Goal: Task Accomplishment & Management: Manage account settings

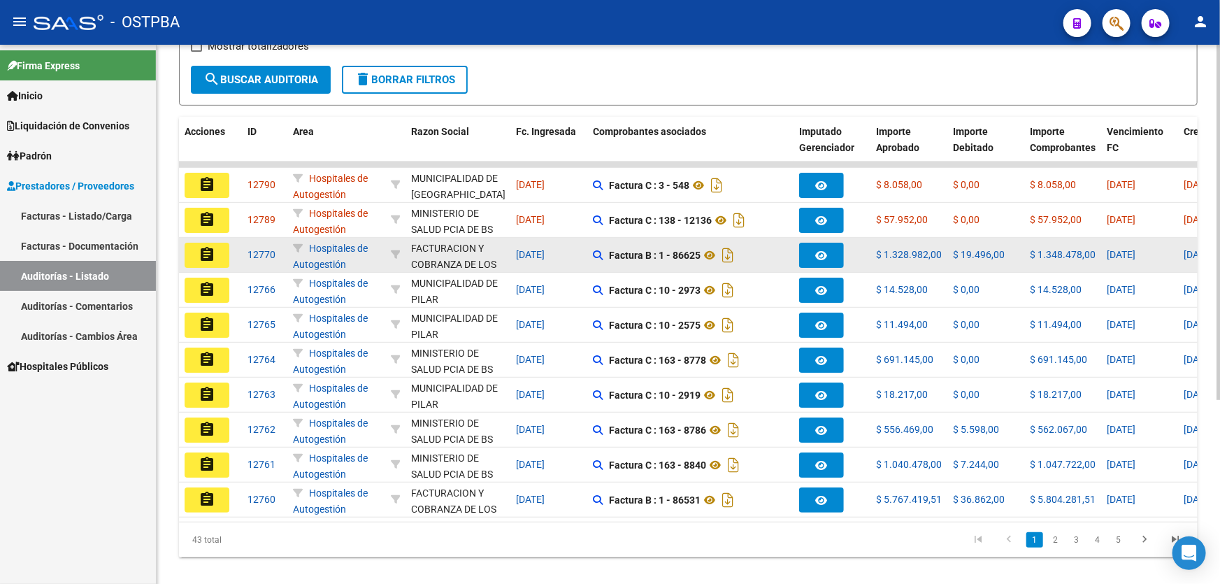
scroll to position [279, 0]
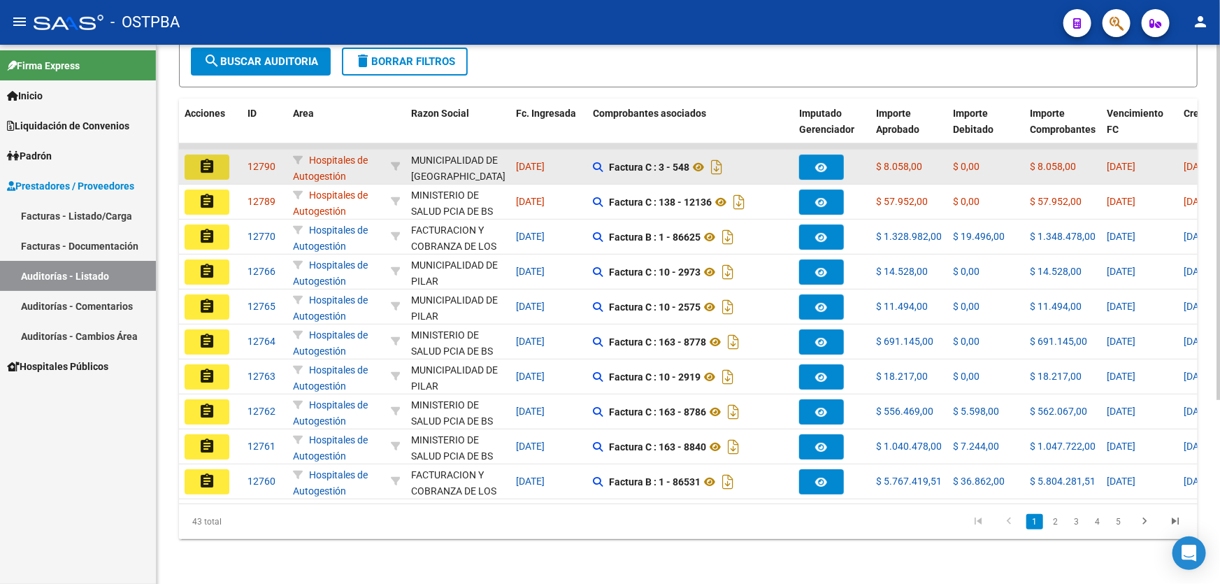
click at [206, 158] on mat-icon "assignment" at bounding box center [207, 166] width 17 height 17
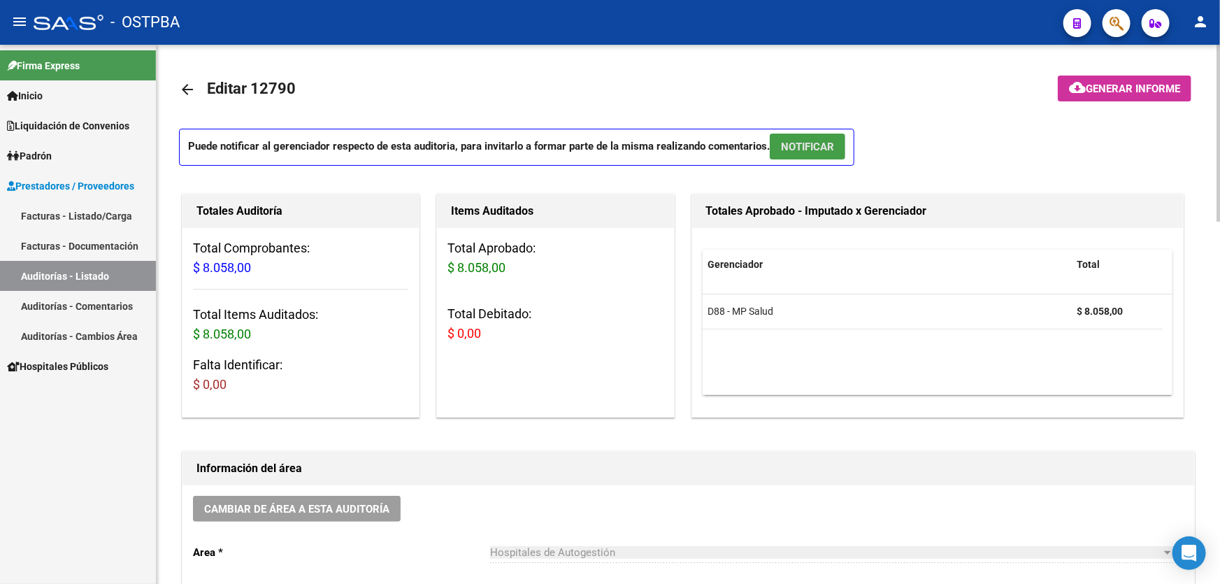
click at [807, 147] on span "NOTIFICAR" at bounding box center [807, 147] width 53 height 13
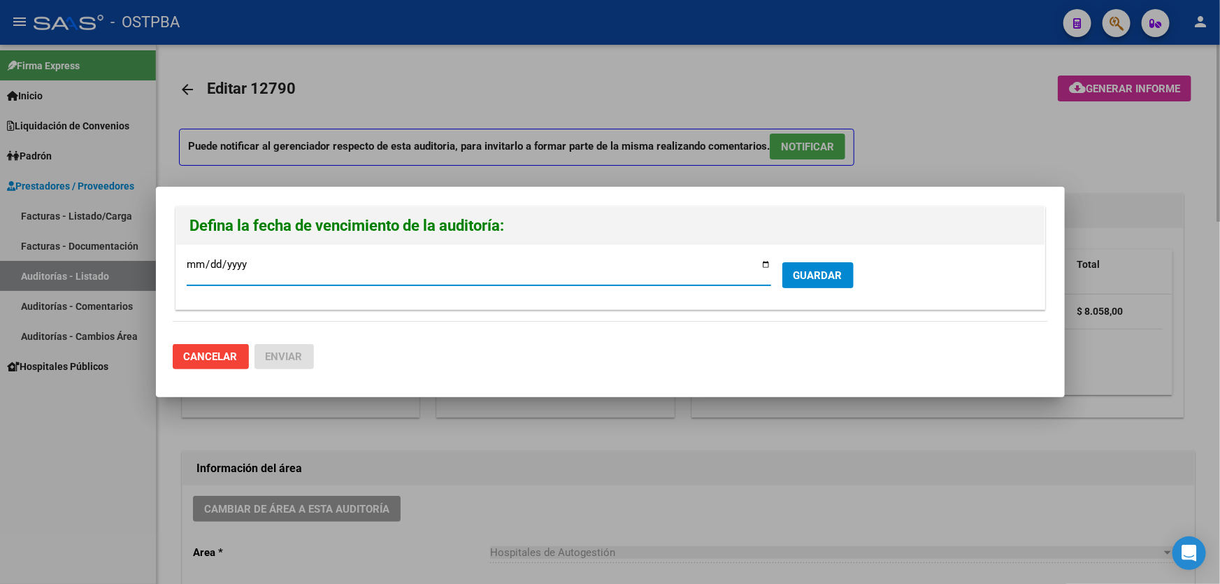
type input "[DATE]"
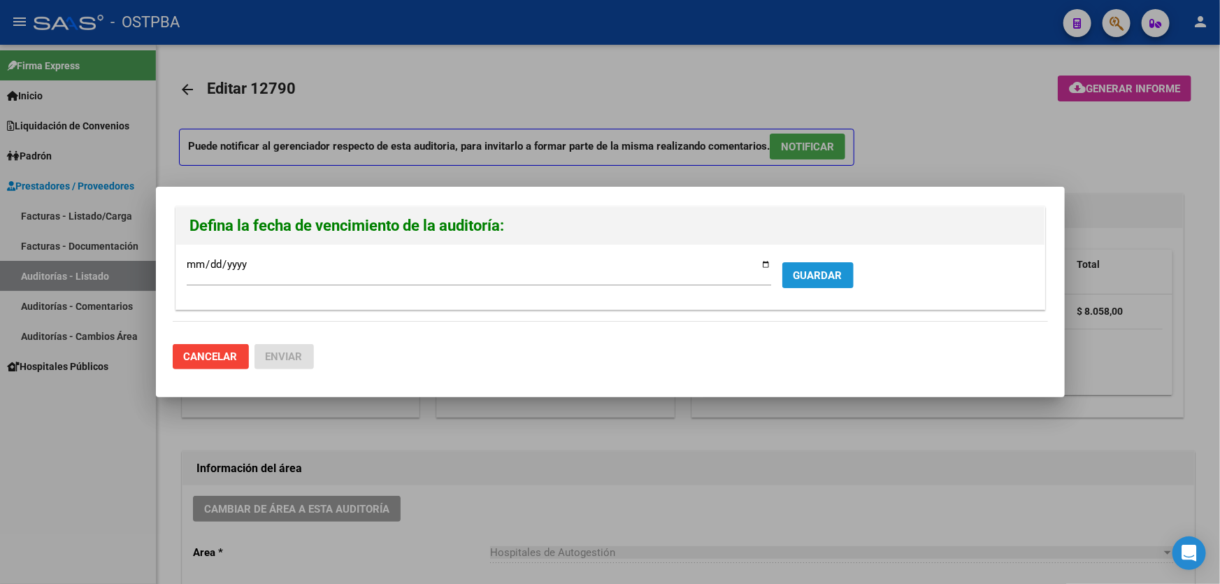
click at [825, 271] on span "GUARDAR" at bounding box center [817, 275] width 49 height 13
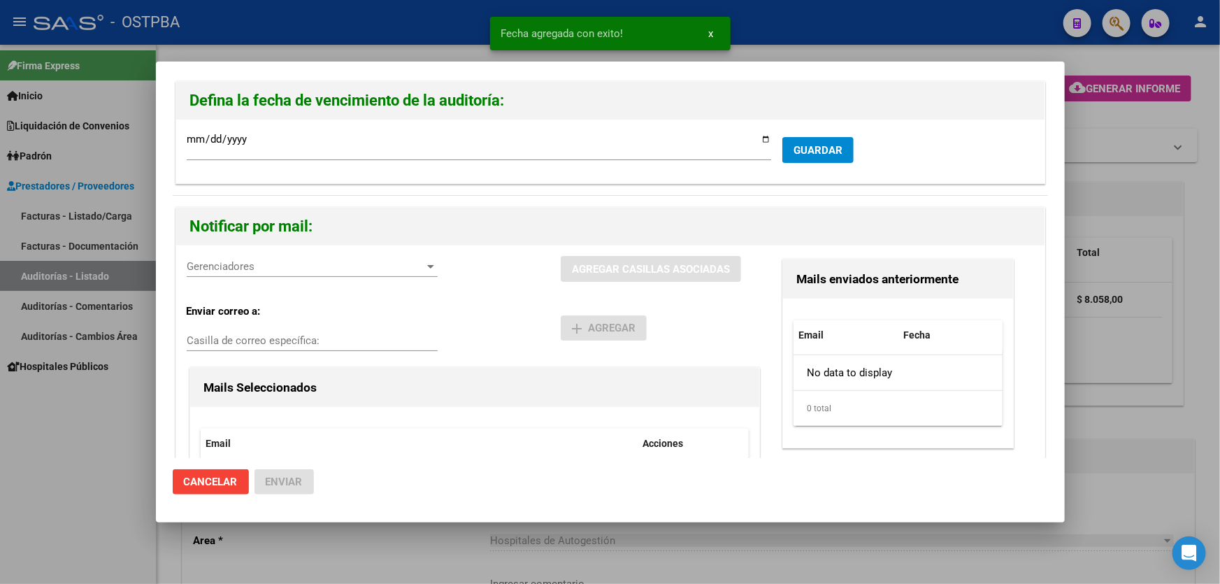
click at [201, 274] on div "Gerenciadores Gerenciadores" at bounding box center [312, 266] width 251 height 21
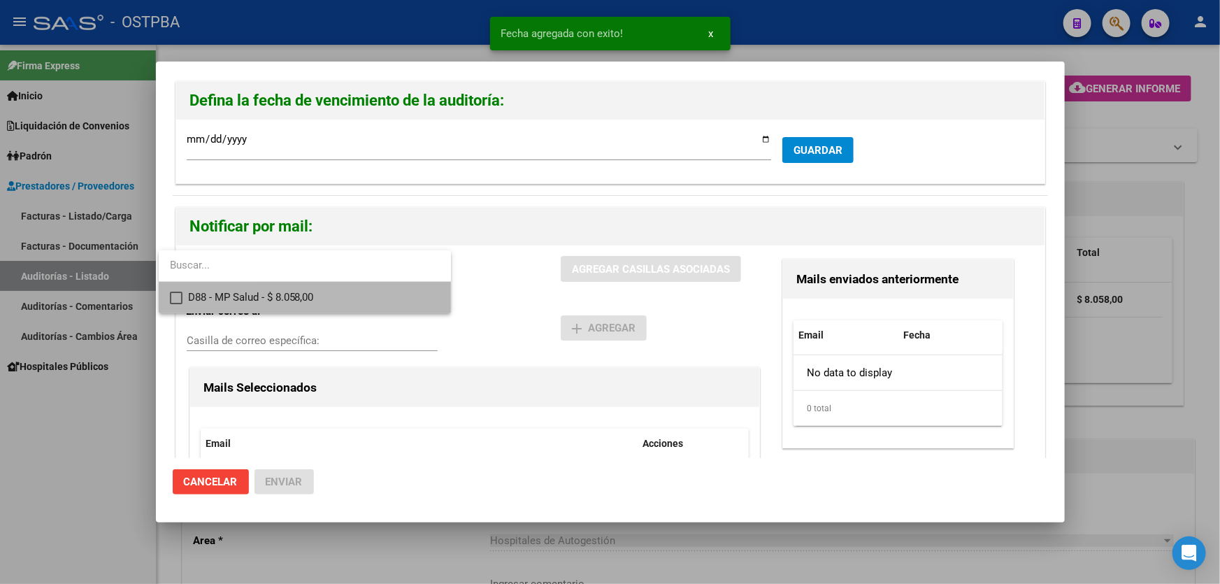
click at [177, 299] on mat-pseudo-checkbox at bounding box center [176, 298] width 13 height 13
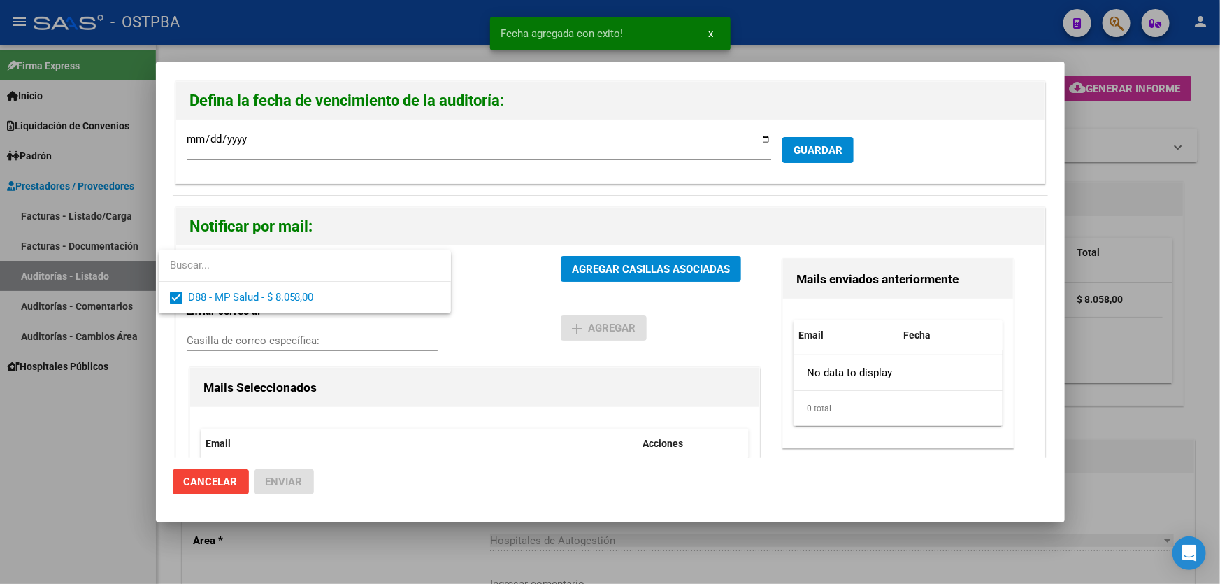
drag, startPoint x: 494, startPoint y: 321, endPoint x: 556, endPoint y: 294, distance: 67.7
click at [496, 321] on div at bounding box center [610, 292] width 1220 height 584
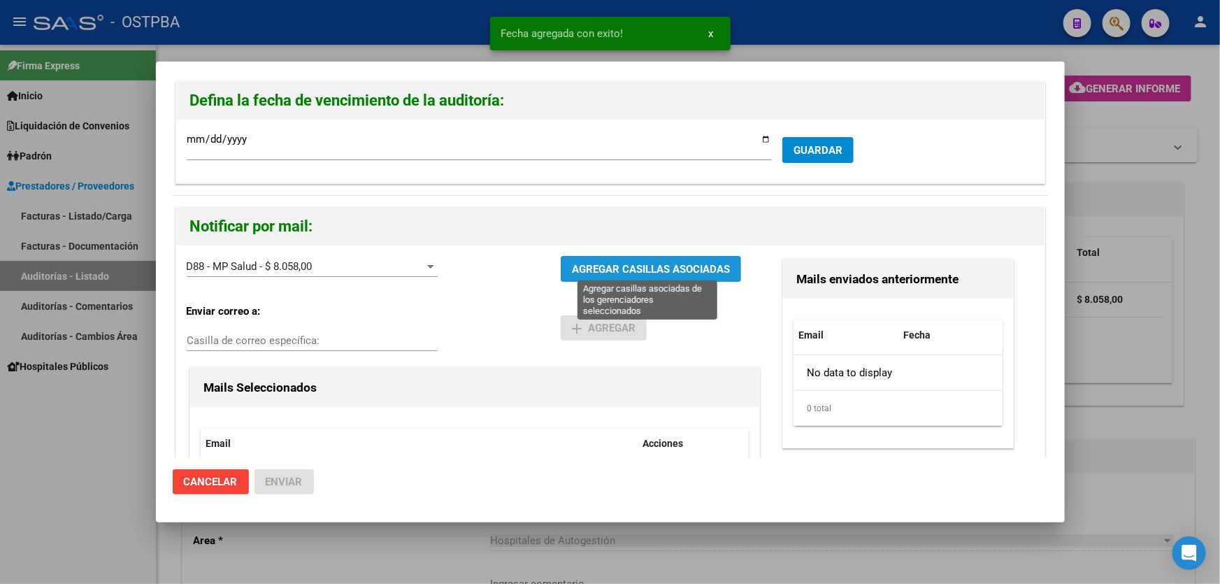
click at [594, 267] on span "AGREGAR CASILLAS ASOCIADAS" at bounding box center [651, 269] width 158 height 13
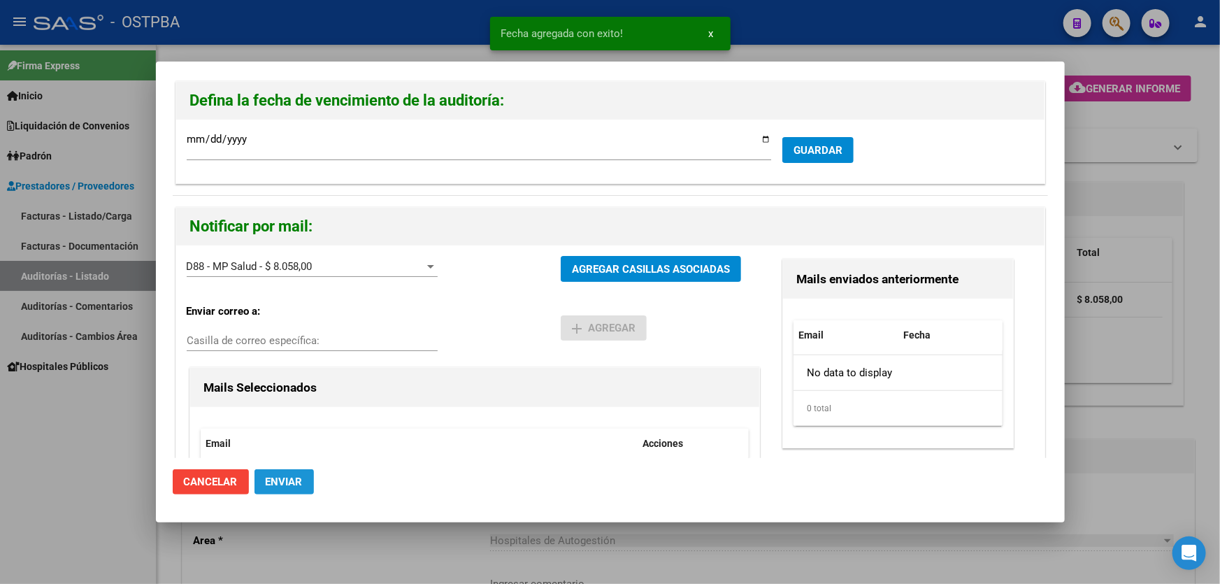
click at [292, 475] on span "Enviar" at bounding box center [284, 481] width 37 height 13
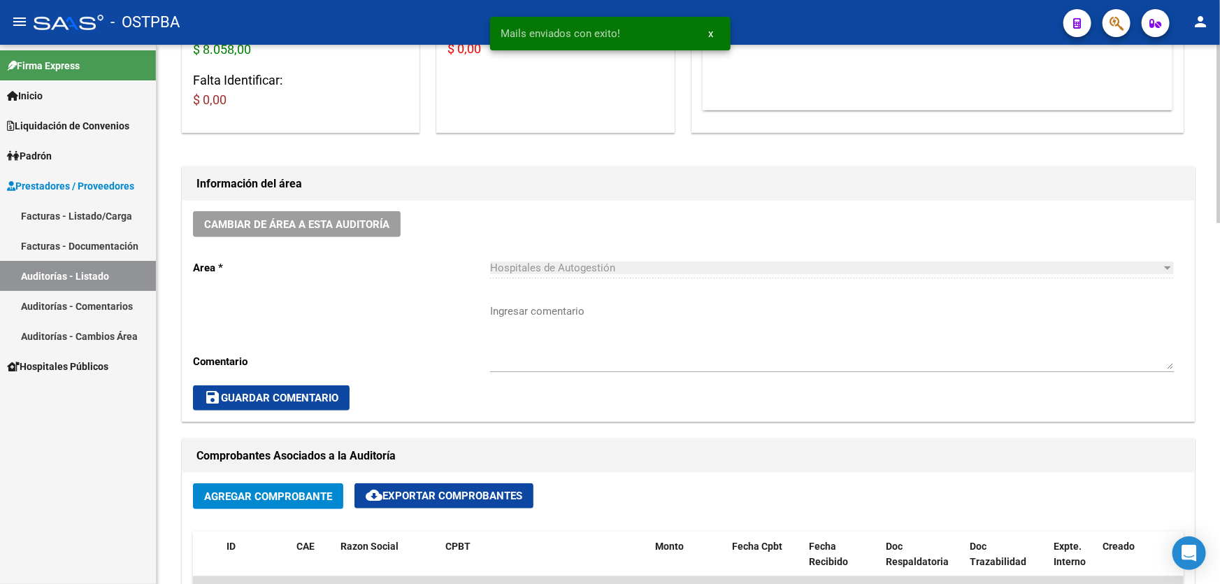
scroll to position [317, 0]
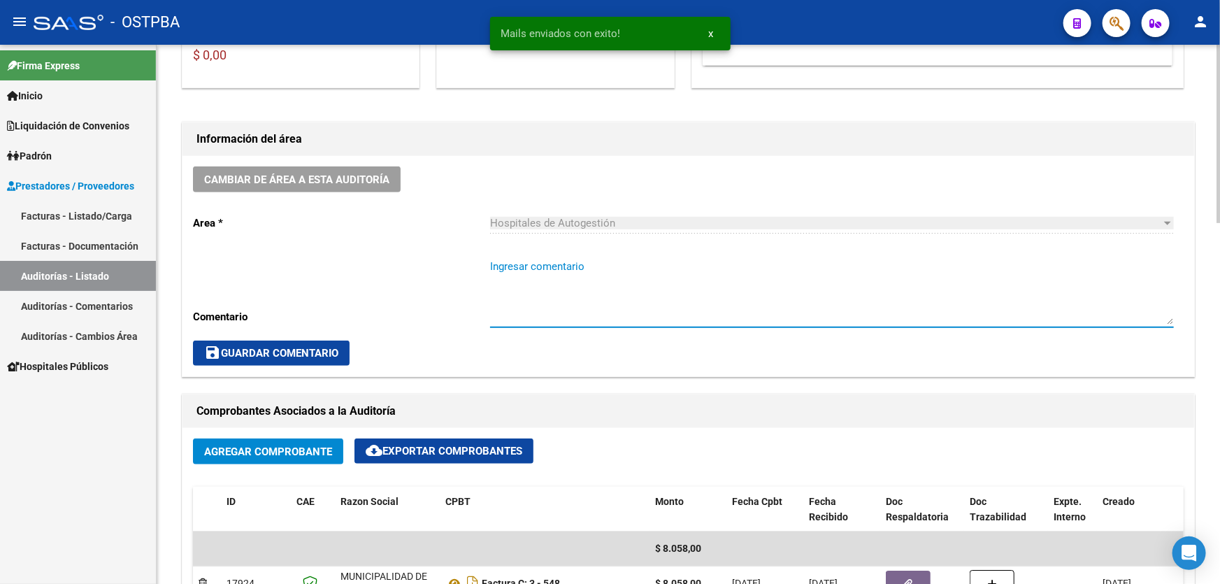
click at [505, 305] on textarea "Ingresar comentario" at bounding box center [832, 292] width 684 height 66
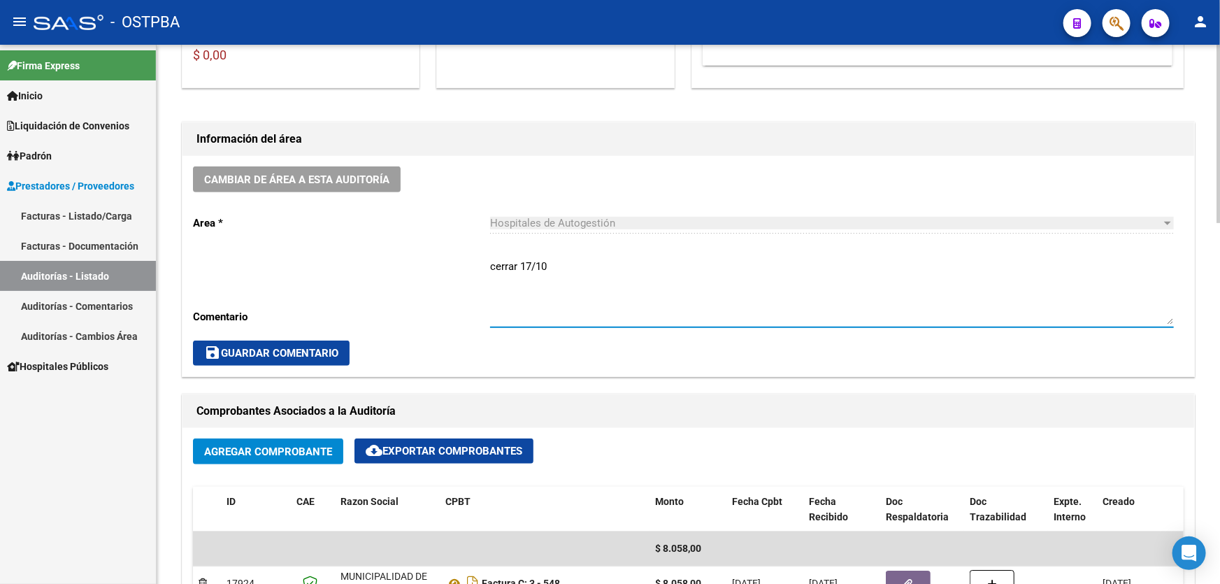
type textarea "cerrar 17/10"
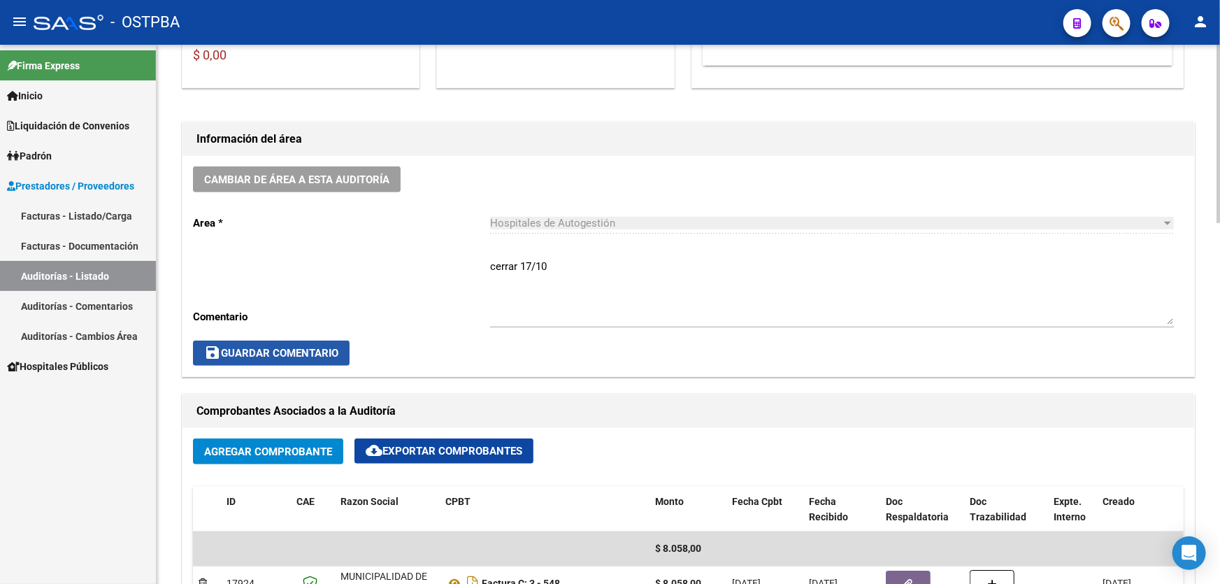
click at [287, 349] on span "save Guardar Comentario" at bounding box center [271, 353] width 134 height 13
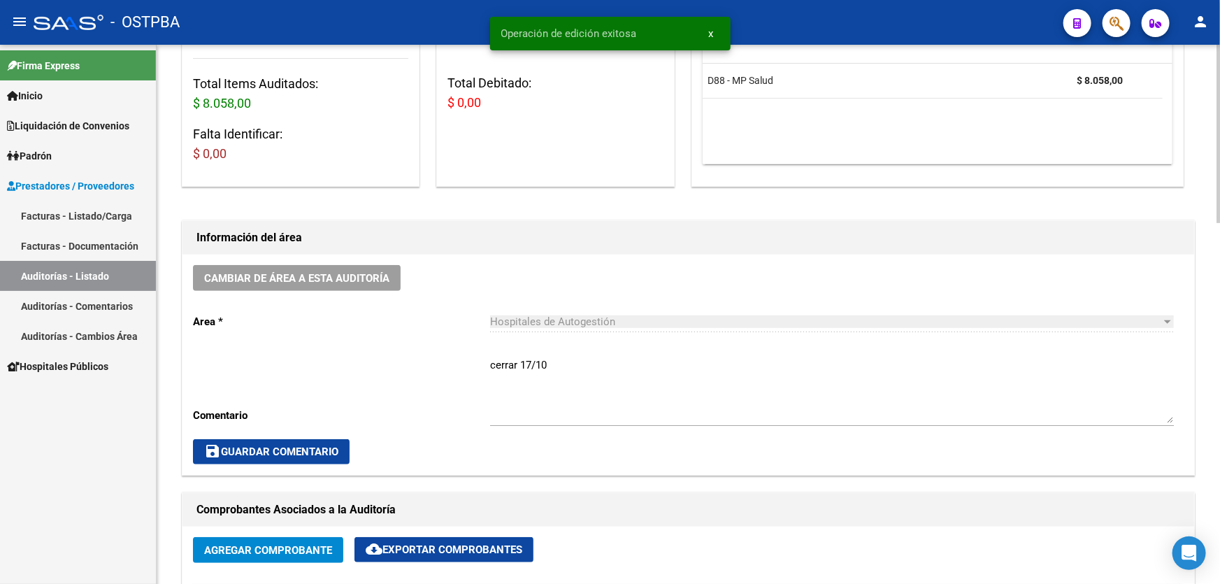
scroll to position [0, 0]
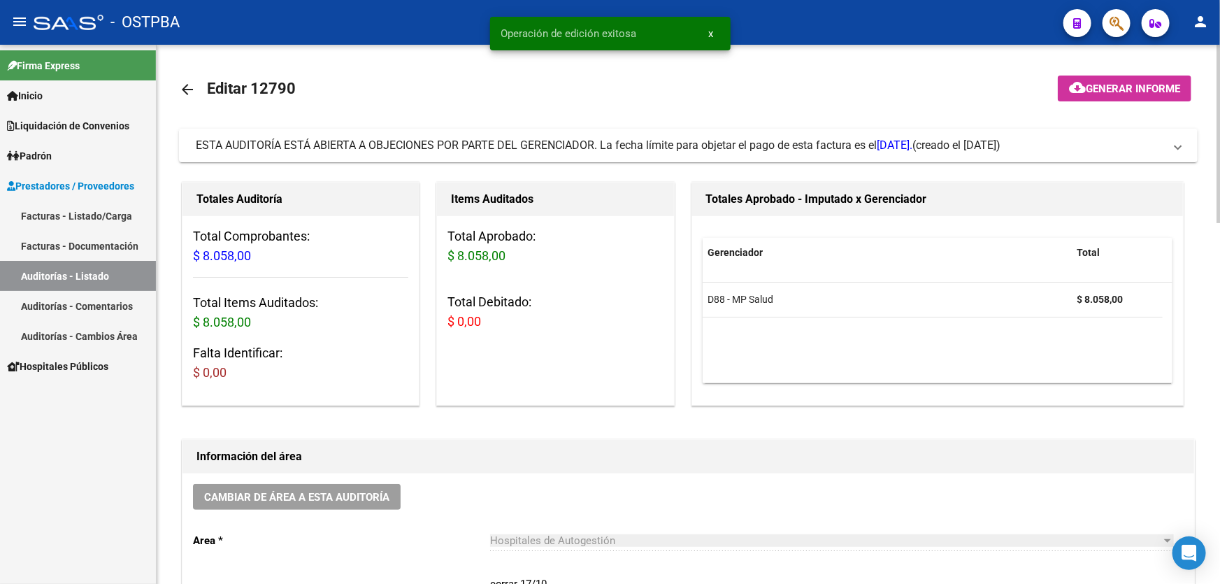
click at [184, 82] on mat-icon "arrow_back" at bounding box center [187, 89] width 17 height 17
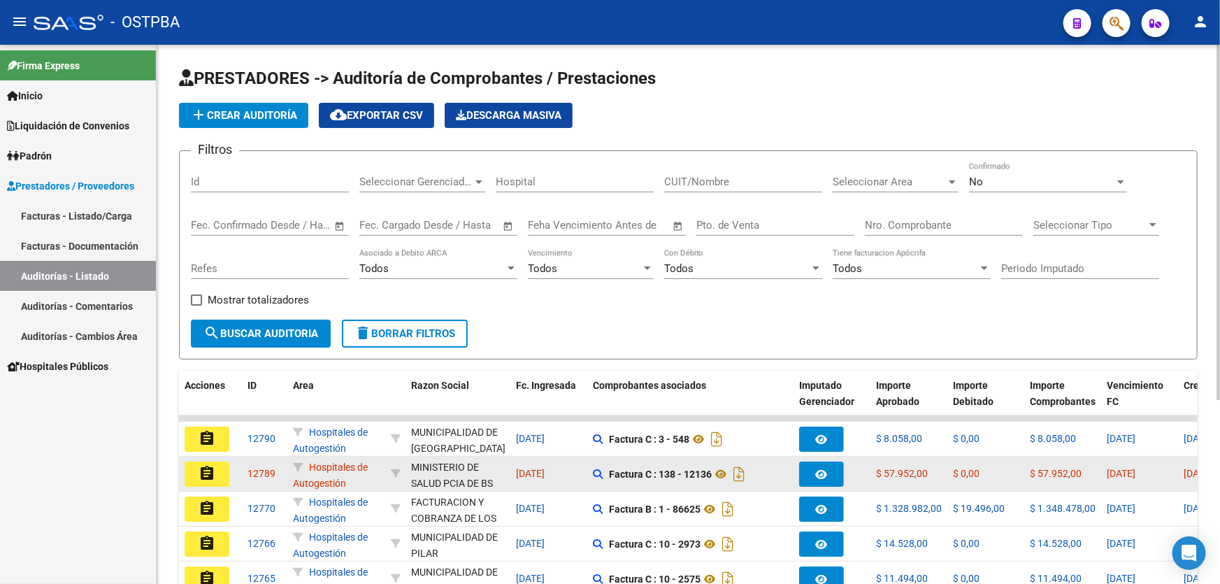
click at [205, 470] on mat-icon "assignment" at bounding box center [207, 473] width 17 height 17
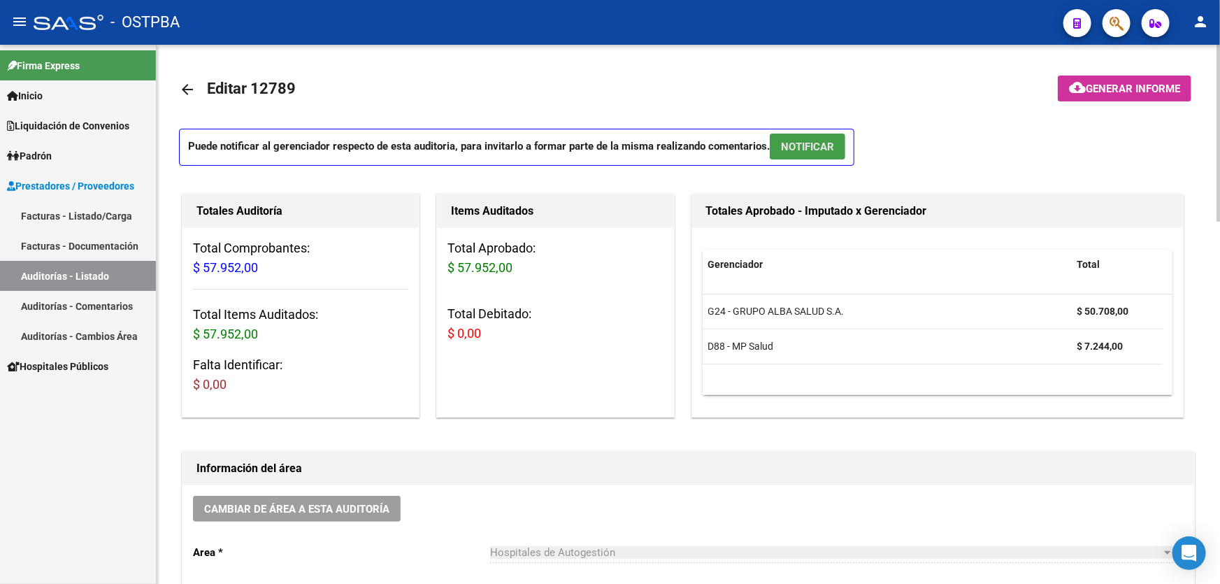
click at [816, 149] on span "NOTIFICAR" at bounding box center [807, 147] width 53 height 13
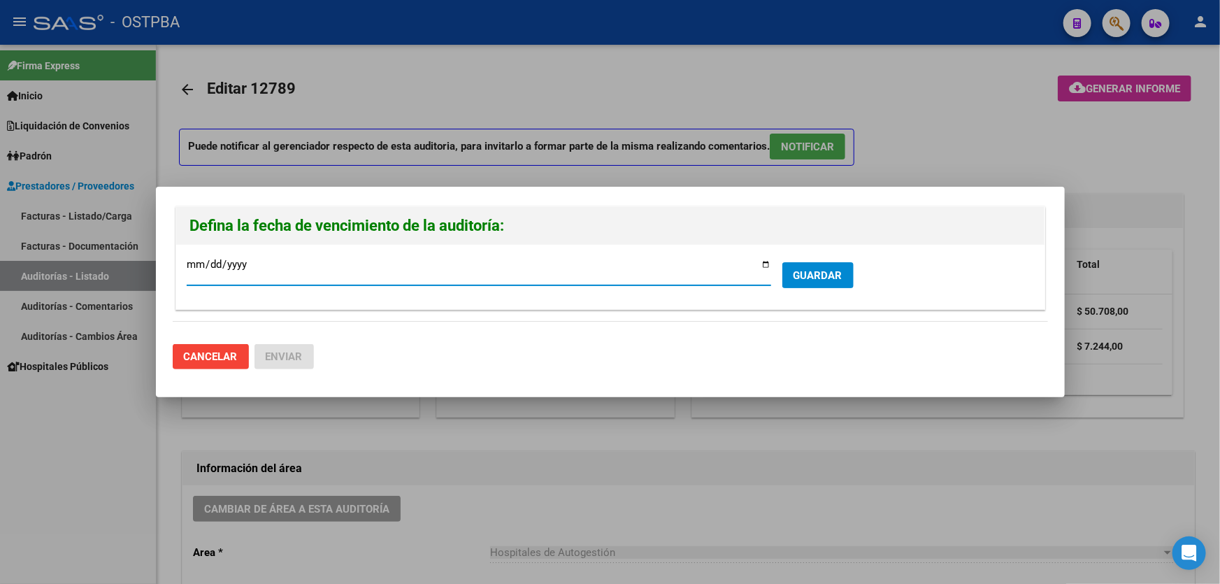
type input "[DATE]"
click at [828, 274] on span "GUARDAR" at bounding box center [817, 275] width 49 height 13
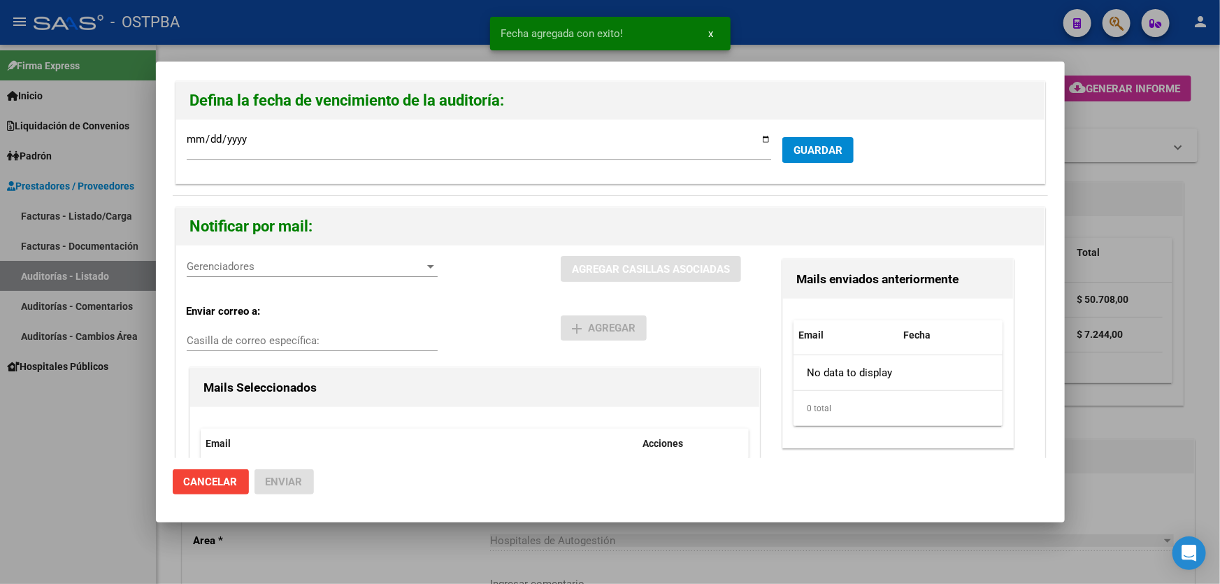
click at [219, 267] on span "Gerenciadores" at bounding box center [306, 266] width 238 height 13
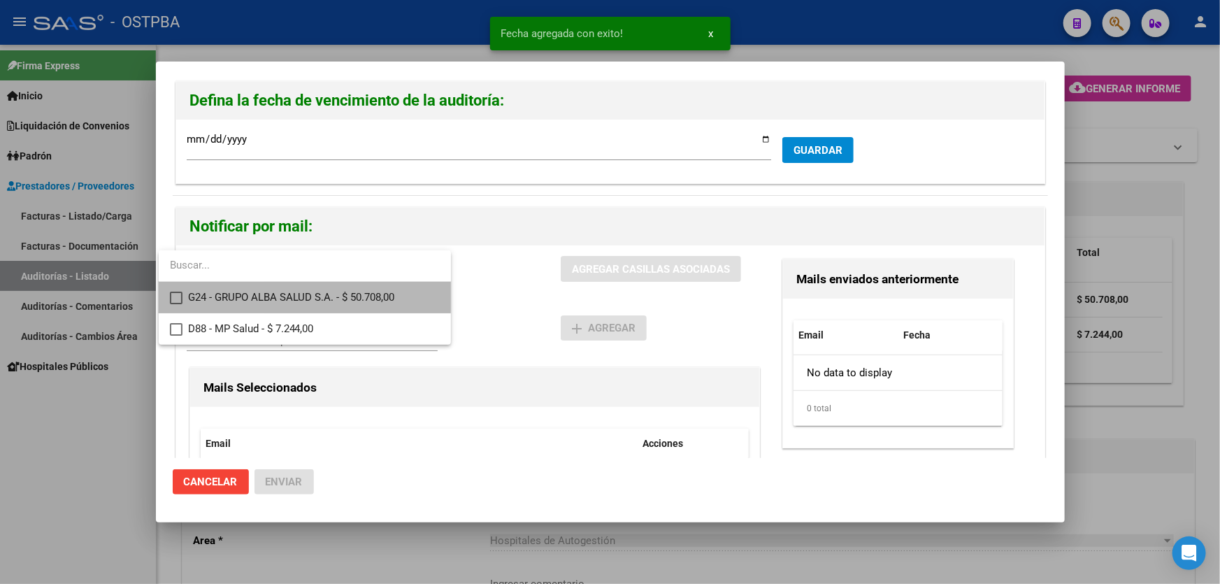
click at [180, 294] on mat-pseudo-checkbox at bounding box center [176, 298] width 13 height 13
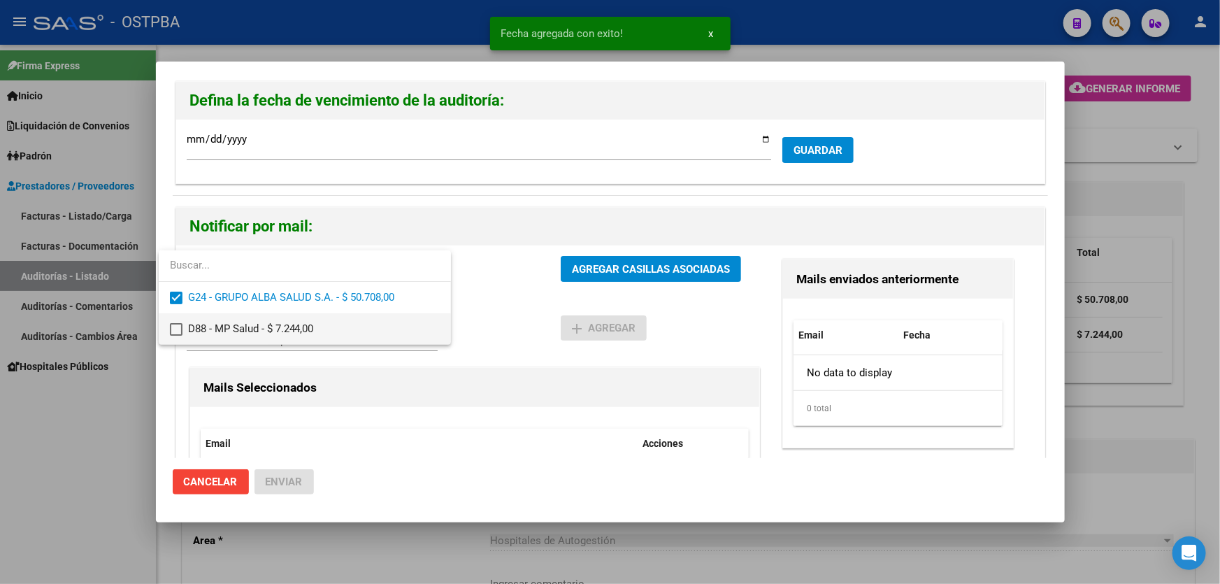
click at [171, 331] on mat-pseudo-checkbox at bounding box center [176, 329] width 13 height 13
click at [496, 285] on div at bounding box center [610, 292] width 1220 height 584
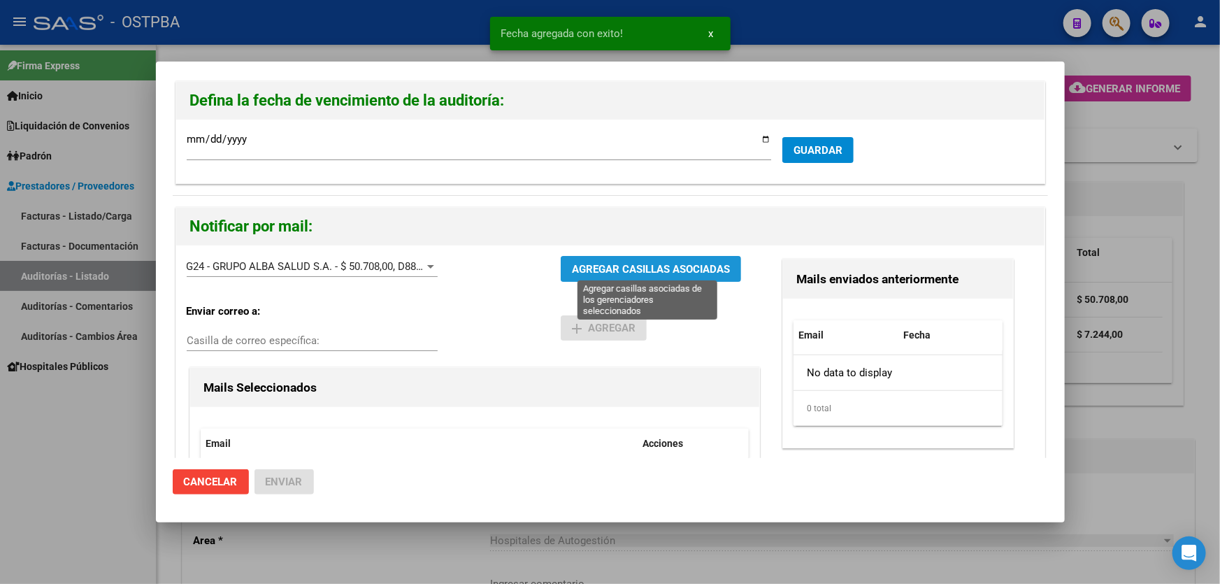
click at [619, 266] on span "AGREGAR CASILLAS ASOCIADAS" at bounding box center [651, 269] width 158 height 13
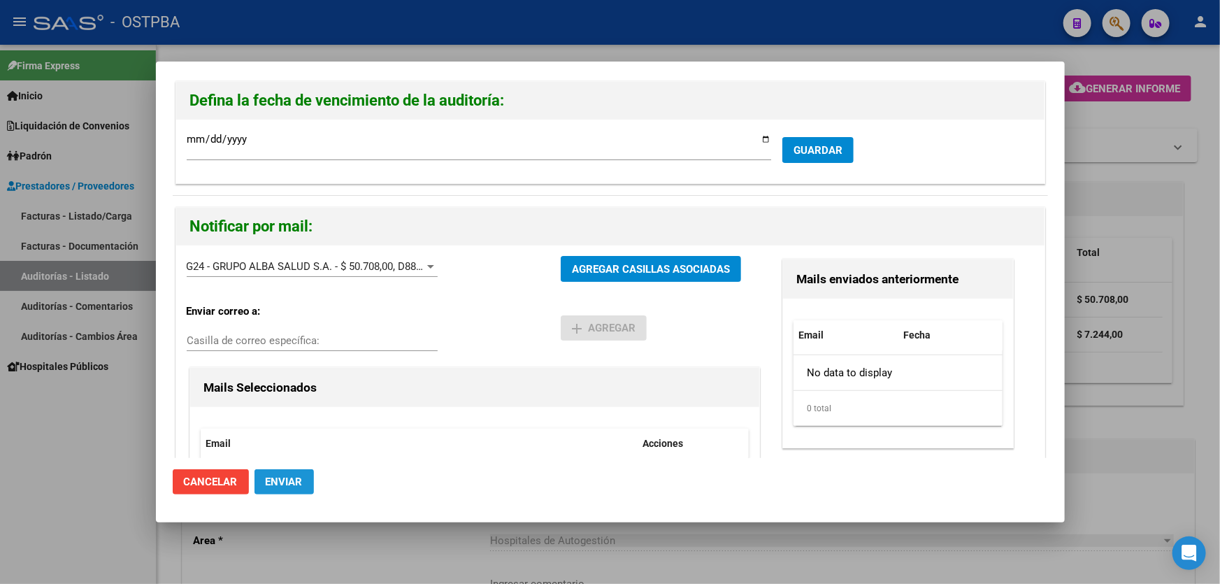
click at [275, 482] on span "Enviar" at bounding box center [284, 481] width 37 height 13
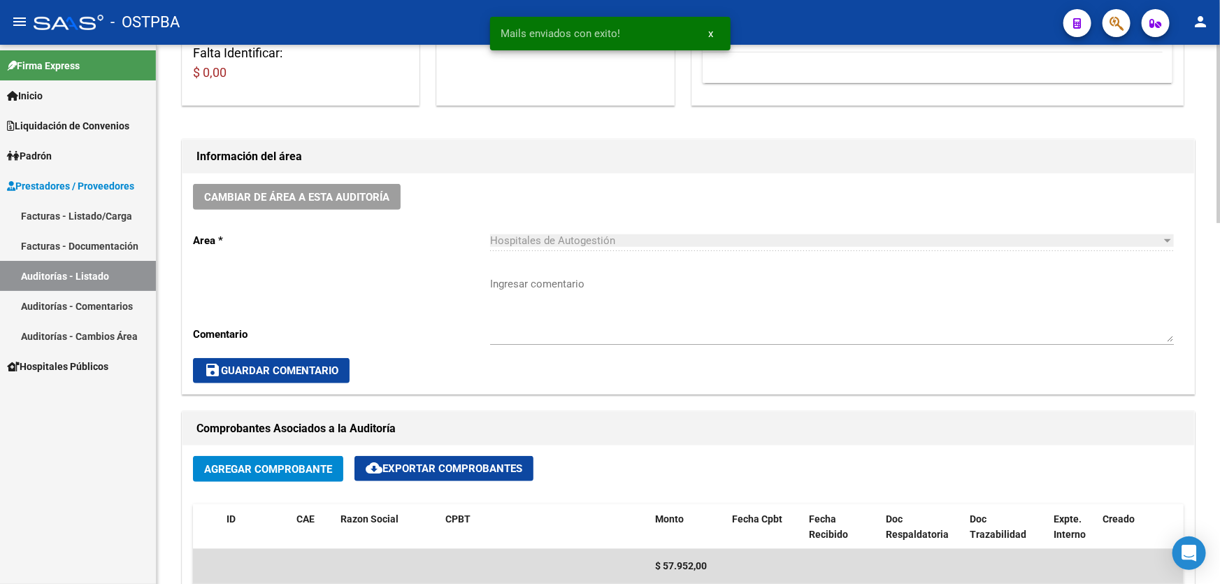
scroll to position [317, 0]
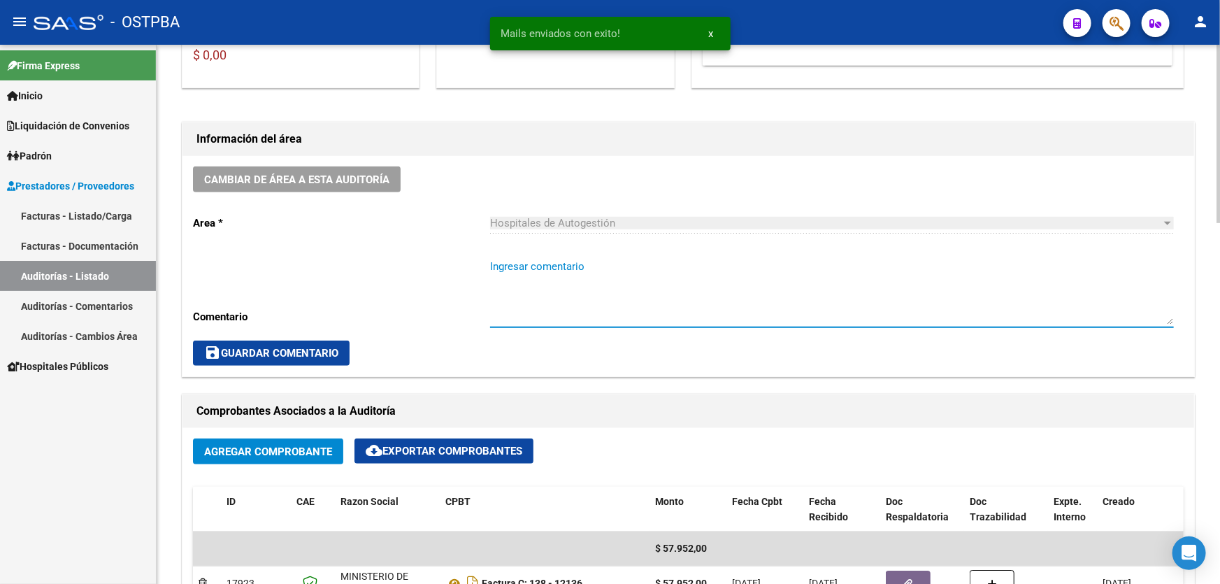
click at [544, 303] on textarea "Ingresar comentario" at bounding box center [832, 292] width 684 height 66
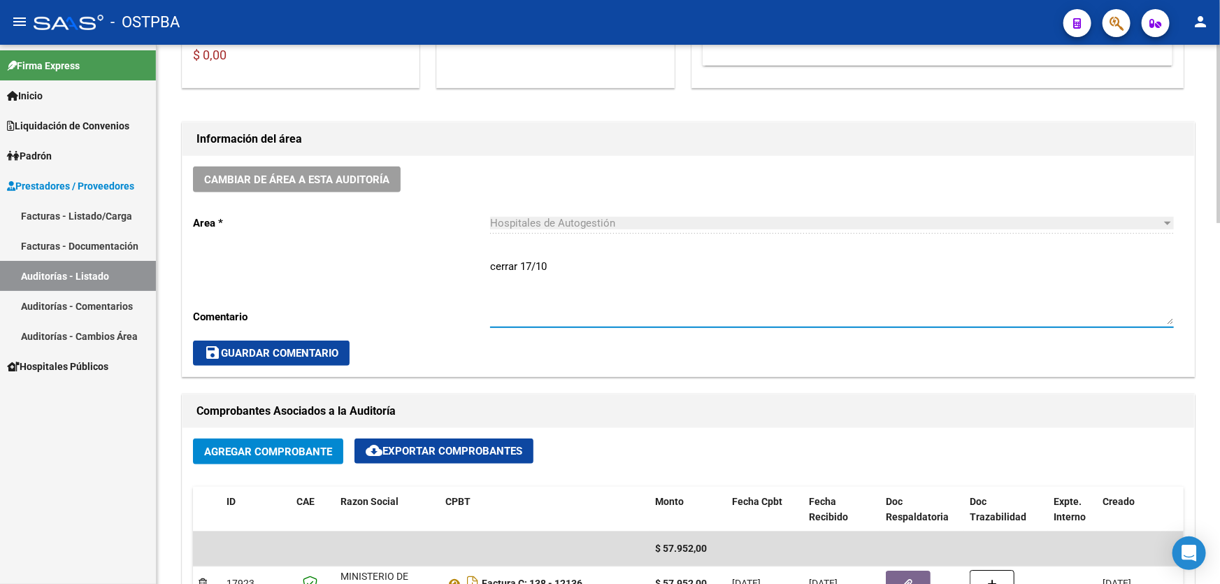
type textarea "cerrar 17/10"
click at [291, 353] on span "save Guardar Comentario" at bounding box center [271, 353] width 134 height 13
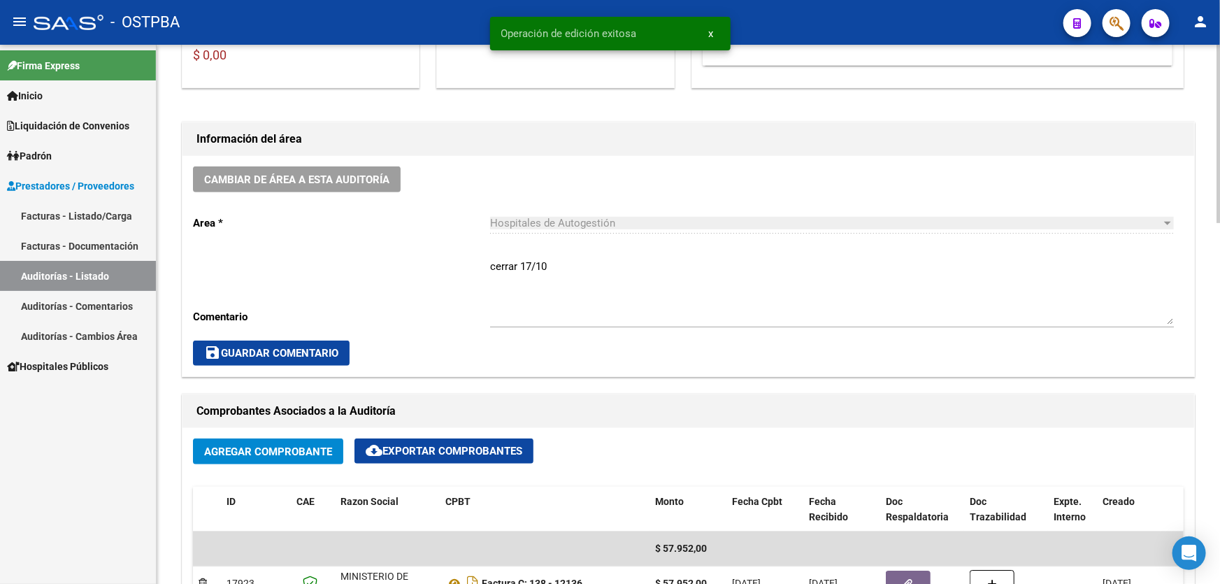
scroll to position [0, 0]
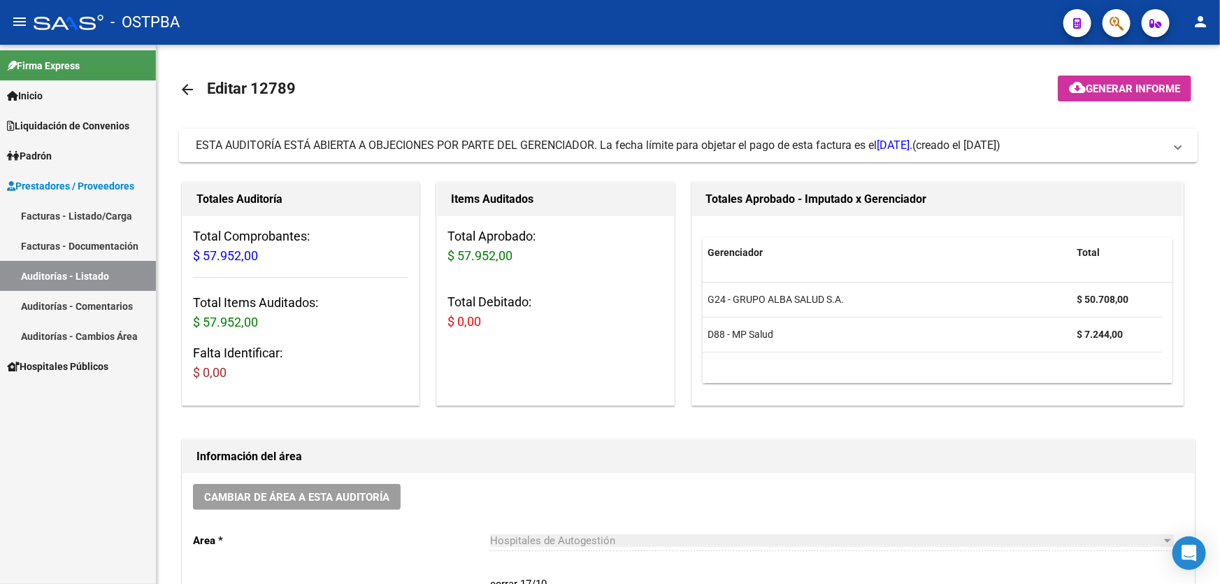
click at [103, 275] on link "Auditorías - Listado" at bounding box center [78, 276] width 156 height 30
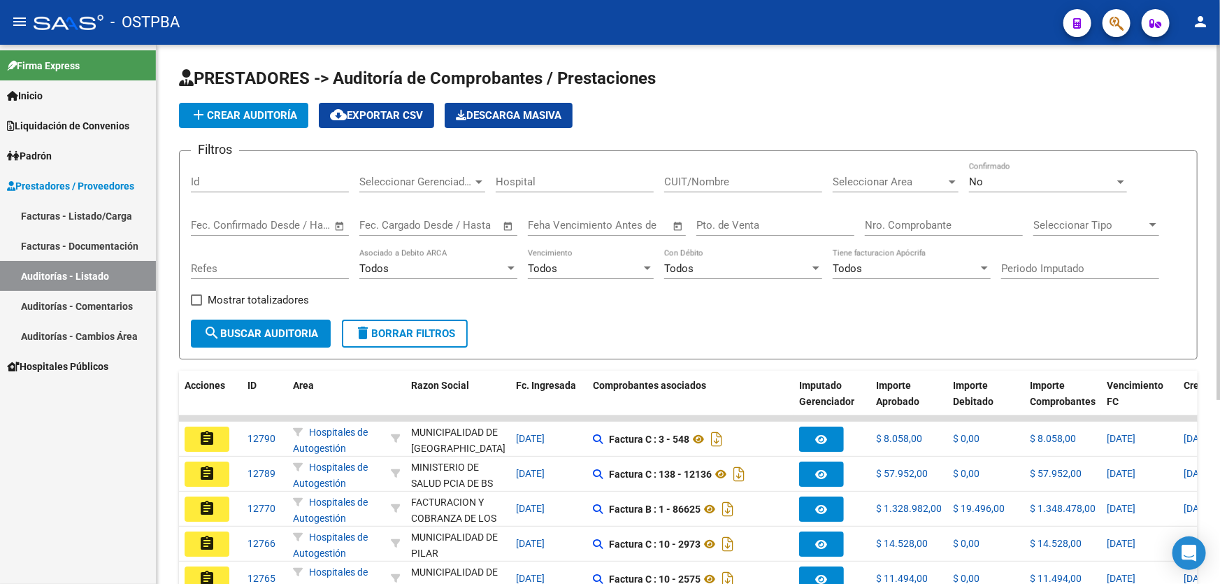
click at [947, 226] on input "Nro. Comprobante" at bounding box center [944, 225] width 158 height 13
type input "84728"
click at [994, 180] on div "No" at bounding box center [1041, 181] width 145 height 13
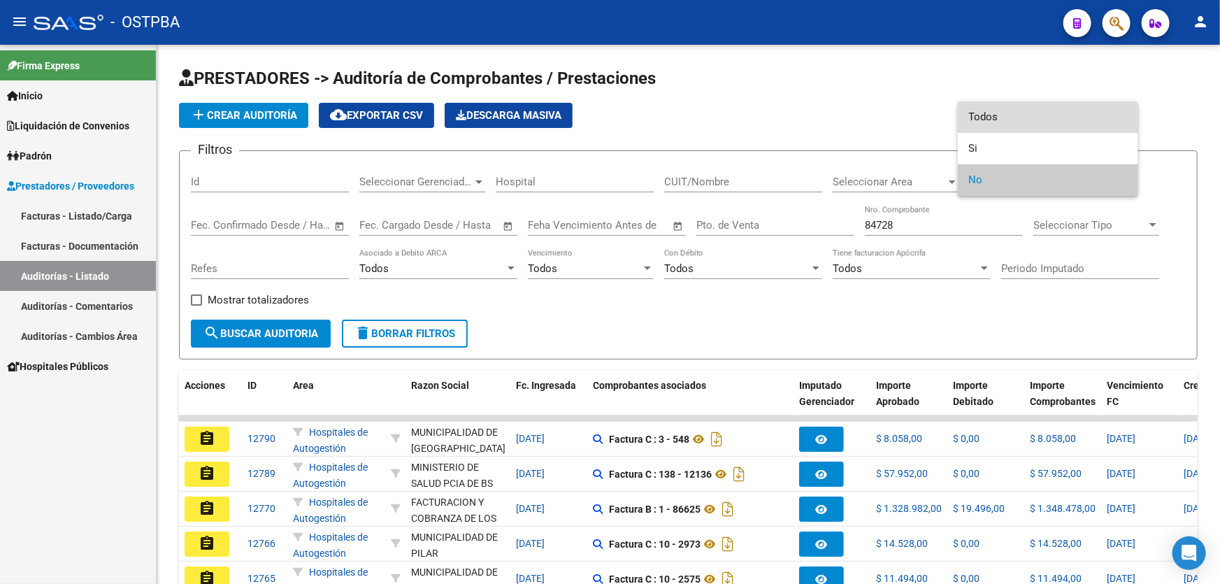
click at [1006, 126] on span "Todos" at bounding box center [1048, 116] width 158 height 31
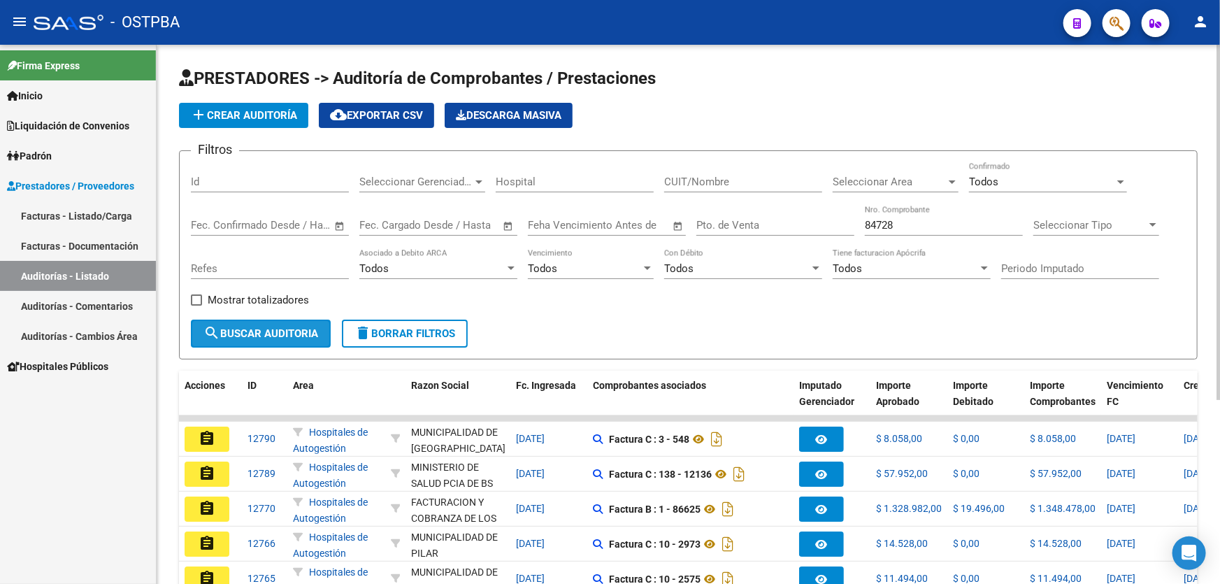
click at [232, 329] on span "search Buscar Auditoria" at bounding box center [260, 333] width 115 height 13
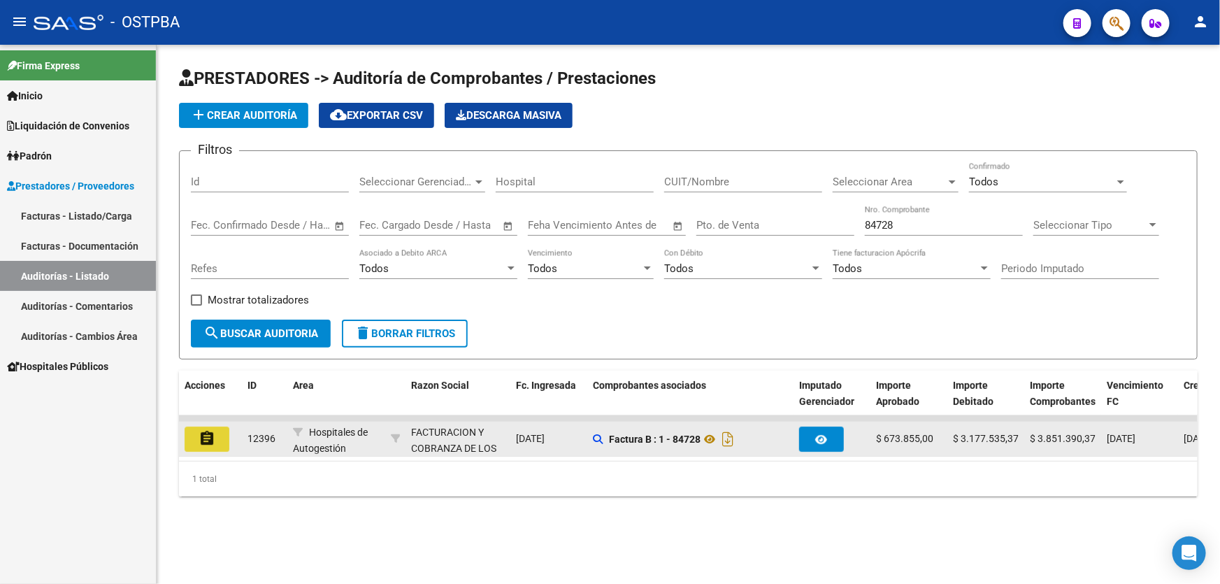
click at [202, 436] on mat-icon "assignment" at bounding box center [207, 438] width 17 height 17
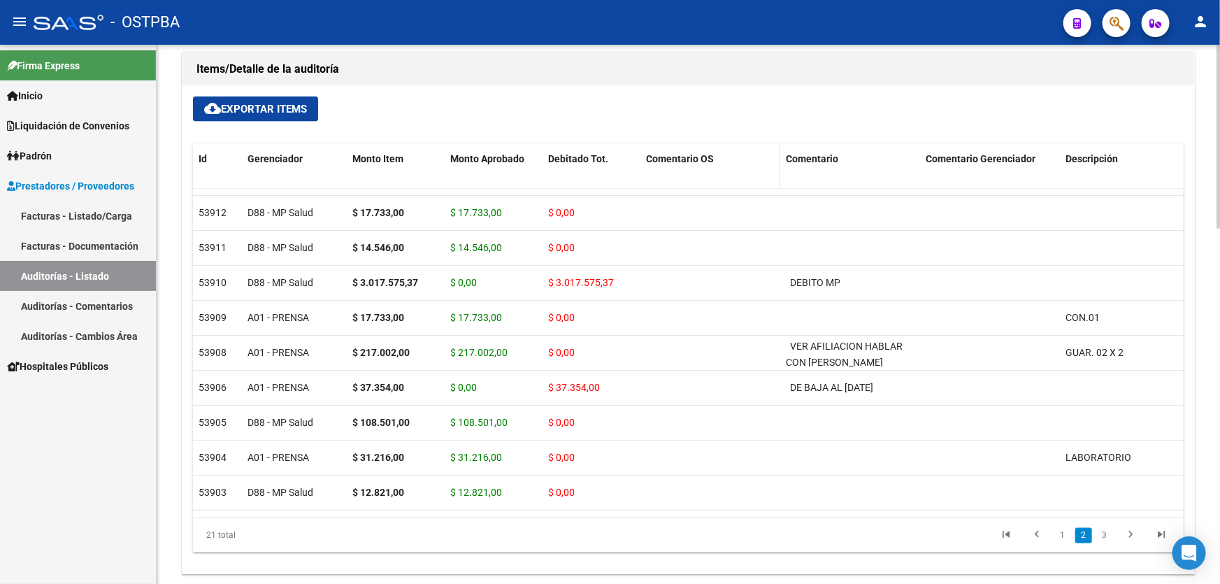
scroll to position [762, 0]
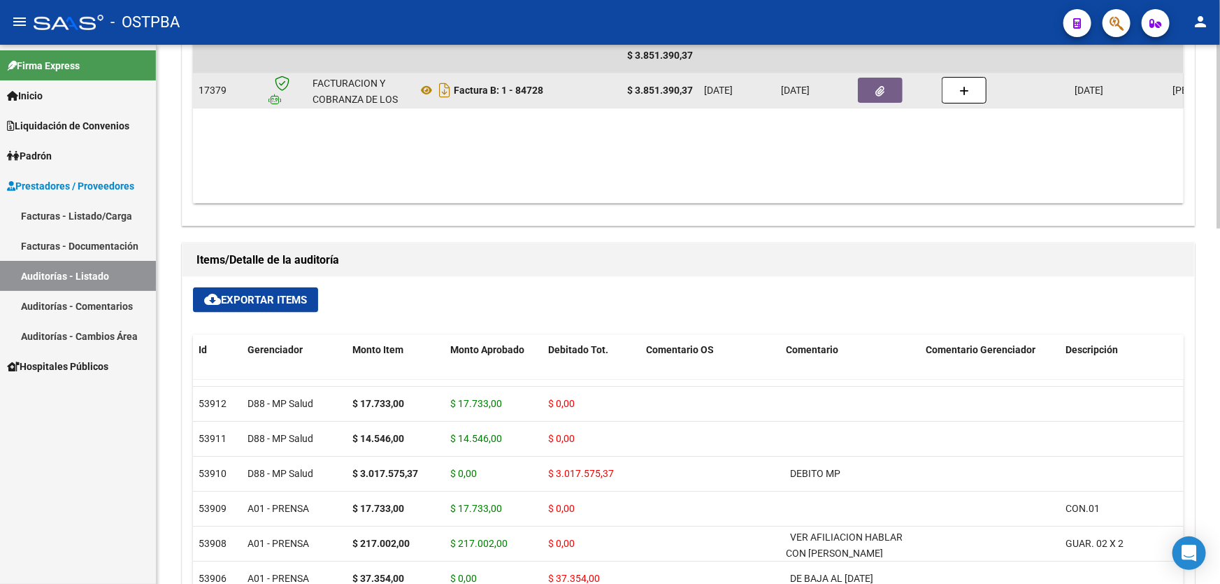
click at [876, 86] on icon "button" at bounding box center [880, 91] width 9 height 10
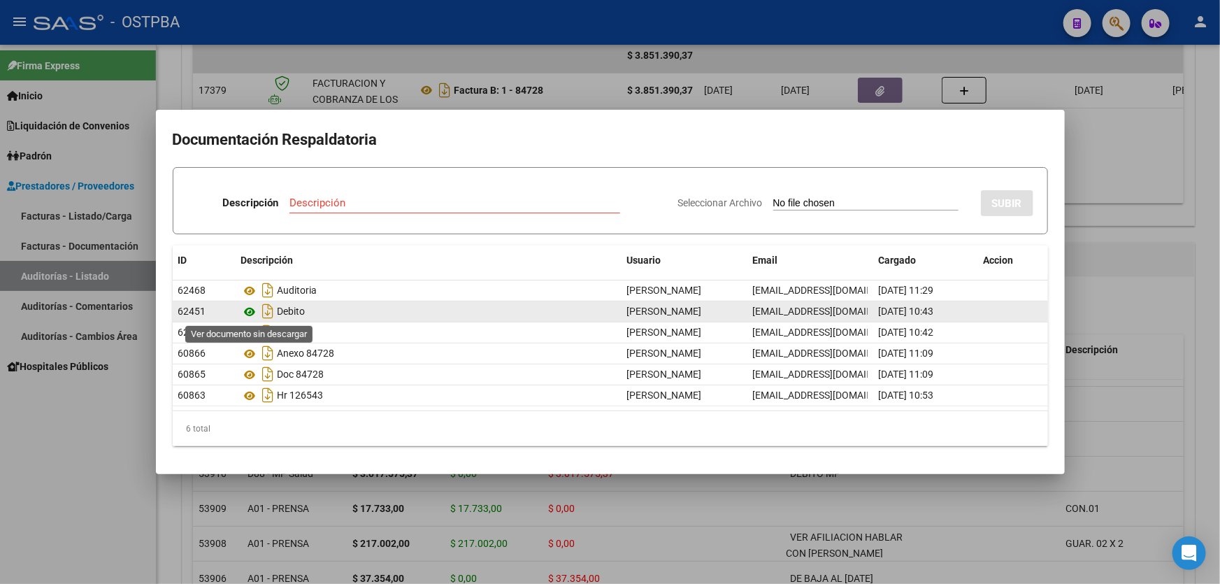
click at [250, 312] on icon at bounding box center [250, 311] width 18 height 17
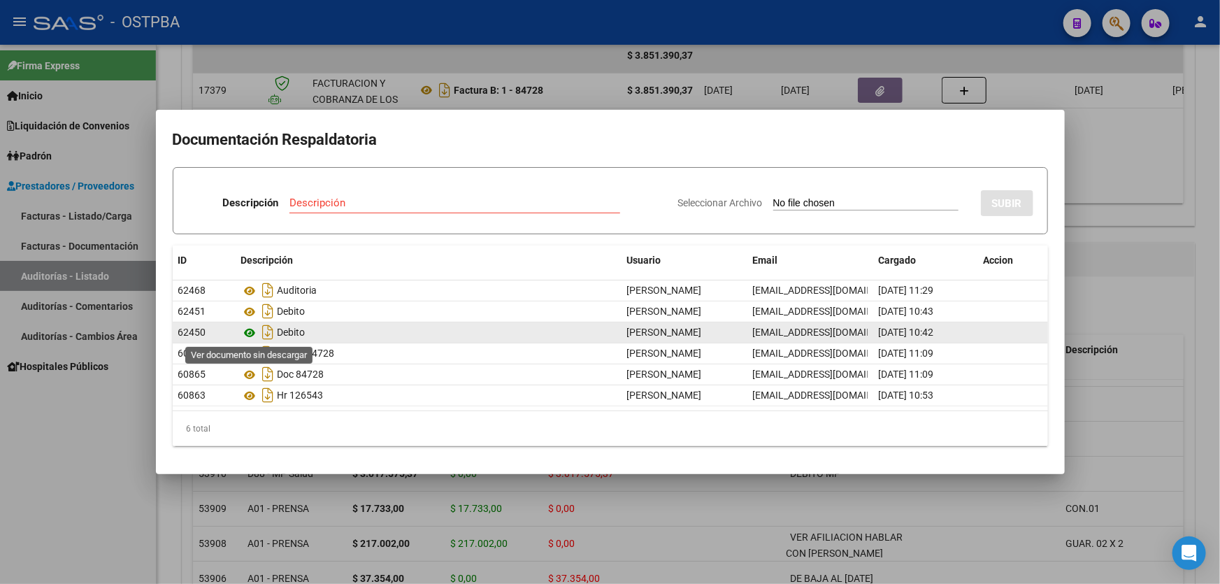
click at [249, 332] on icon at bounding box center [250, 332] width 18 height 17
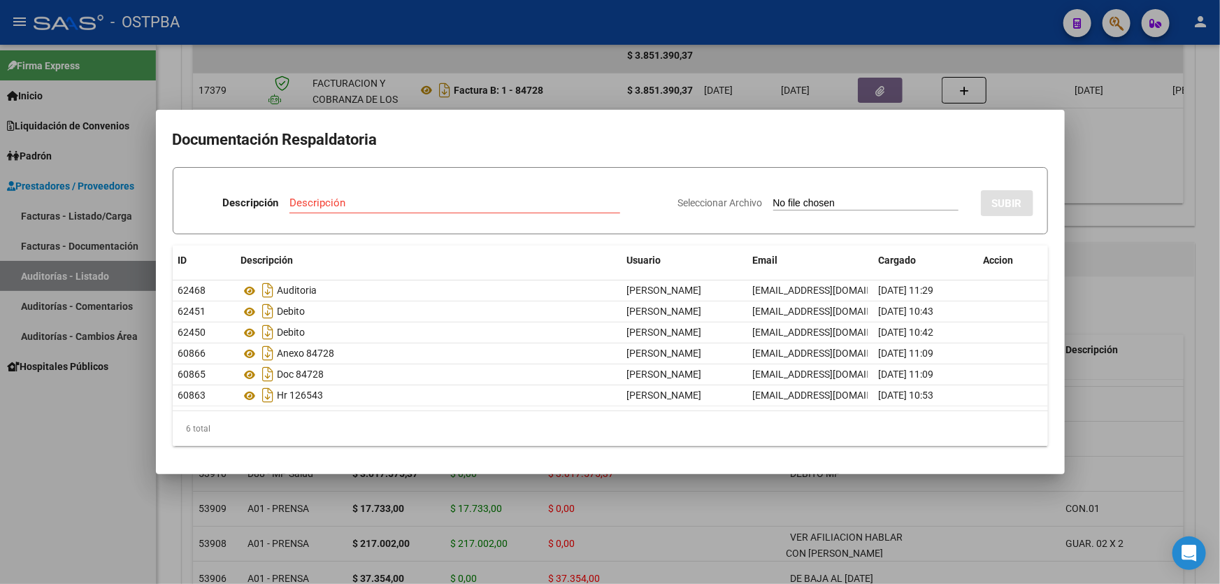
click at [1112, 307] on div at bounding box center [610, 292] width 1220 height 584
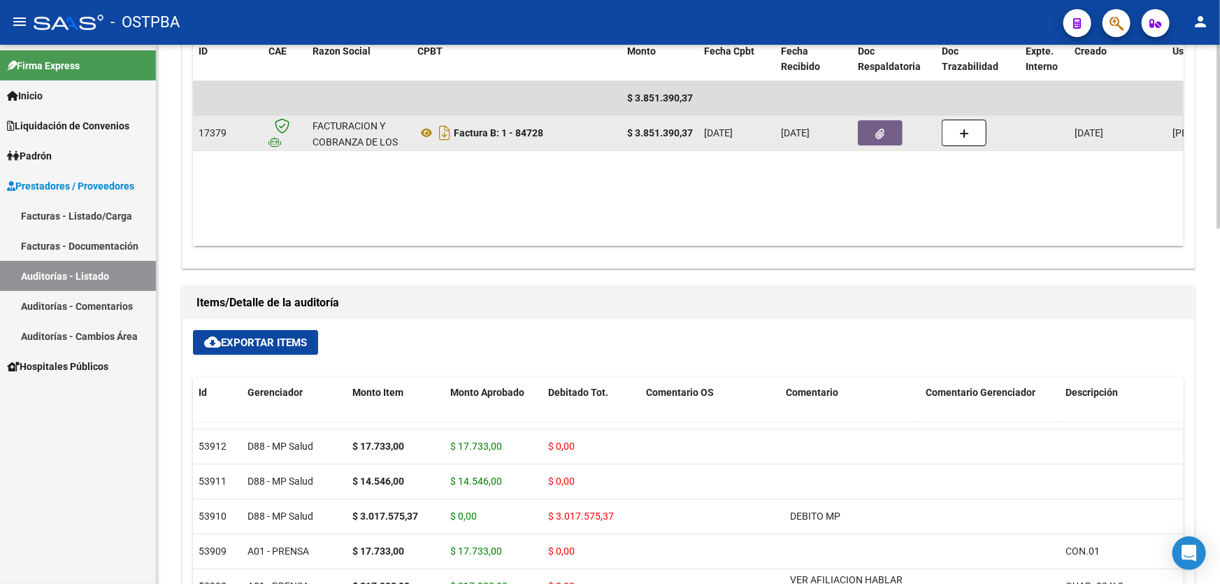
scroll to position [635, 0]
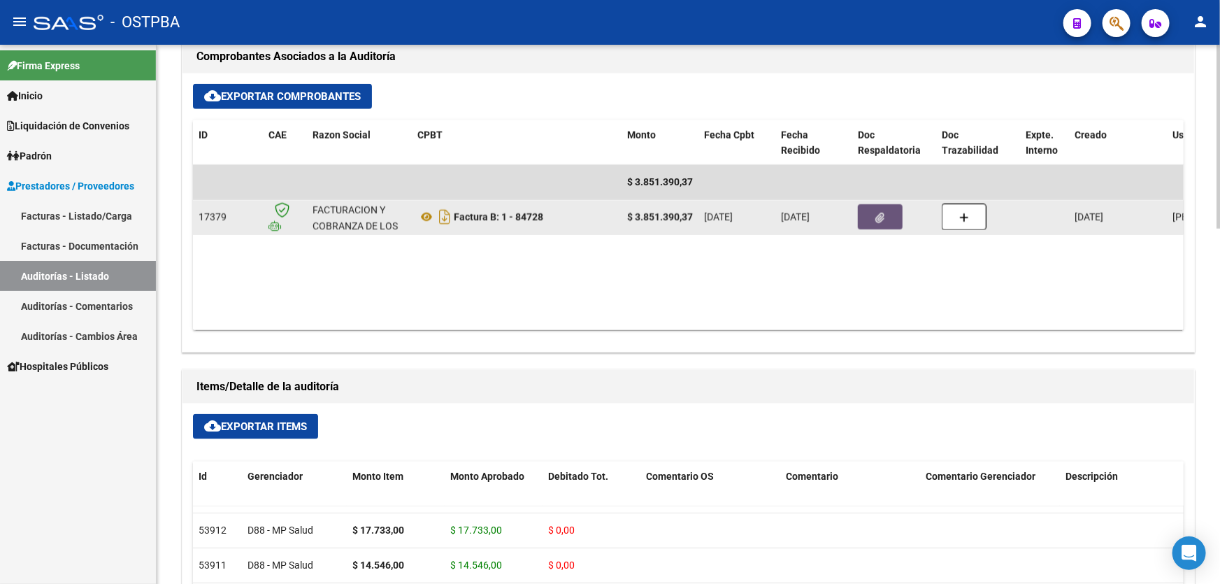
click at [876, 213] on icon "button" at bounding box center [880, 218] width 9 height 10
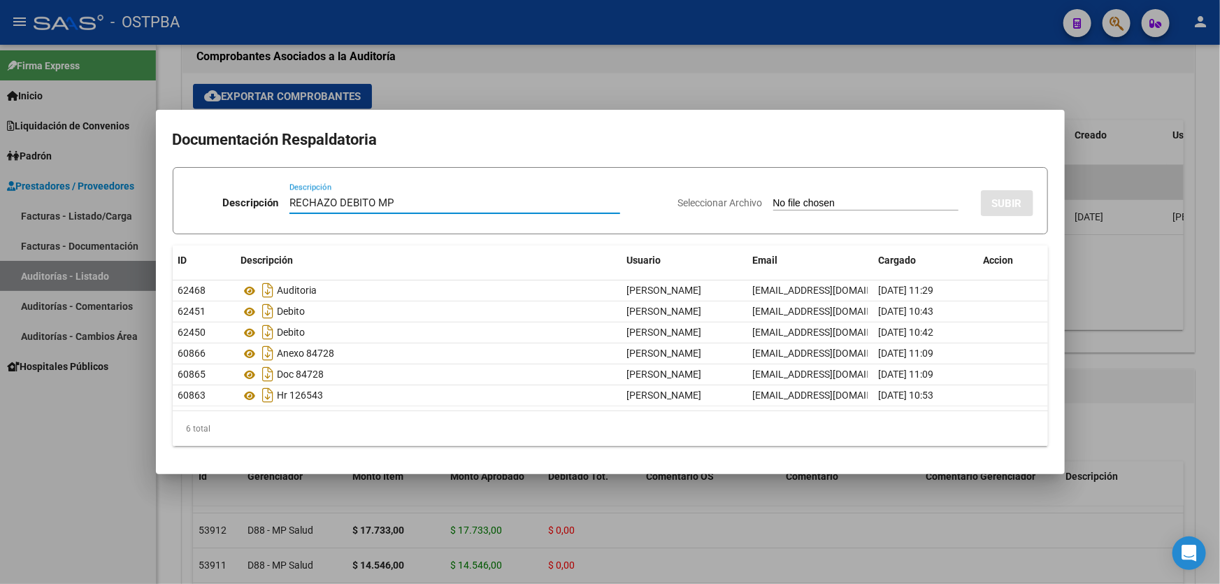
type input "RECHAZO DEBITO MP"
click at [773, 199] on input "Seleccionar Archivo" at bounding box center [865, 203] width 185 height 13
type input "C:\fakepath\rechazo debitro 12396.pdf"
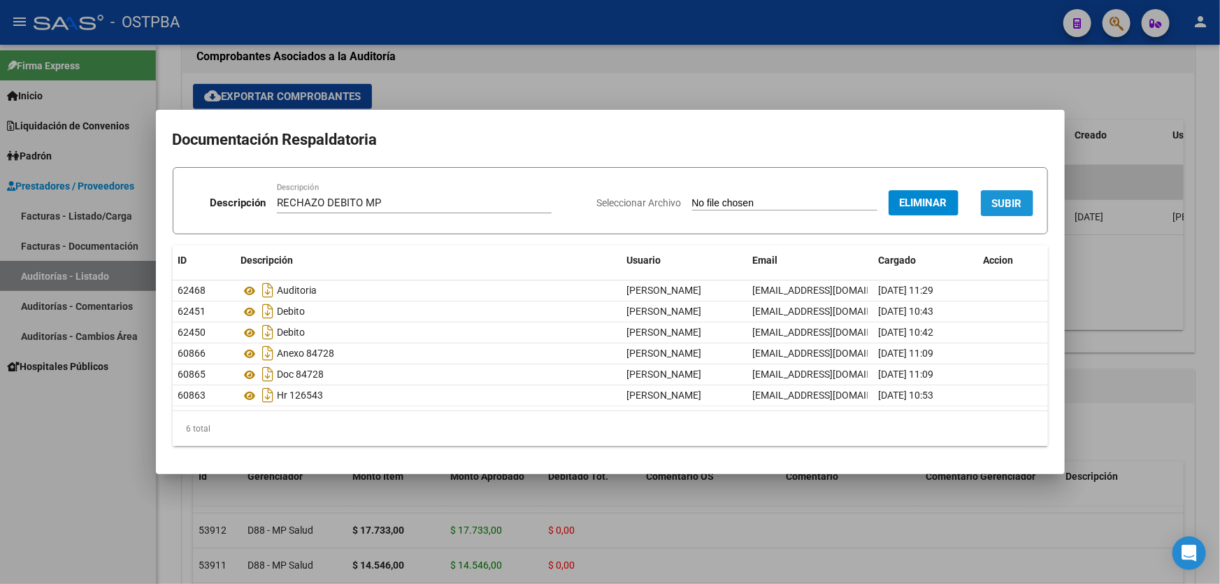
click at [1018, 198] on span "SUBIR" at bounding box center [1007, 203] width 30 height 13
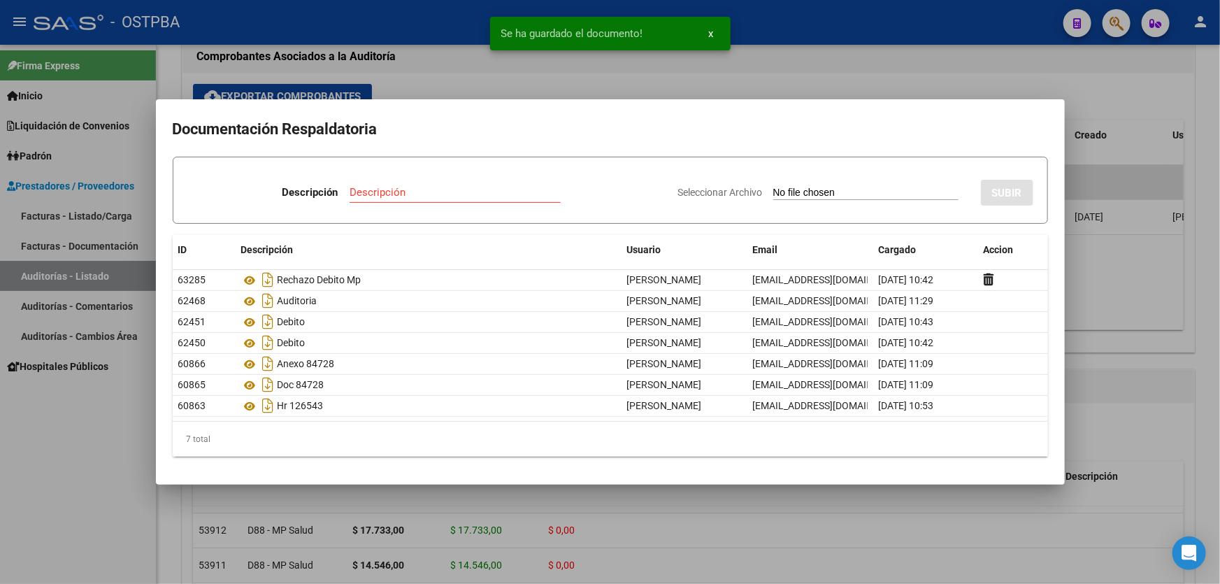
click at [380, 195] on input "Descripción" at bounding box center [455, 192] width 211 height 13
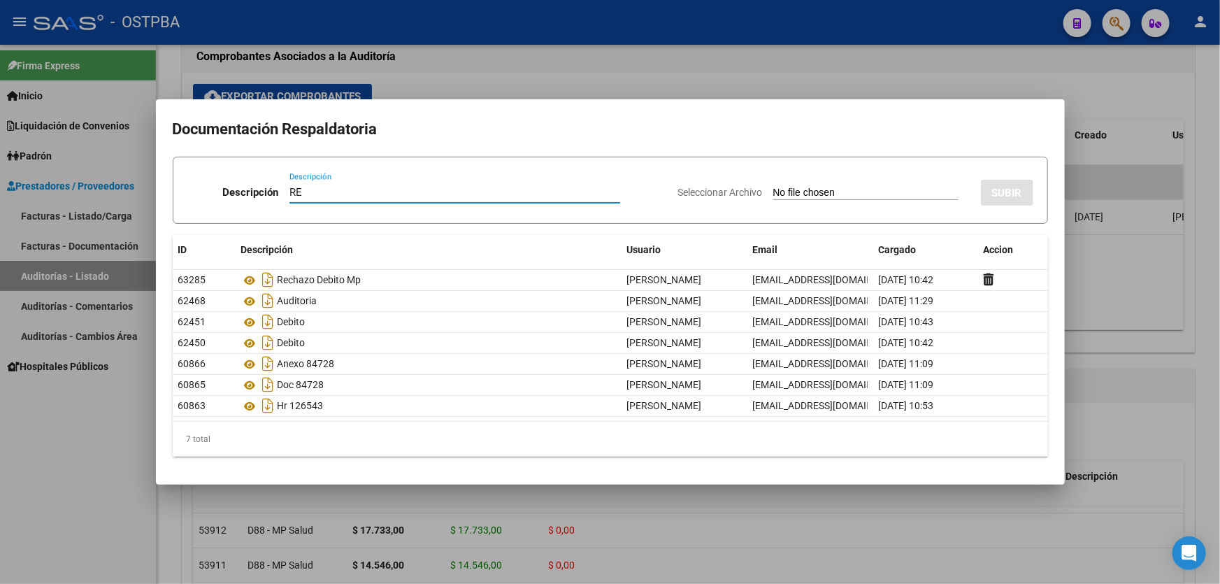
type input "R"
type input "IMPUGNACIONES POR RECHAZO MP"
click at [773, 191] on input "Seleccionar Archivo" at bounding box center [865, 193] width 185 height 13
type input "C:\fakepath\detalle de impugnaciones 12396.pdf"
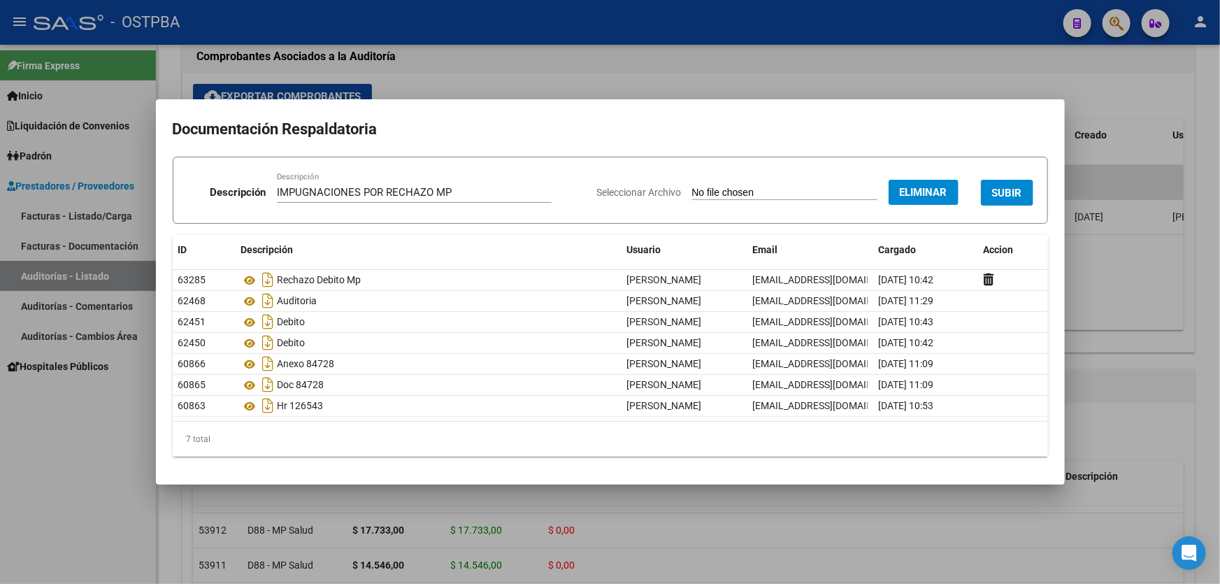
click at [1006, 188] on span "SUBIR" at bounding box center [1007, 193] width 30 height 13
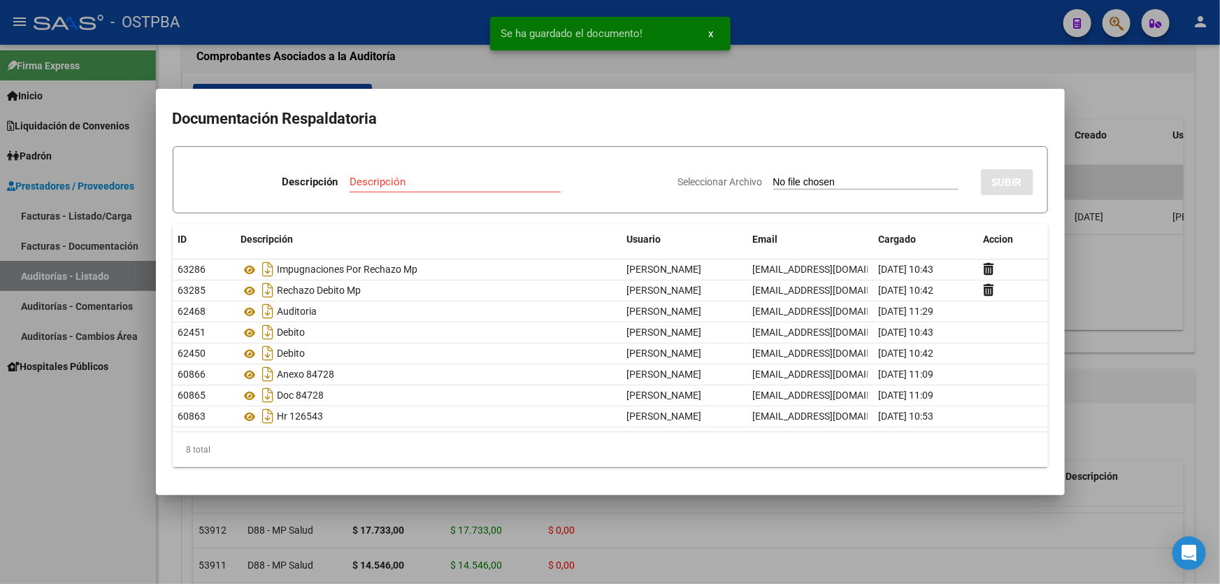
click at [357, 181] on input "Descripción" at bounding box center [455, 181] width 211 height 13
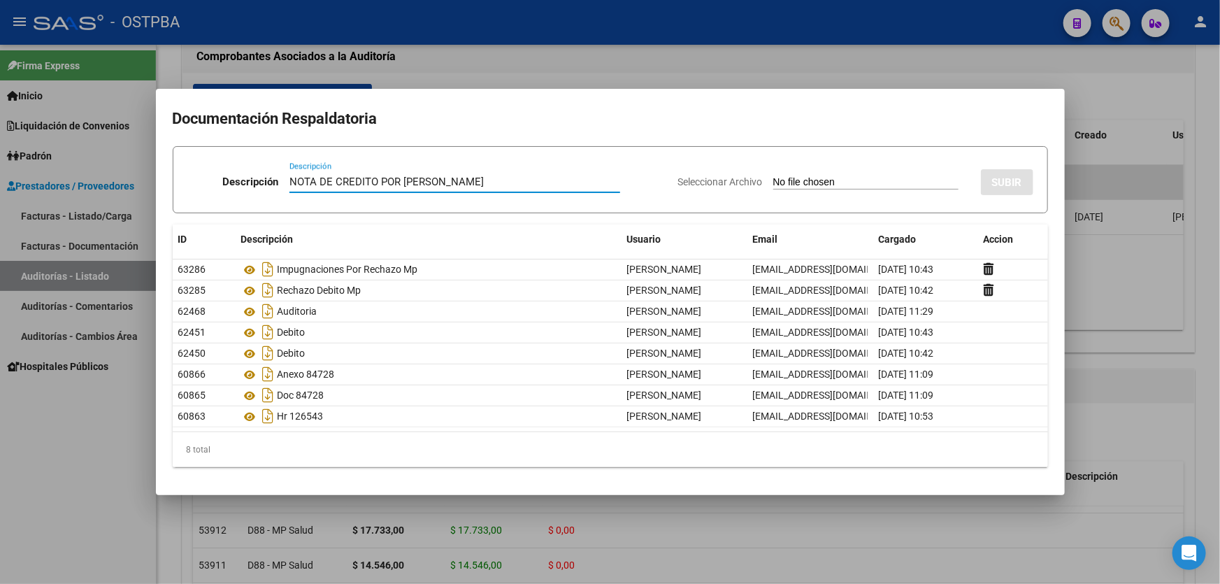
type input "NOTA DE CREDITO POR [PERSON_NAME]"
click at [776, 181] on input "Seleccionar Archivo" at bounding box center [865, 182] width 185 height 13
type input "C:\fakepath\nota de credito por debitos aceptados 12396.pdf"
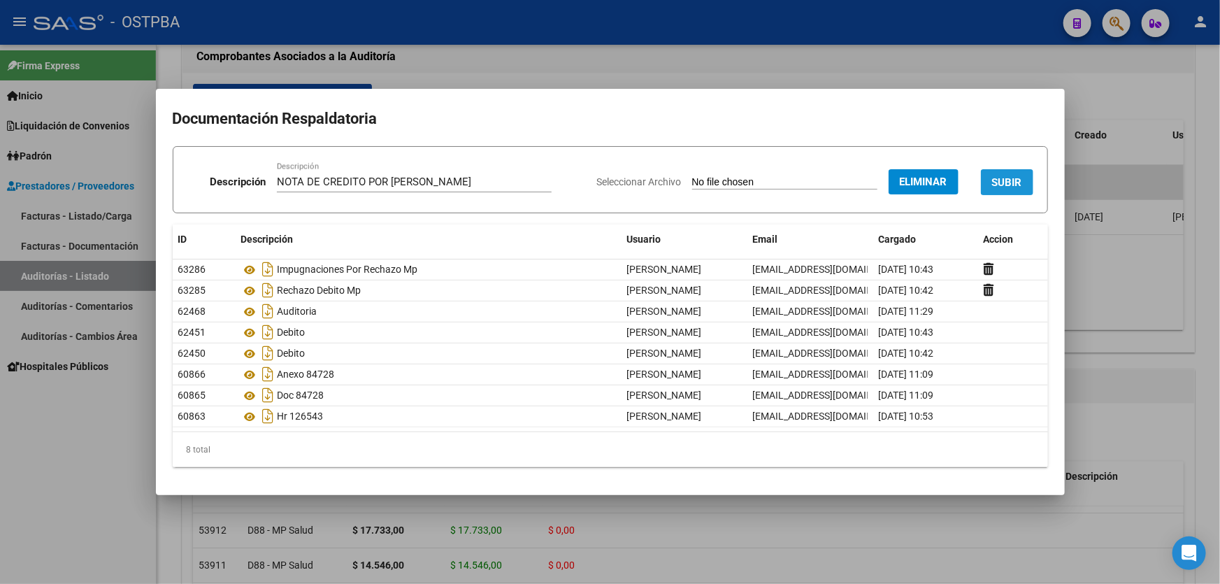
click at [1014, 186] on span "SUBIR" at bounding box center [1007, 182] width 30 height 13
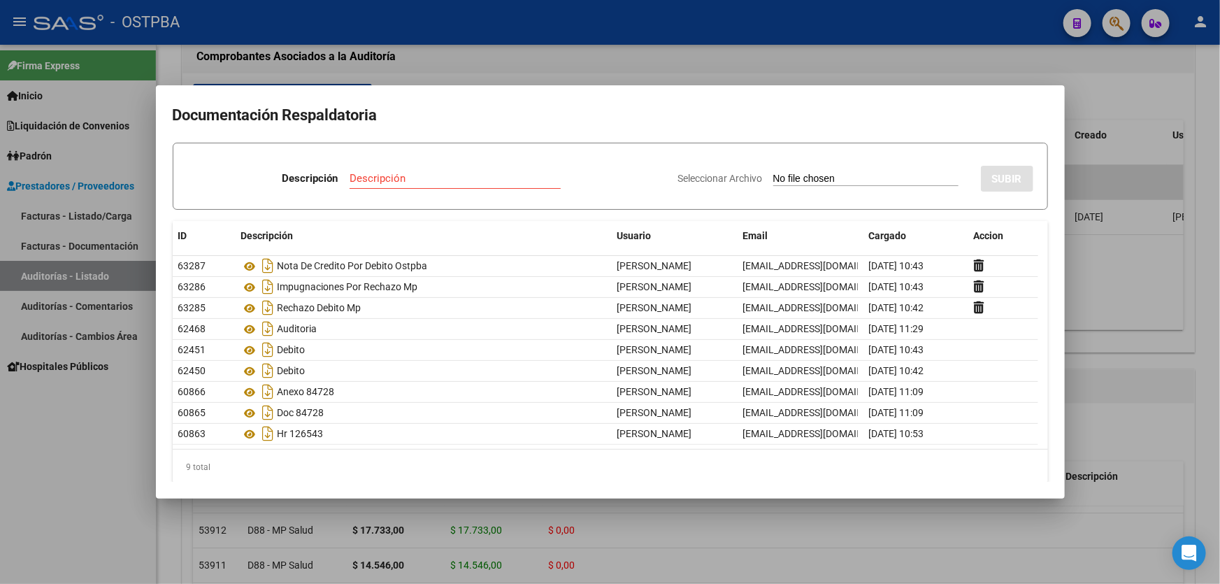
click at [1112, 301] on div at bounding box center [610, 292] width 1220 height 584
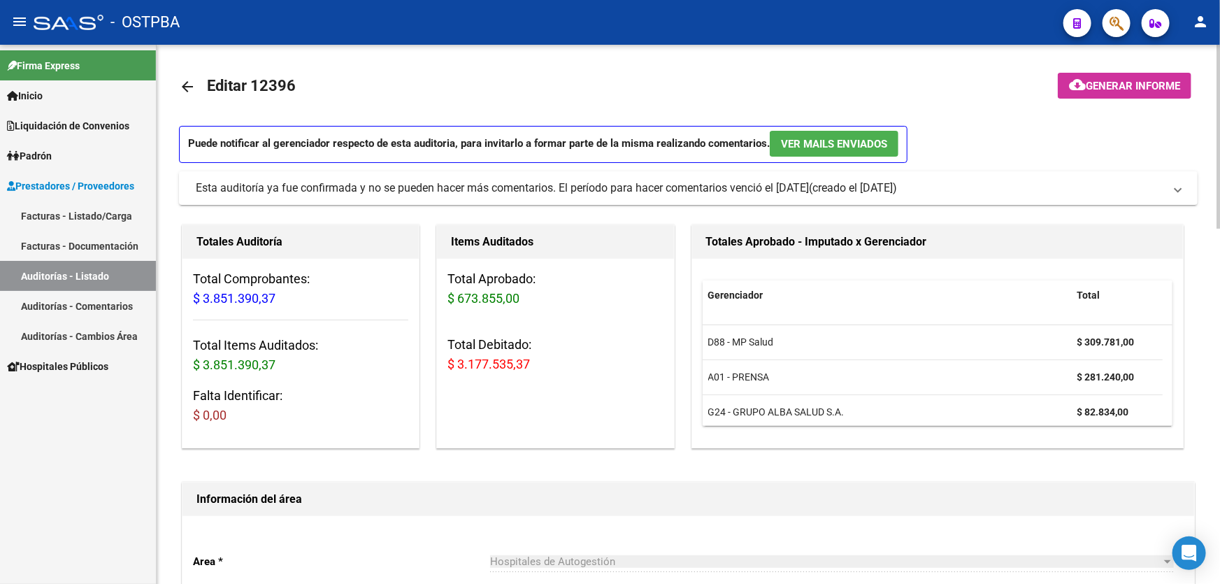
scroll to position [0, 0]
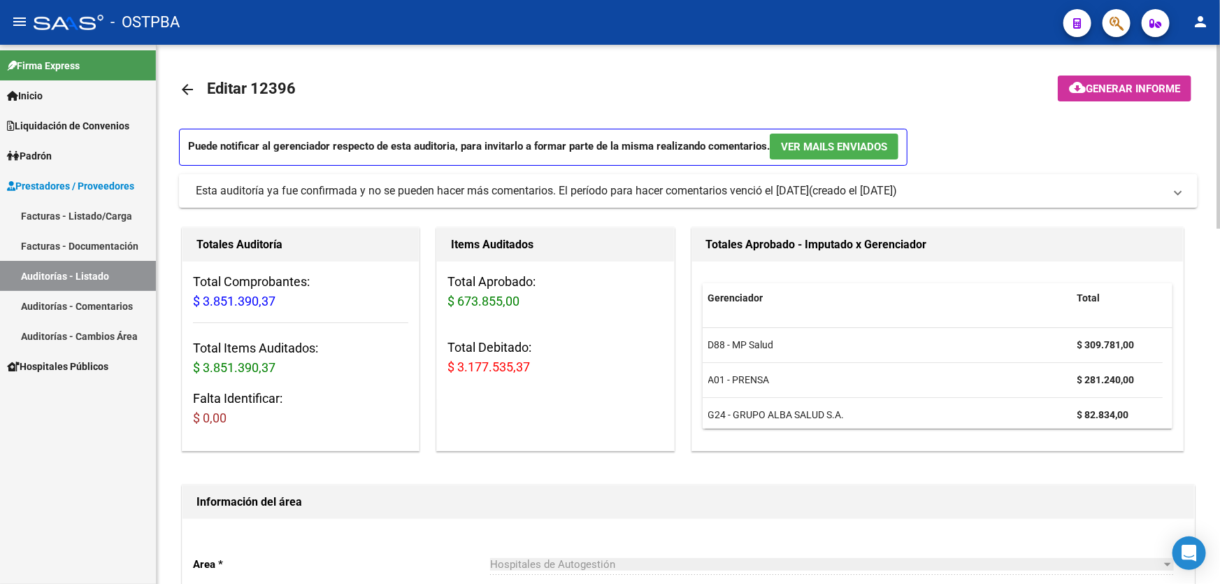
click at [180, 89] on mat-icon "arrow_back" at bounding box center [187, 89] width 17 height 17
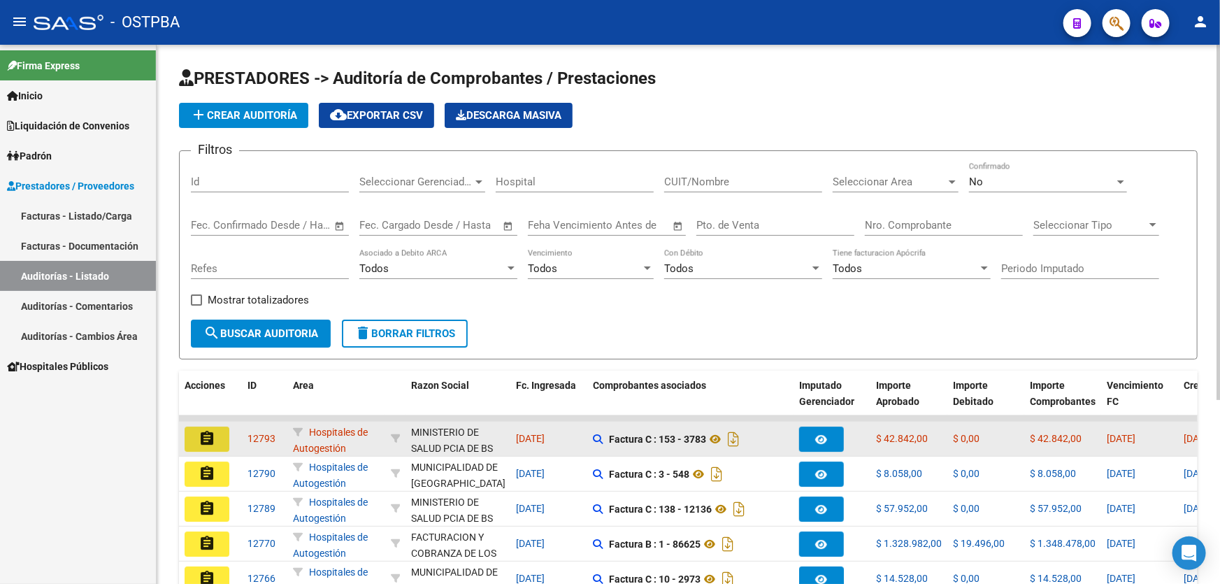
click at [206, 439] on mat-icon "assignment" at bounding box center [207, 438] width 17 height 17
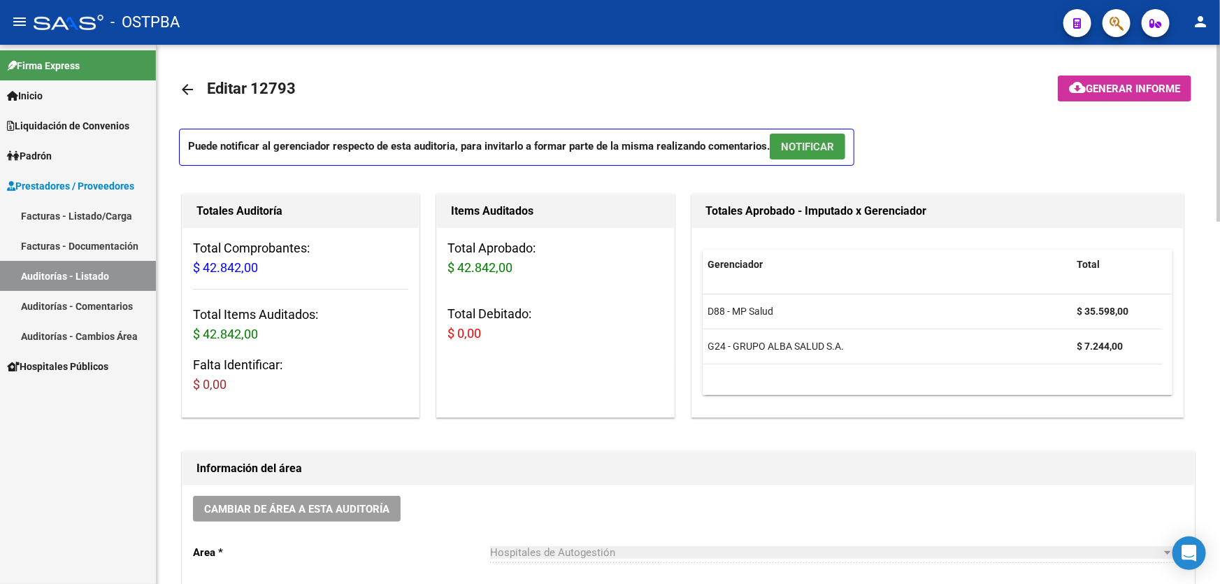
click at [818, 141] on span "NOTIFICAR" at bounding box center [807, 147] width 53 height 13
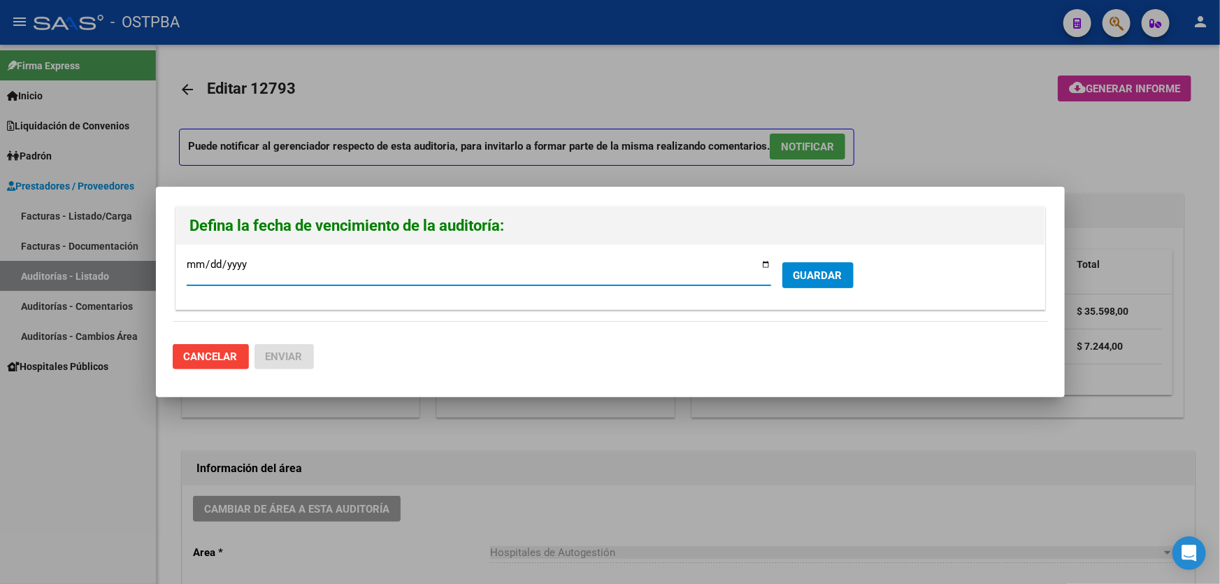
click at [811, 279] on span "GUARDAR" at bounding box center [817, 275] width 49 height 13
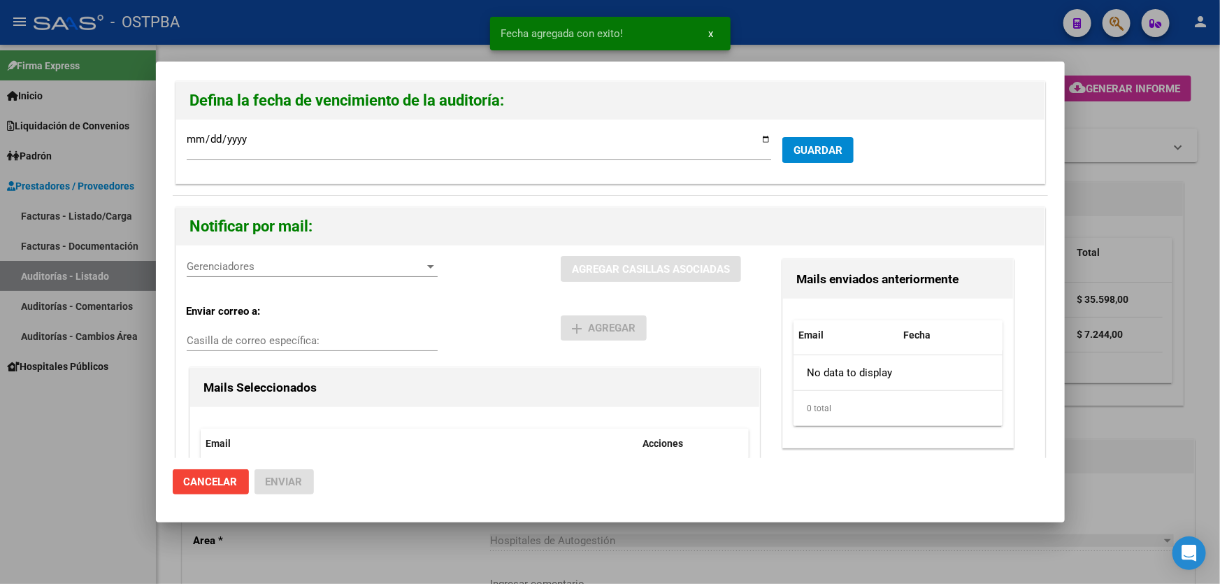
click at [229, 273] on div "Gerenciadores Gerenciadores" at bounding box center [312, 266] width 251 height 21
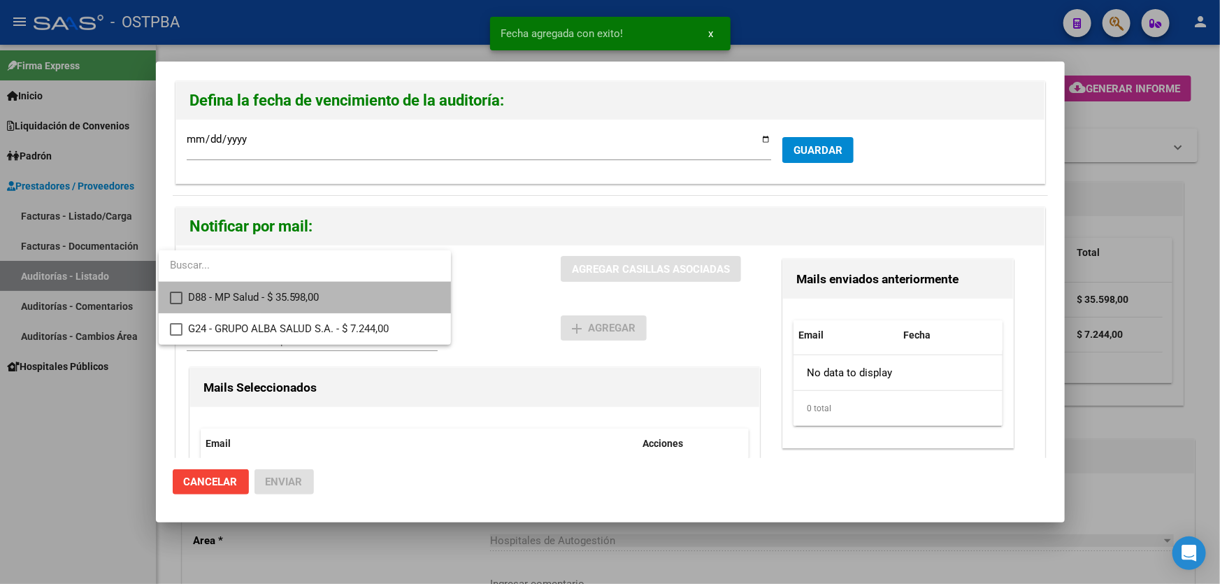
click at [178, 299] on mat-pseudo-checkbox at bounding box center [176, 298] width 13 height 13
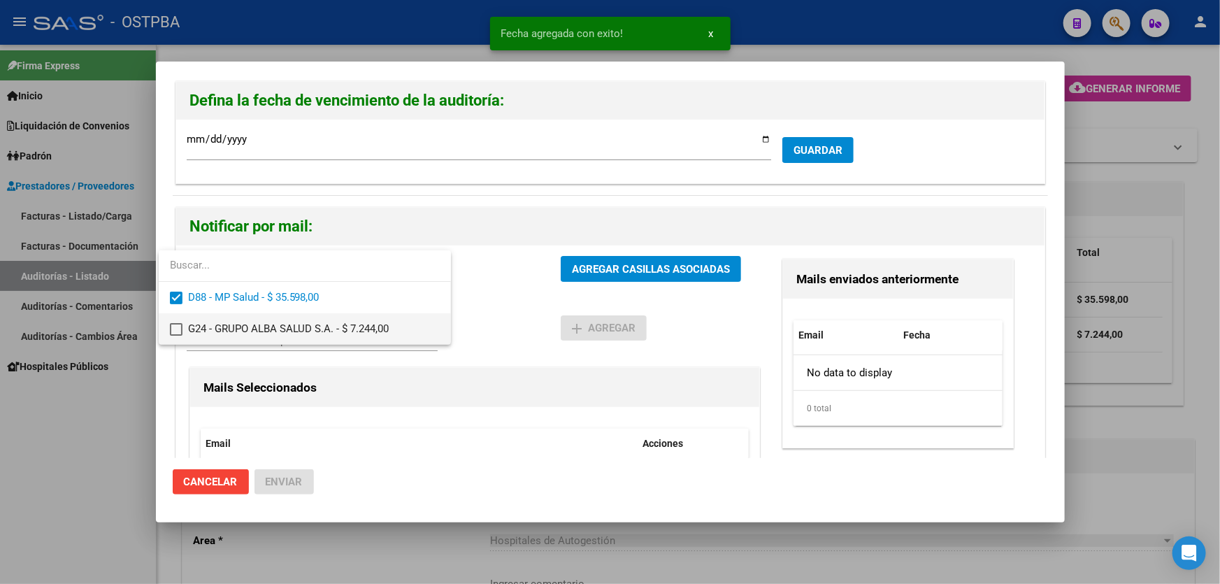
click at [175, 333] on mat-pseudo-checkbox at bounding box center [176, 329] width 13 height 13
drag, startPoint x: 454, startPoint y: 301, endPoint x: 461, endPoint y: 296, distance: 8.5
click at [455, 300] on div at bounding box center [610, 292] width 1220 height 584
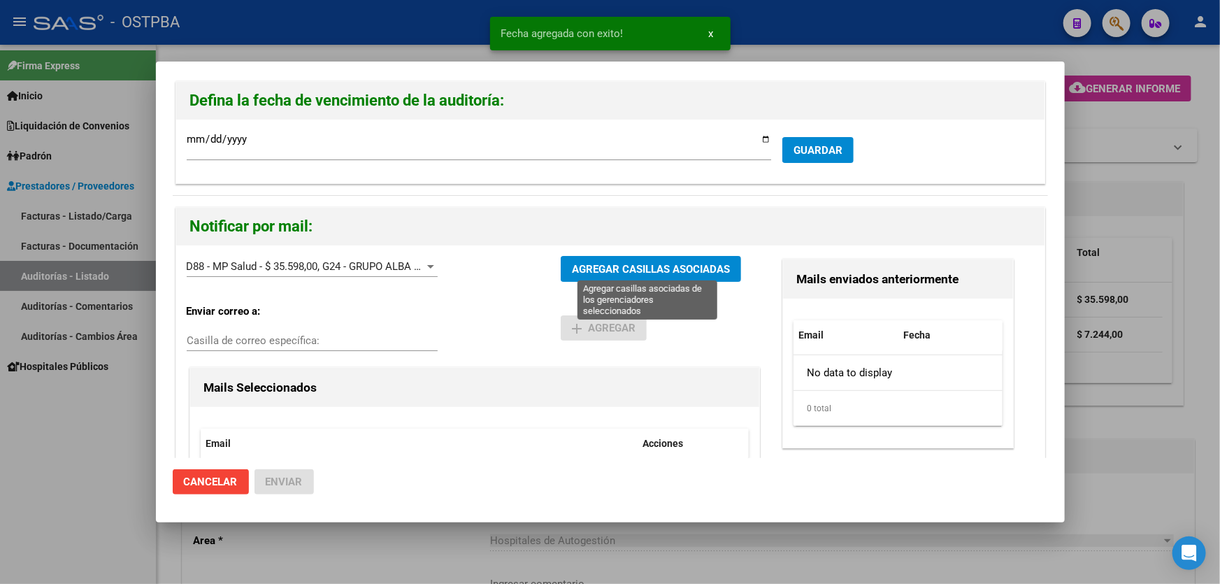
click at [582, 271] on span "AGREGAR CASILLAS ASOCIADAS" at bounding box center [651, 269] width 158 height 13
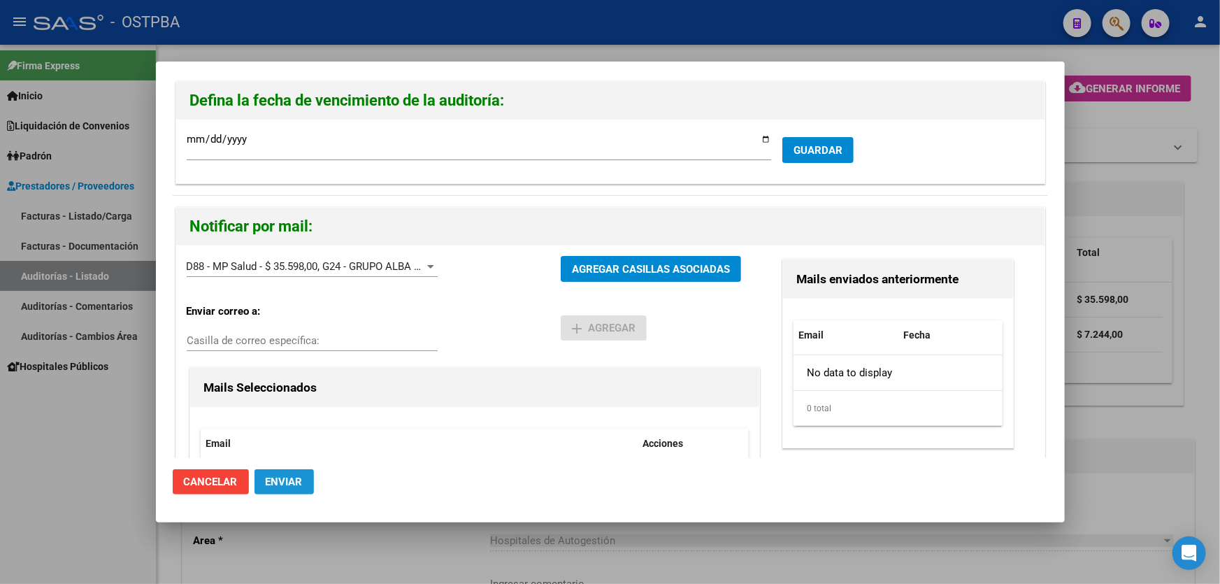
click at [280, 483] on span "Enviar" at bounding box center [284, 481] width 37 height 13
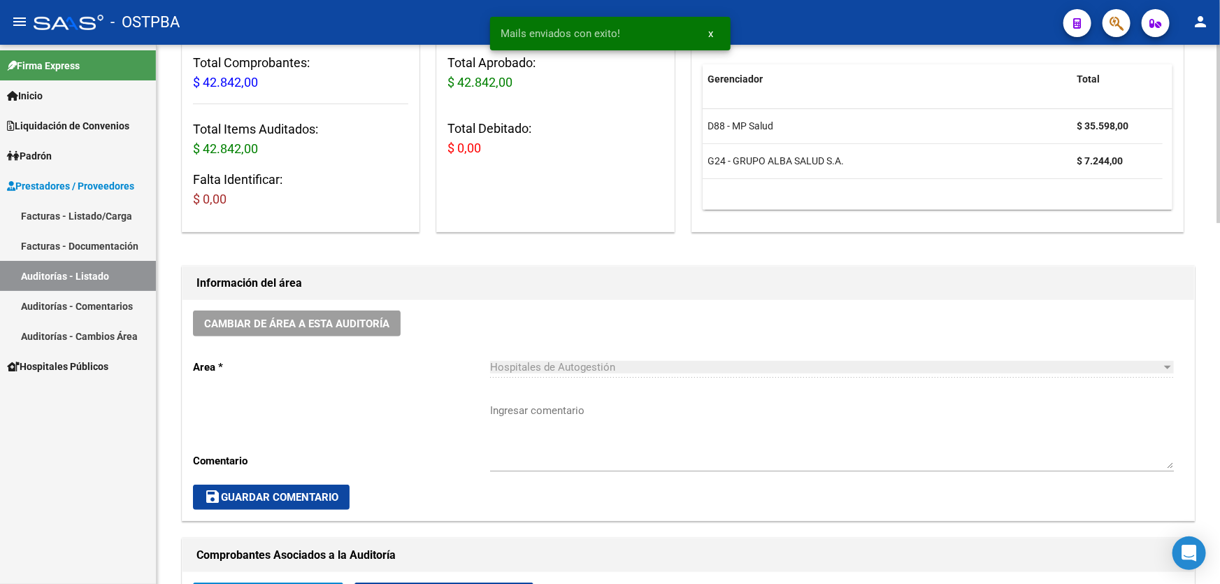
scroll to position [190, 0]
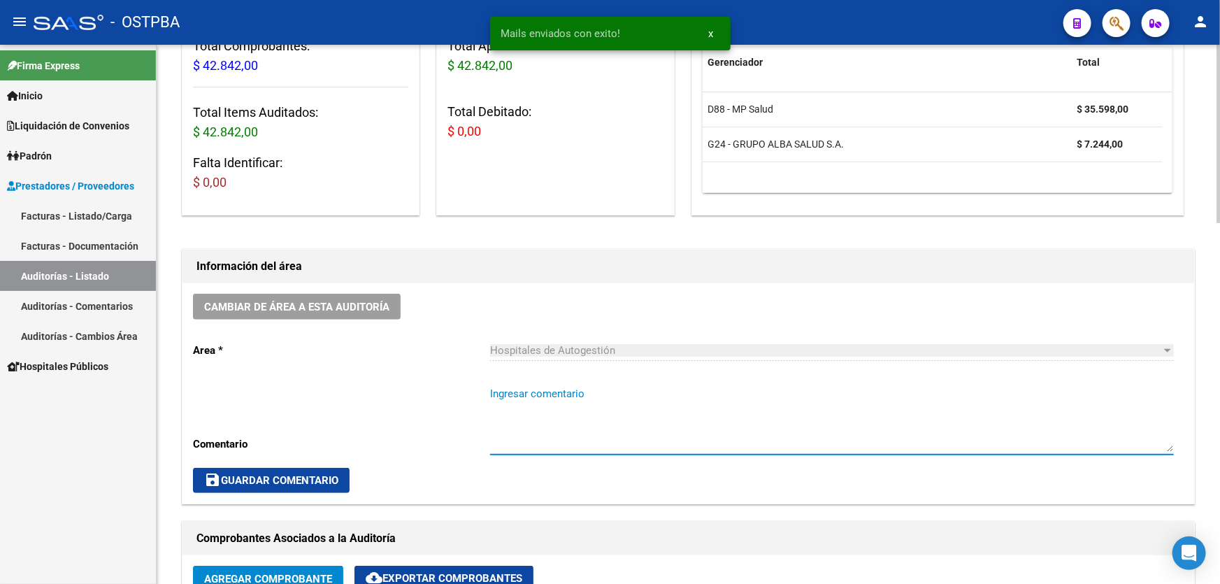
click at [531, 405] on textarea "Ingresar comentario" at bounding box center [832, 419] width 684 height 66
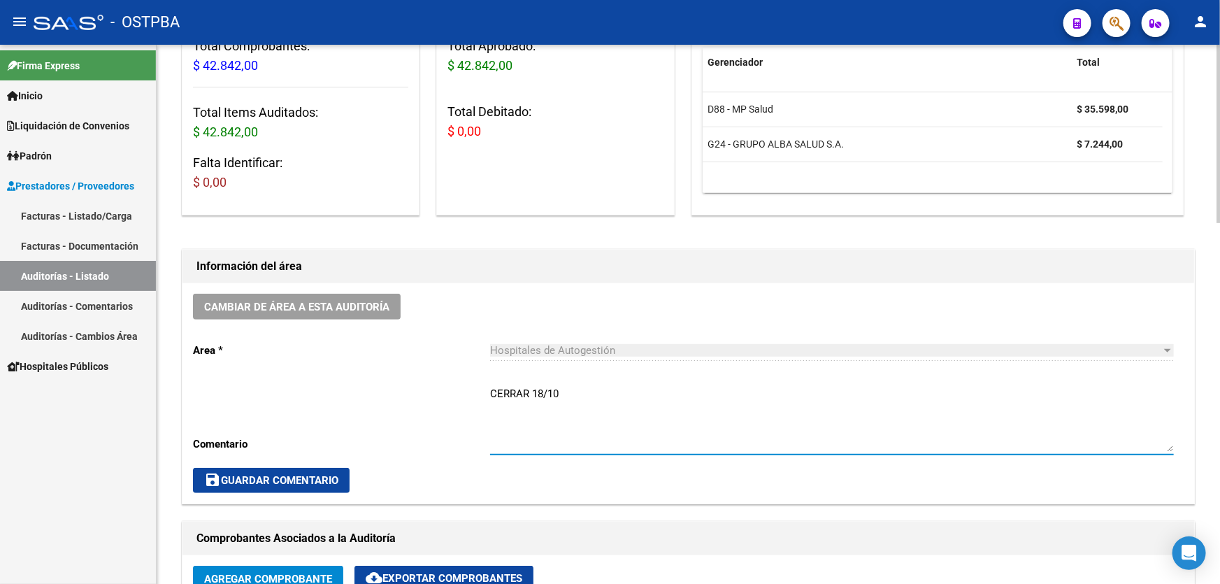
type textarea "CERRAR 18/10"
click at [283, 482] on span "save Guardar Comentario" at bounding box center [271, 480] width 134 height 13
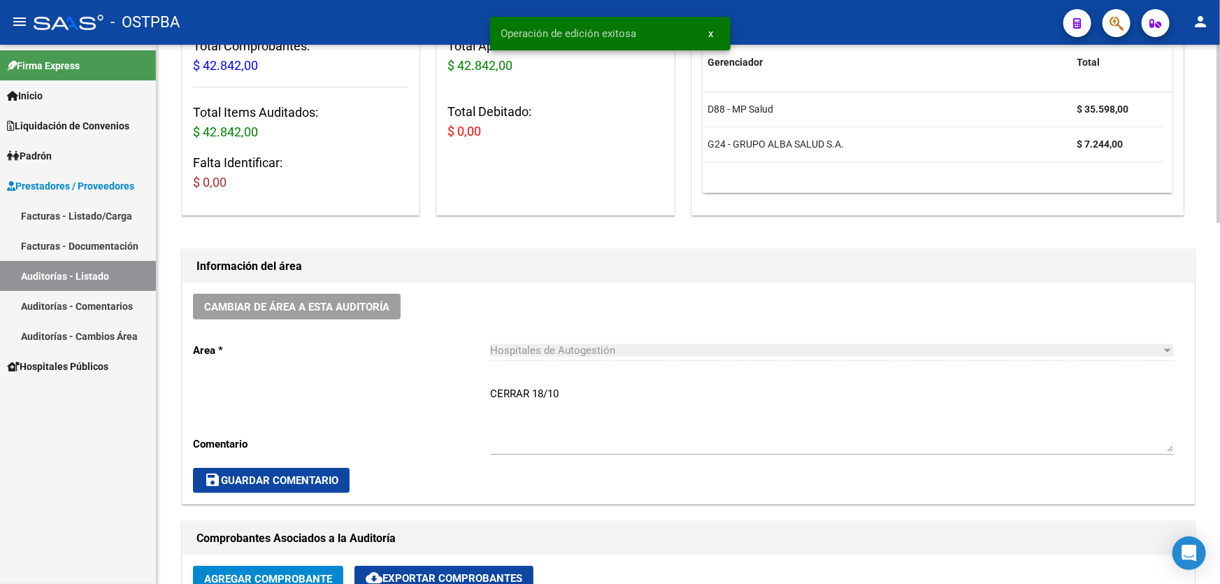
scroll to position [0, 0]
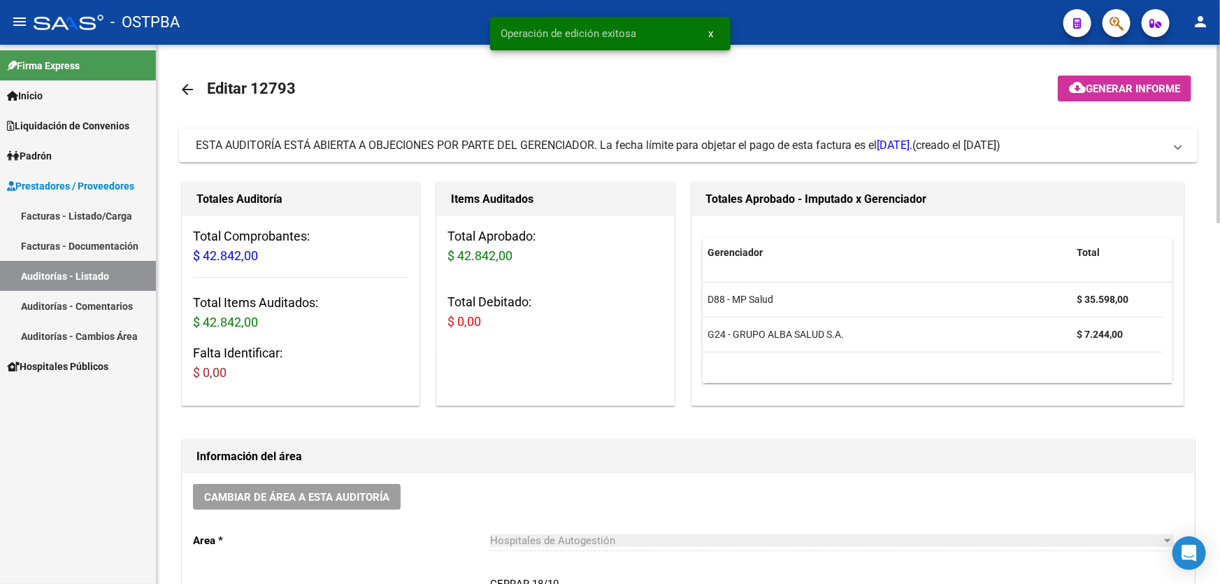
click at [184, 89] on mat-icon "arrow_back" at bounding box center [187, 89] width 17 height 17
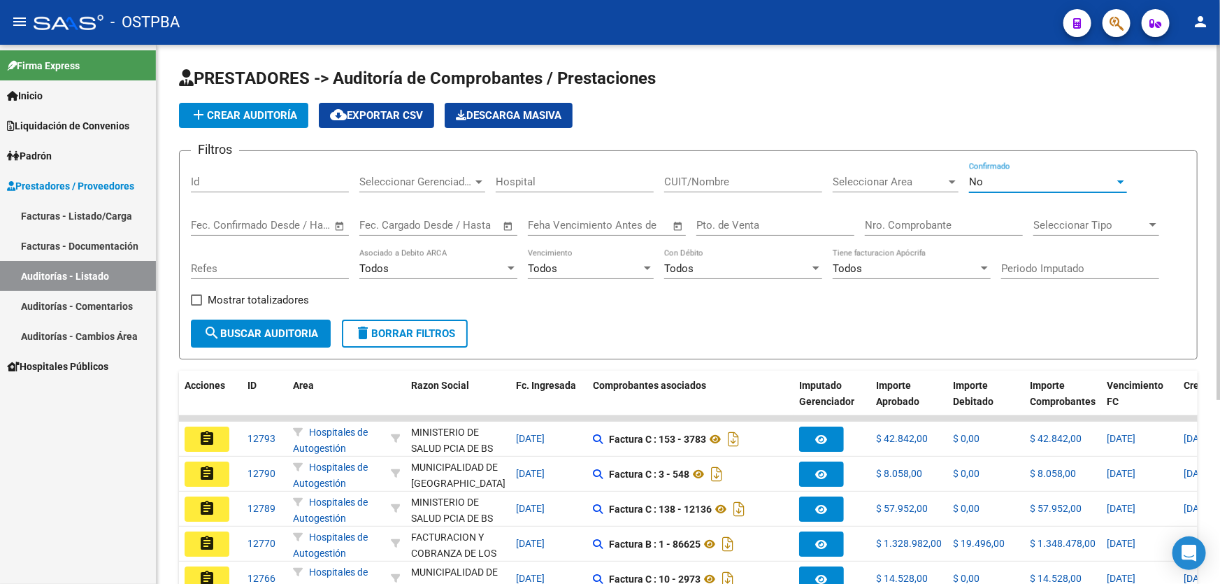
click at [1007, 182] on div "No" at bounding box center [1041, 181] width 145 height 13
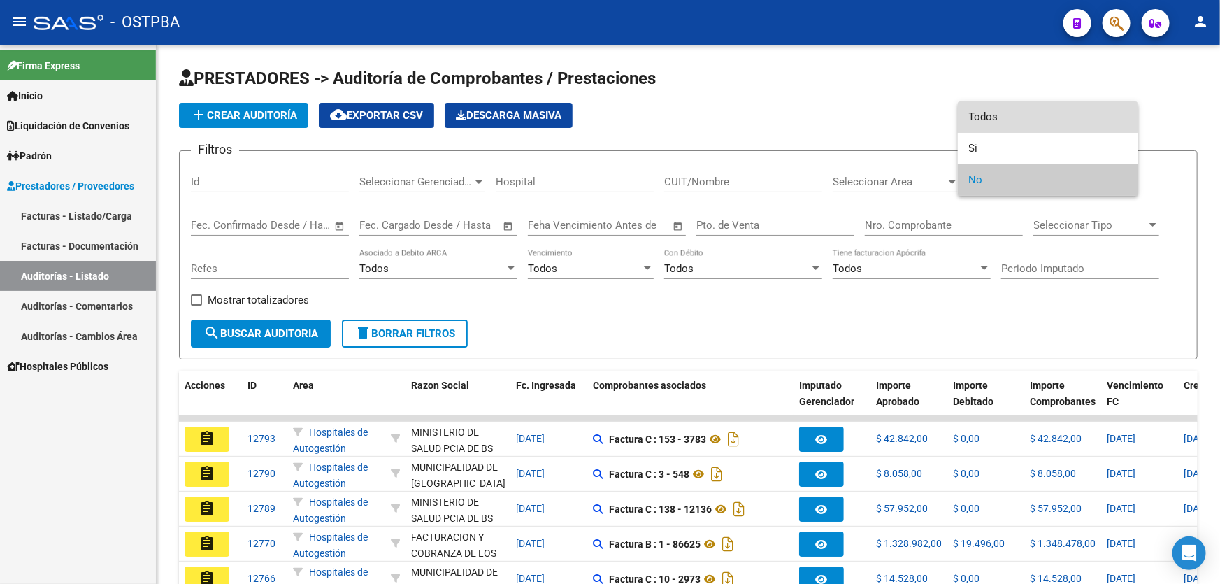
click at [1006, 119] on span "Todos" at bounding box center [1048, 116] width 158 height 31
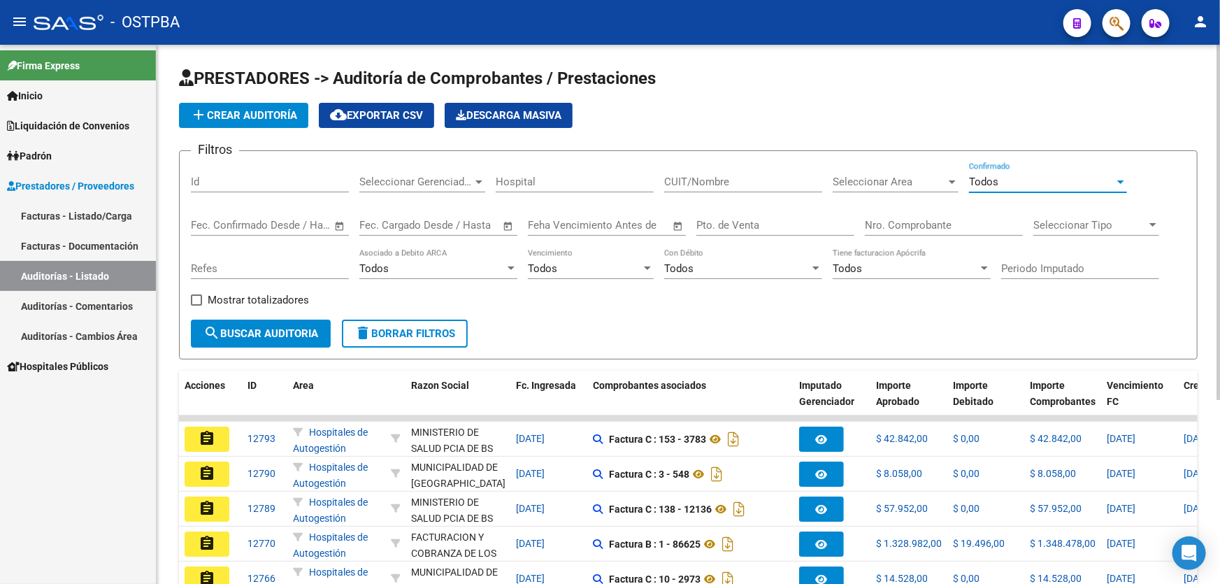
click at [896, 225] on input "Nro. Comprobante" at bounding box center [944, 225] width 158 height 13
type input "84968"
click at [249, 336] on span "search Buscar Auditoria" at bounding box center [260, 333] width 115 height 13
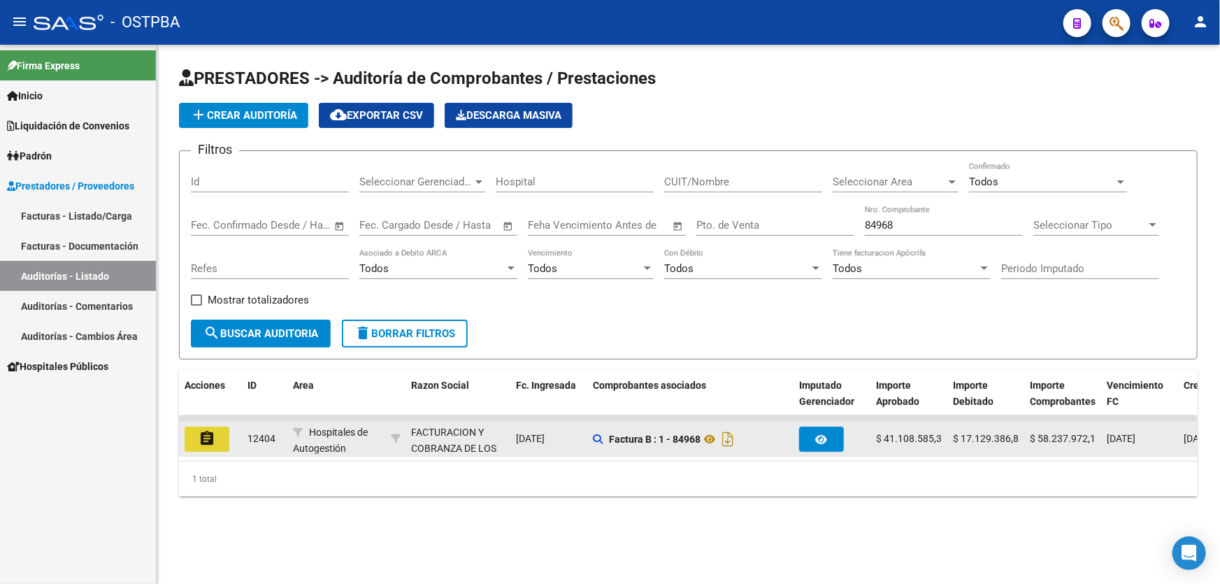
click at [213, 442] on mat-icon "assignment" at bounding box center [207, 438] width 17 height 17
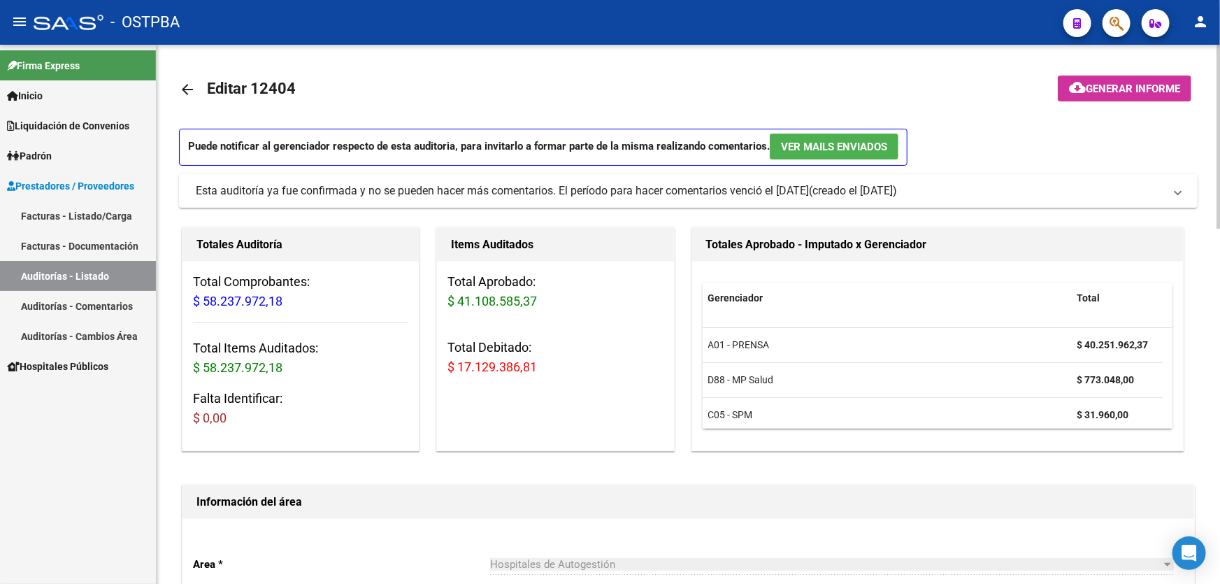
scroll to position [381, 0]
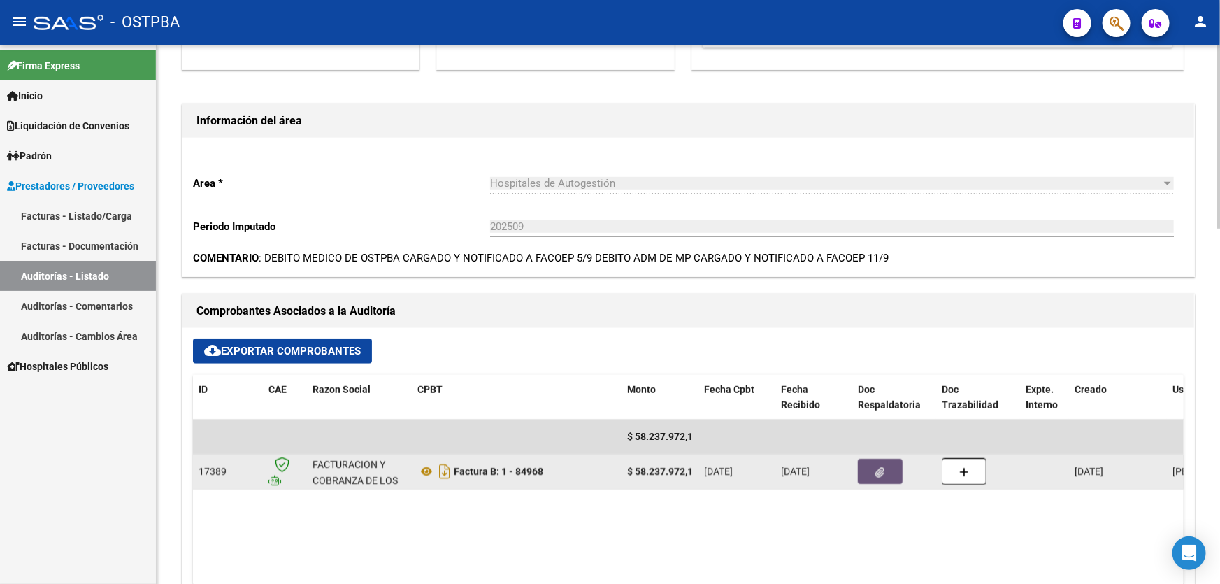
click at [880, 473] on icon "button" at bounding box center [880, 472] width 9 height 10
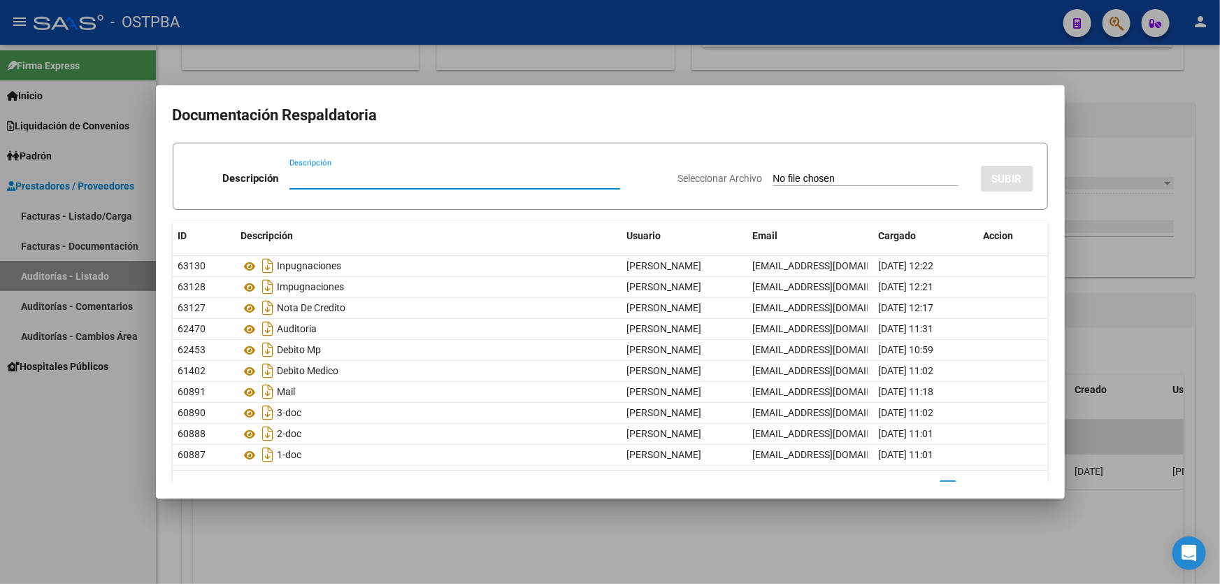
click at [470, 519] on div at bounding box center [610, 292] width 1220 height 584
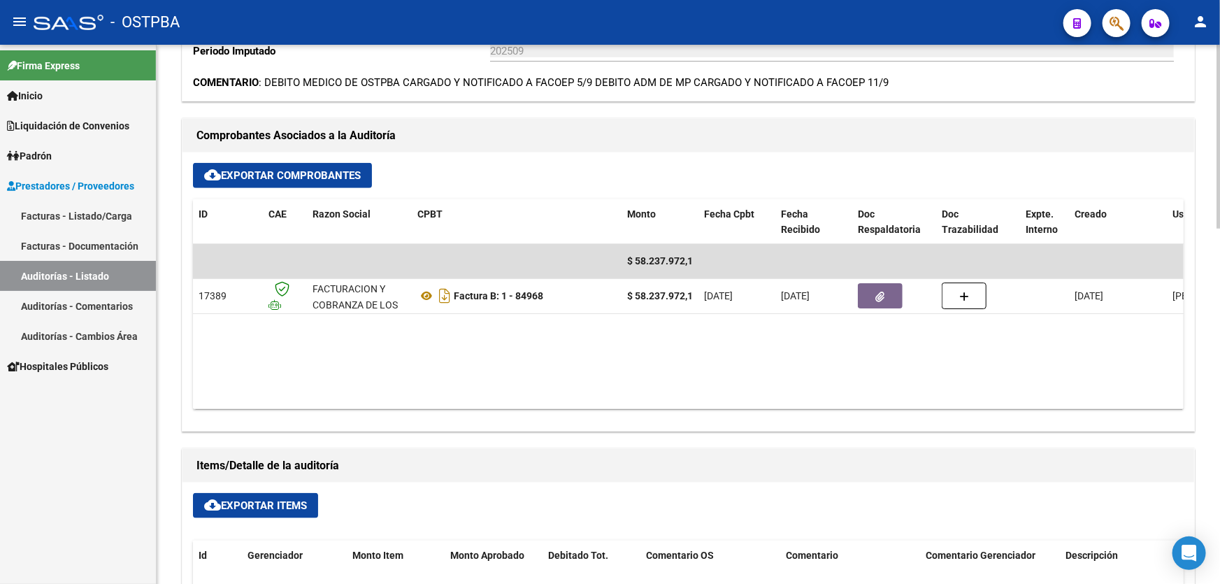
scroll to position [572, 0]
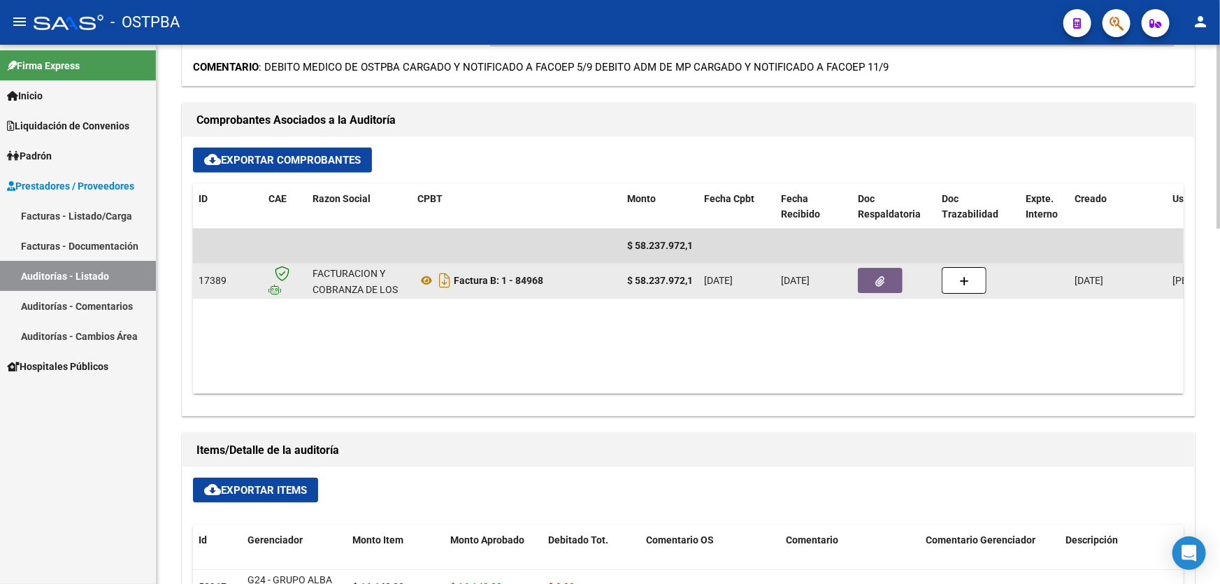
click at [877, 278] on icon "button" at bounding box center [880, 281] width 9 height 10
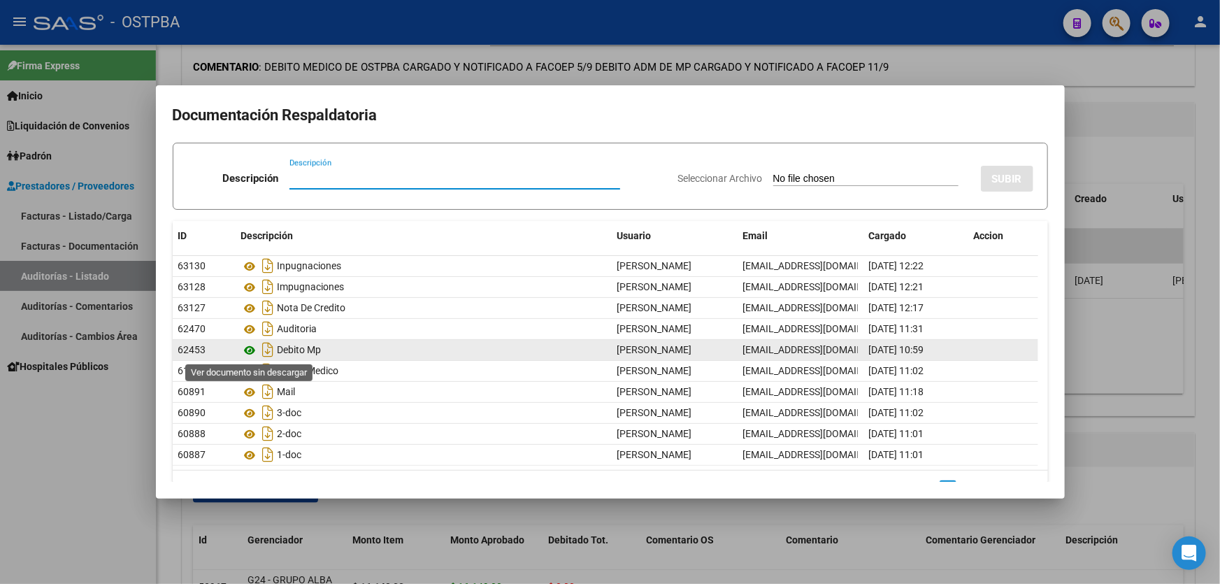
click at [249, 348] on icon at bounding box center [250, 350] width 18 height 17
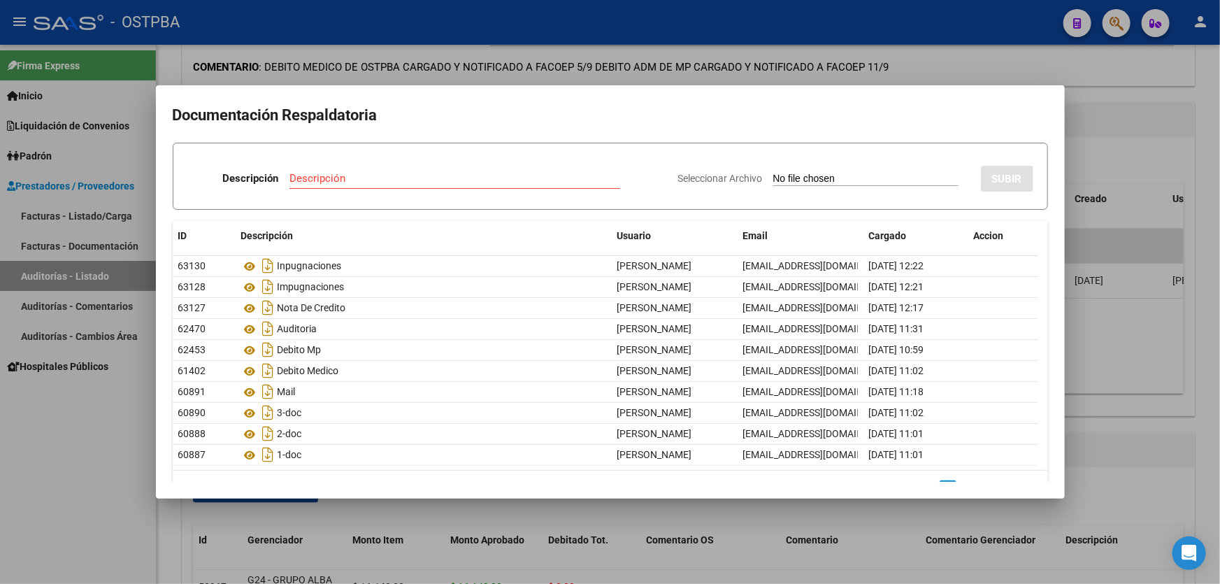
click at [92, 484] on div at bounding box center [610, 292] width 1220 height 584
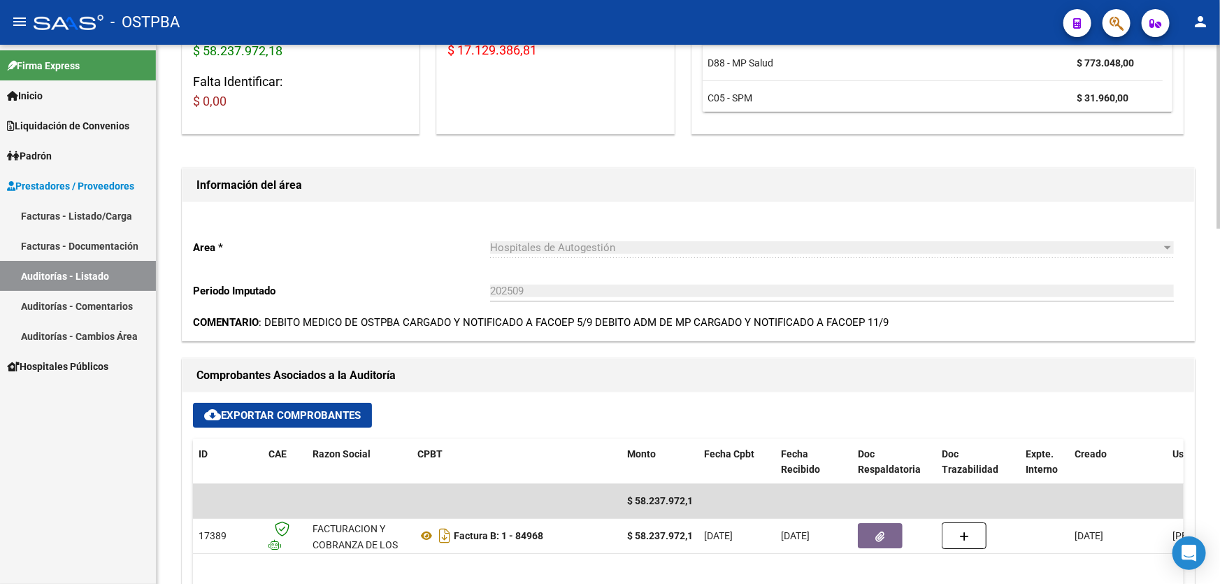
scroll to position [317, 0]
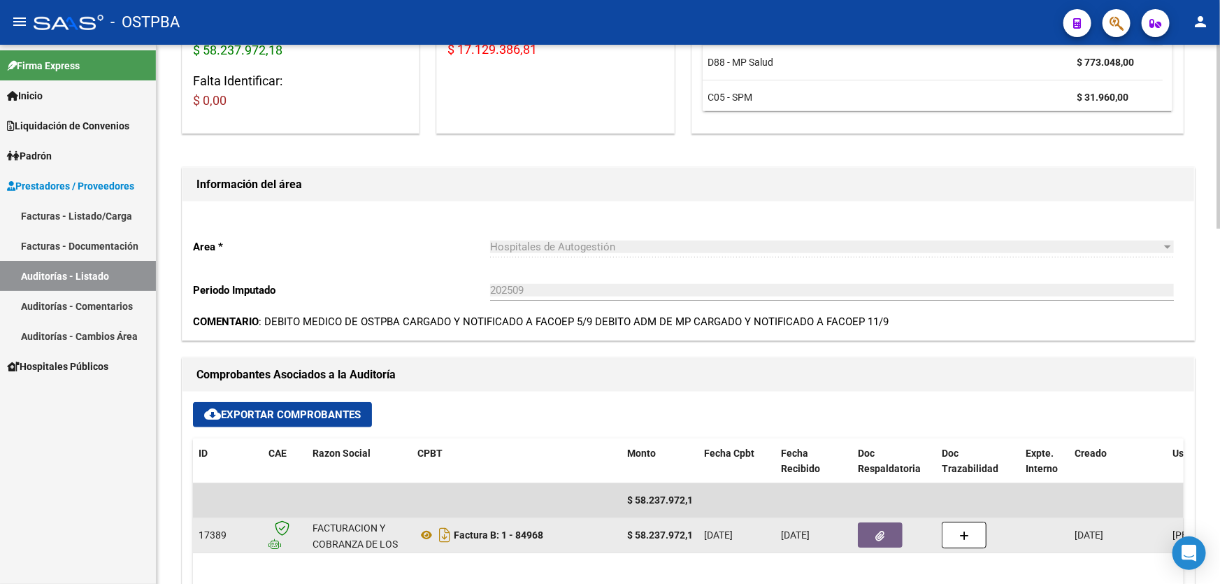
click at [886, 532] on button "button" at bounding box center [880, 534] width 45 height 25
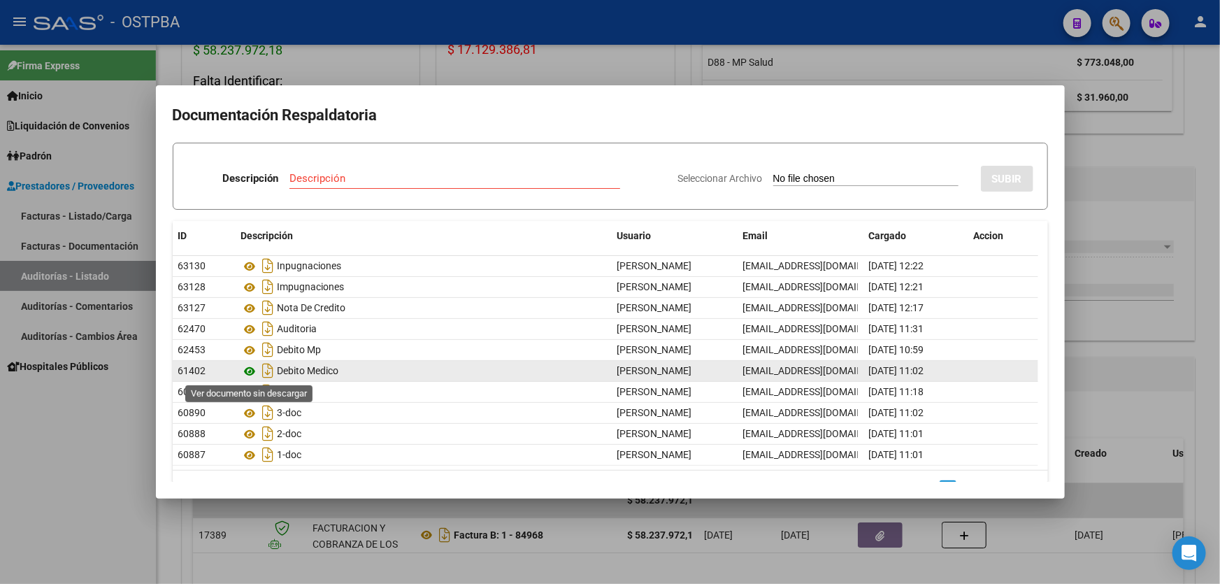
click at [250, 369] on icon at bounding box center [250, 371] width 18 height 17
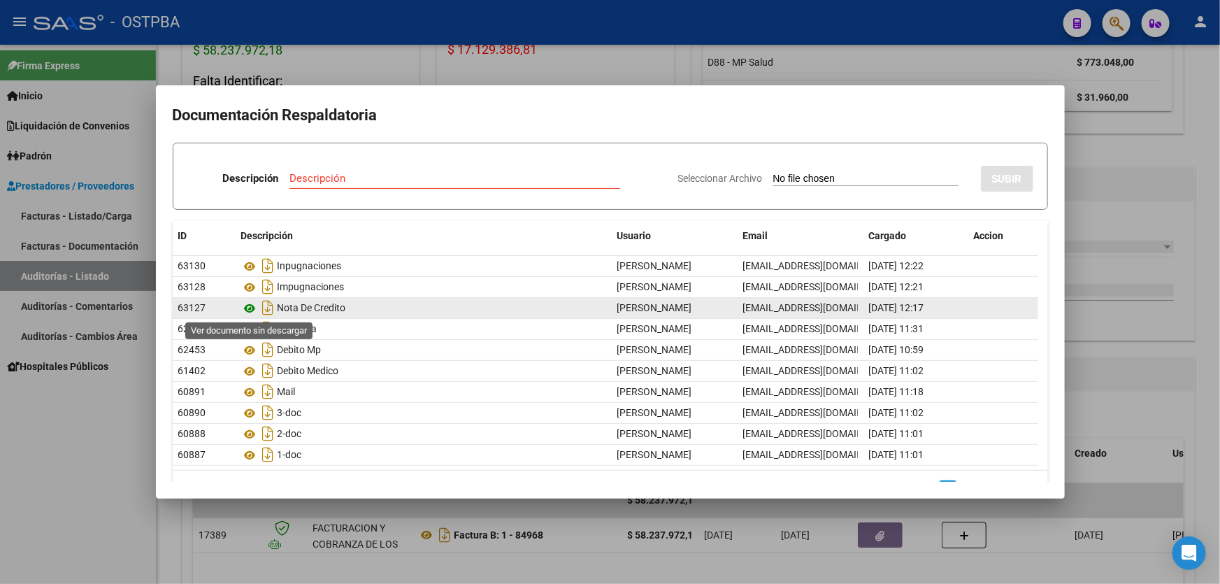
click at [249, 308] on icon at bounding box center [250, 308] width 18 height 17
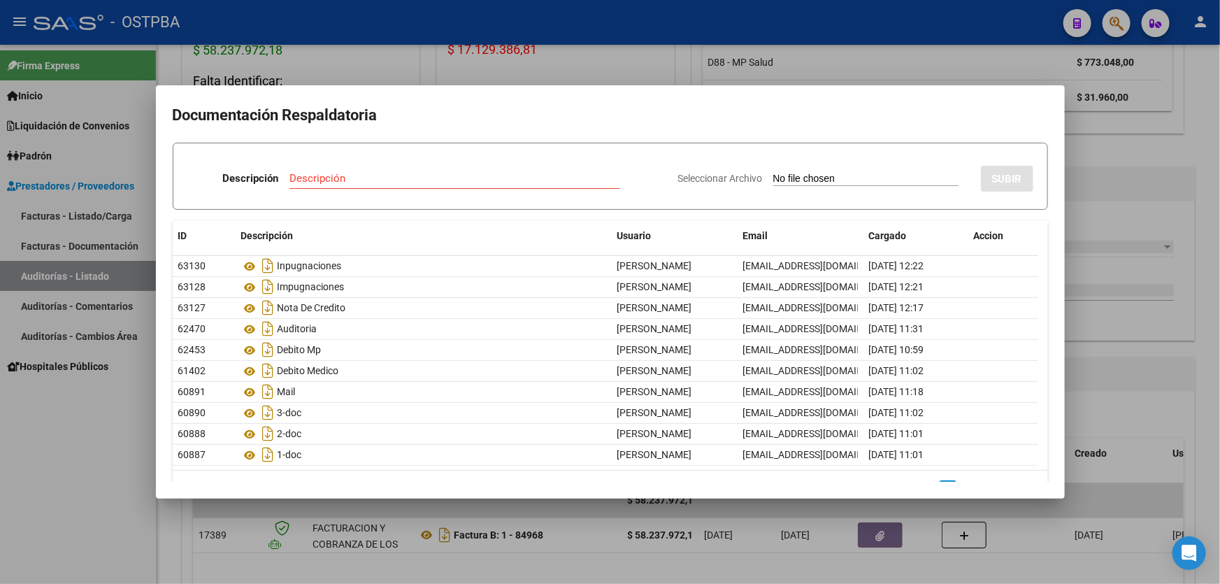
click at [103, 479] on div at bounding box center [610, 292] width 1220 height 584
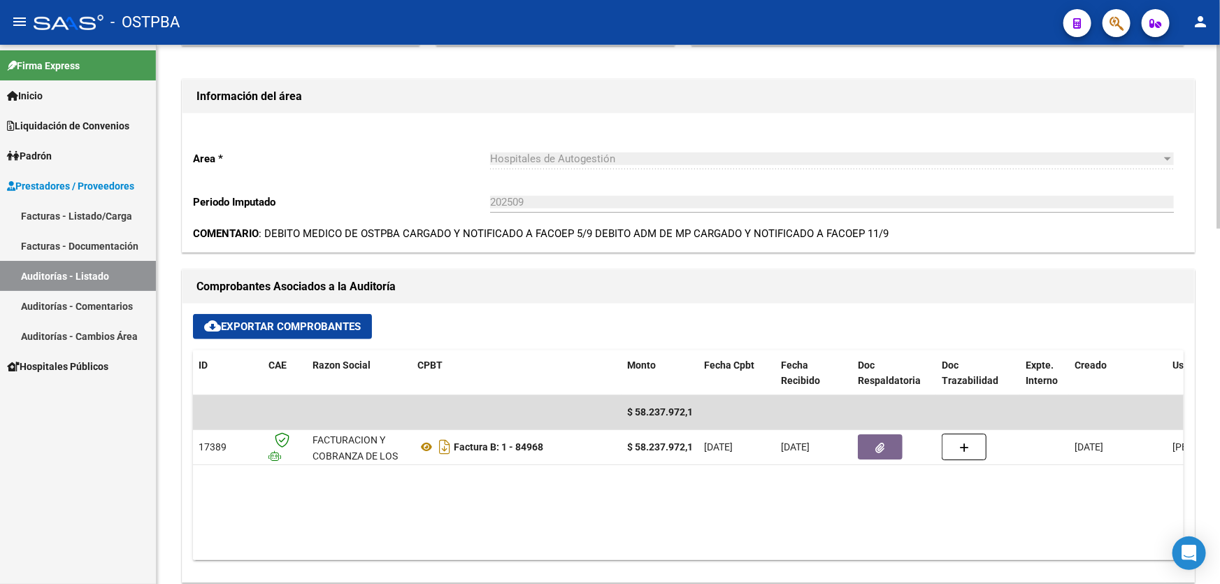
scroll to position [508, 0]
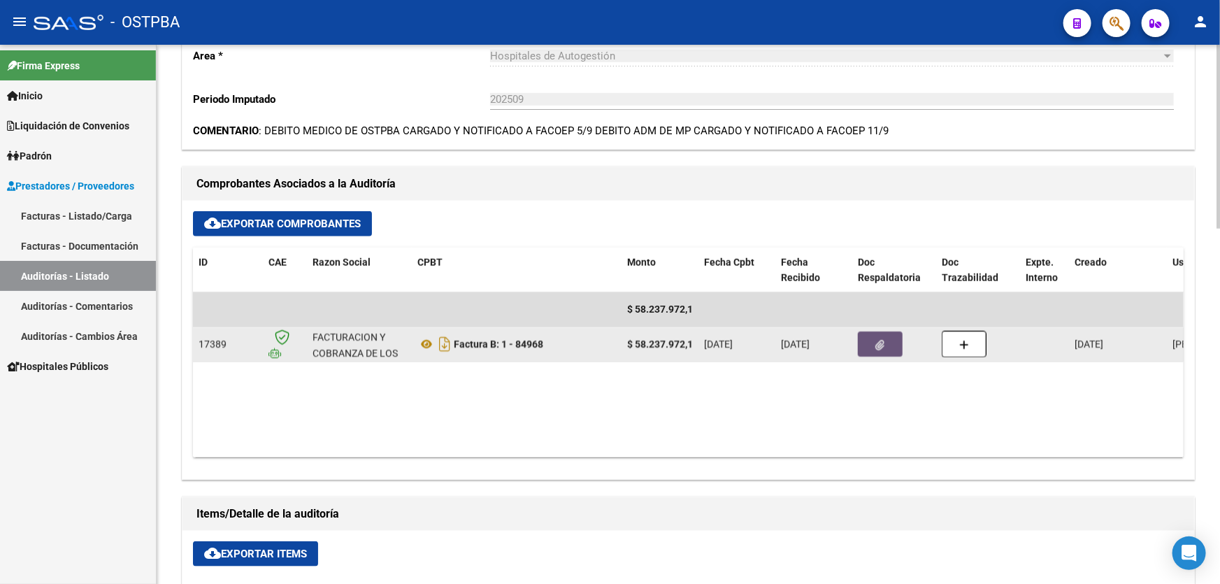
click at [895, 333] on button "button" at bounding box center [880, 343] width 45 height 25
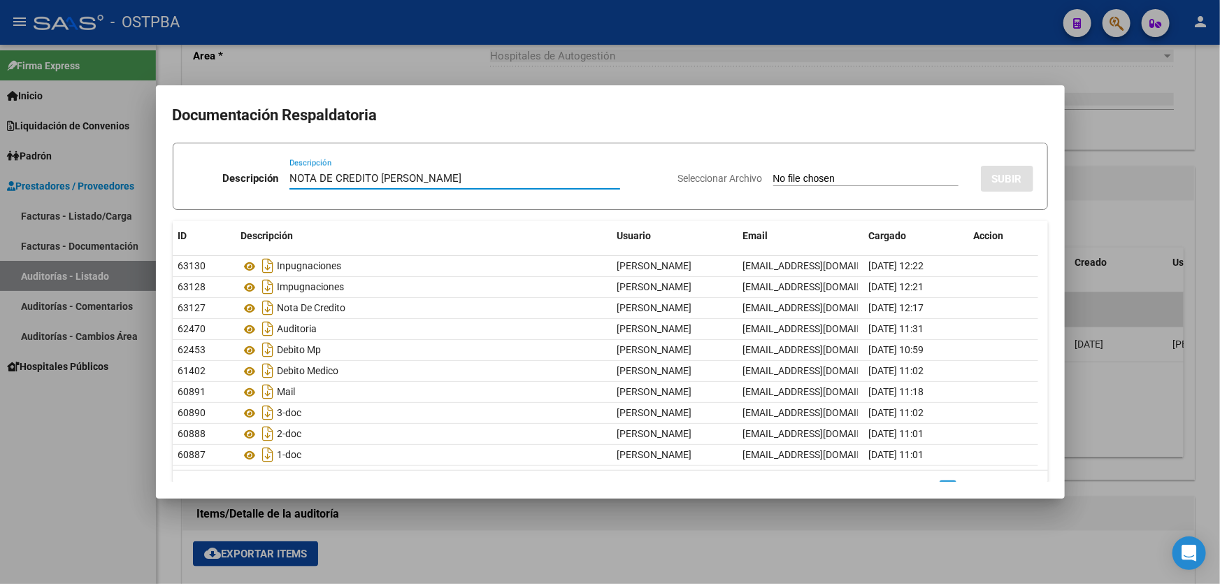
type input "NOTA DE CREDITO [PERSON_NAME]"
click at [773, 182] on input "Seleccionar Archivo" at bounding box center [865, 179] width 185 height 13
type input "C:\fakepath\NOTA DE CREDITO POR DM OSTPBA 12404.pdf"
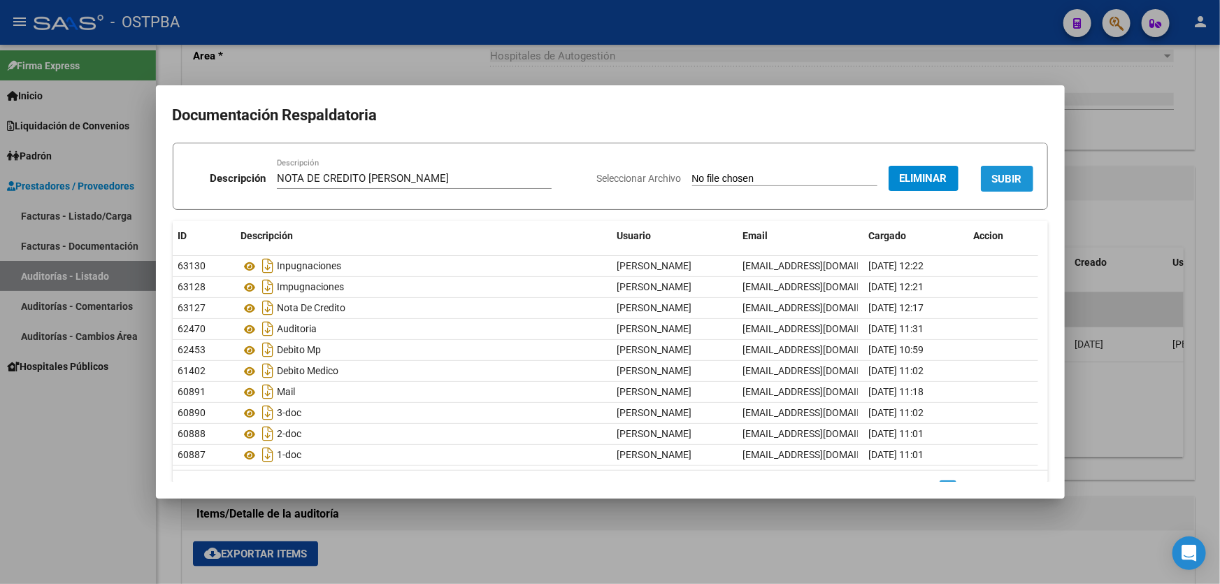
click at [1009, 184] on span "SUBIR" at bounding box center [1007, 179] width 30 height 13
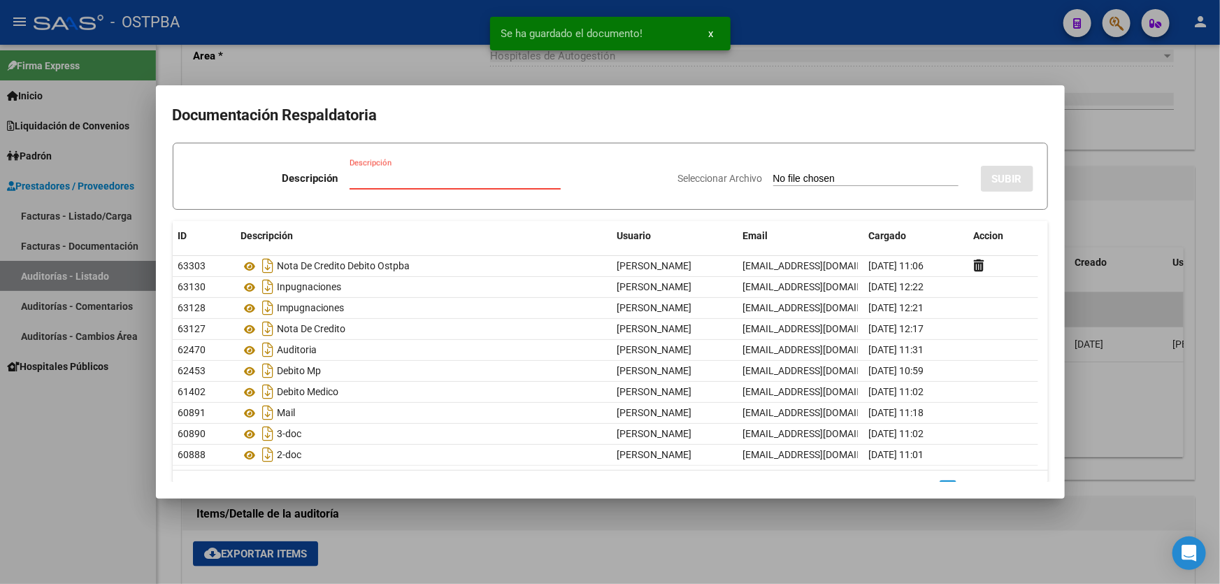
click at [353, 177] on input "Descripción" at bounding box center [455, 178] width 211 height 13
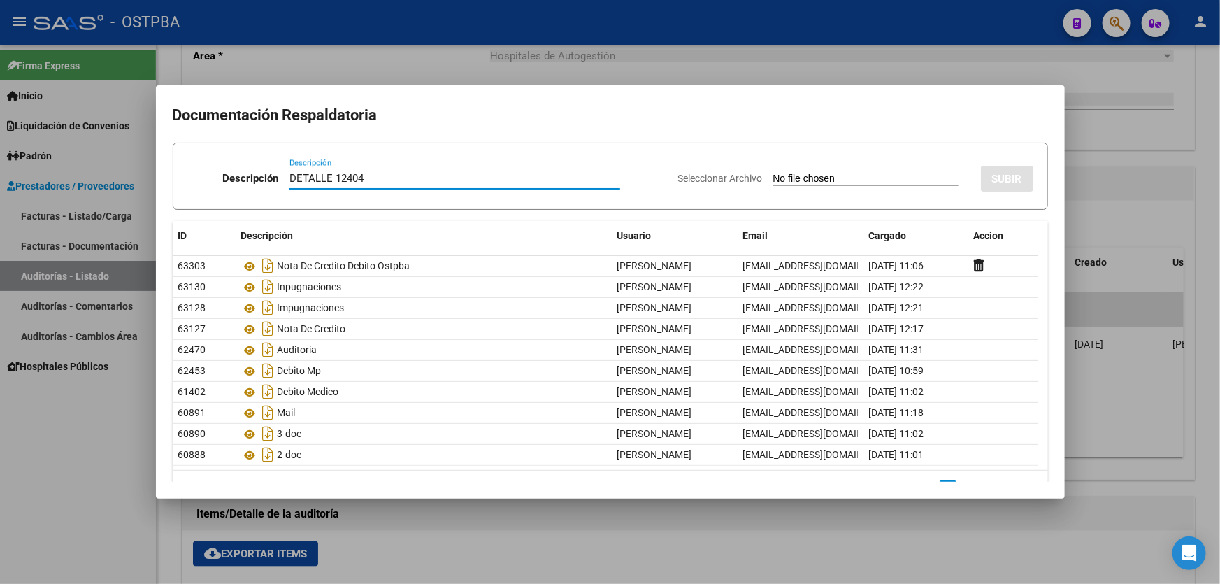
type input "DETALLE 12404"
click at [773, 178] on input "Seleccionar Archivo" at bounding box center [865, 179] width 185 height 13
type input "C:\fakepath\DETALLE DE IMPUGNACIONES POR DEBITO MEDICO OSTPBA 12404.pdf"
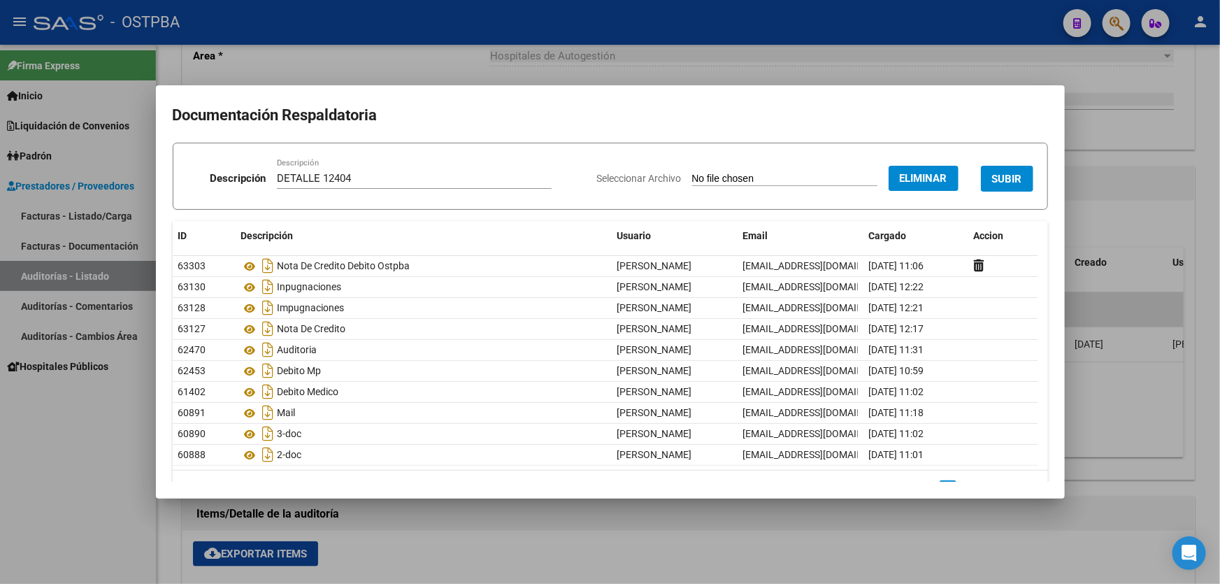
click at [993, 167] on button "SUBIR" at bounding box center [1007, 179] width 52 height 26
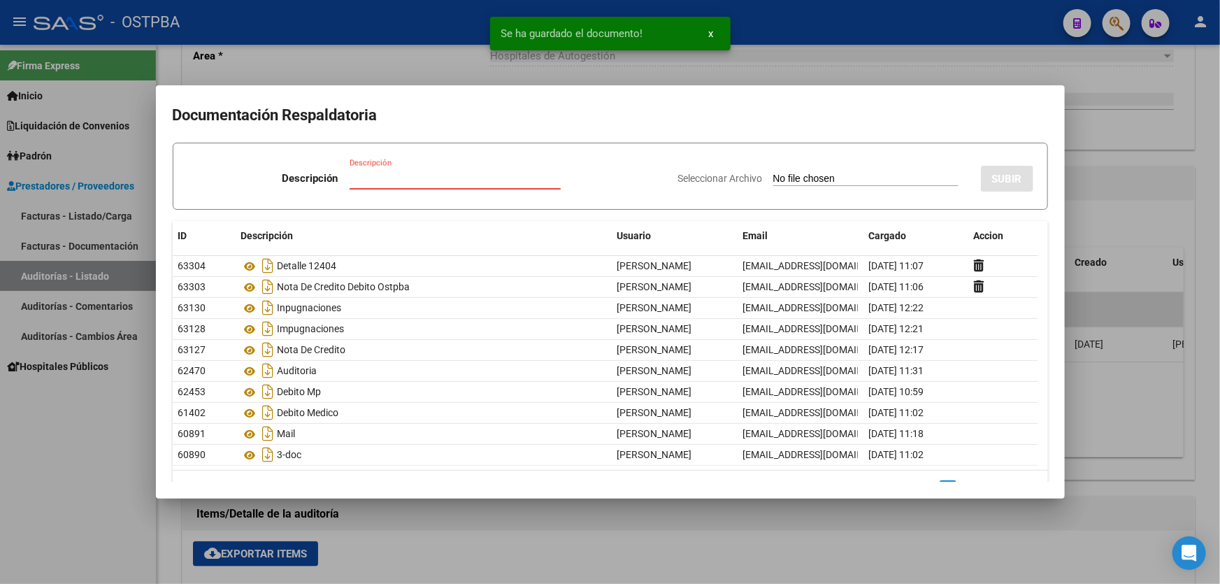
click at [369, 180] on input "Descripción" at bounding box center [455, 178] width 211 height 13
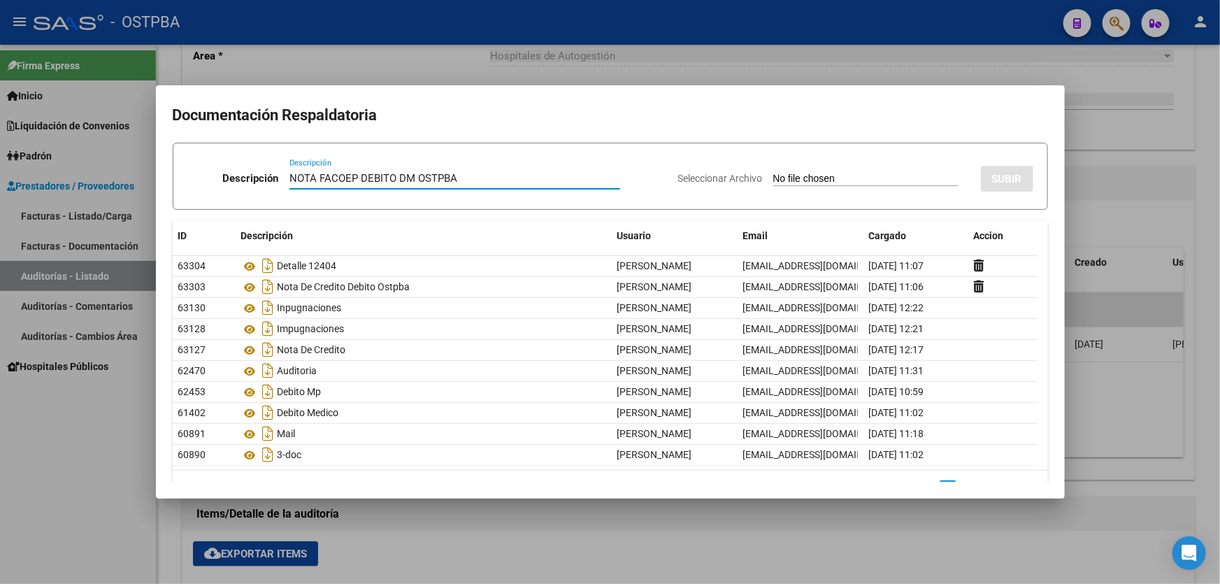
type input "NOTA FACOEP DEBITO DM OSTPBA"
click at [773, 180] on input "Seleccionar Archivo" at bounding box center [865, 179] width 185 height 13
type input "C:\fakepath\INFORME [PERSON_NAME] 12404.pdf"
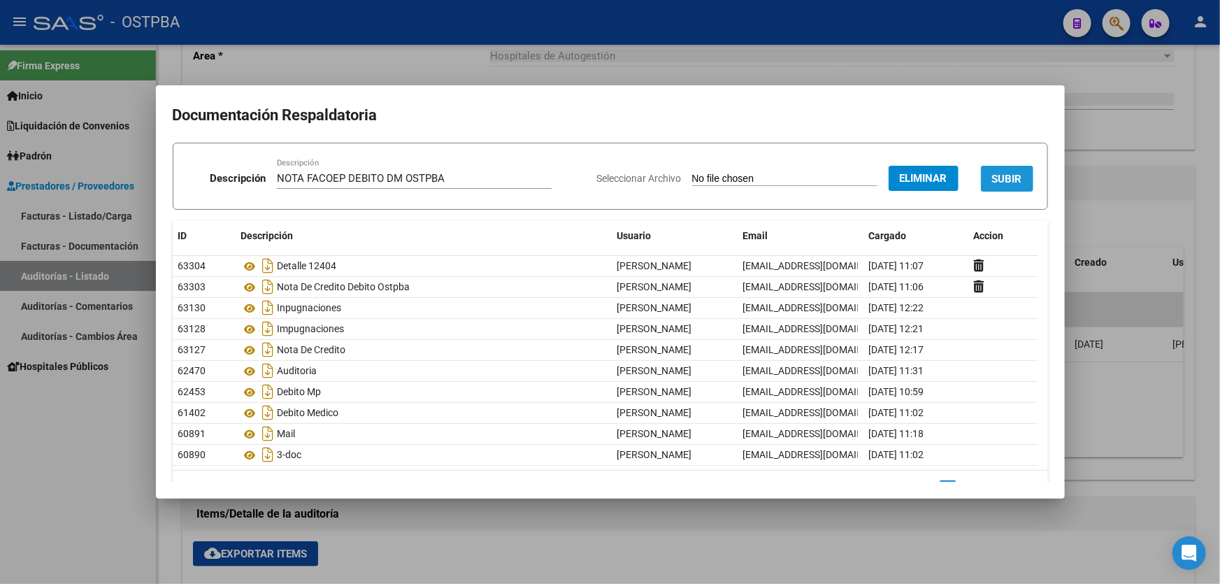
click at [1002, 183] on span "SUBIR" at bounding box center [1007, 179] width 30 height 13
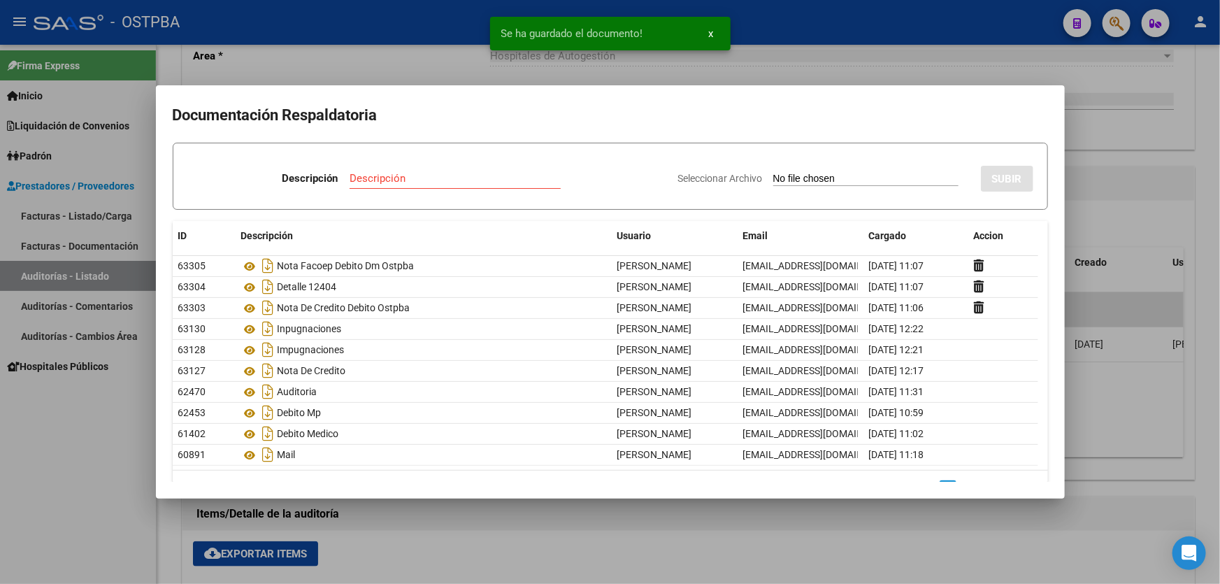
click at [1135, 215] on div at bounding box center [610, 292] width 1220 height 584
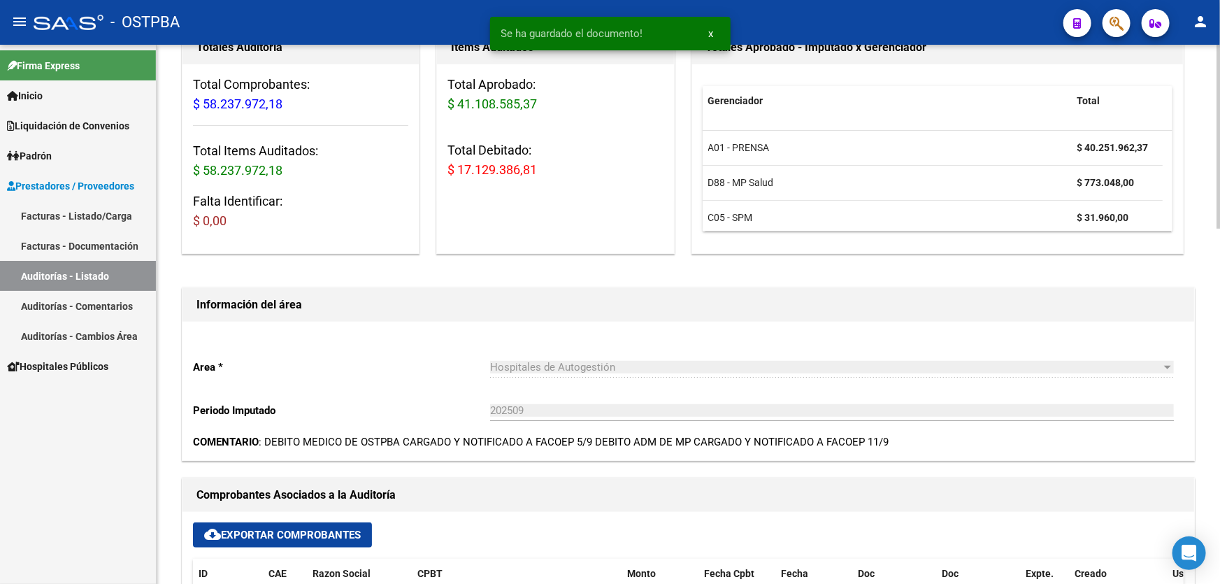
scroll to position [0, 0]
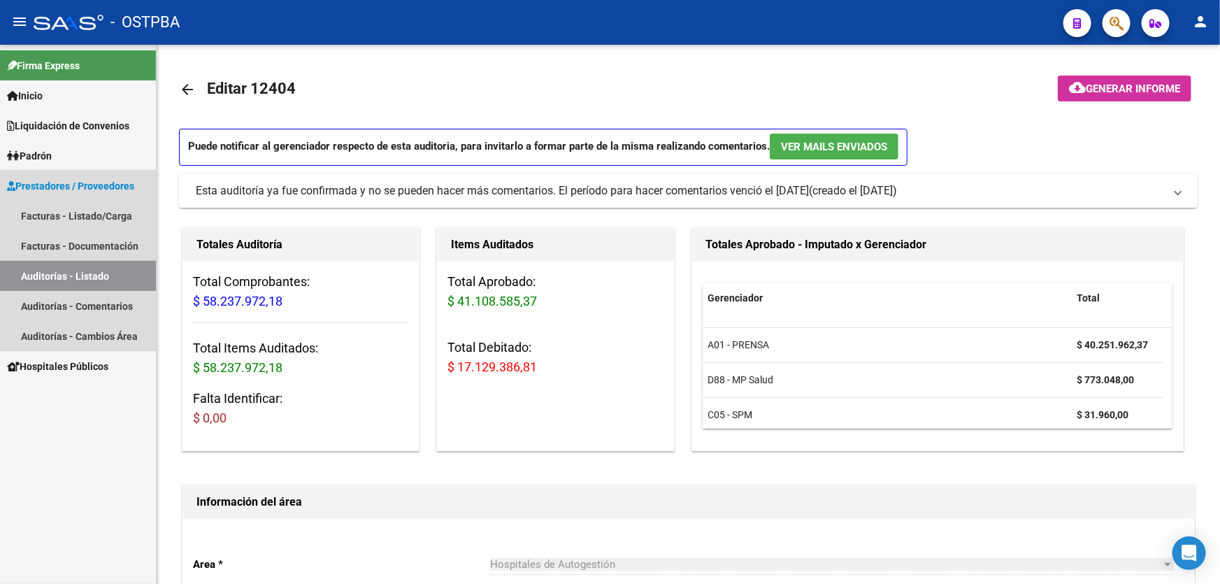
click at [62, 266] on link "Auditorías - Listado" at bounding box center [78, 276] width 156 height 30
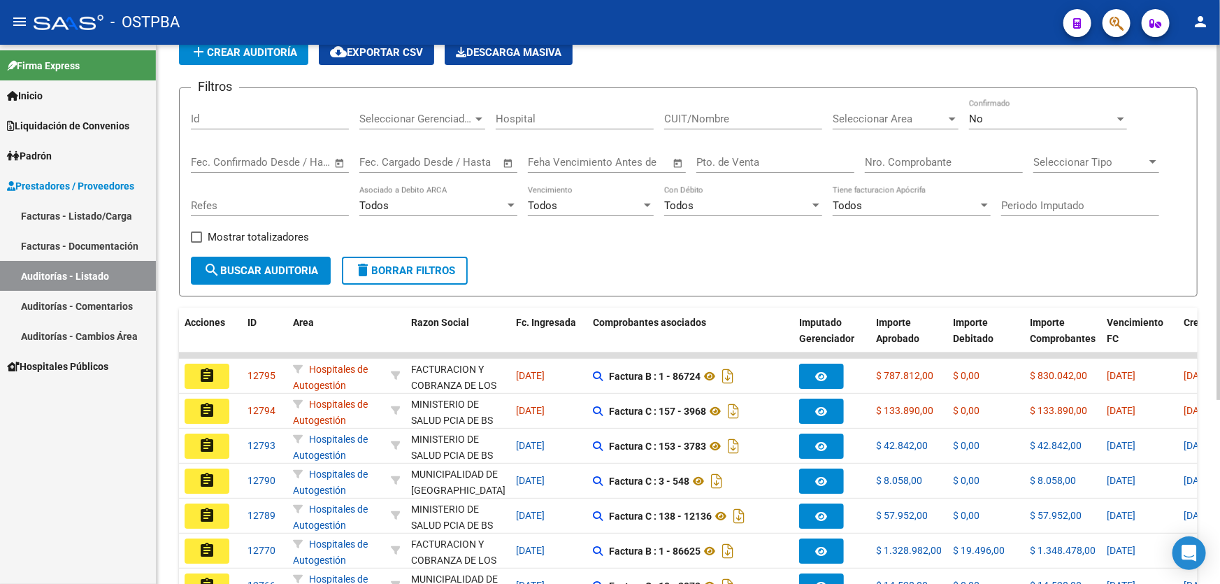
scroll to position [279, 0]
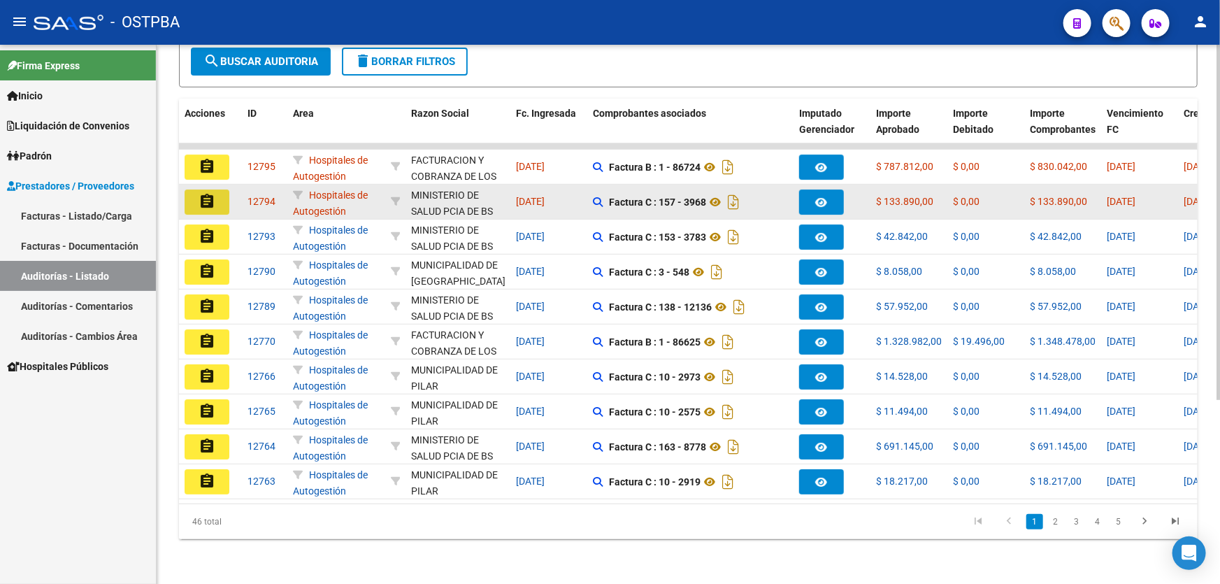
click at [208, 193] on mat-icon "assignment" at bounding box center [207, 201] width 17 height 17
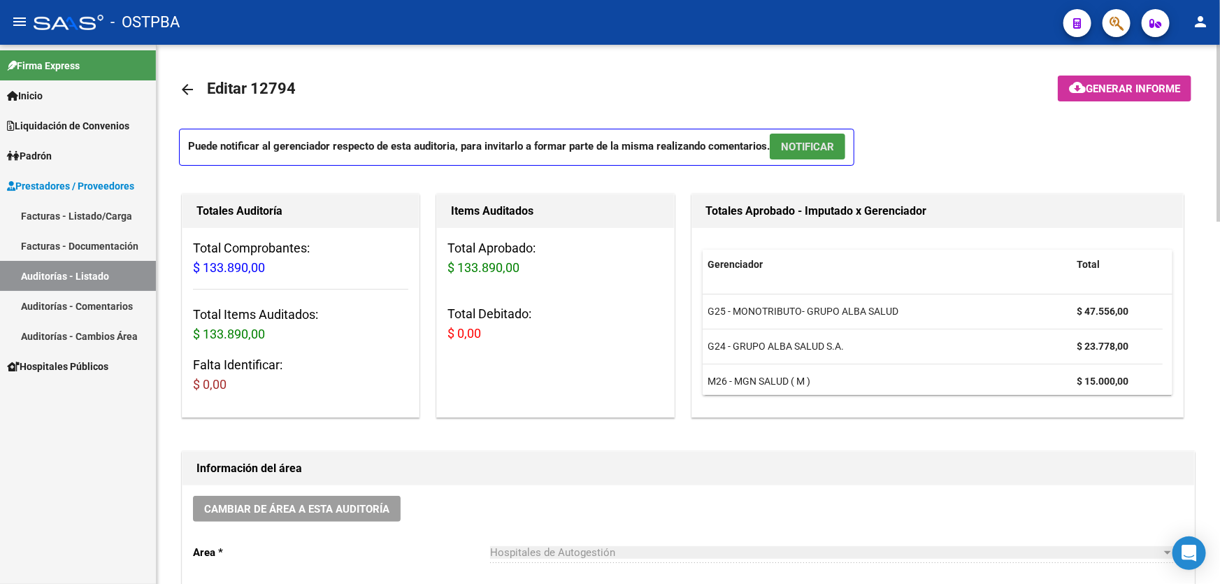
click at [818, 144] on span "NOTIFICAR" at bounding box center [807, 147] width 53 height 13
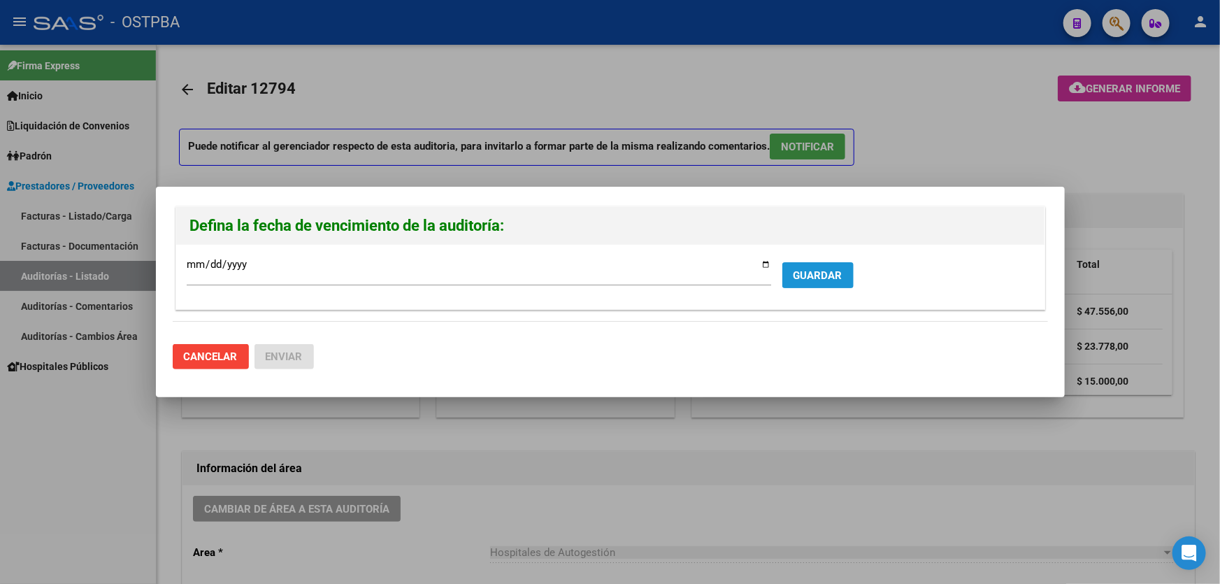
click at [823, 272] on span "GUARDAR" at bounding box center [817, 275] width 49 height 13
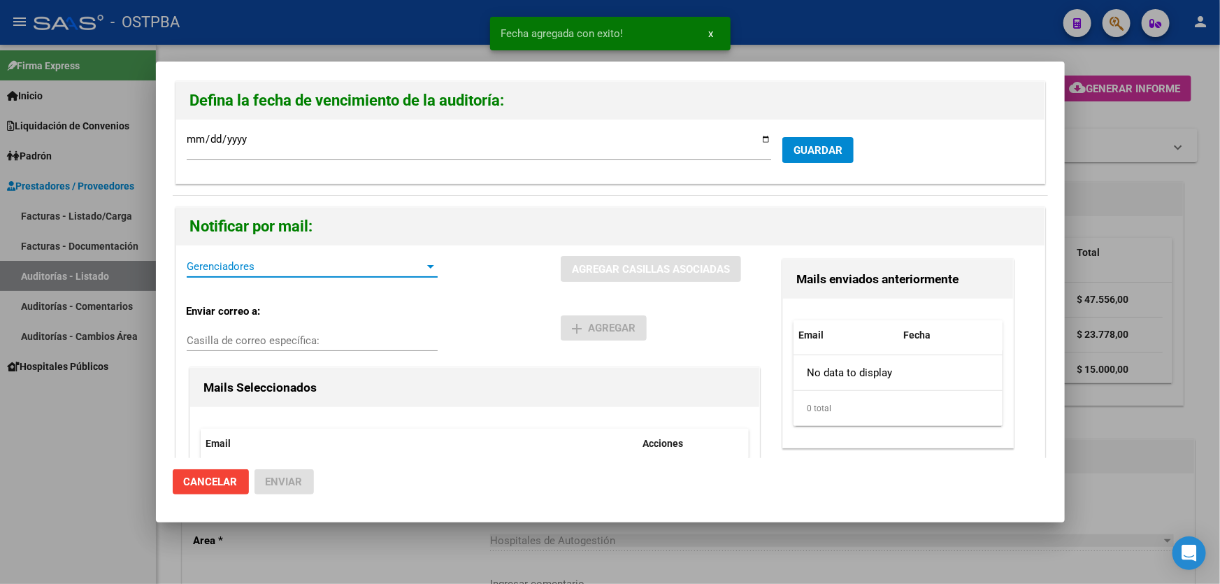
click at [213, 270] on span "Gerenciadores" at bounding box center [306, 266] width 238 height 13
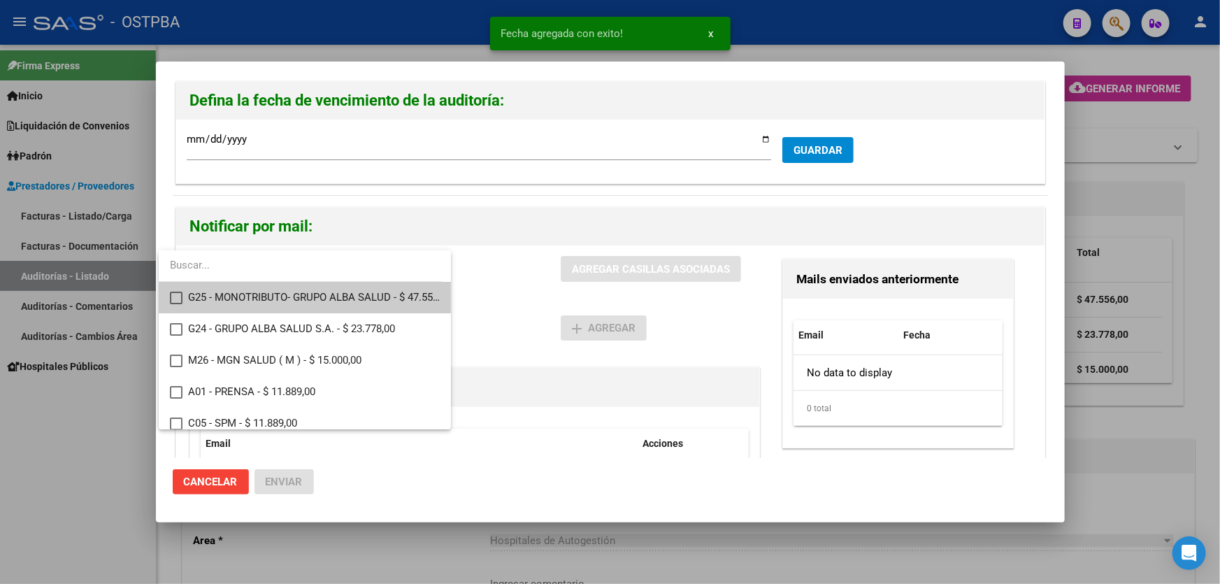
click at [174, 296] on mat-pseudo-checkbox at bounding box center [176, 298] width 13 height 13
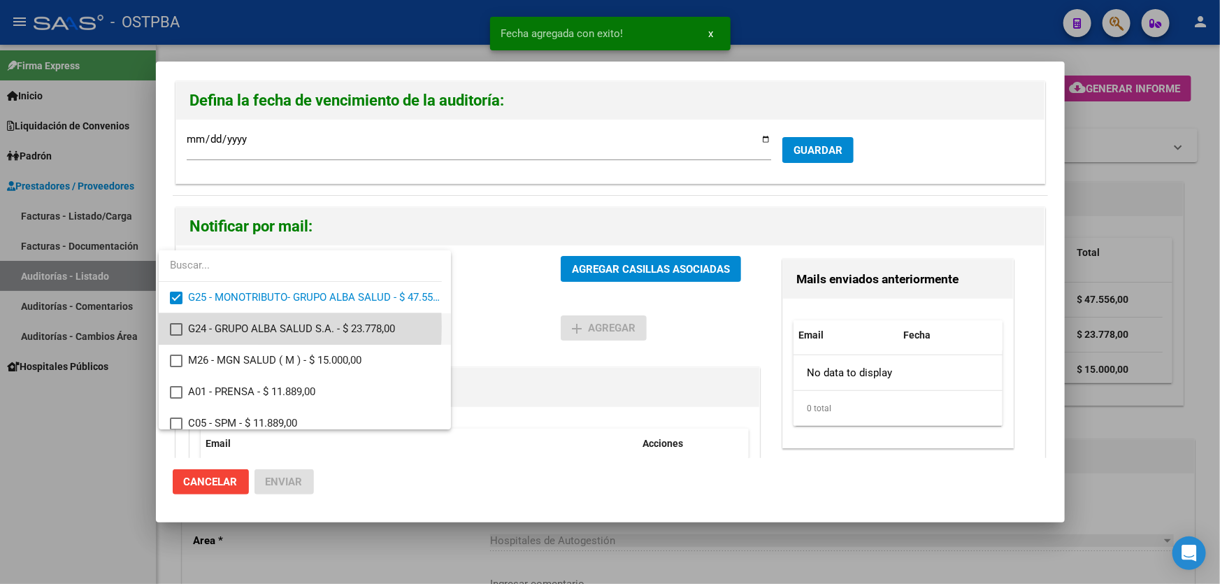
click at [172, 326] on mat-pseudo-checkbox at bounding box center [176, 329] width 13 height 13
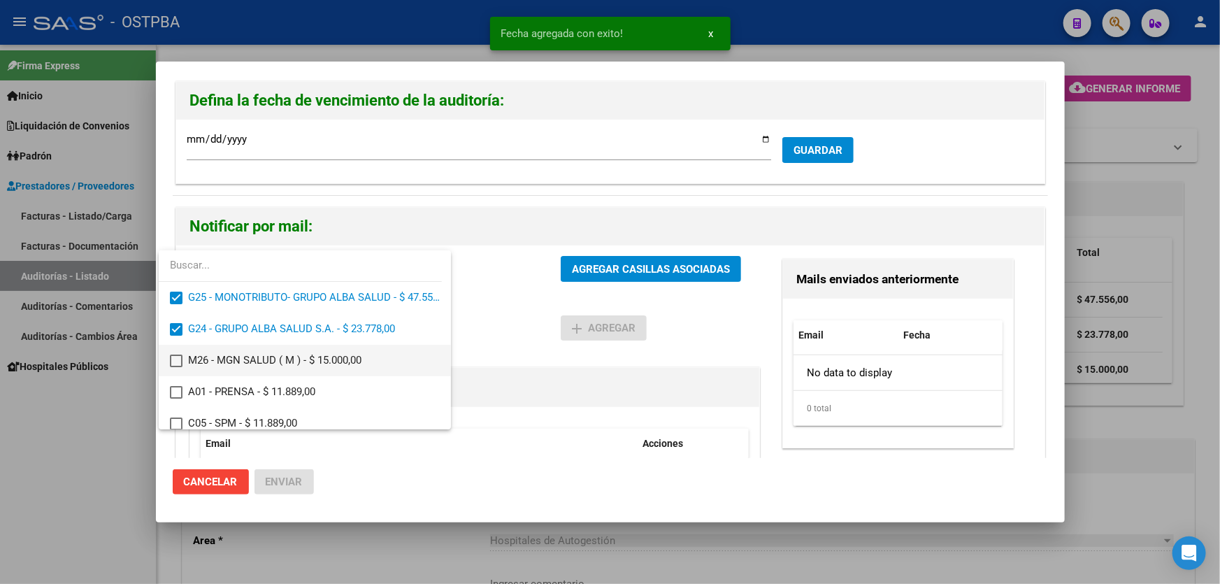
click at [170, 357] on mat-pseudo-checkbox at bounding box center [176, 360] width 13 height 13
click at [175, 424] on mat-pseudo-checkbox at bounding box center [176, 423] width 13 height 13
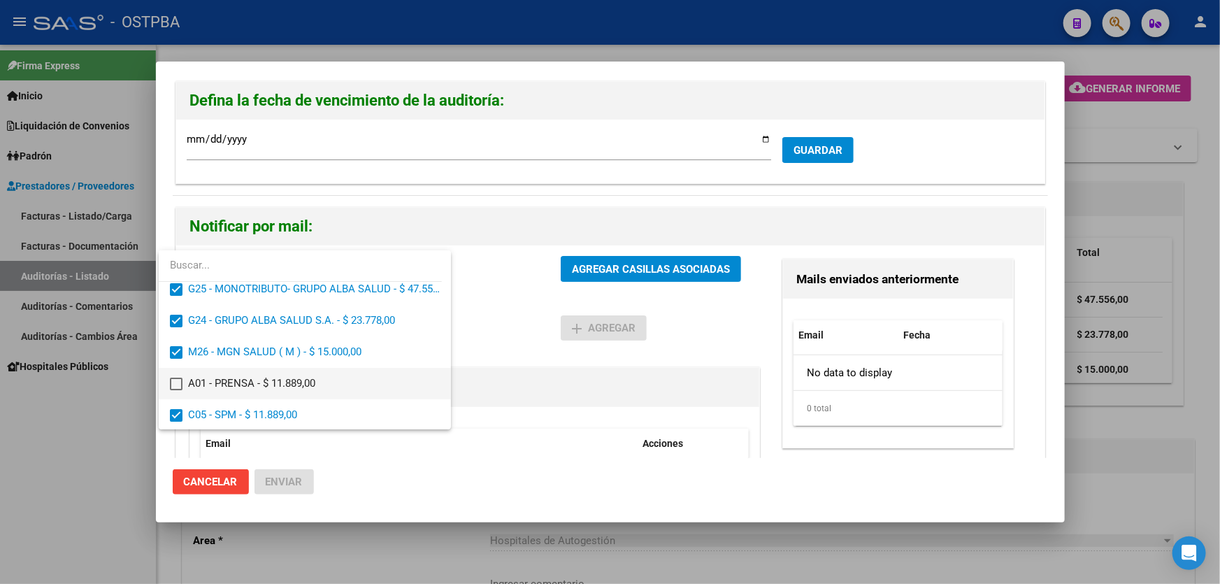
scroll to position [72, 0]
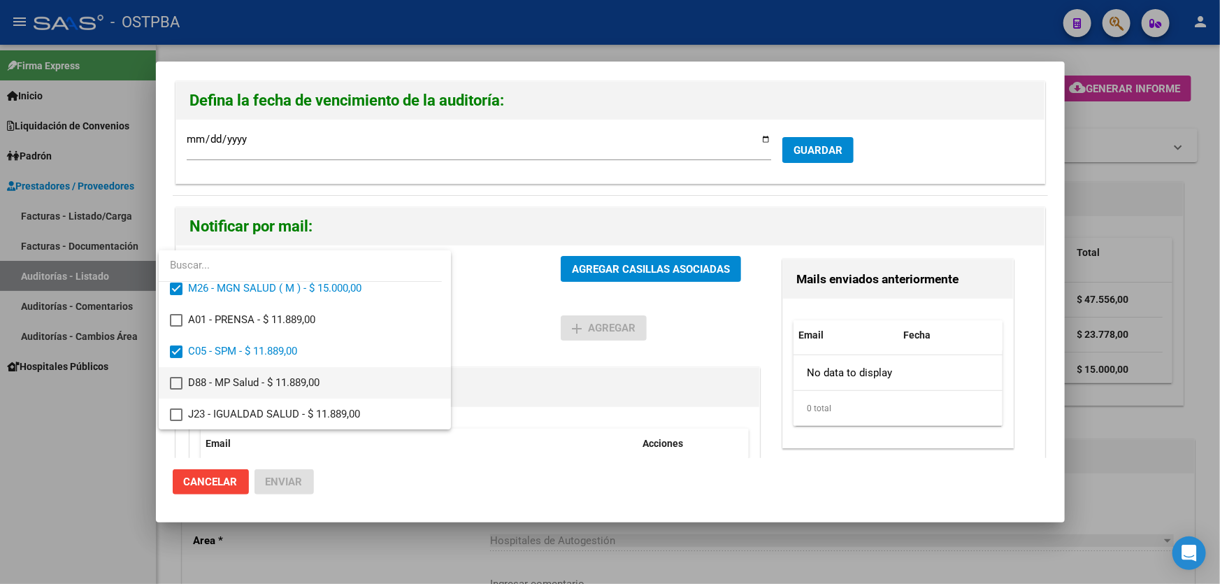
click at [175, 381] on mat-pseudo-checkbox at bounding box center [176, 383] width 13 height 13
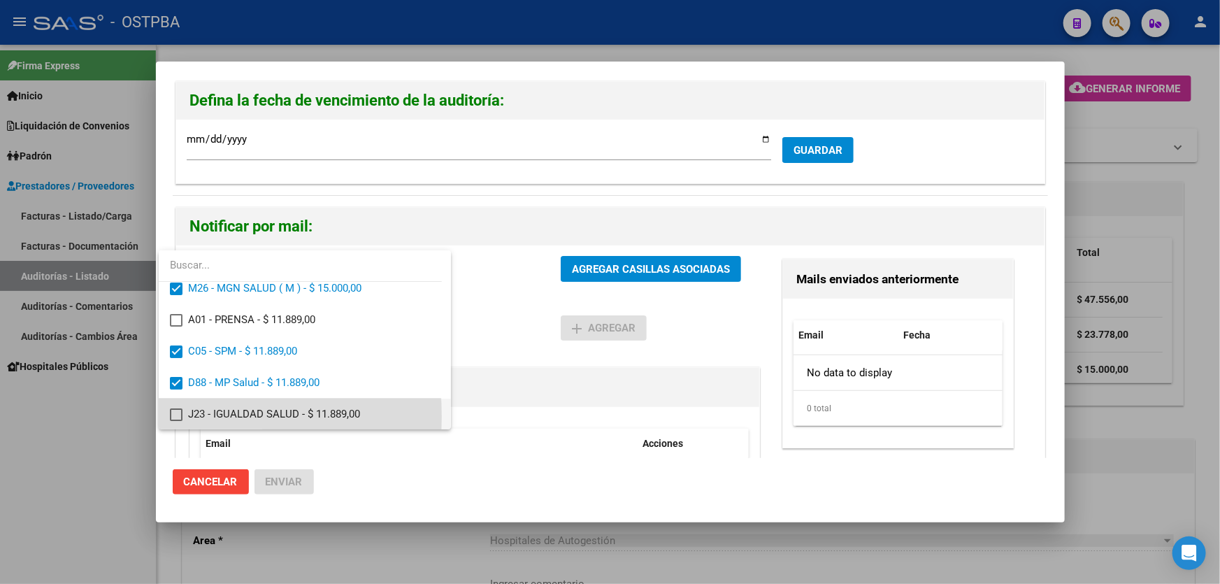
click at [174, 416] on mat-pseudo-checkbox at bounding box center [176, 414] width 13 height 13
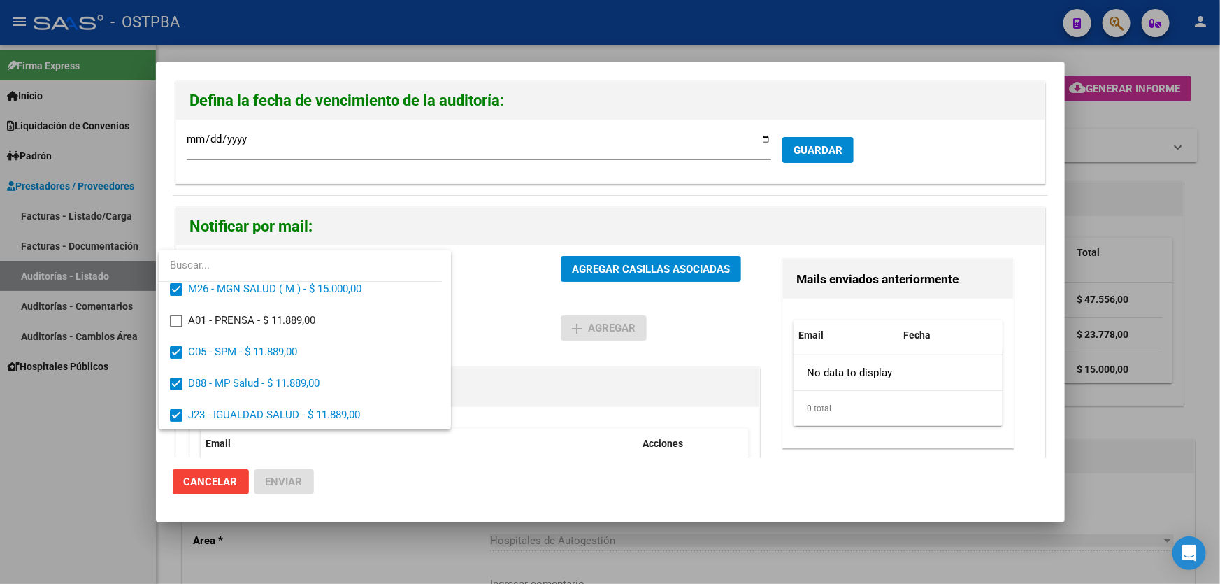
click at [512, 322] on div at bounding box center [610, 292] width 1220 height 584
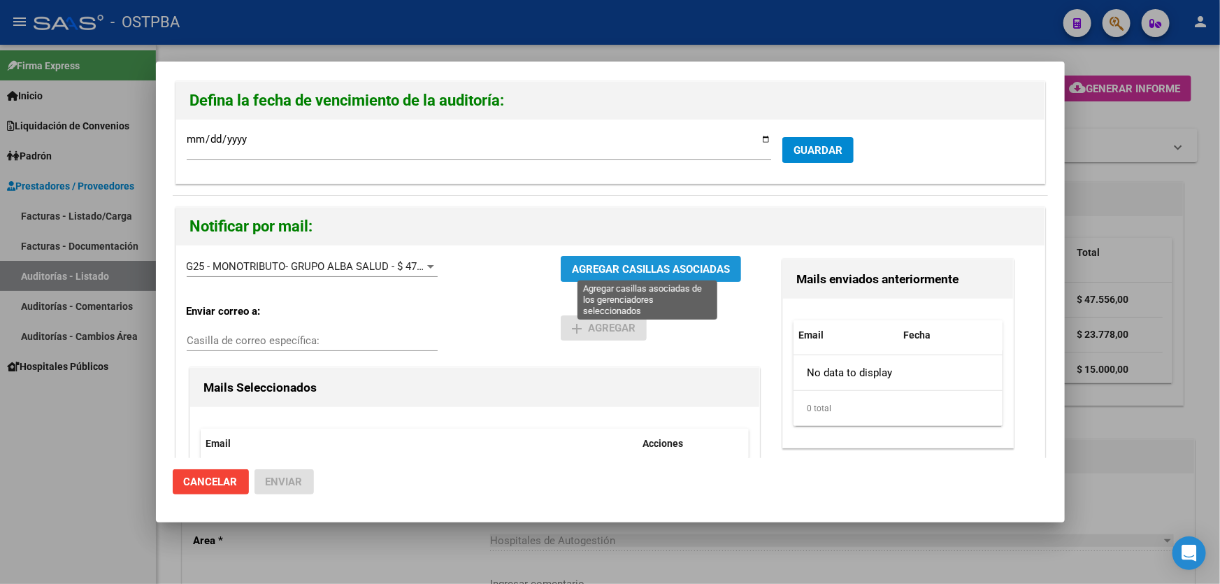
click at [619, 267] on span "AGREGAR CASILLAS ASOCIADAS" at bounding box center [651, 269] width 158 height 13
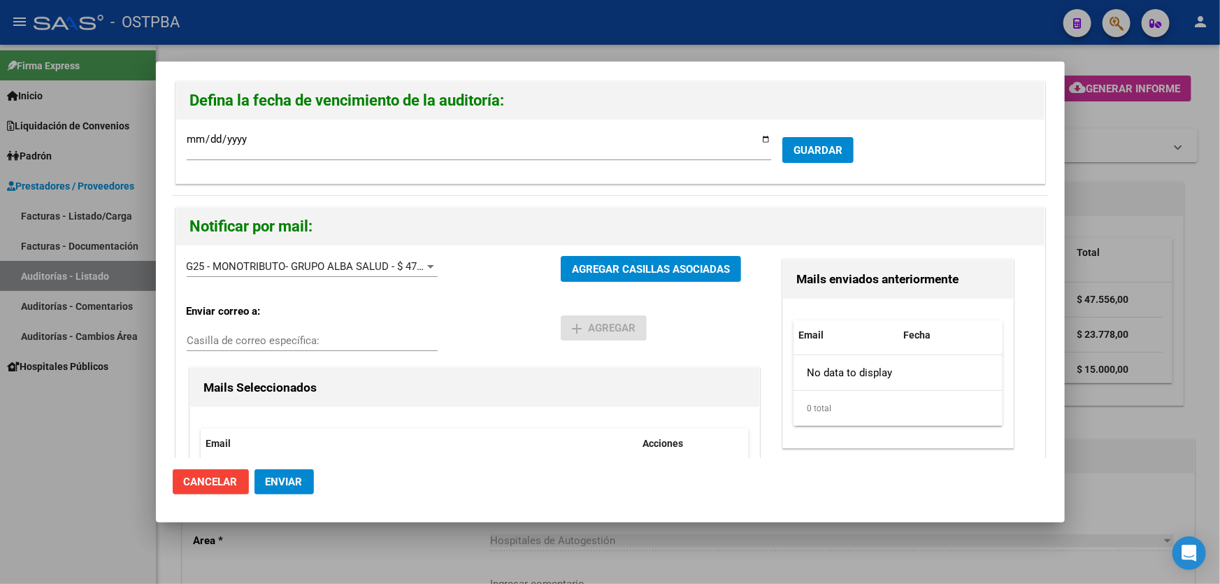
click at [287, 477] on span "Enviar" at bounding box center [284, 481] width 37 height 13
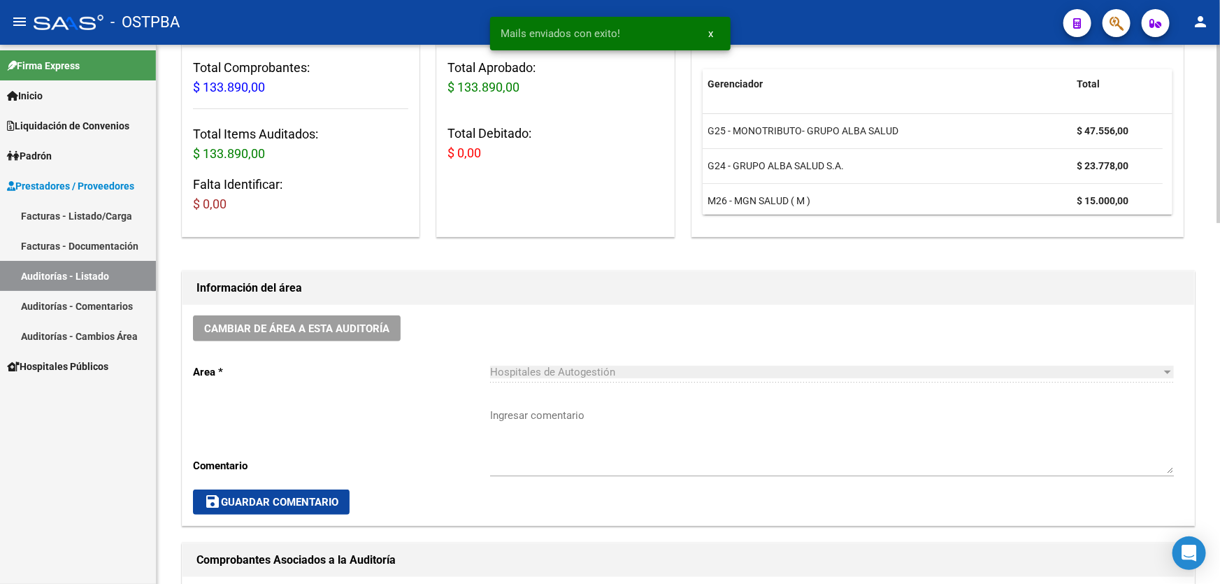
scroll to position [254, 0]
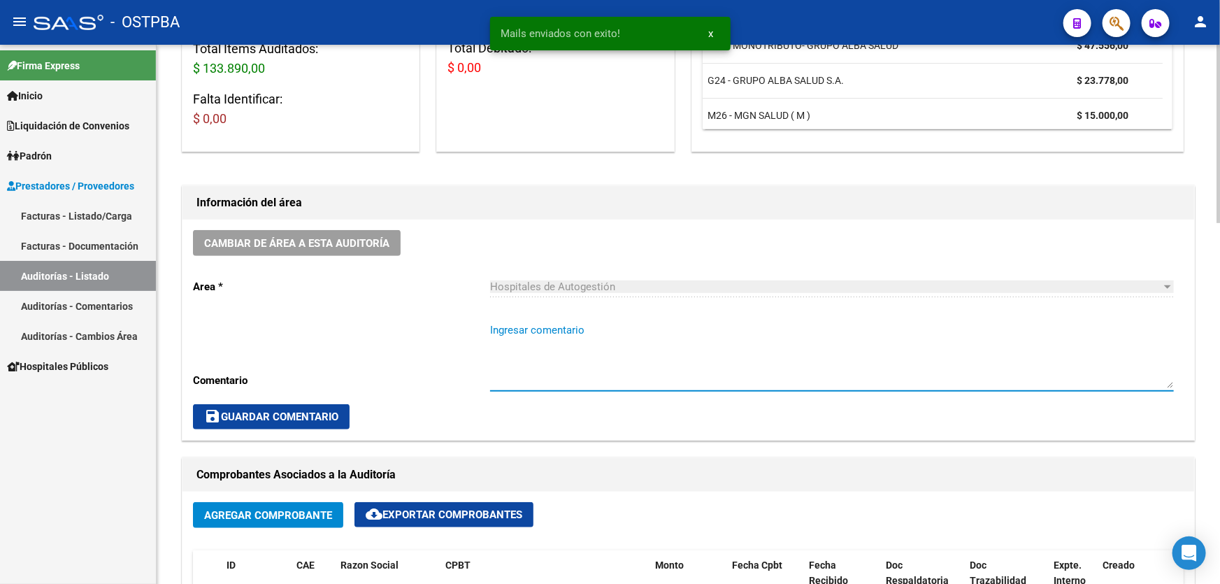
click at [531, 366] on textarea "Ingresar comentario" at bounding box center [832, 355] width 684 height 66
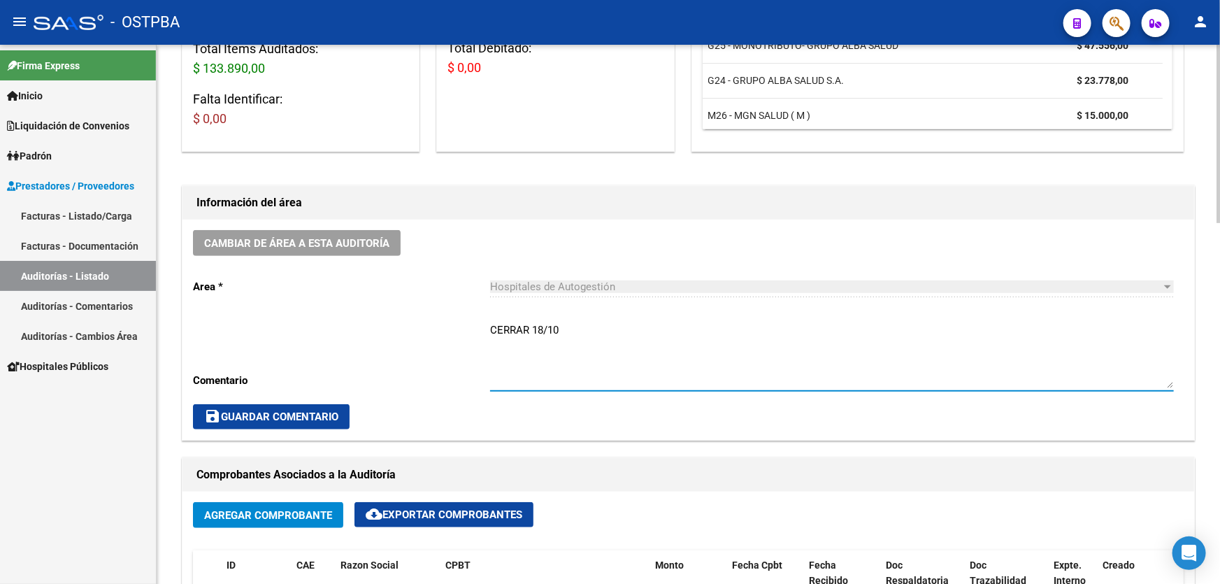
type textarea "CERRAR 18/10"
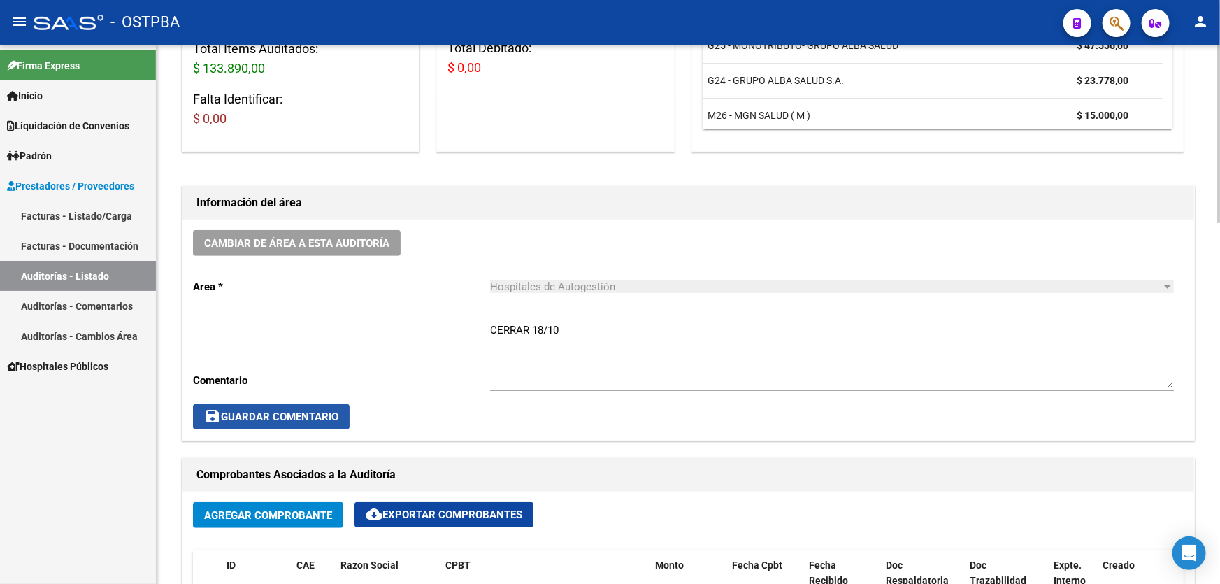
click at [251, 416] on span "save Guardar Comentario" at bounding box center [271, 416] width 134 height 13
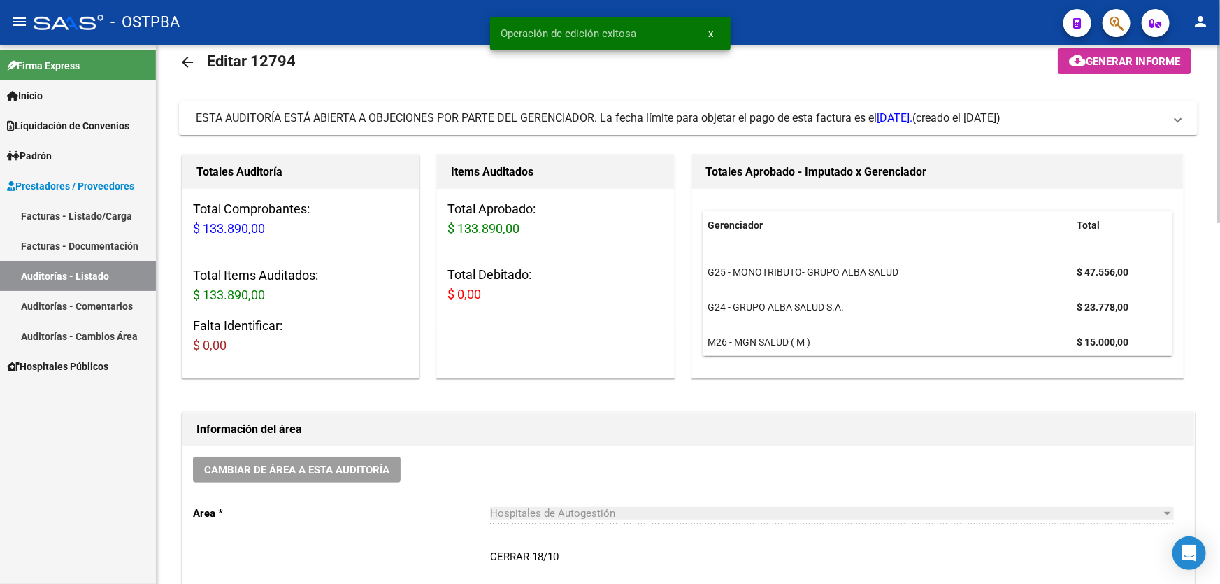
scroll to position [0, 0]
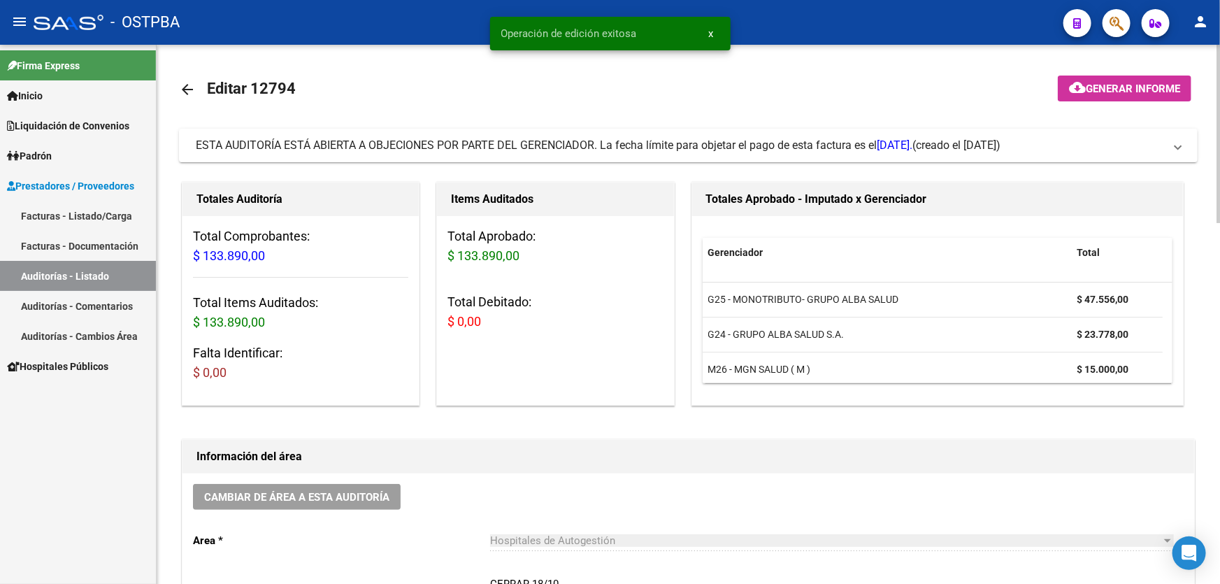
click at [185, 88] on mat-icon "arrow_back" at bounding box center [187, 89] width 17 height 17
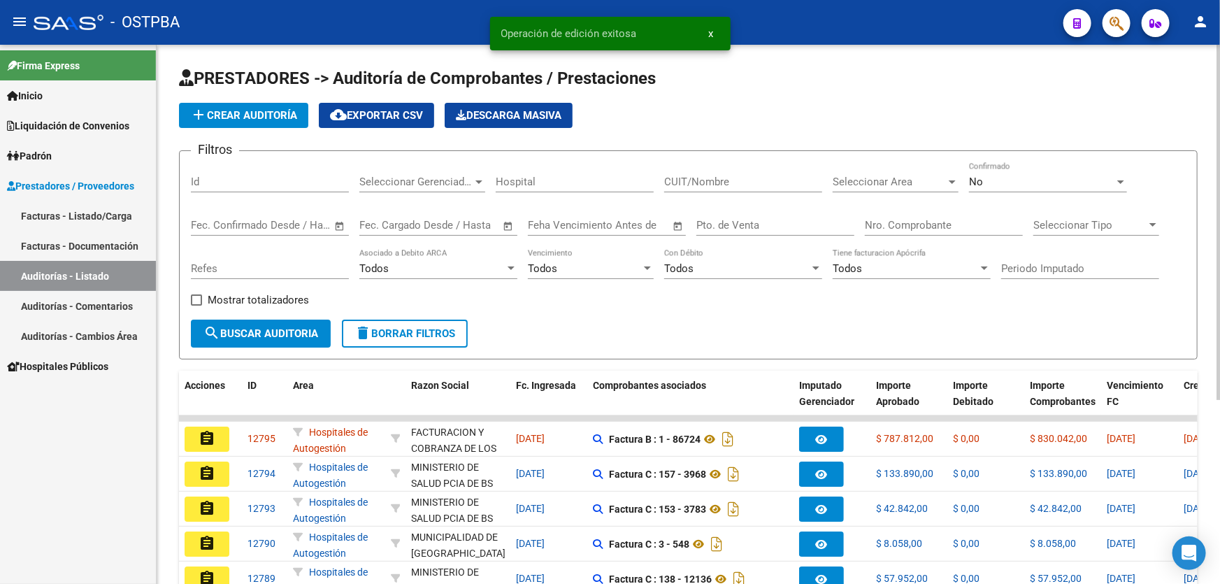
scroll to position [279, 0]
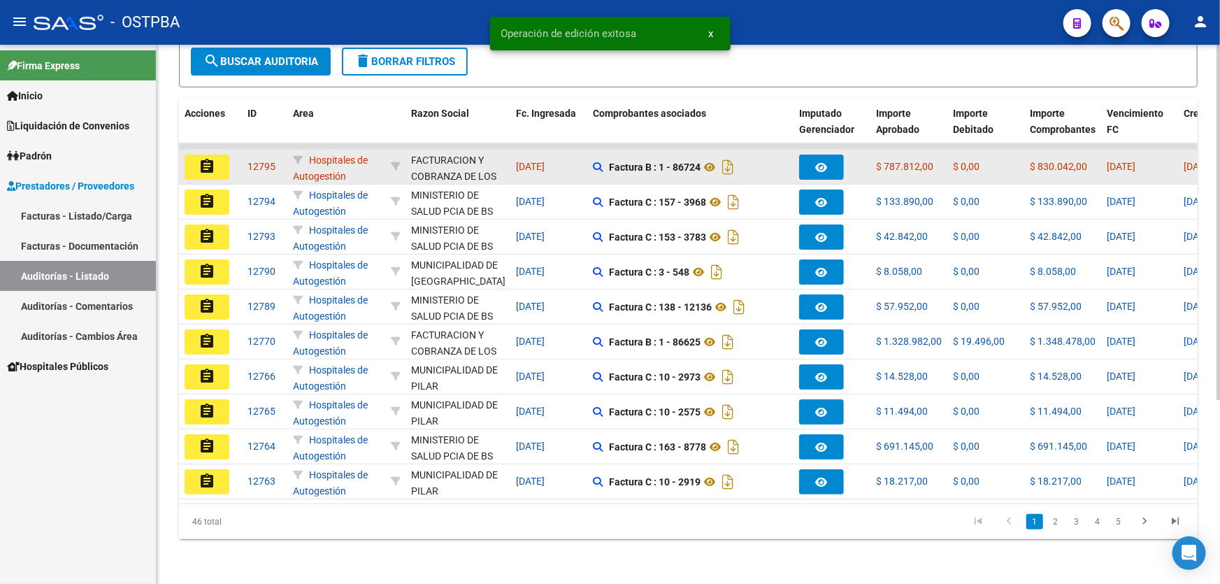
click at [199, 160] on mat-icon "assignment" at bounding box center [207, 166] width 17 height 17
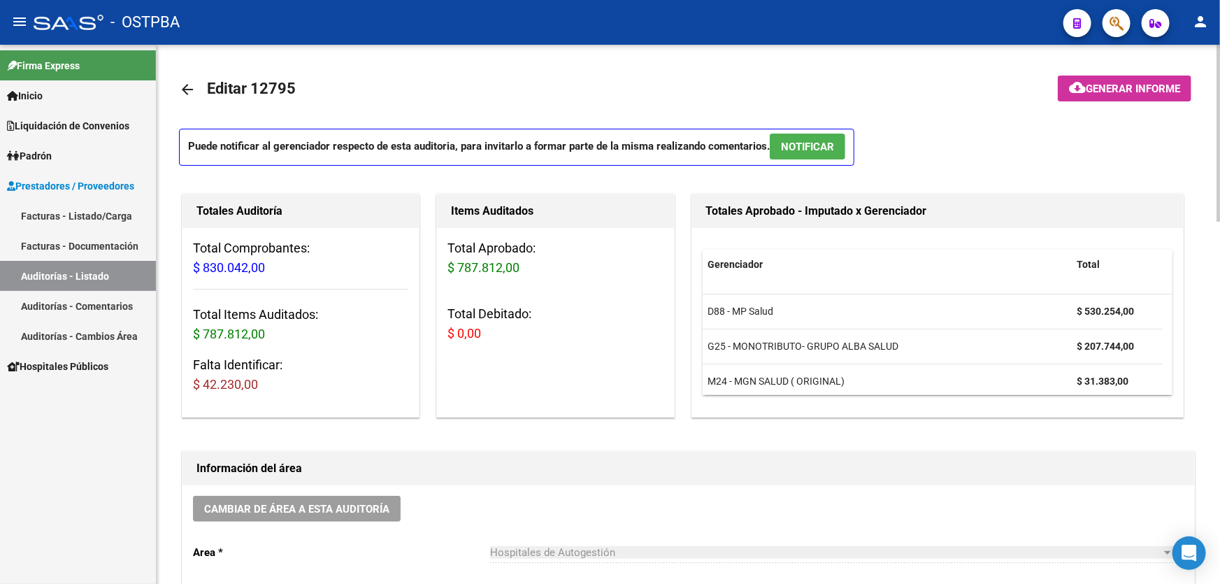
scroll to position [317, 0]
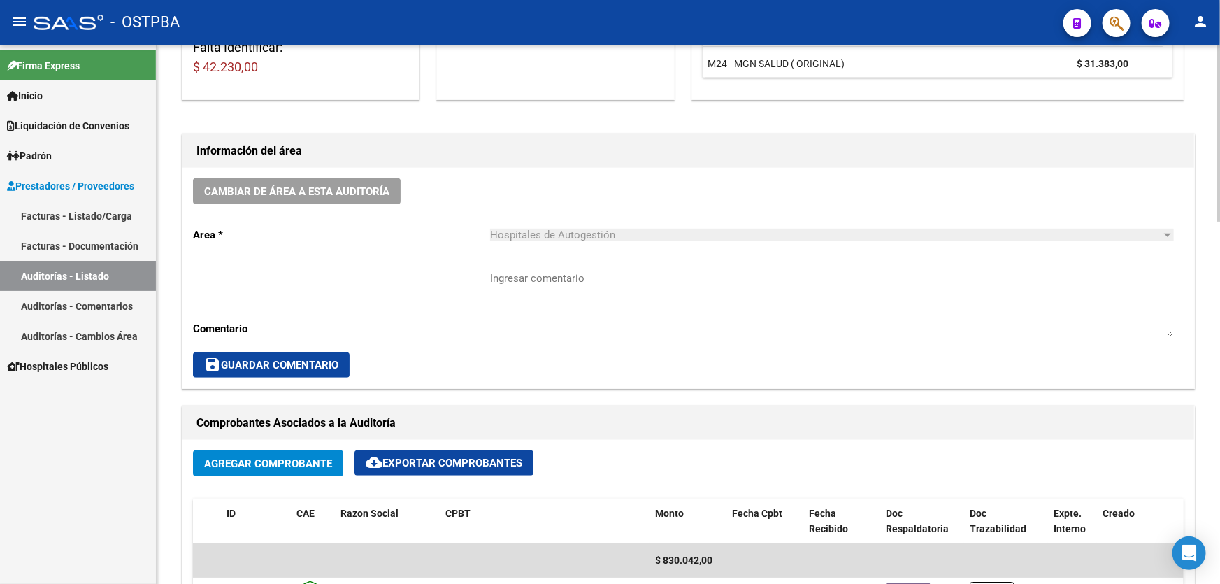
click at [517, 310] on textarea "Ingresar comentario" at bounding box center [832, 304] width 684 height 66
type textarea "CERRAR 18/10"
click at [242, 359] on span "save Guardar Comentario" at bounding box center [271, 365] width 134 height 13
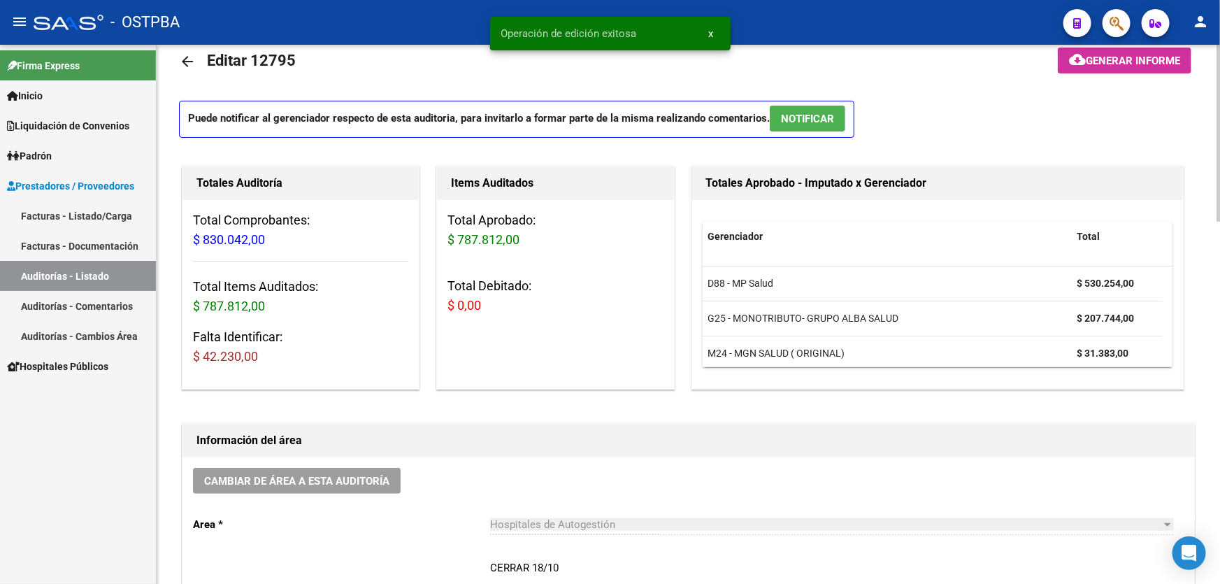
scroll to position [0, 0]
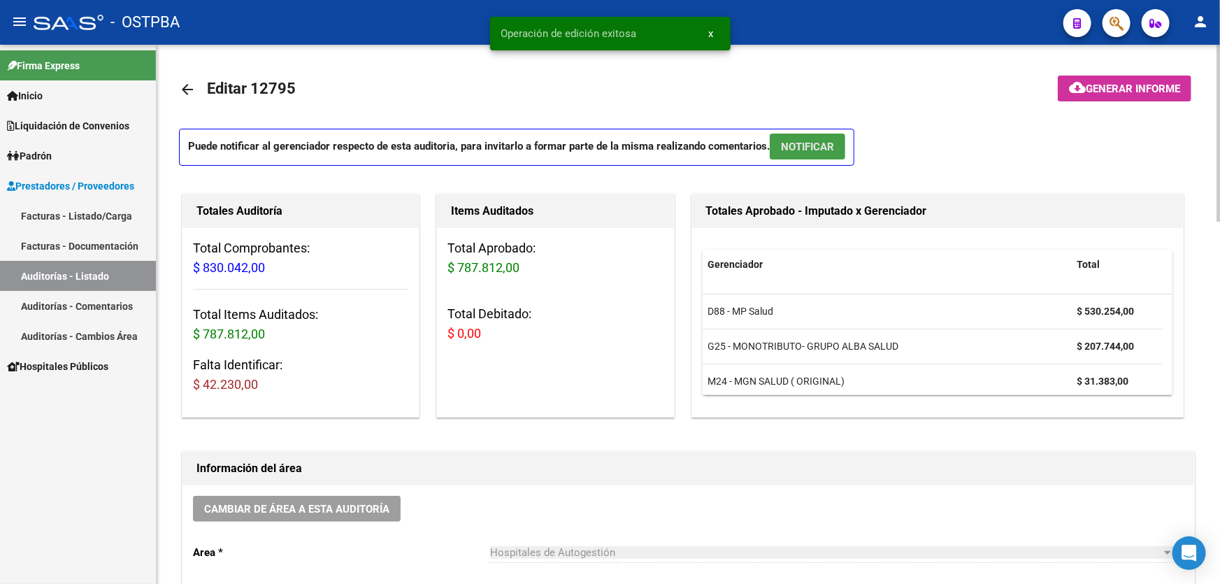
click at [811, 141] on span "NOTIFICAR" at bounding box center [807, 147] width 53 height 13
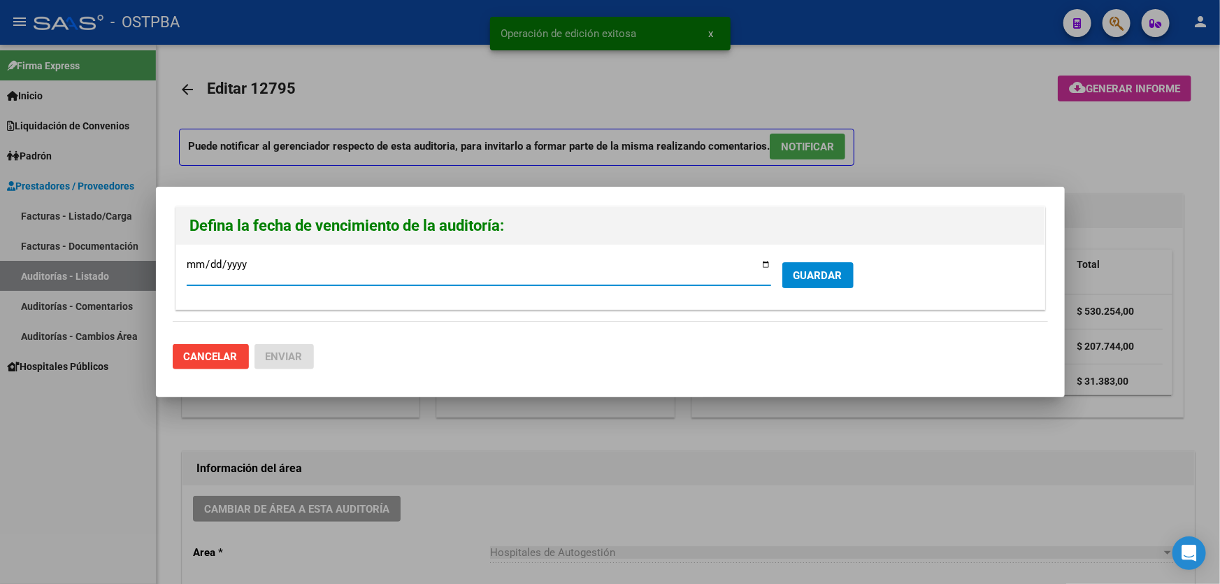
click at [798, 268] on span "GUARDAR" at bounding box center [817, 274] width 49 height 13
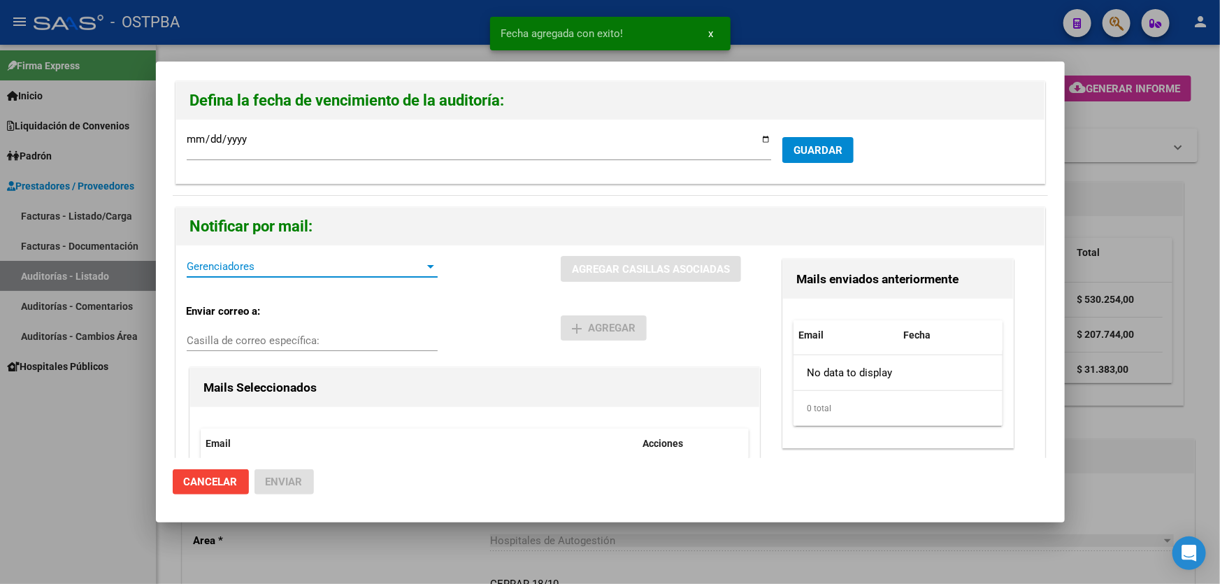
click at [238, 273] on span "Gerenciadores" at bounding box center [306, 266] width 238 height 13
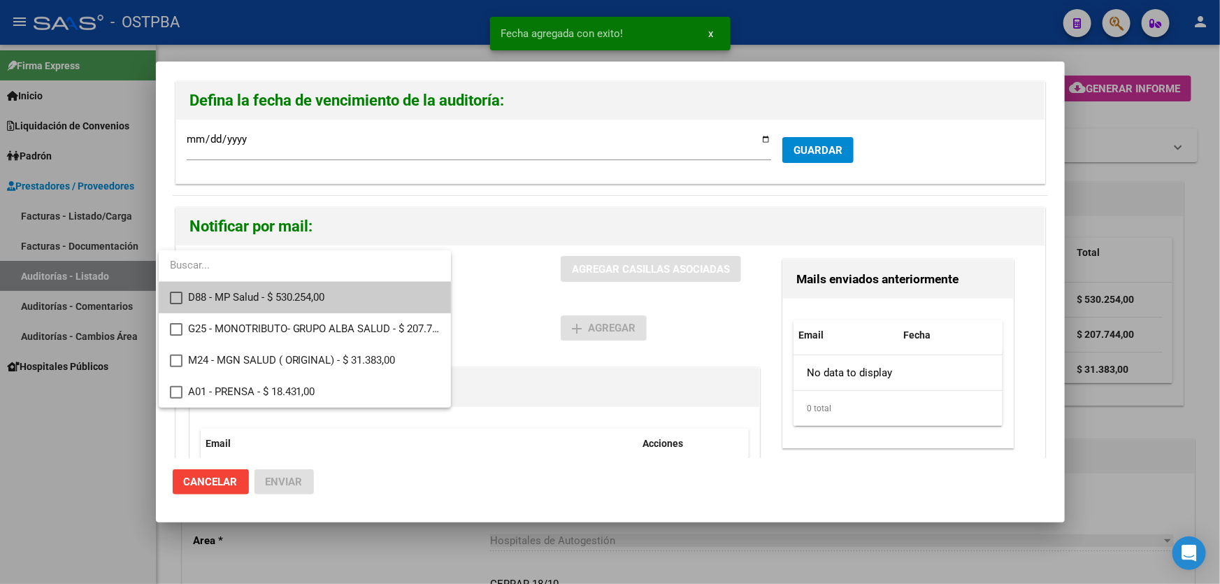
click at [171, 295] on mat-pseudo-checkbox at bounding box center [176, 298] width 13 height 13
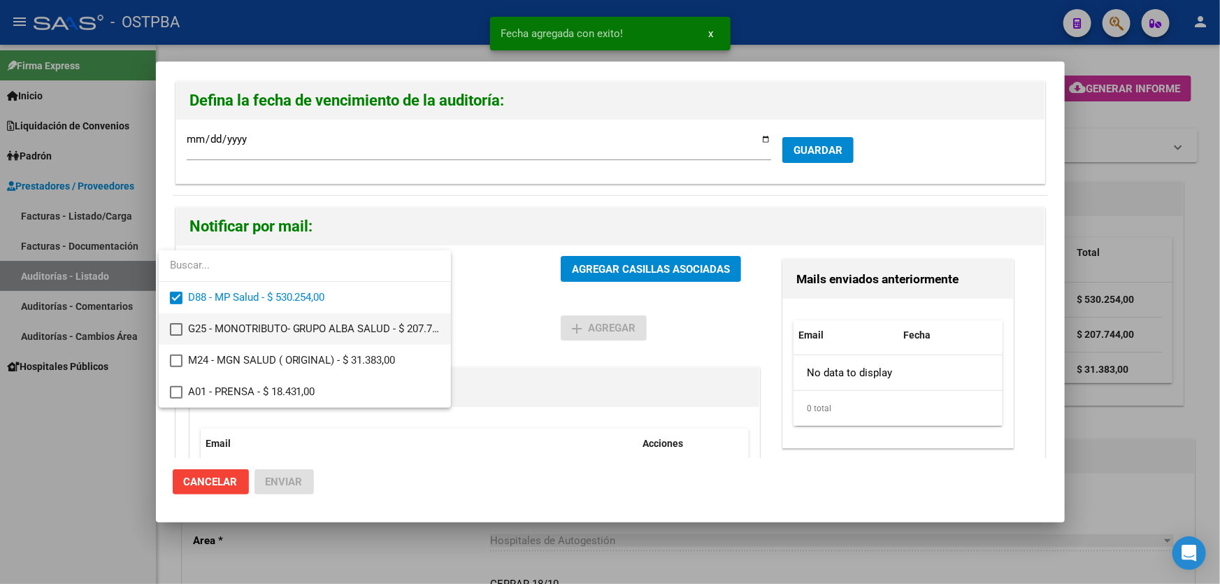
click at [168, 315] on mat-option "G25 - MONOTRIBUTO- GRUPO ALBA SALUD - $ 207.744,00" at bounding box center [305, 328] width 292 height 31
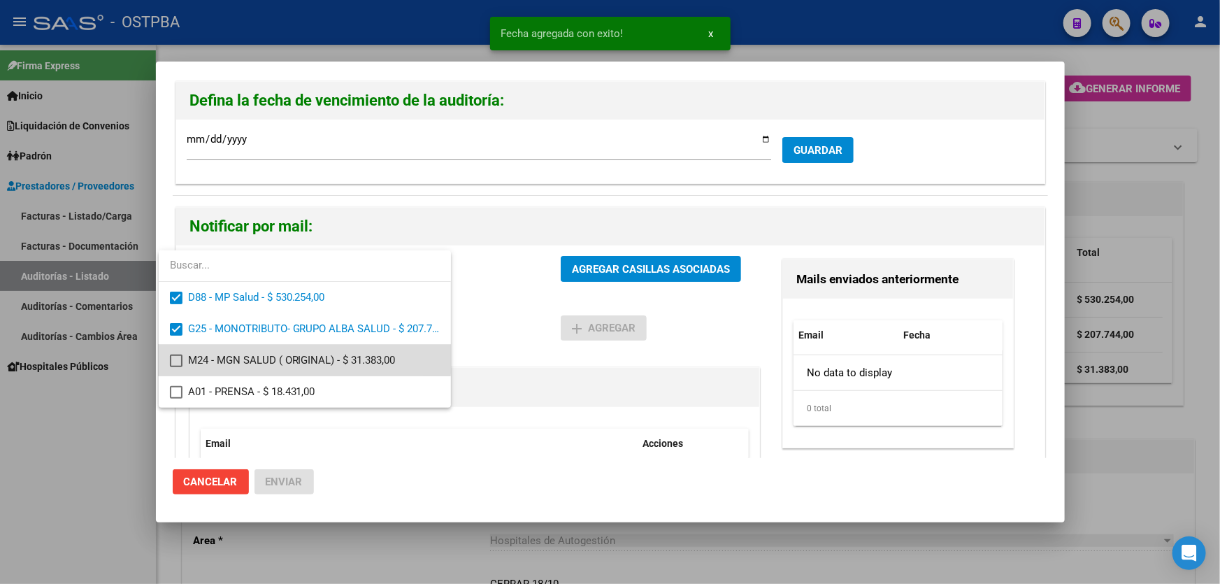
click at [171, 356] on mat-pseudo-checkbox at bounding box center [176, 360] width 13 height 13
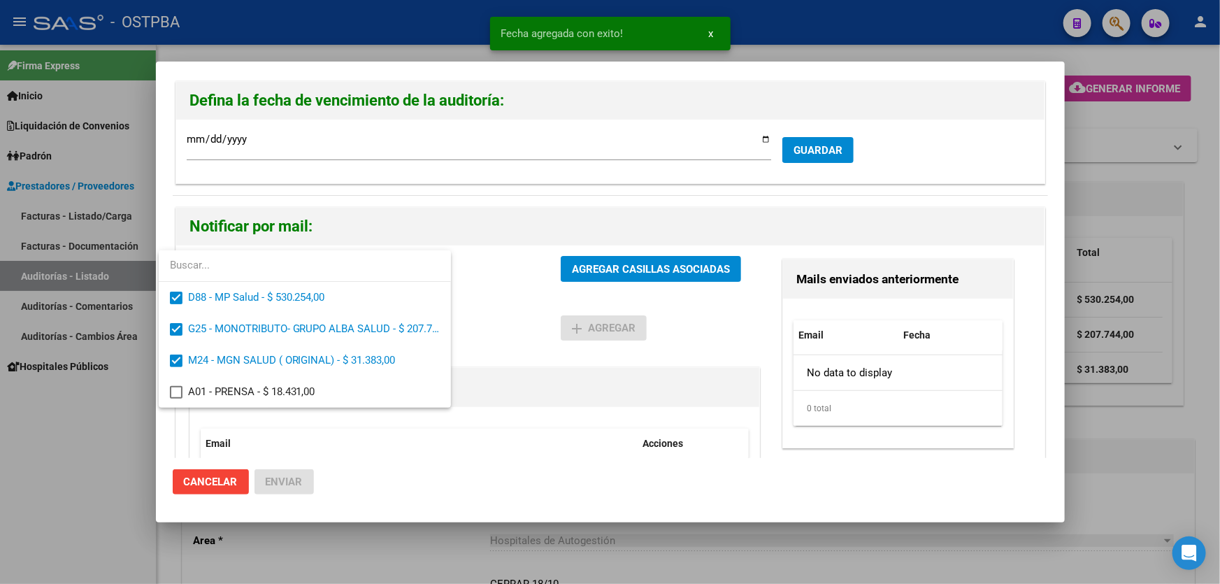
click at [529, 313] on div at bounding box center [610, 292] width 1220 height 584
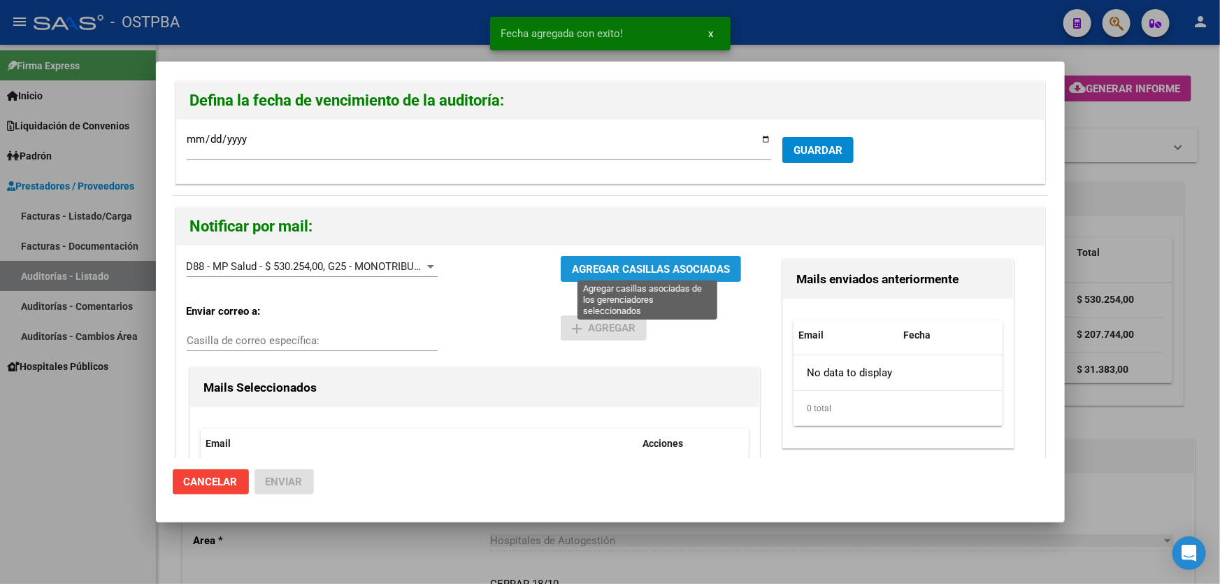
click at [629, 266] on span "AGREGAR CASILLAS ASOCIADAS" at bounding box center [651, 269] width 158 height 13
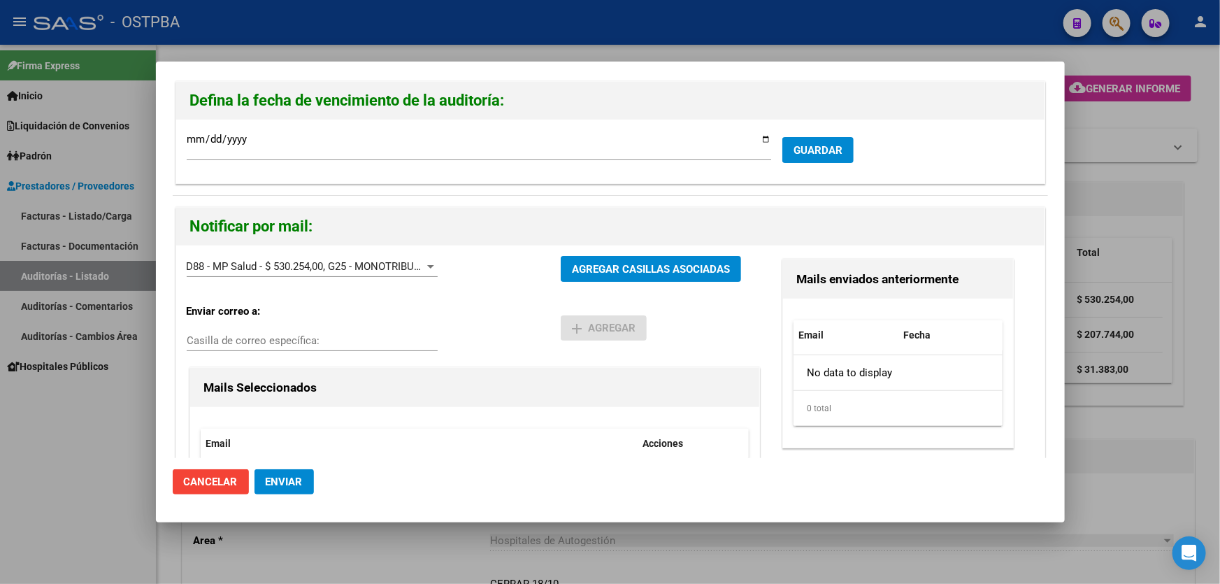
click at [297, 480] on span "Enviar" at bounding box center [284, 481] width 37 height 13
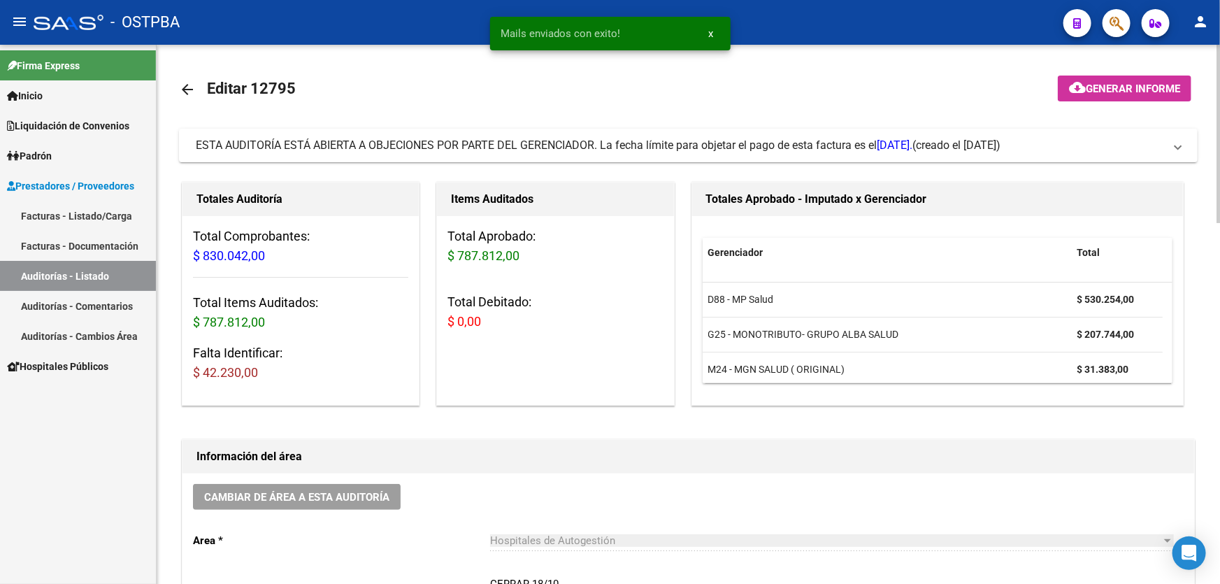
click at [185, 91] on mat-icon "arrow_back" at bounding box center [187, 89] width 17 height 17
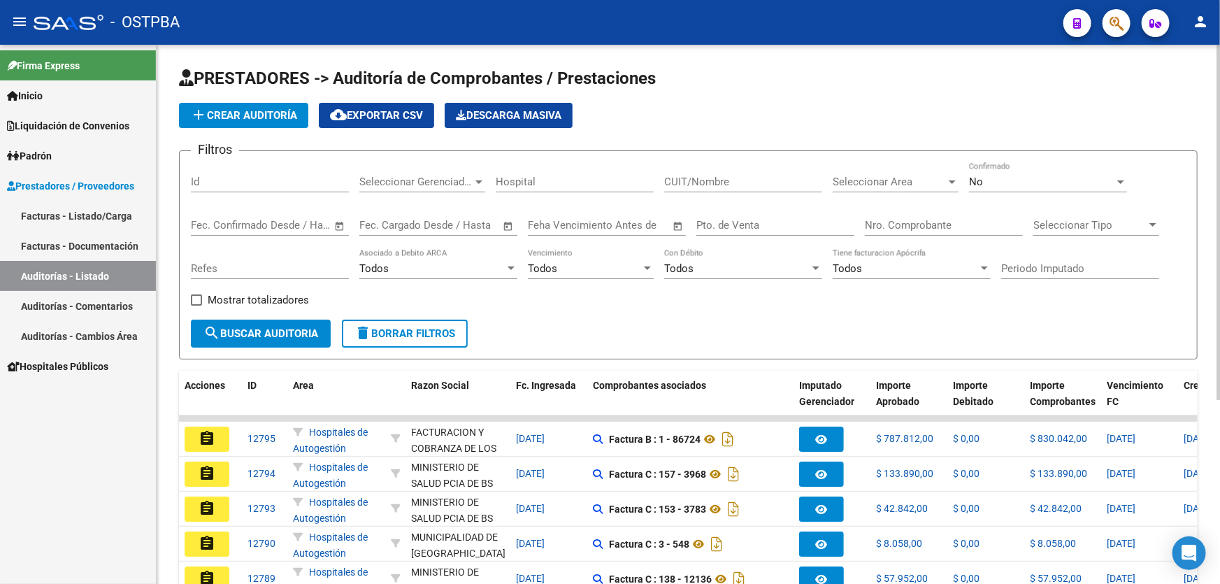
click at [224, 178] on input "Id" at bounding box center [270, 181] width 158 height 13
type input "12744"
click at [1013, 175] on div "No" at bounding box center [1041, 181] width 145 height 13
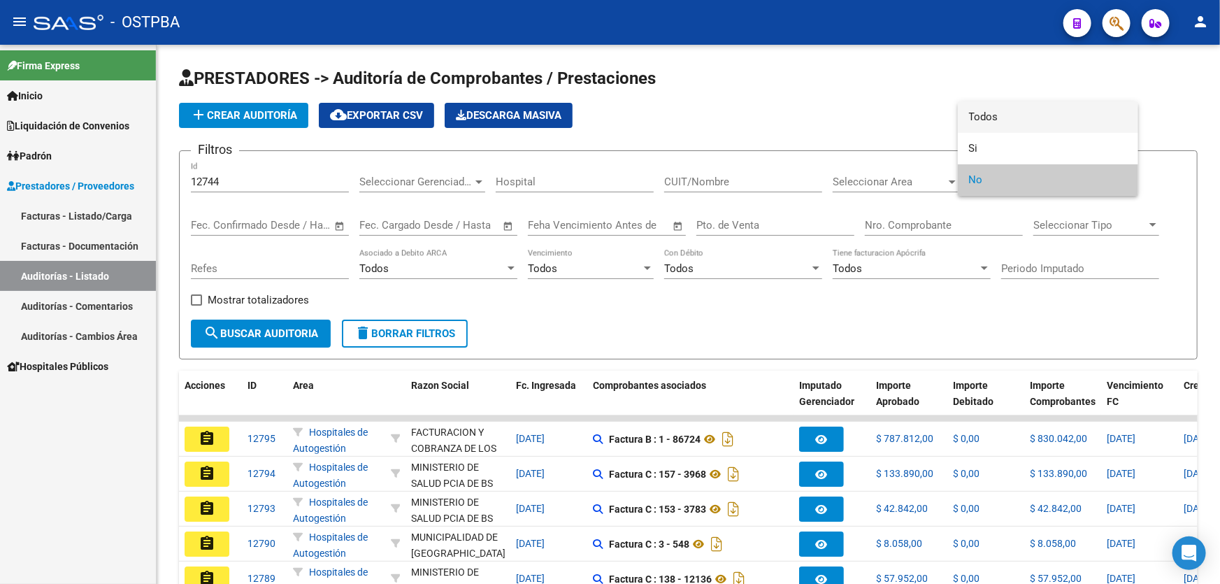
click at [1002, 117] on span "Todos" at bounding box center [1048, 116] width 158 height 31
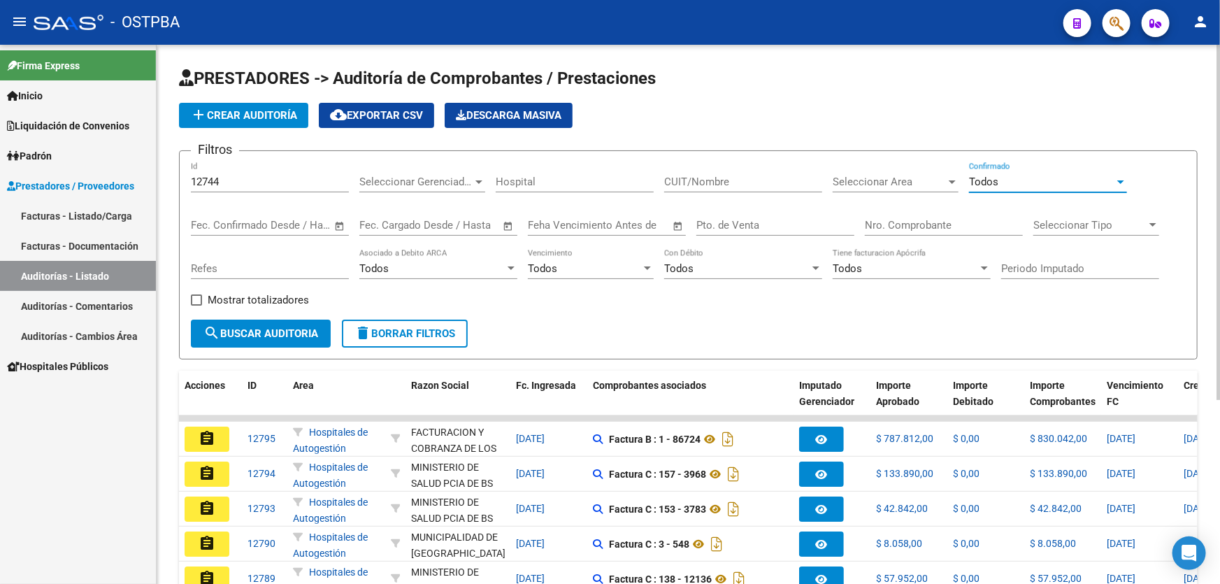
click at [293, 327] on span "search Buscar Auditoria" at bounding box center [260, 333] width 115 height 13
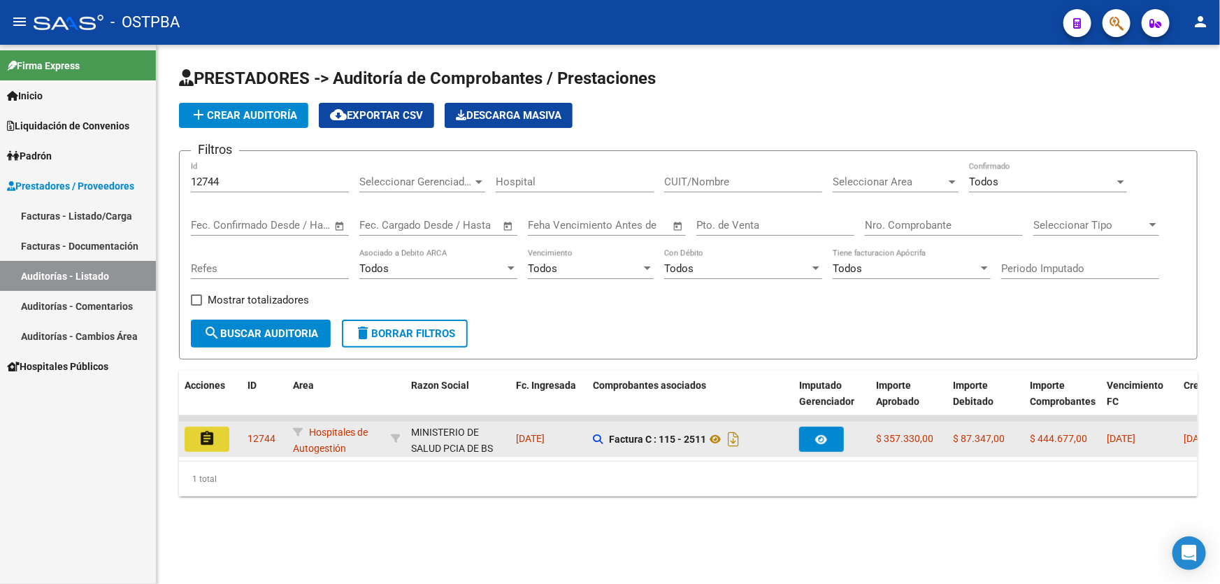
click at [211, 445] on button "assignment" at bounding box center [207, 438] width 45 height 25
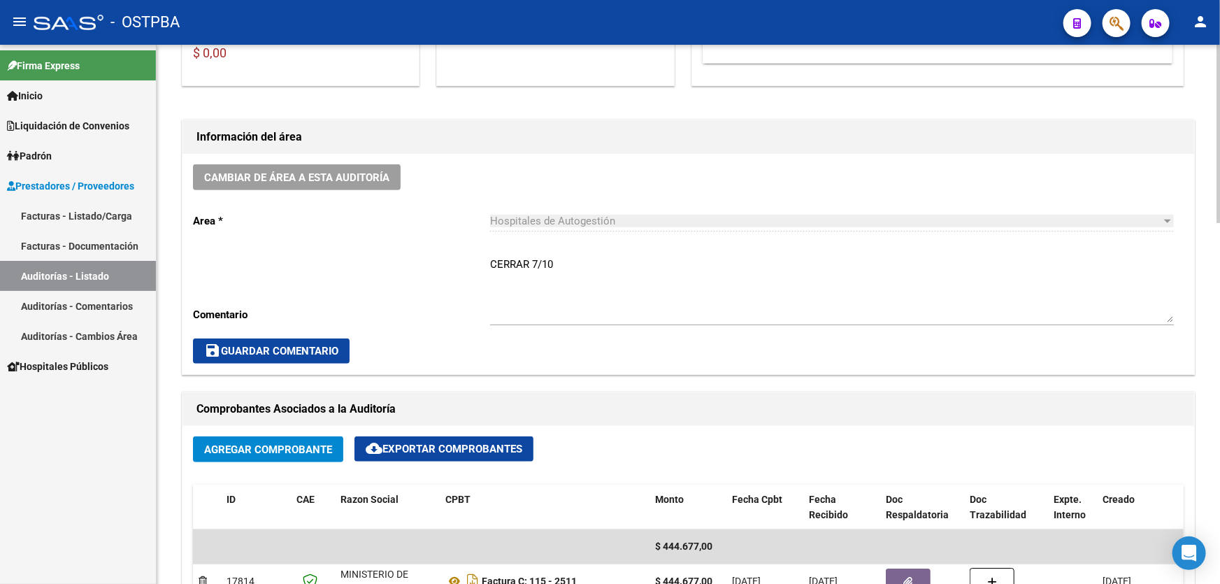
scroll to position [508, 0]
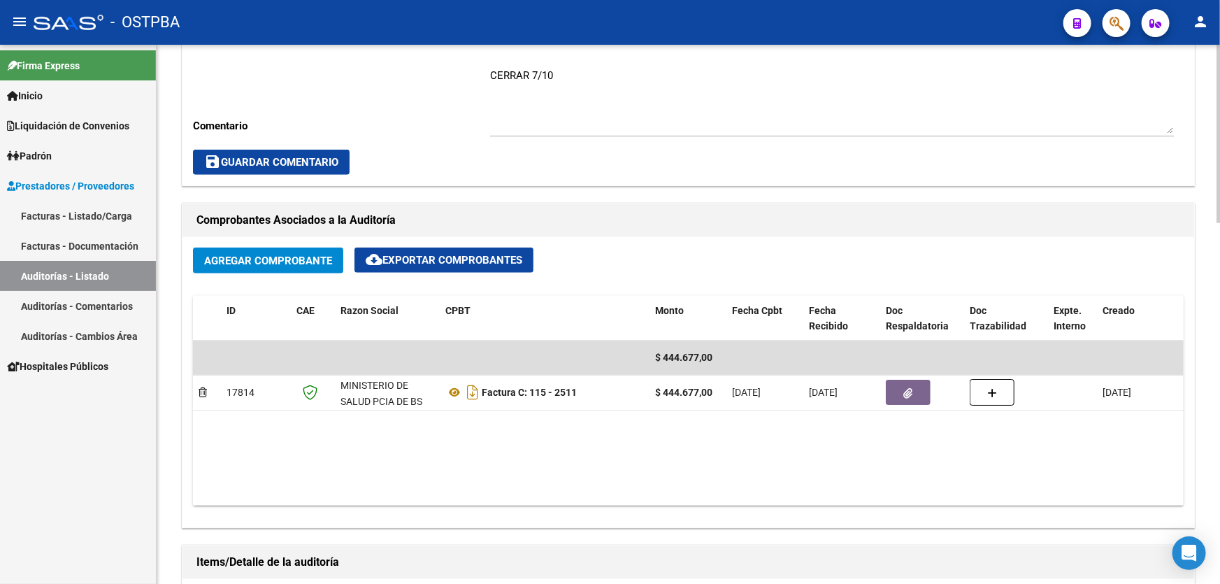
click at [556, 65] on div "CERRAR 7/10 Ingresar comentario" at bounding box center [832, 96] width 684 height 80
type textarea "C"
click at [256, 160] on span "save Guardar Comentario" at bounding box center [271, 162] width 134 height 13
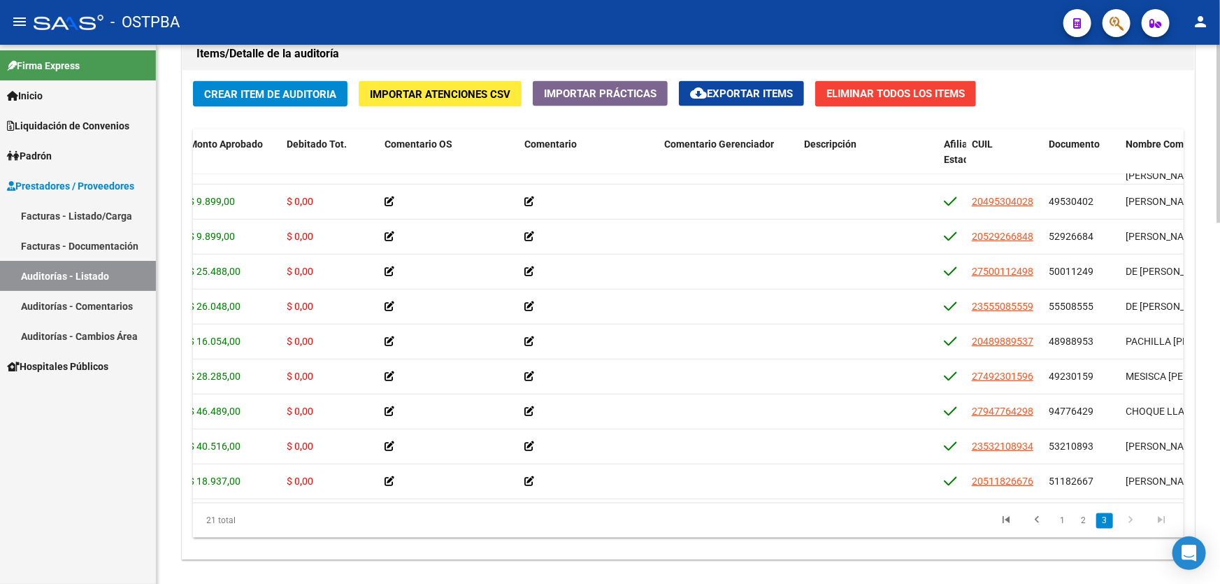
scroll to position [418, 0]
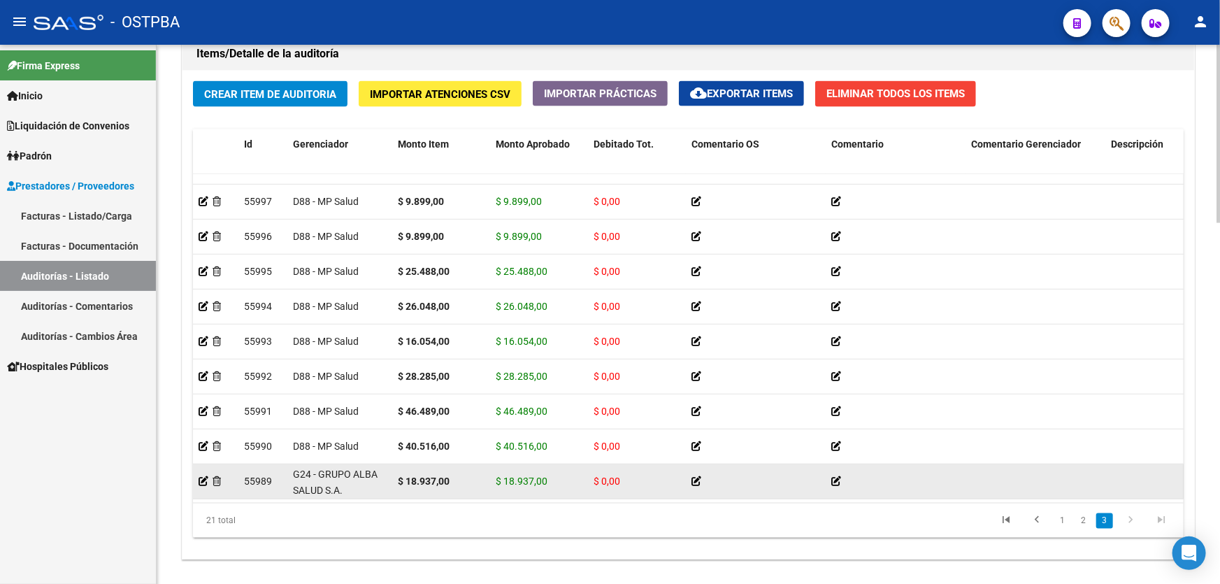
drag, startPoint x: 607, startPoint y: 490, endPoint x: 761, endPoint y: 474, distance: 154.6
click at [761, 474] on datatable-body "55998 D88 - MP Salud $ 21.735,00 $ 0,00 $ 21.735,00 TITULAR SIN ADHERENTE 27481…" at bounding box center [688, 338] width 991 height 329
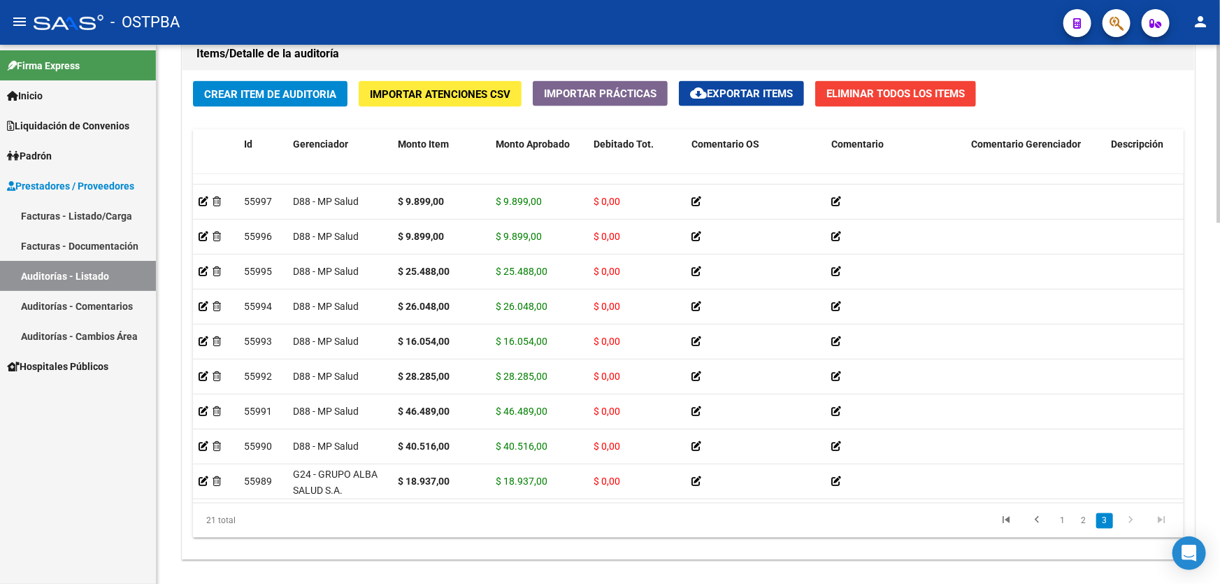
click at [734, 556] on div "Crear Item de Auditoria Importar Atenciones CSV Importar Prácticas cloud_downlo…" at bounding box center [688, 315] width 1012 height 489
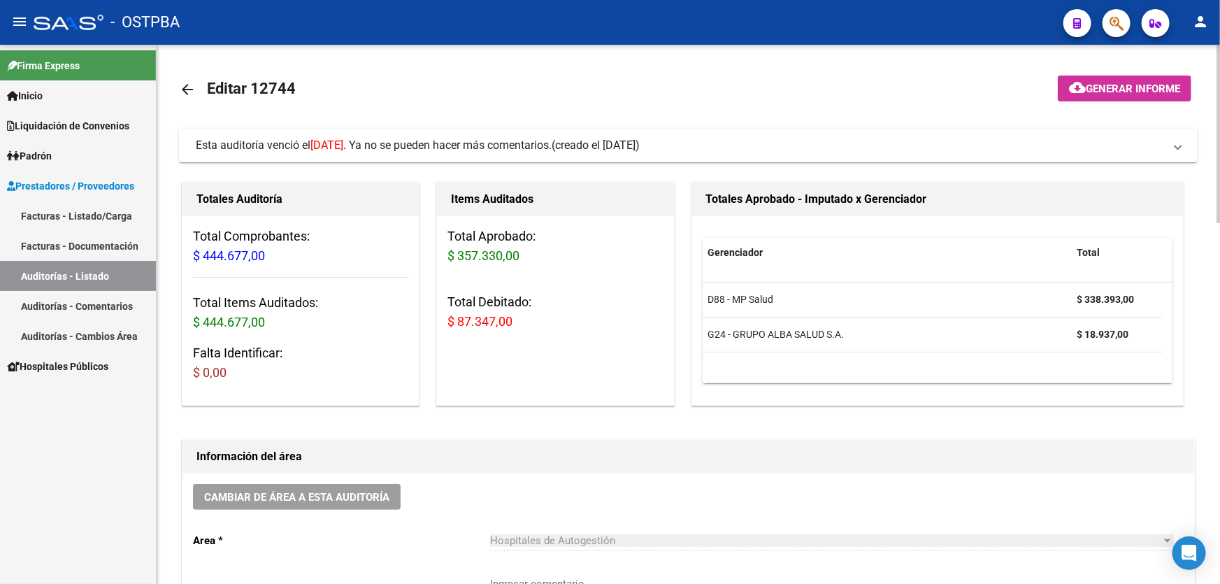
scroll to position [254, 0]
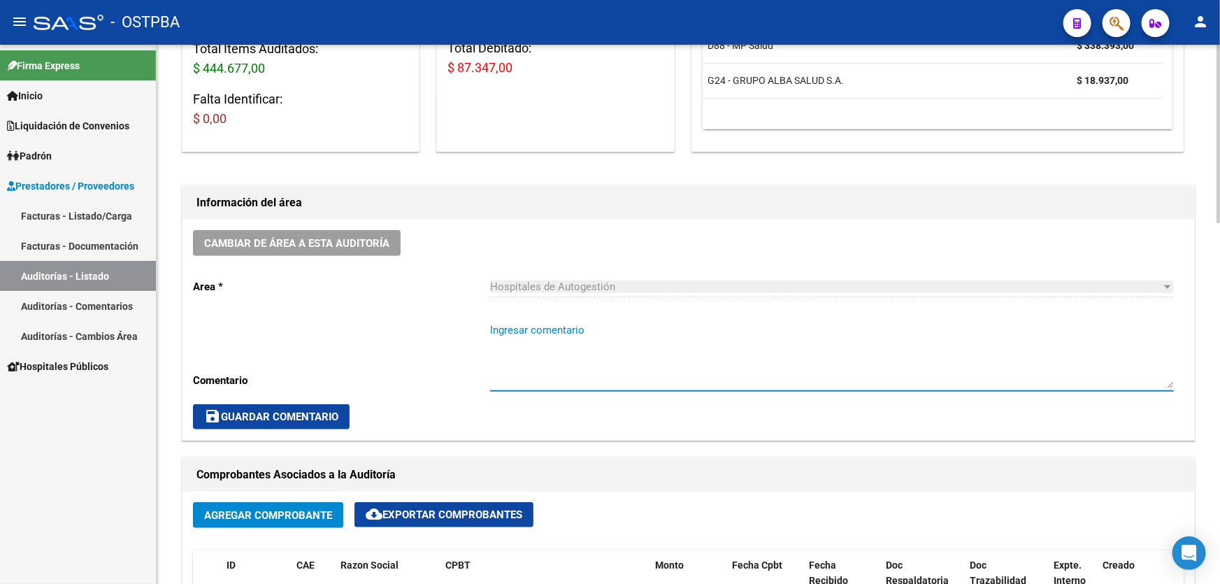
click at [549, 348] on textarea "Ingresar comentario" at bounding box center [832, 355] width 684 height 66
type textarea "CERRAR 7/10"
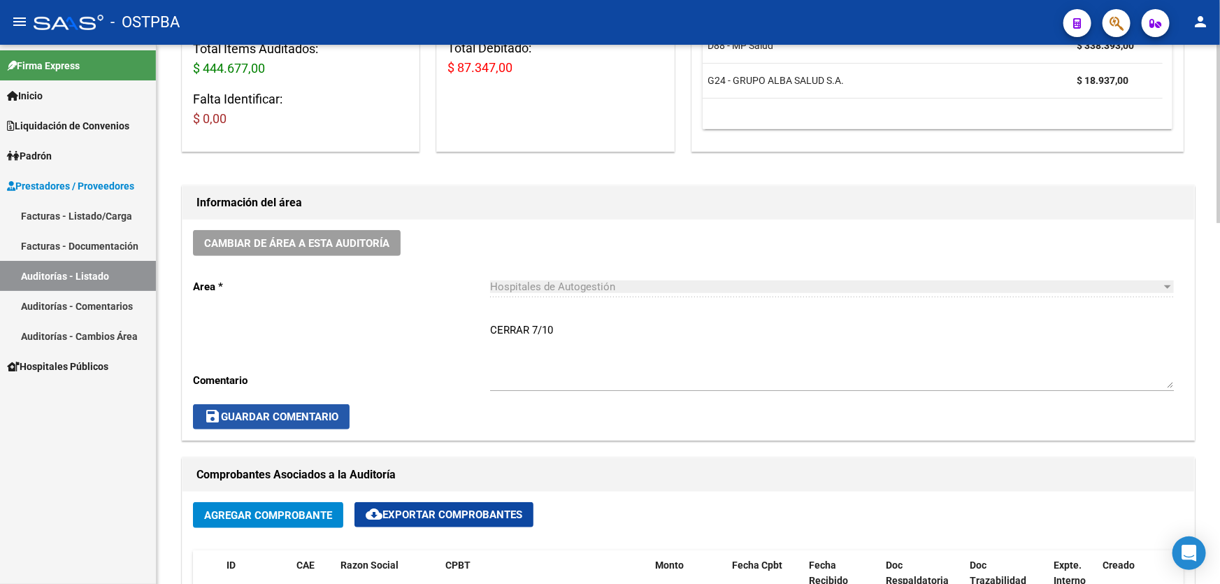
click at [273, 423] on button "save Guardar Comentario" at bounding box center [271, 416] width 157 height 25
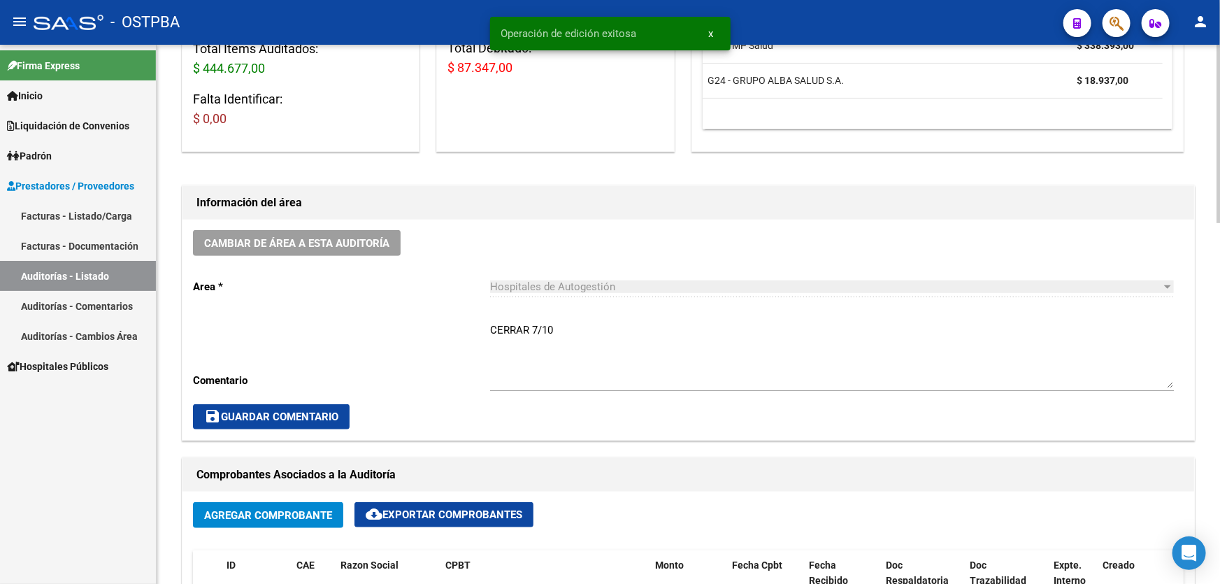
scroll to position [0, 0]
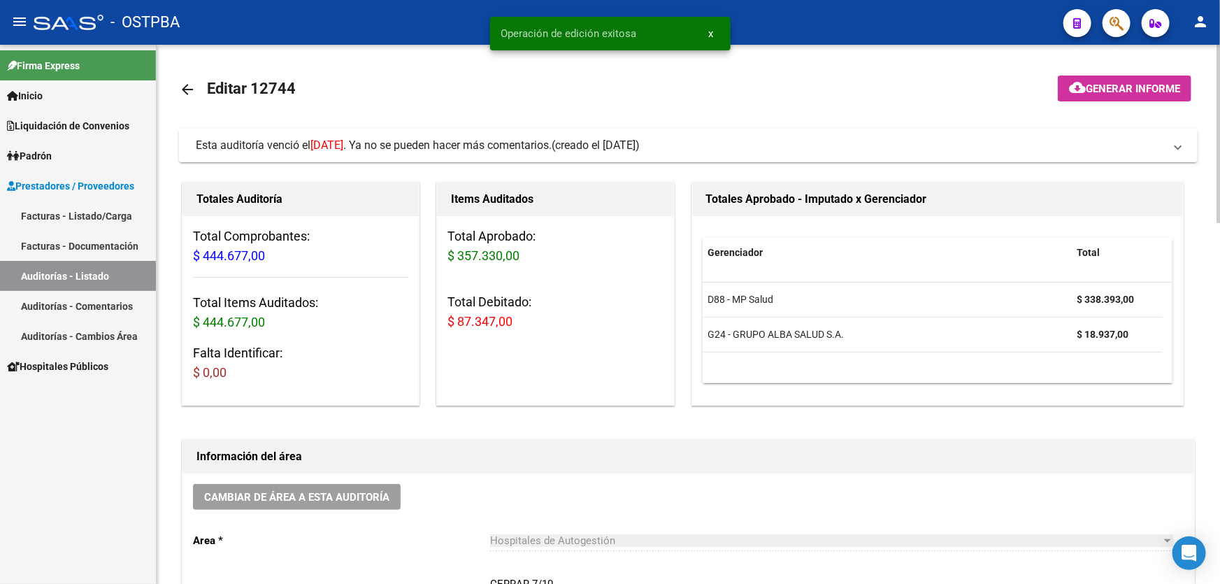
click at [187, 83] on mat-icon "arrow_back" at bounding box center [187, 89] width 17 height 17
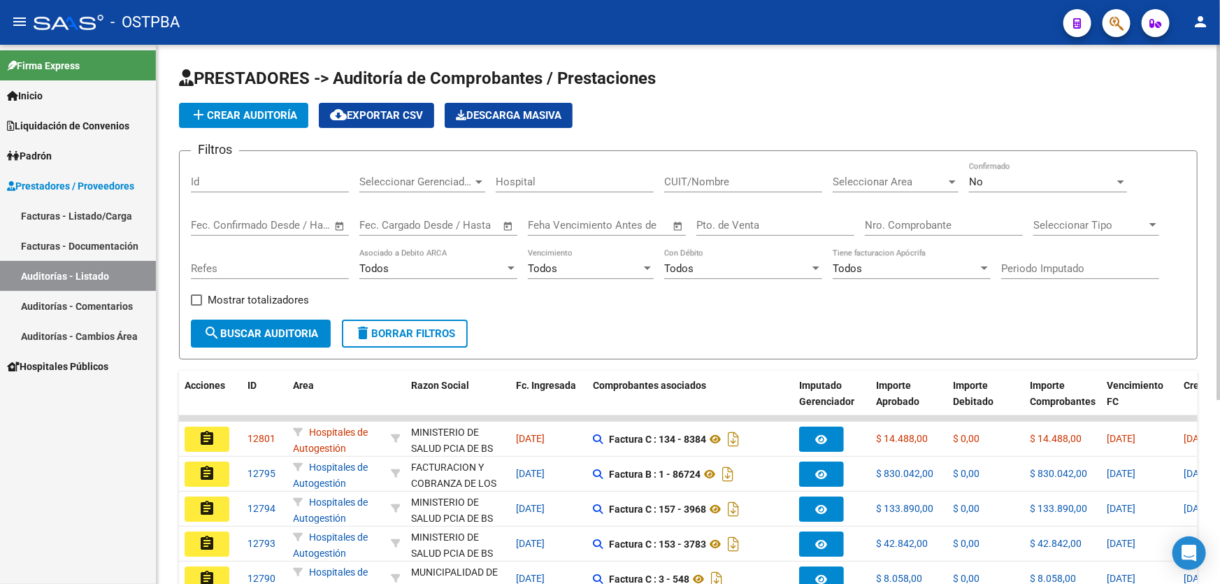
click at [1003, 180] on div "No" at bounding box center [1041, 181] width 145 height 13
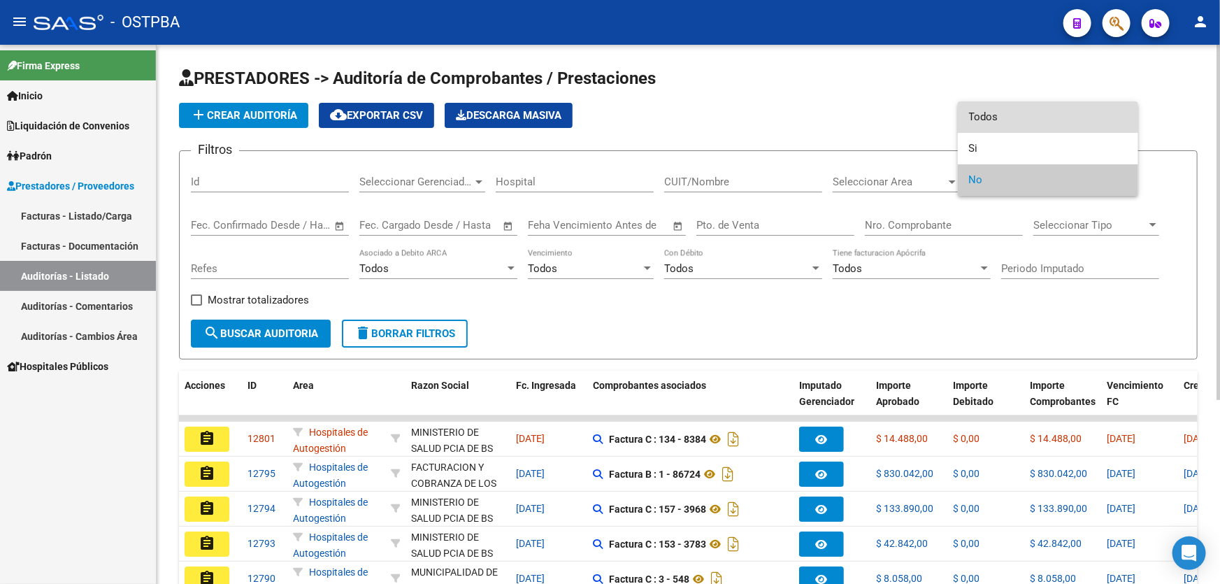
drag, startPoint x: 1009, startPoint y: 109, endPoint x: 958, endPoint y: 202, distance: 105.7
click at [1008, 108] on span "Todos" at bounding box center [1048, 116] width 158 height 31
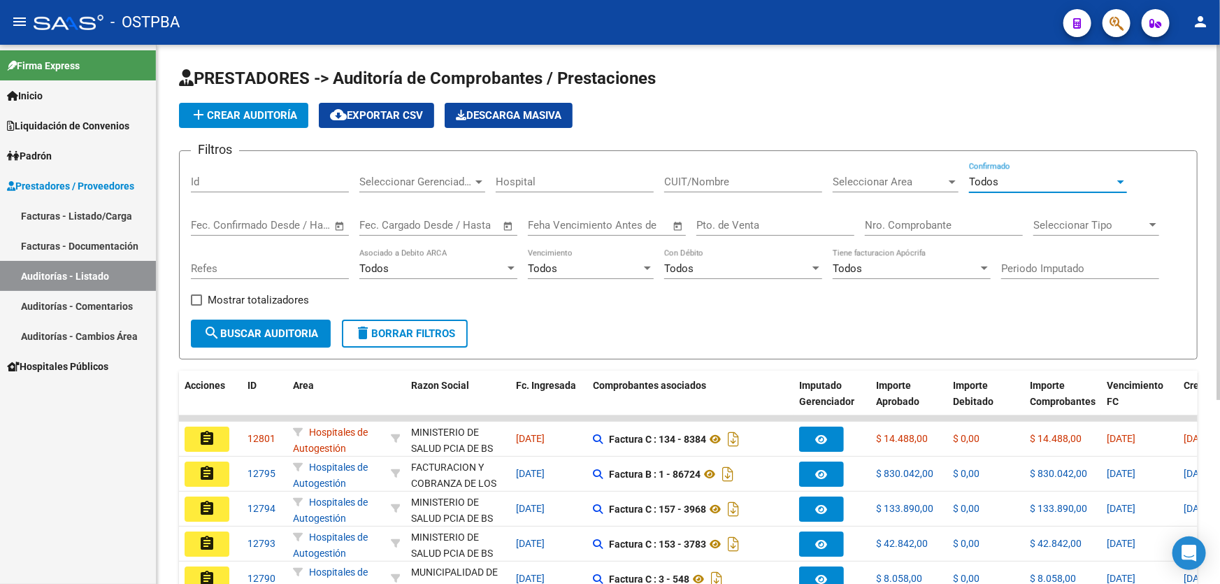
click at [928, 221] on input "Nro. Comprobante" at bounding box center [944, 225] width 158 height 13
type input "17788"
click at [251, 328] on span "search Buscar Auditoria" at bounding box center [260, 333] width 115 height 13
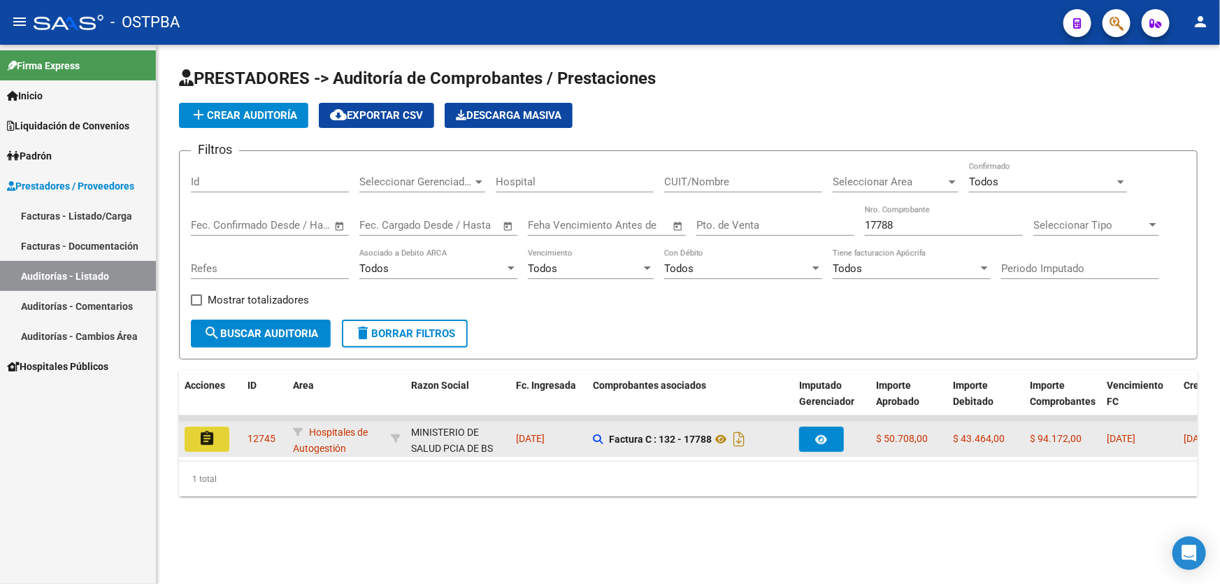
click at [207, 435] on mat-icon "assignment" at bounding box center [207, 438] width 17 height 17
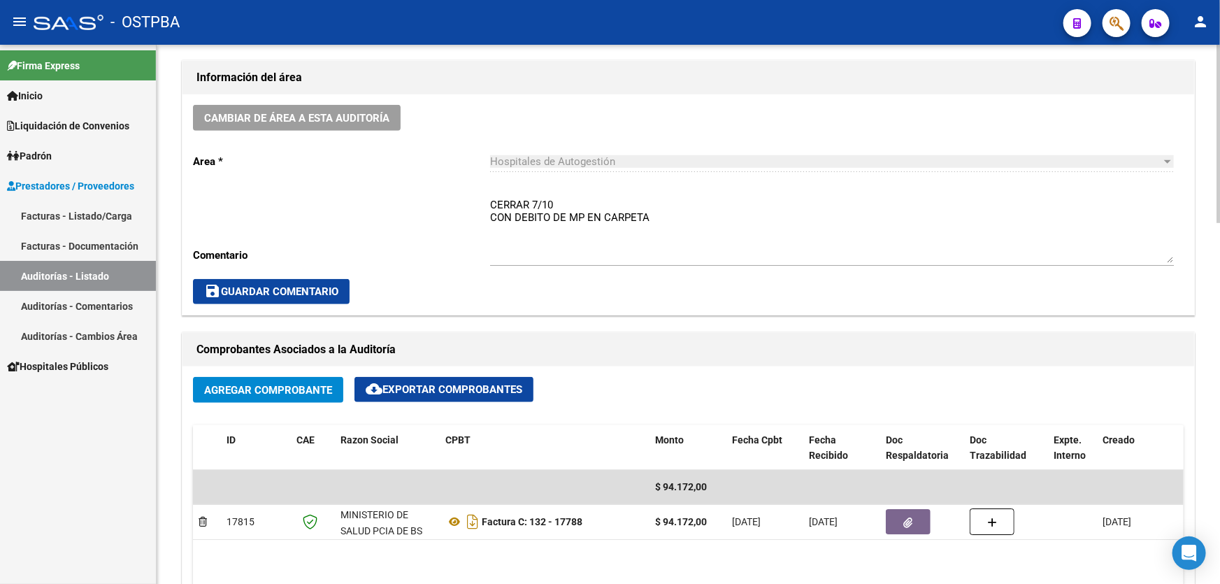
scroll to position [572, 0]
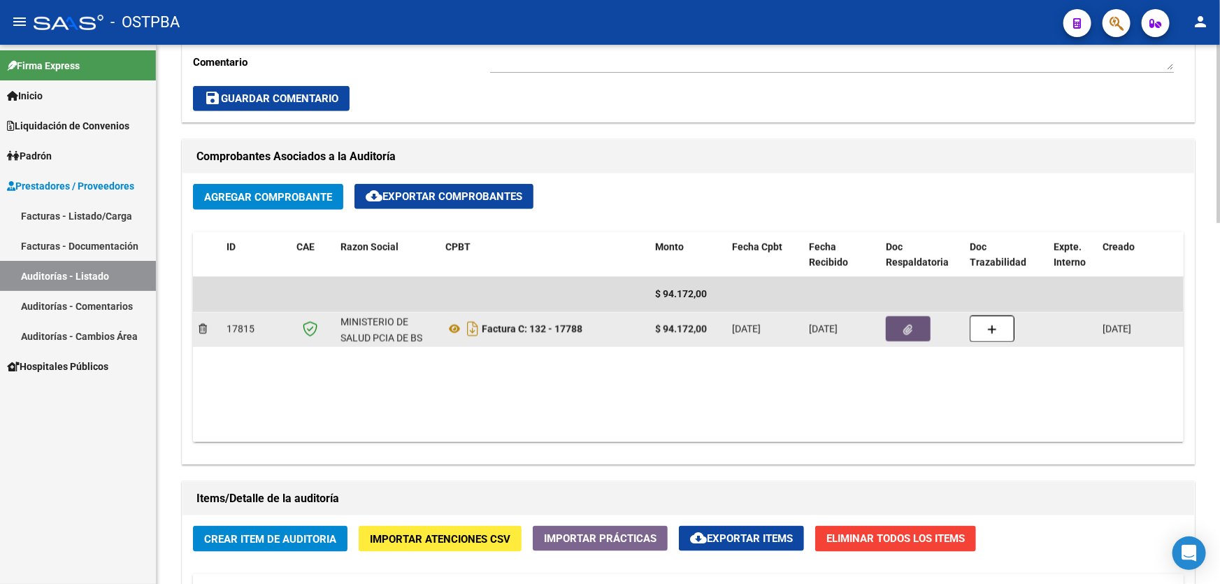
click at [896, 324] on button "button" at bounding box center [908, 328] width 45 height 25
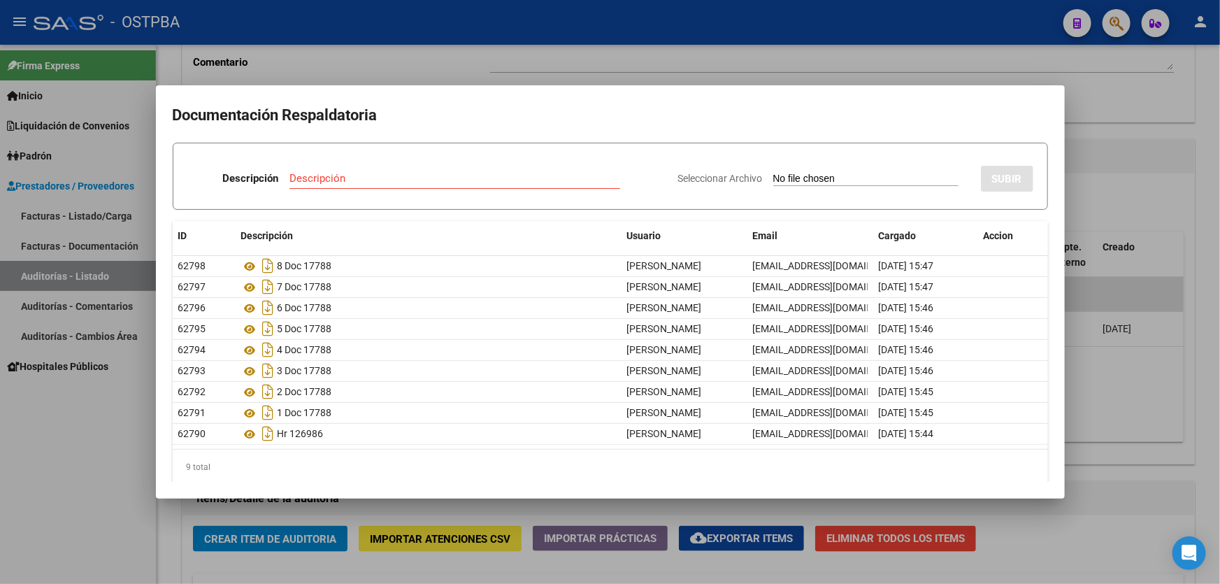
click at [475, 65] on div at bounding box center [610, 292] width 1220 height 584
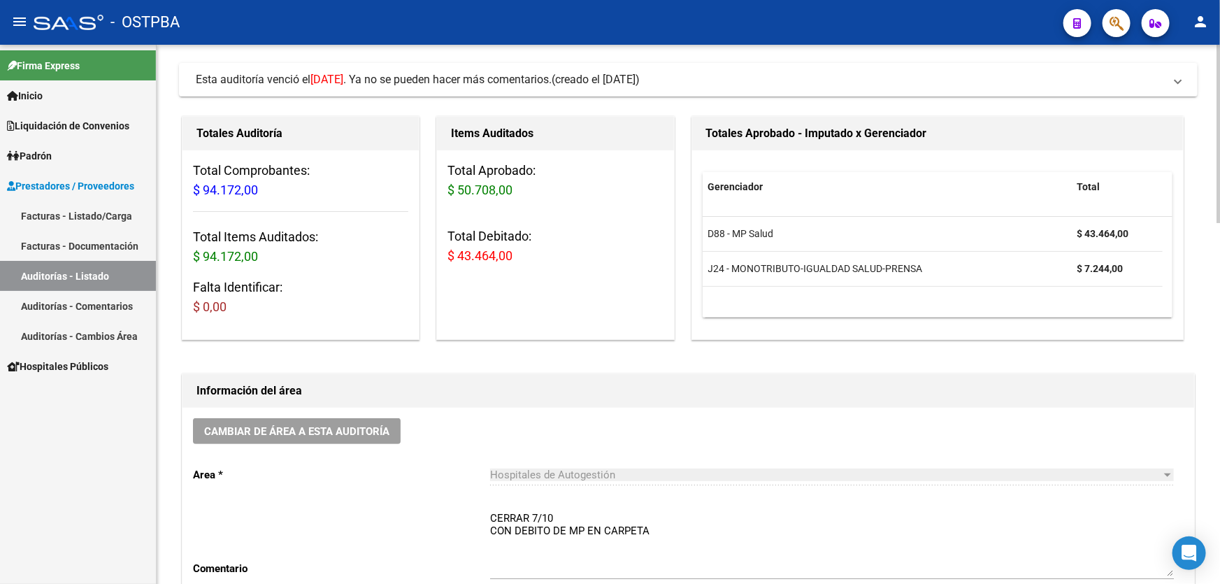
scroll to position [63, 0]
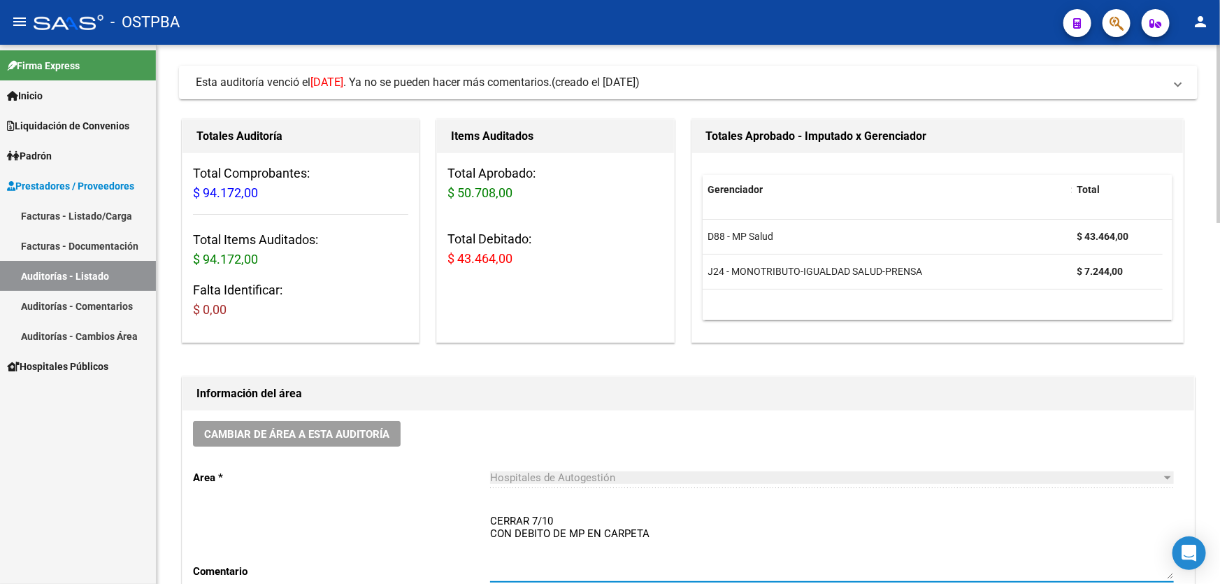
click at [675, 531] on textarea "CERRAR 7/10 CON DEBITO DE MP EN CARPETA" at bounding box center [832, 546] width 684 height 66
type textarea "C"
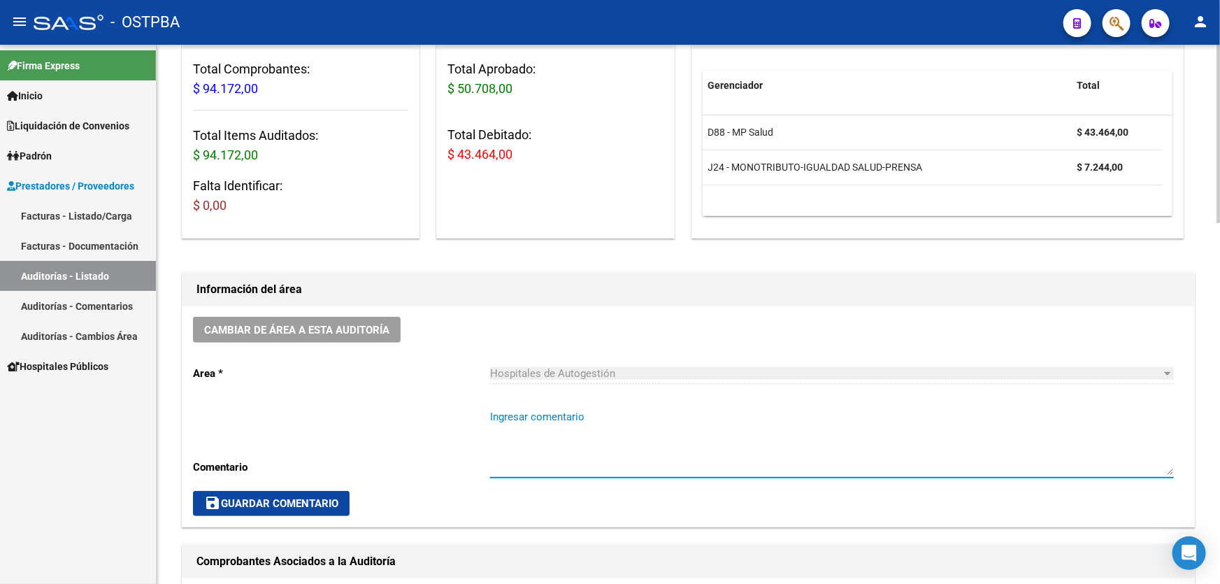
scroll to position [317, 0]
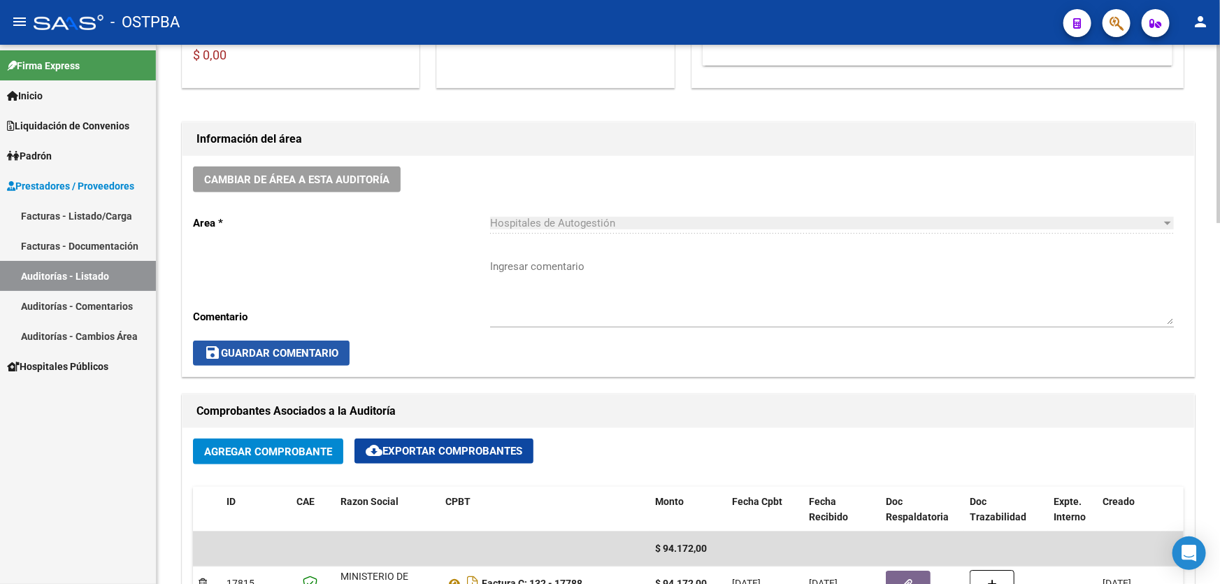
click at [294, 353] on span "save Guardar Comentario" at bounding box center [271, 353] width 134 height 13
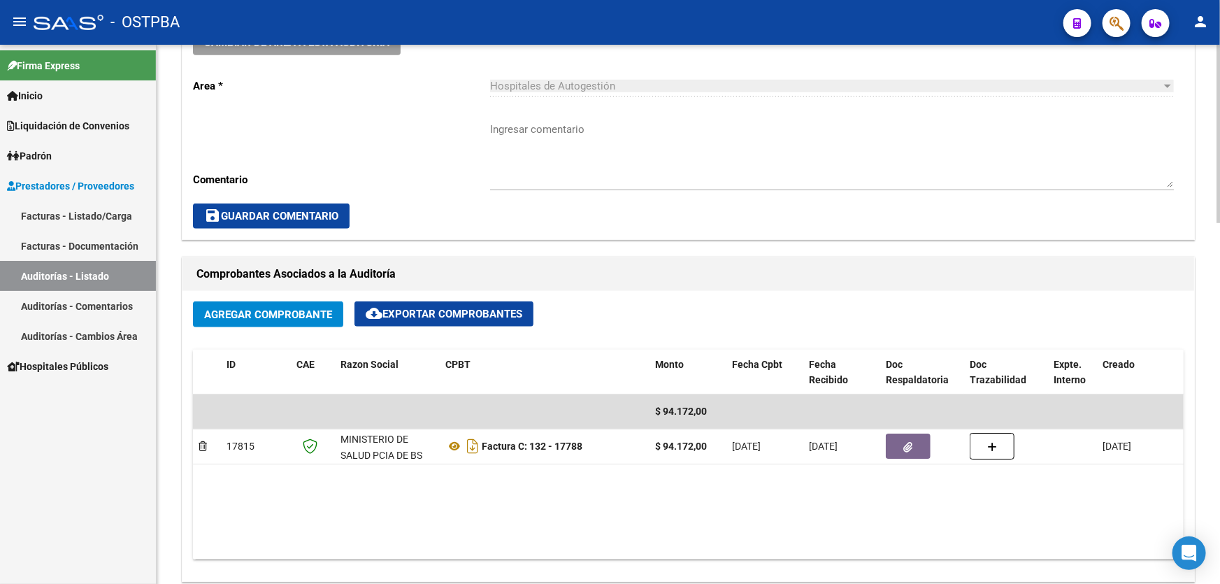
scroll to position [635, 0]
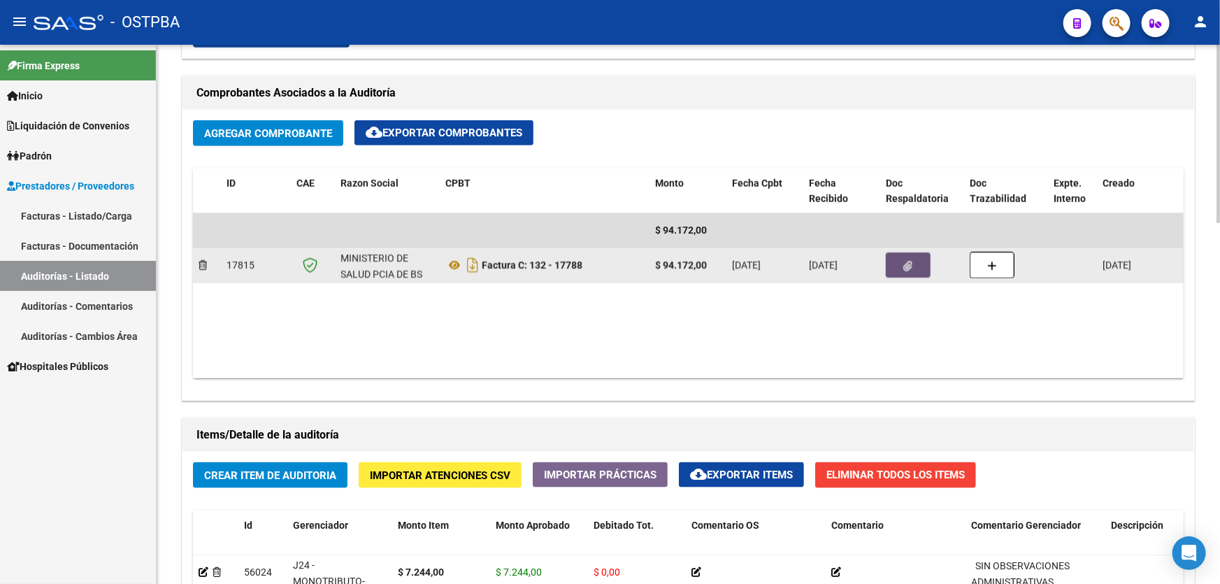
click at [916, 264] on button "button" at bounding box center [908, 264] width 45 height 25
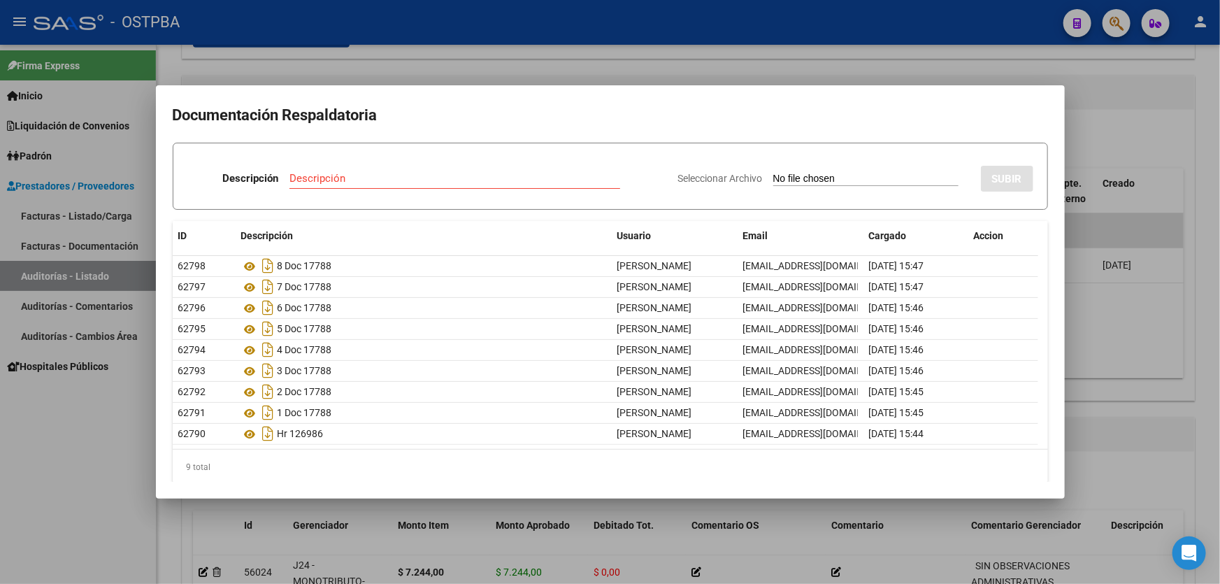
click at [486, 50] on div at bounding box center [610, 292] width 1220 height 584
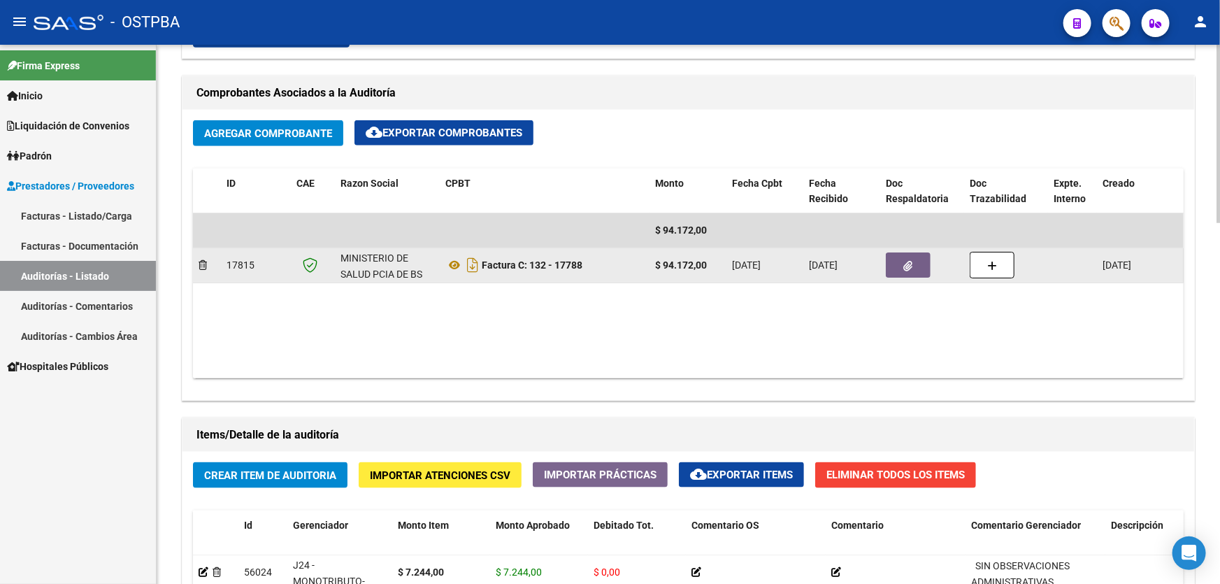
click at [912, 264] on button "button" at bounding box center [908, 264] width 45 height 25
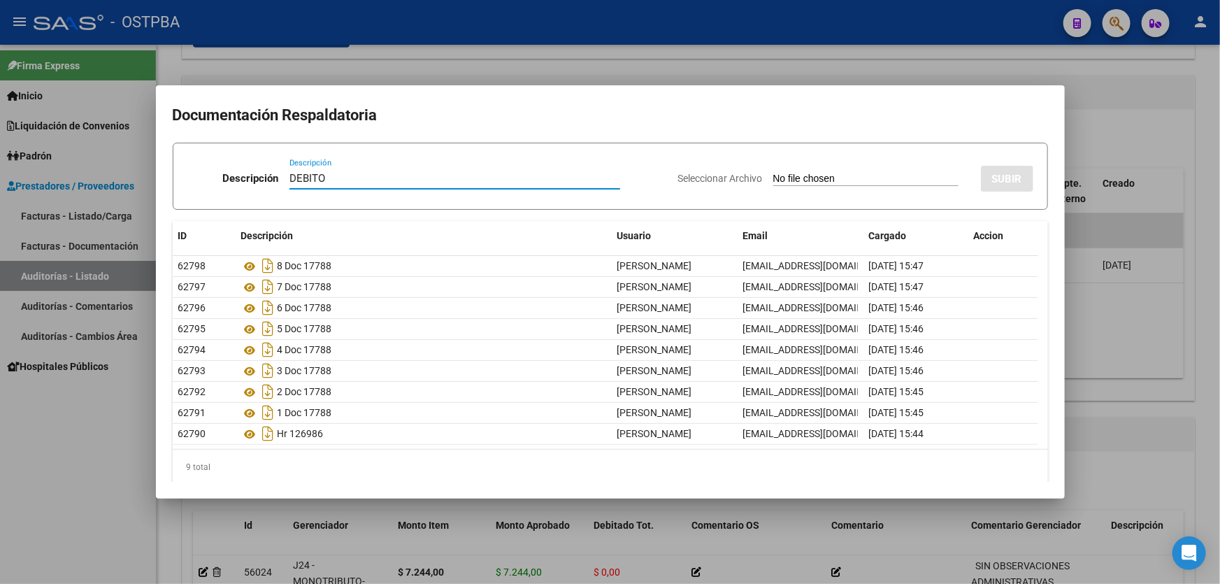
type input "DEBITO"
click at [773, 180] on input "Seleccionar Archivo" at bounding box center [865, 179] width 185 height 13
type input "C:\fakepath\DEBITO MP 12745.pdf"
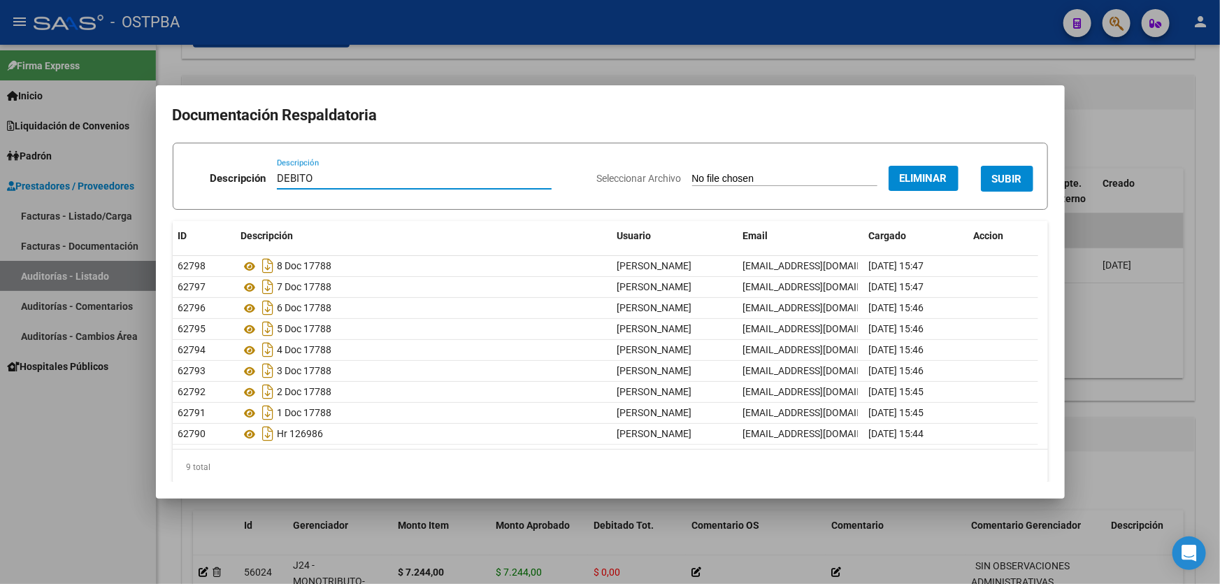
click at [324, 180] on input "DEBITO" at bounding box center [414, 178] width 275 height 13
type input "DEBITO MP"
click at [994, 188] on button "SUBIR" at bounding box center [1007, 179] width 52 height 26
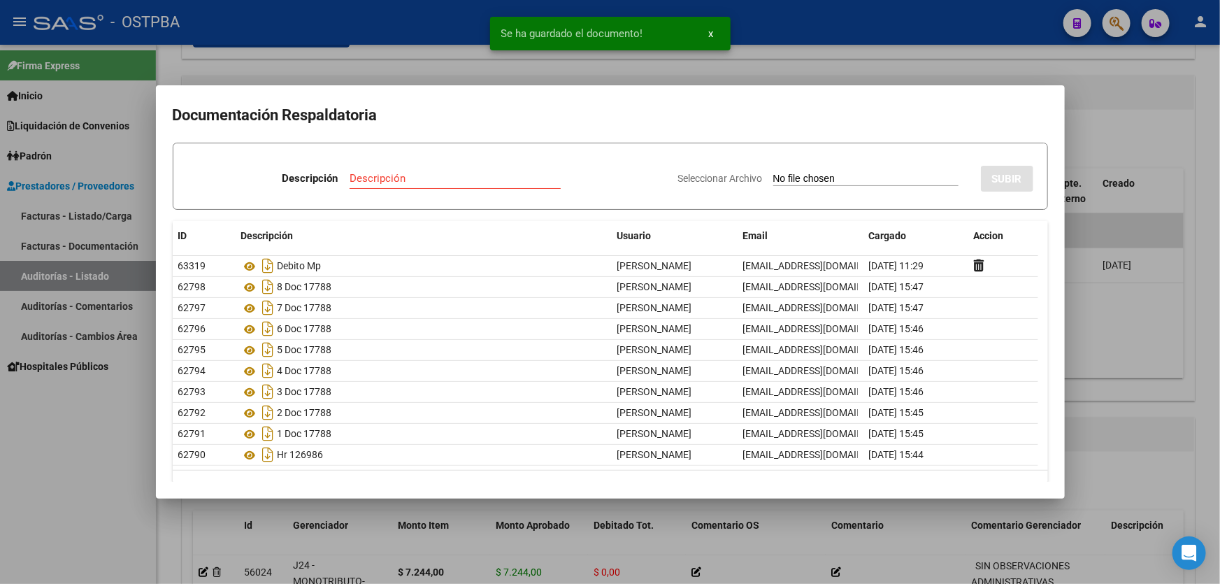
click at [1098, 334] on div at bounding box center [610, 292] width 1220 height 584
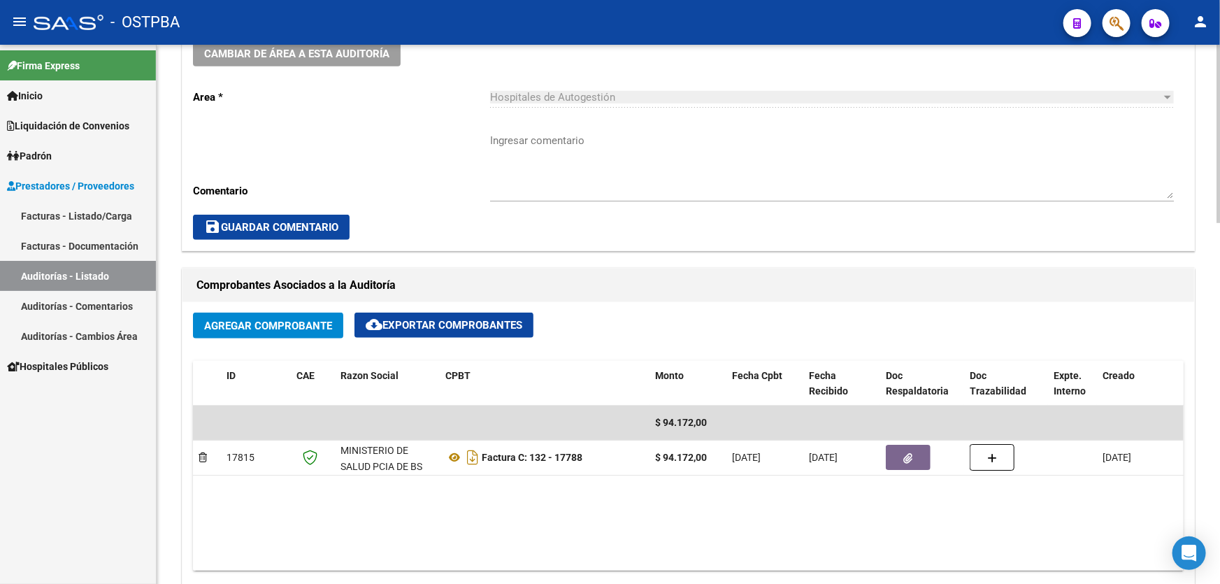
scroll to position [454, 0]
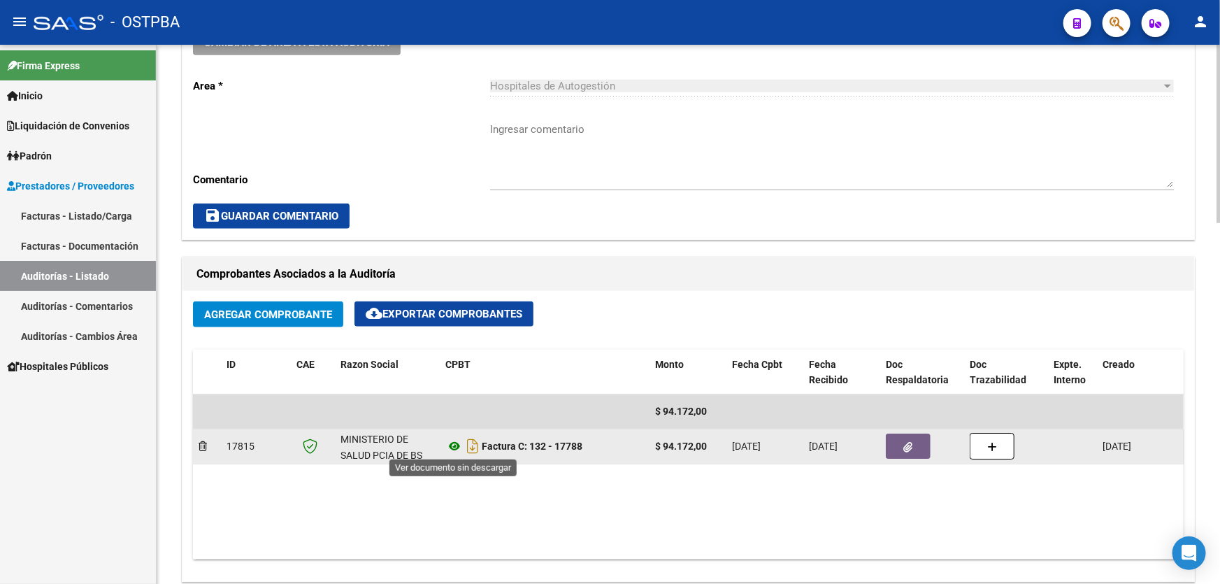
click at [456, 448] on icon at bounding box center [454, 446] width 18 height 17
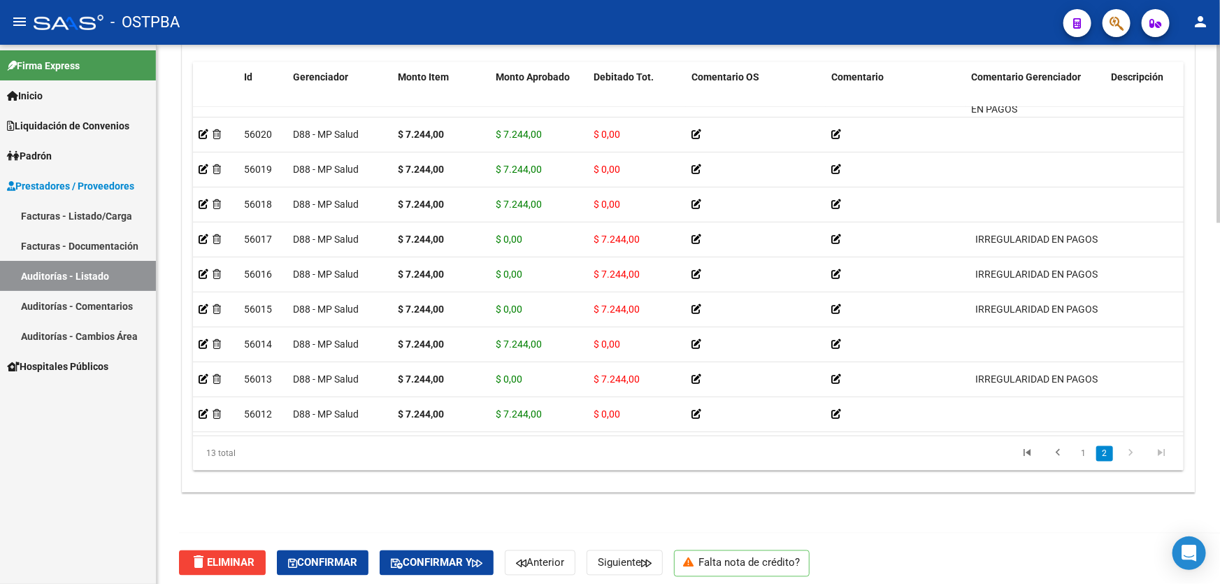
scroll to position [1090, 0]
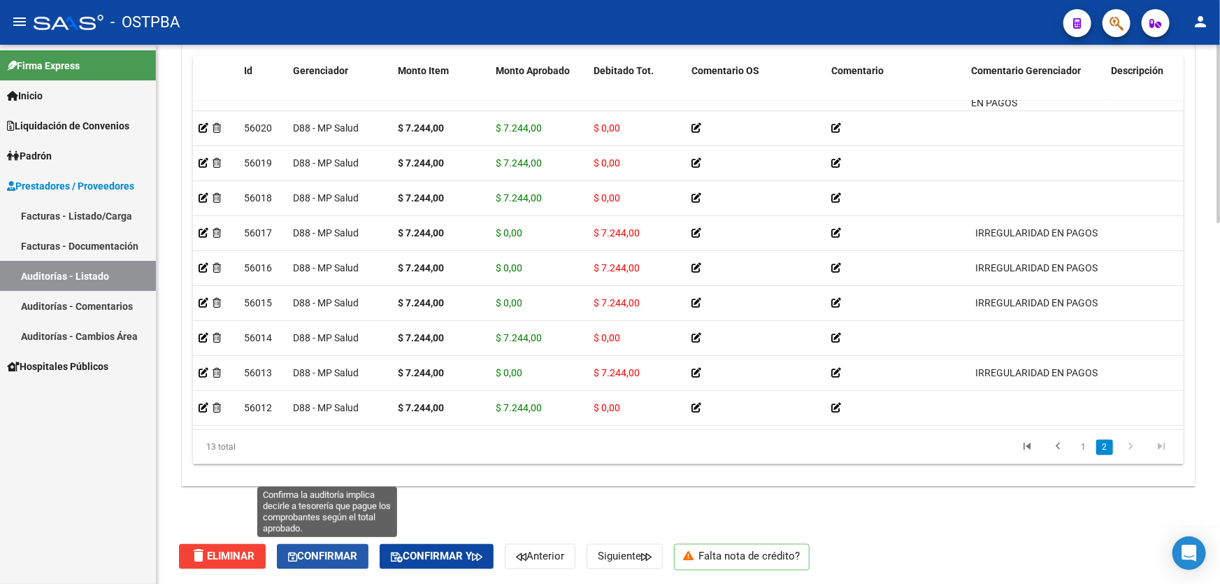
click at [328, 554] on span "Confirmar" at bounding box center [322, 556] width 69 height 13
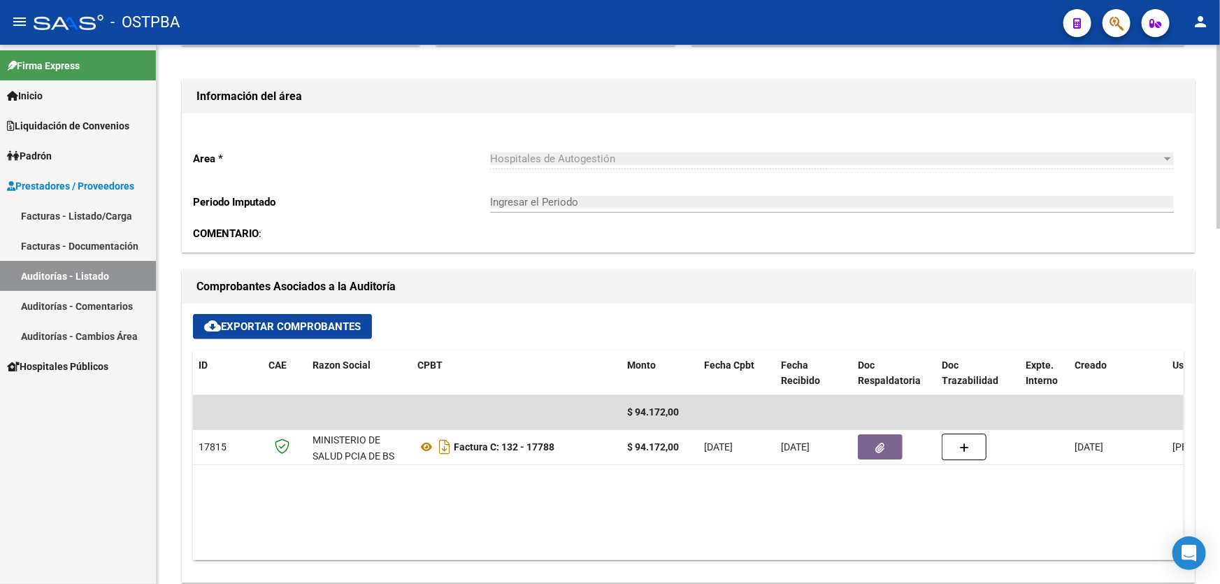
type input "202510"
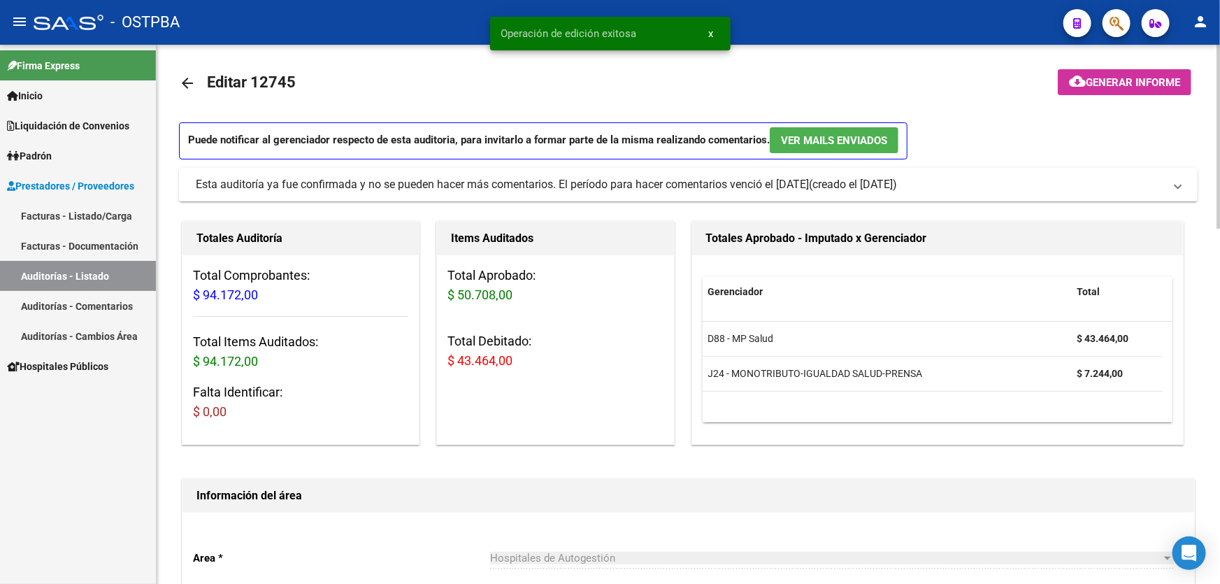
scroll to position [0, 0]
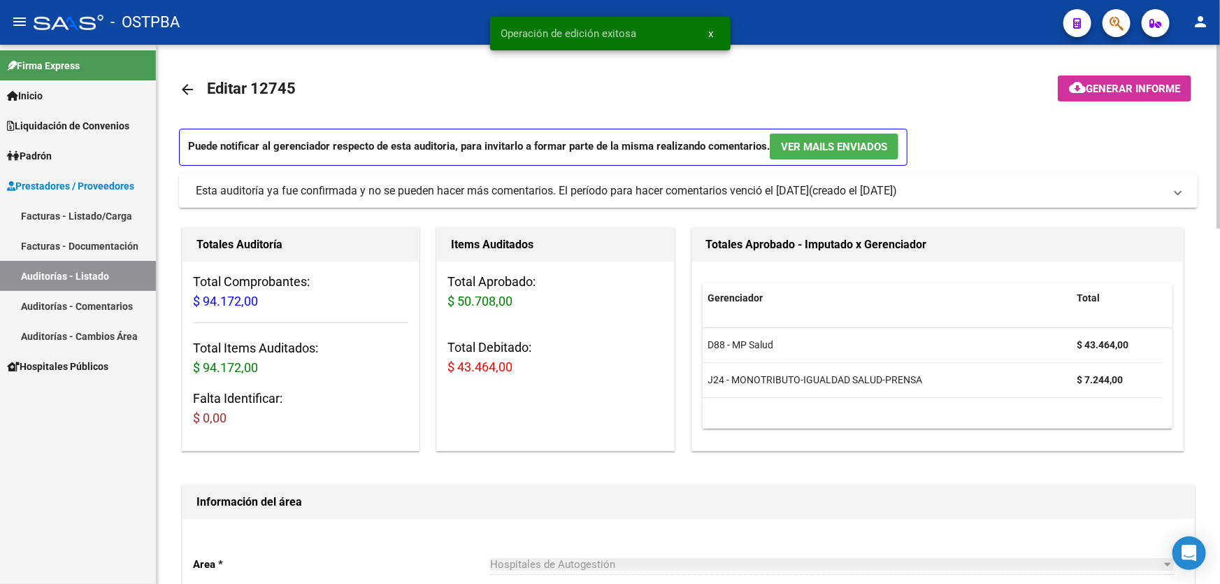
click at [181, 89] on mat-icon "arrow_back" at bounding box center [187, 89] width 17 height 17
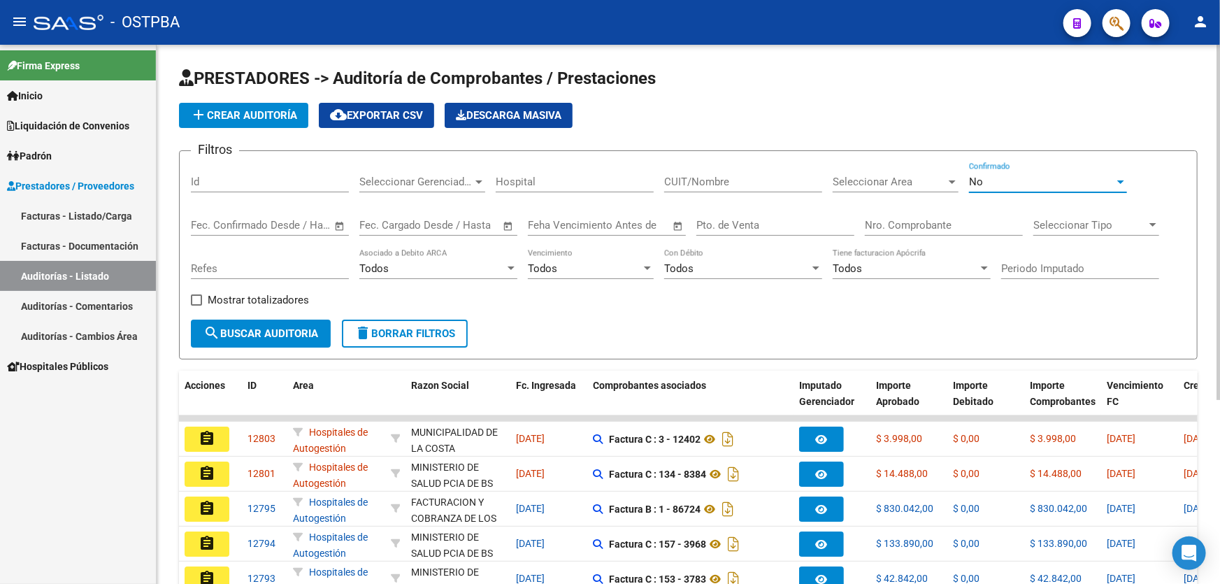
click at [996, 182] on div "No" at bounding box center [1041, 181] width 145 height 13
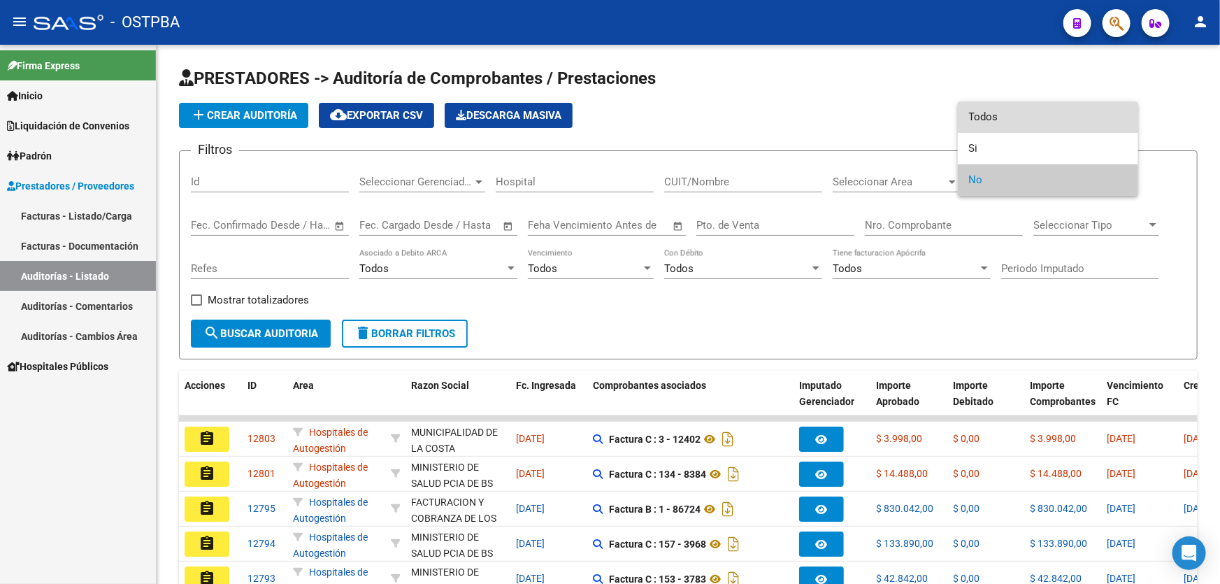
click at [1005, 120] on span "Todos" at bounding box center [1048, 116] width 158 height 31
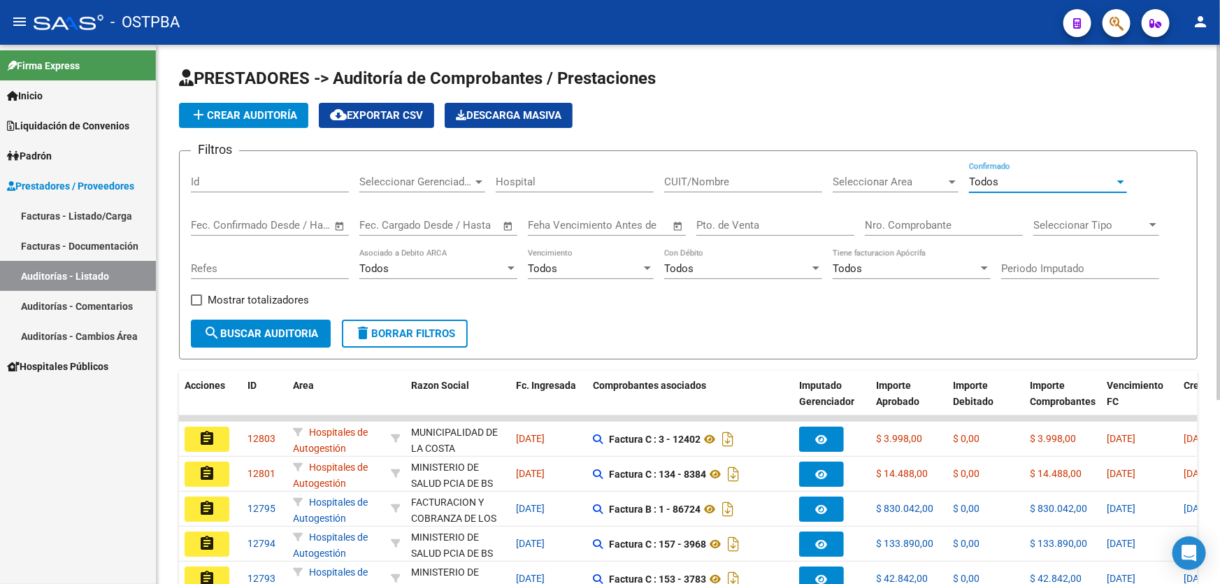
click at [253, 180] on input "Id" at bounding box center [270, 181] width 158 height 13
type input "12740"
click at [294, 338] on button "search Buscar Auditoria" at bounding box center [261, 333] width 140 height 28
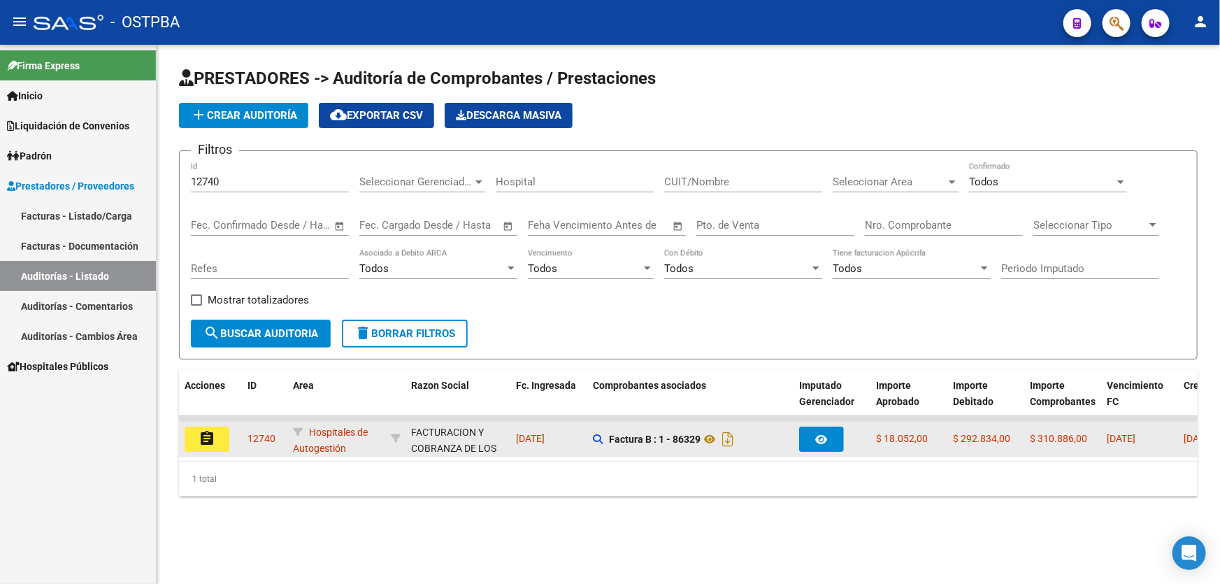
click at [199, 430] on mat-icon "assignment" at bounding box center [207, 438] width 17 height 17
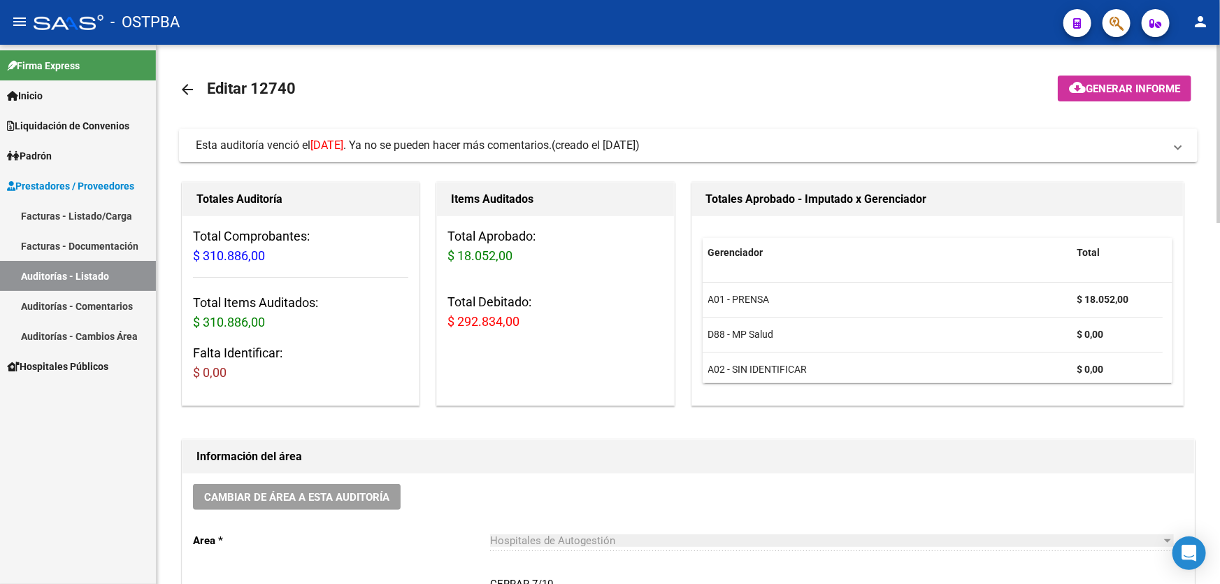
click at [187, 92] on mat-icon "arrow_back" at bounding box center [187, 89] width 17 height 17
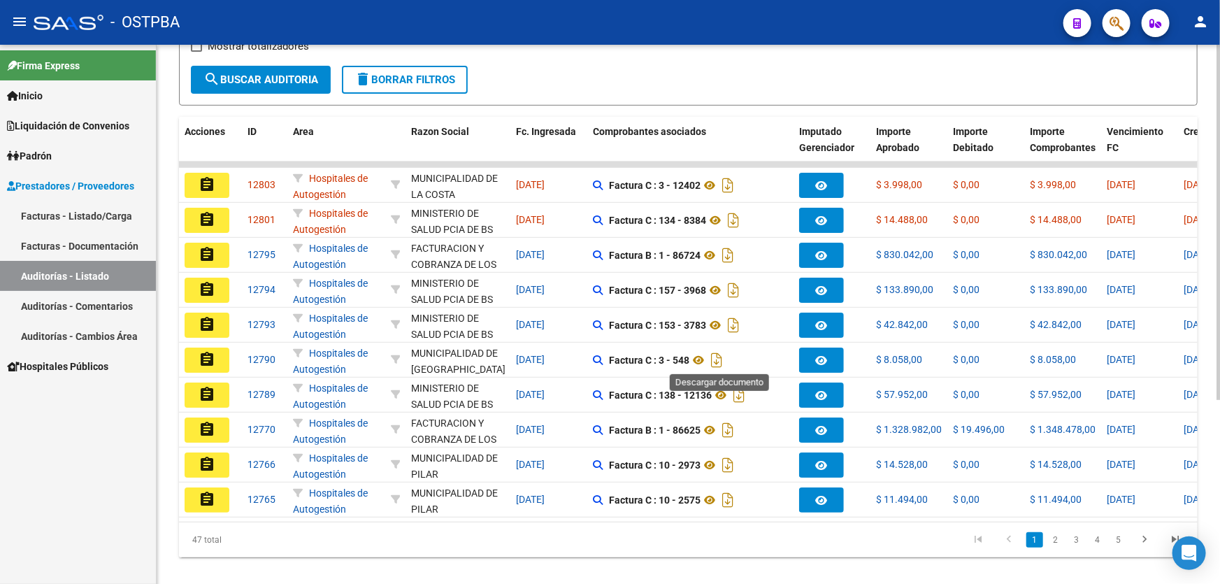
scroll to position [63, 0]
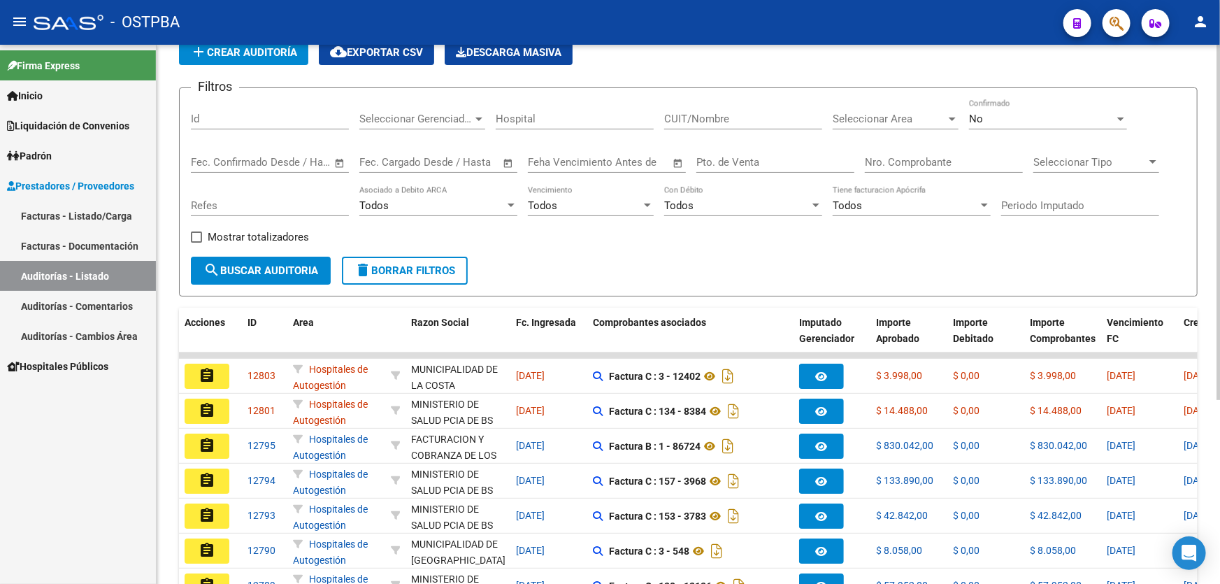
click at [895, 158] on input "Nro. Comprobante" at bounding box center [944, 162] width 158 height 13
type input "86329"
click at [986, 122] on div "No" at bounding box center [1041, 119] width 145 height 13
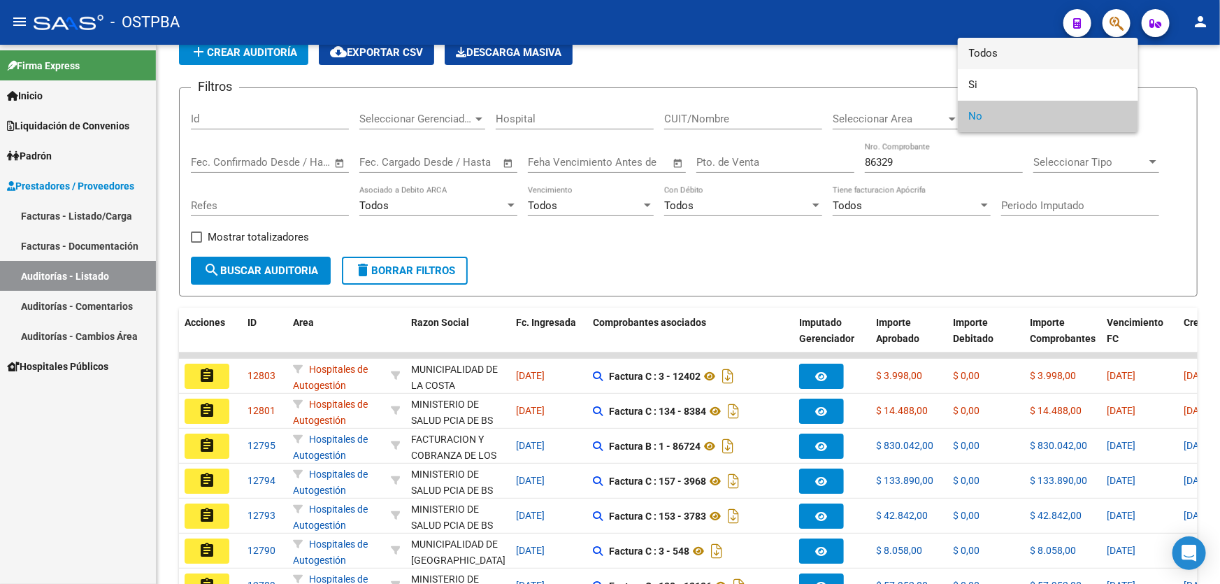
click at [1012, 57] on span "Todos" at bounding box center [1048, 53] width 158 height 31
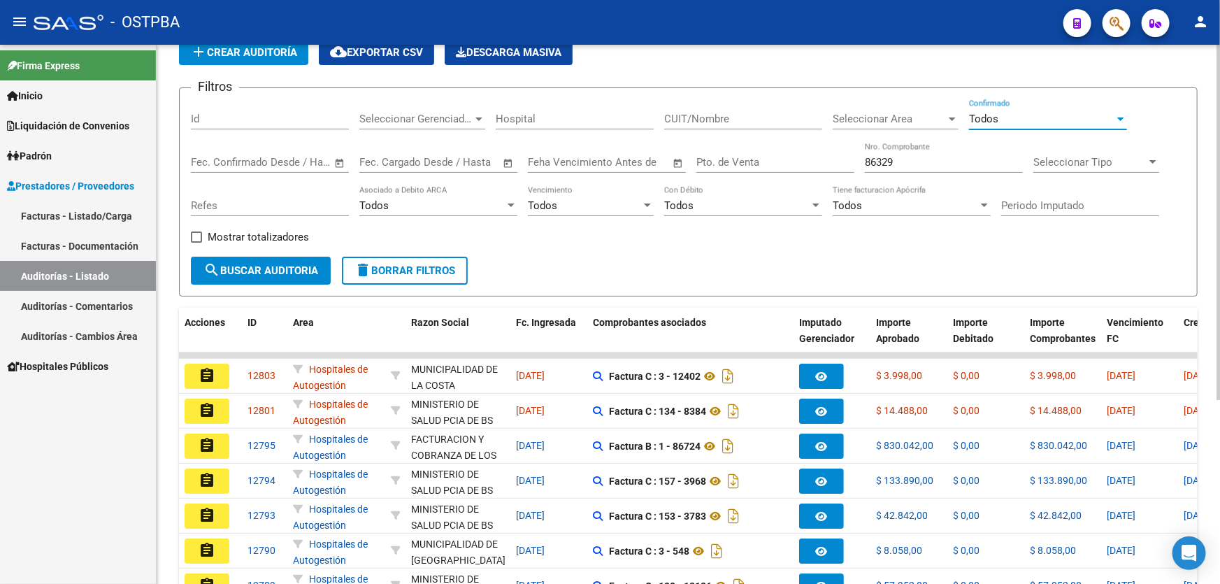
click at [215, 261] on mat-icon "search" at bounding box center [211, 269] width 17 height 17
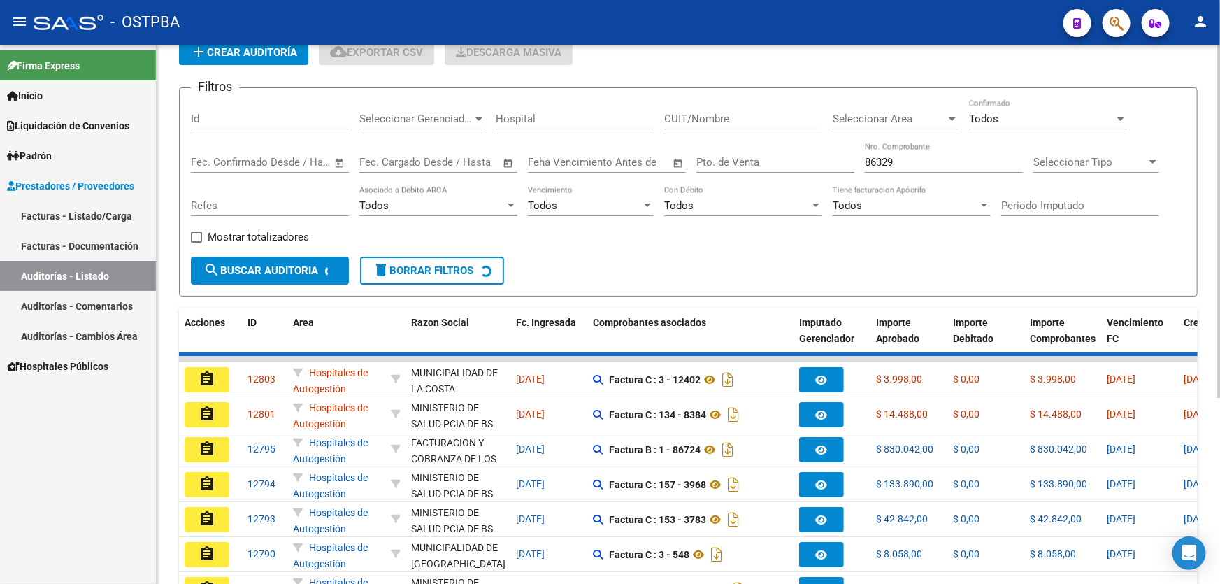
scroll to position [0, 0]
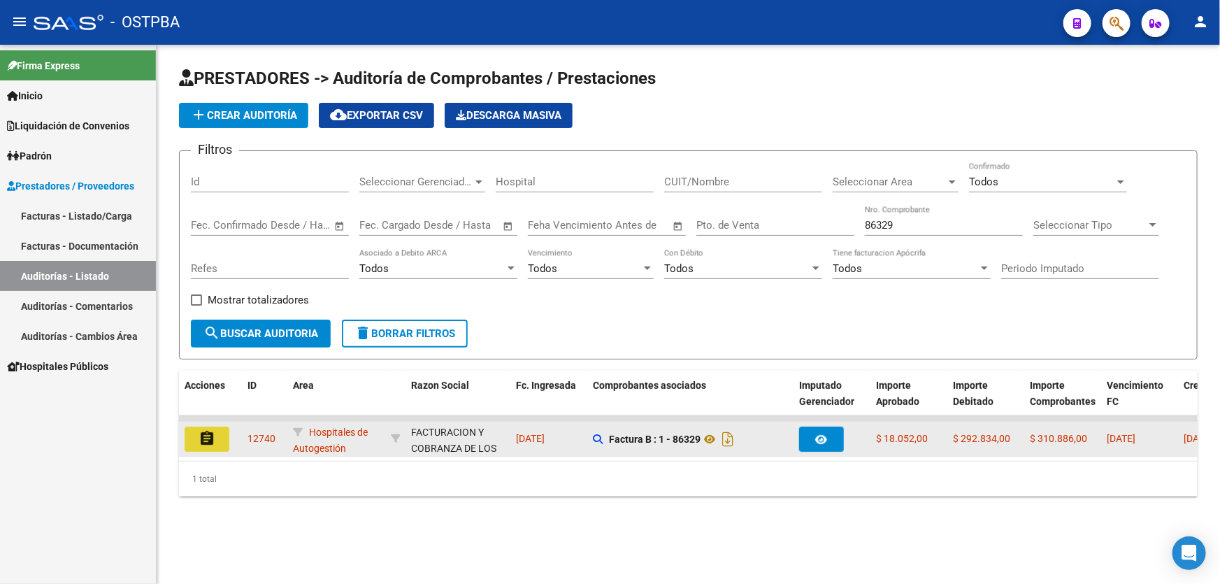
click at [206, 438] on mat-icon "assignment" at bounding box center [207, 438] width 17 height 17
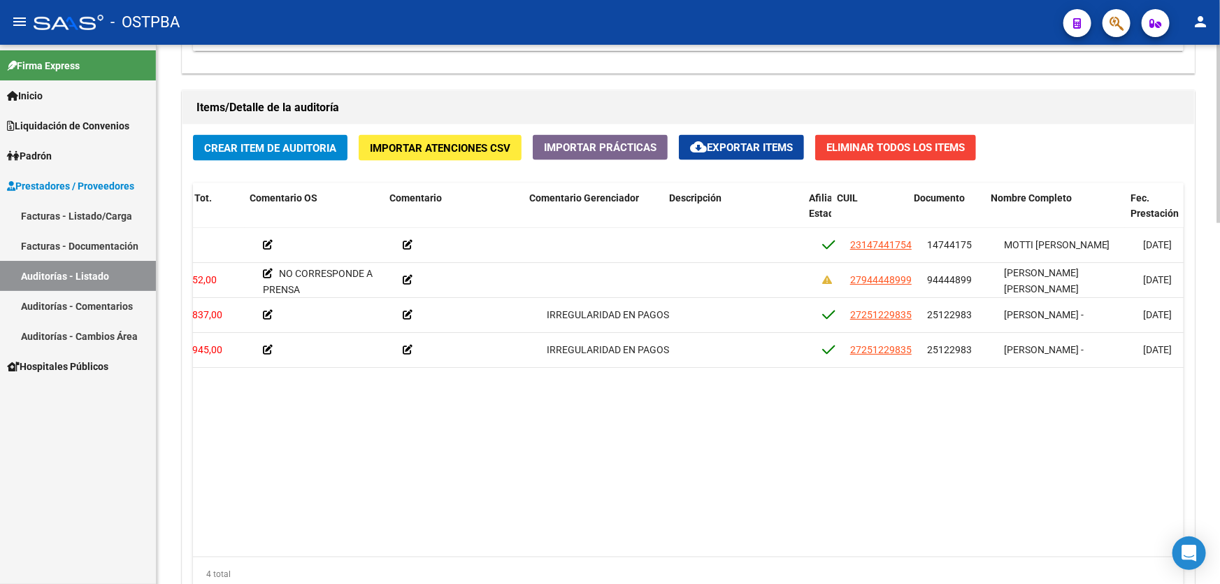
scroll to position [0, 441]
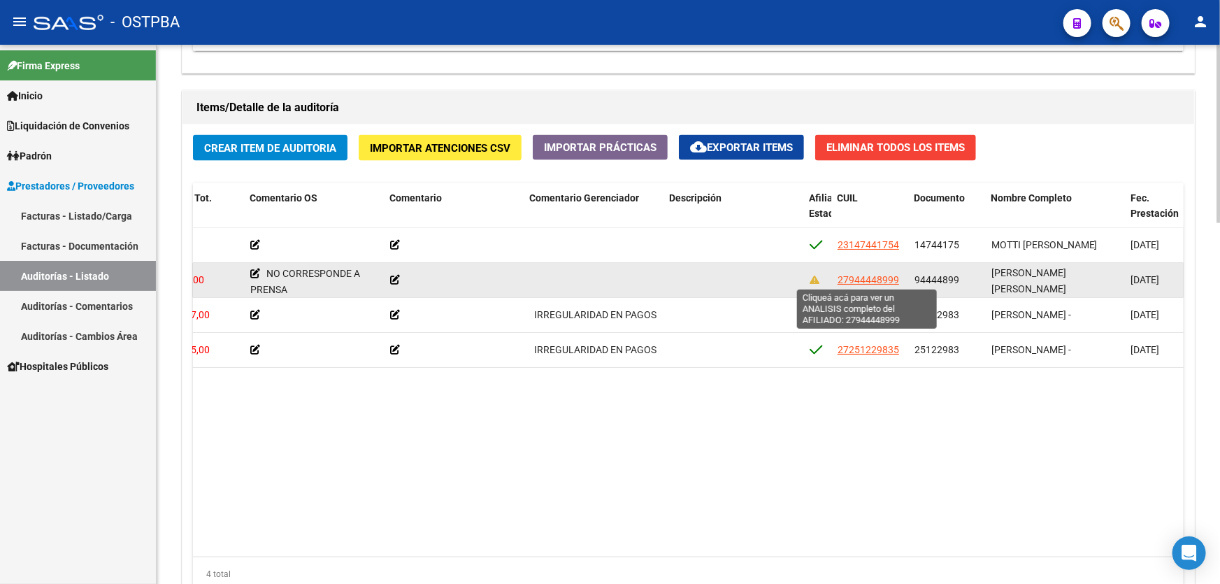
click at [868, 274] on span "27944448999" at bounding box center [868, 279] width 62 height 11
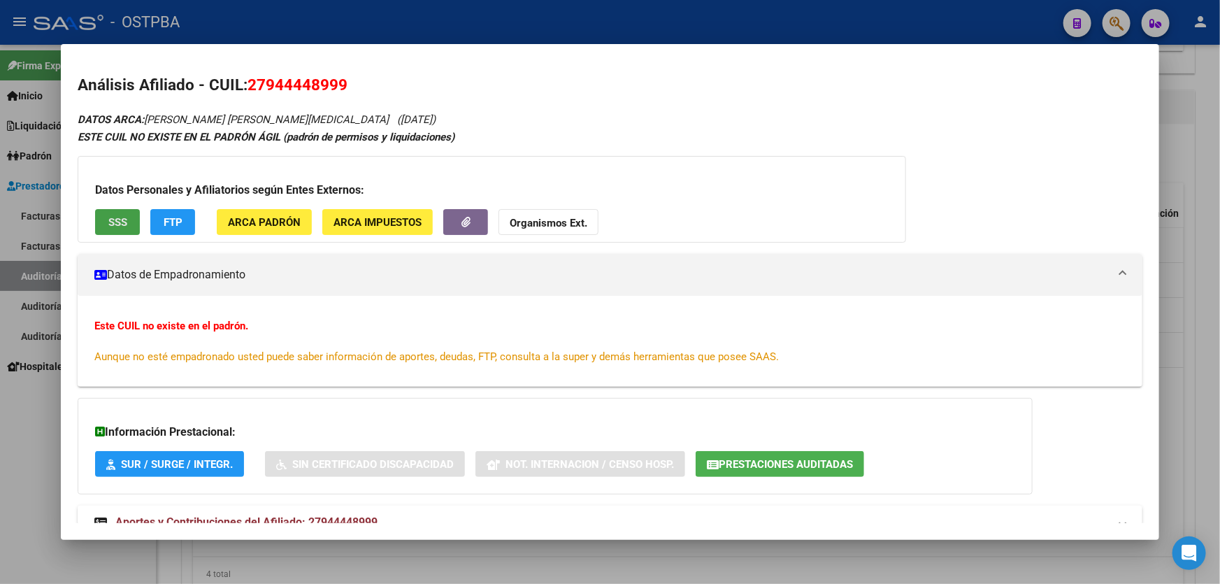
click at [121, 224] on span "SSS" at bounding box center [117, 222] width 19 height 13
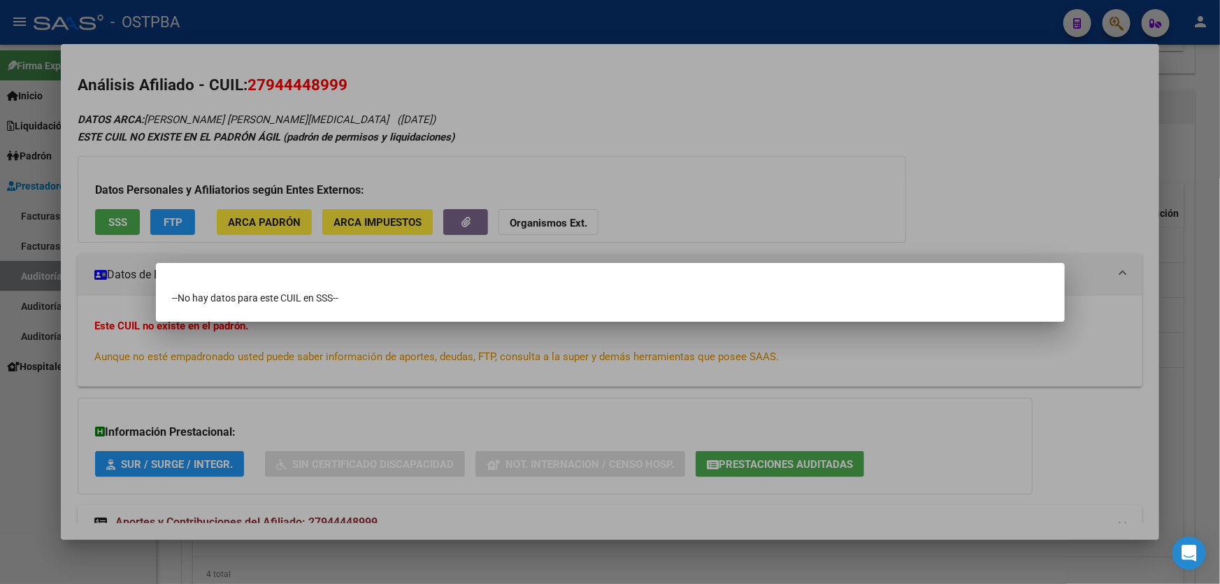
click at [41, 406] on div at bounding box center [610, 292] width 1220 height 584
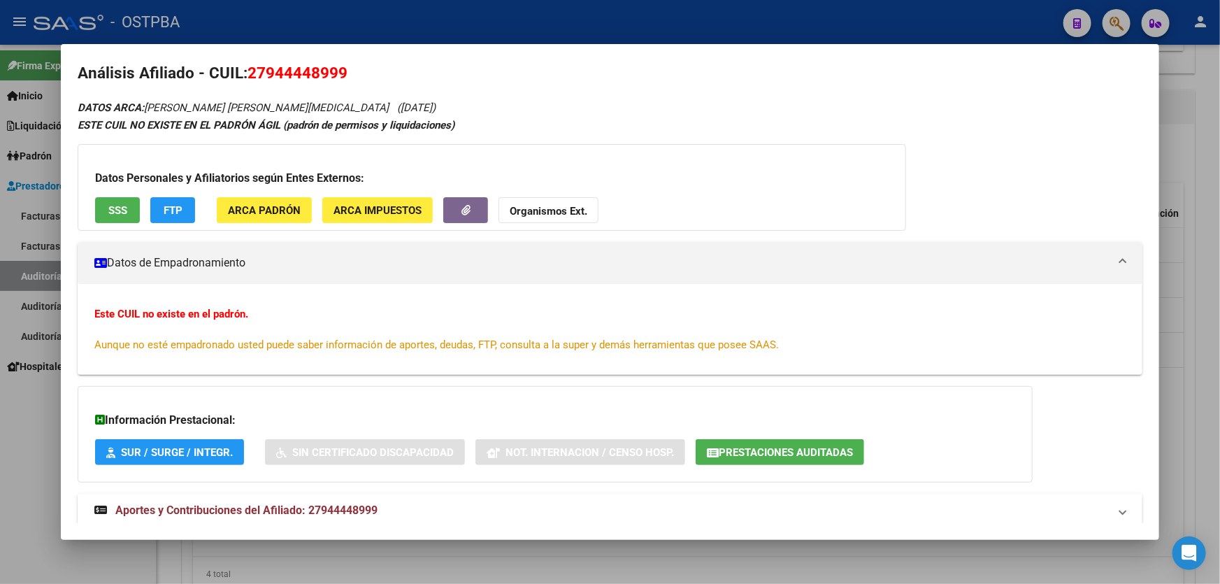
scroll to position [46, 0]
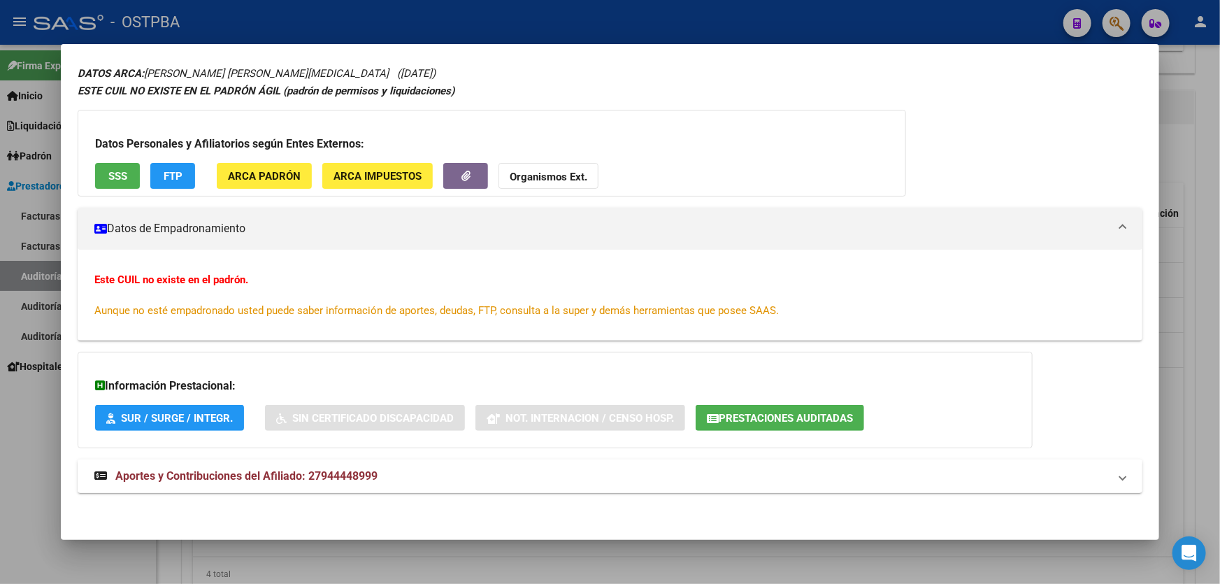
click at [342, 482] on strong "Aportes y Contribuciones del Afiliado: 27944448999" at bounding box center [235, 476] width 283 height 17
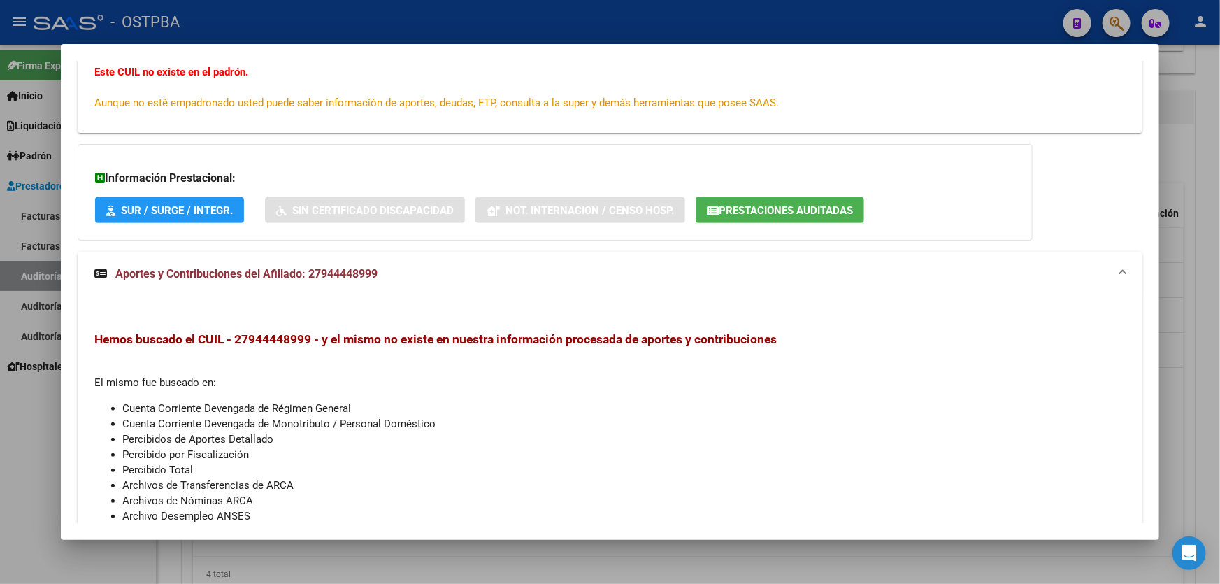
scroll to position [333, 0]
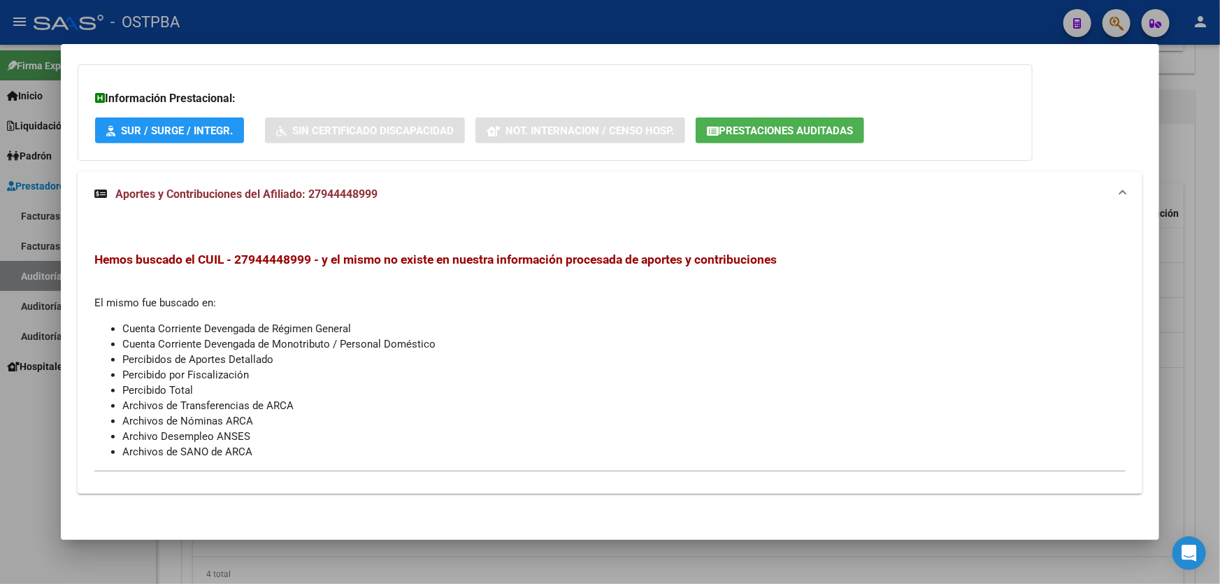
click at [17, 442] on div at bounding box center [610, 292] width 1220 height 584
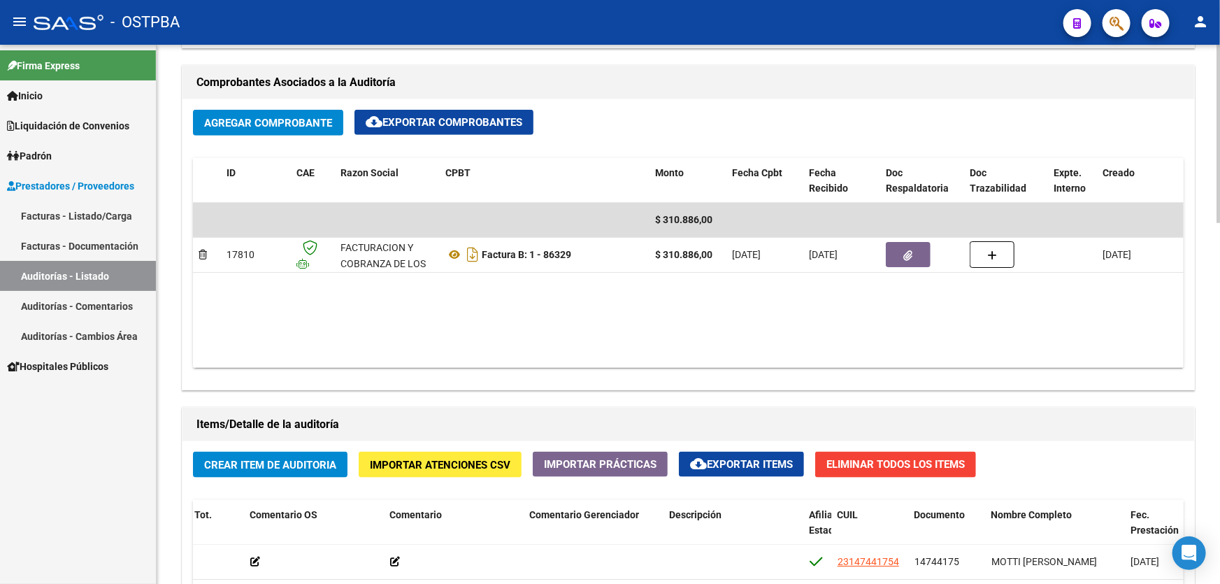
scroll to position [645, 0]
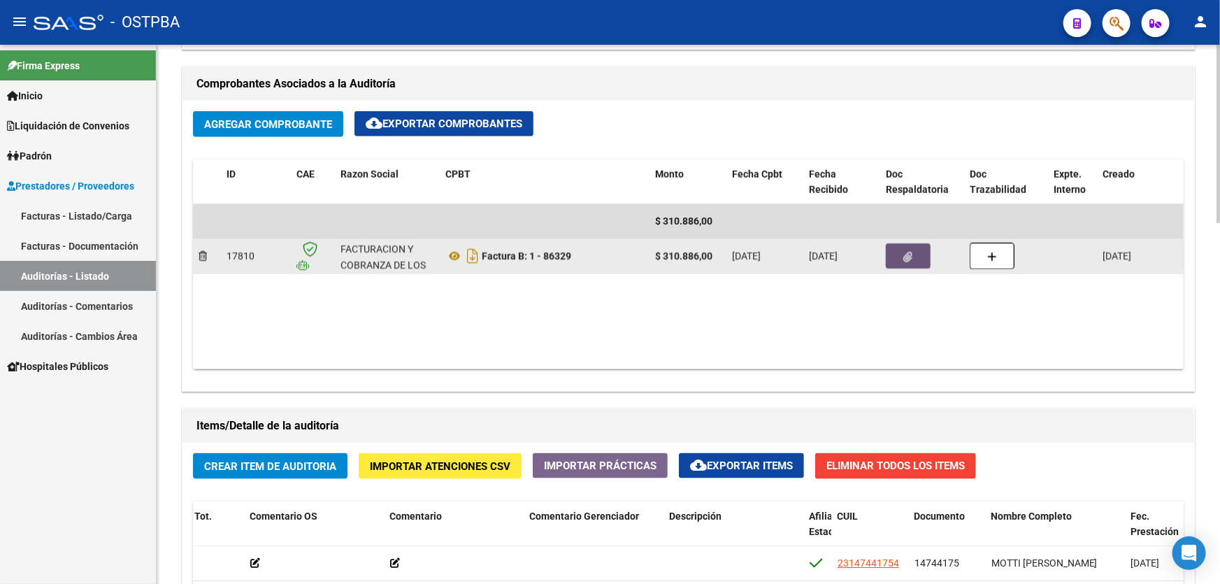
click at [907, 258] on icon "button" at bounding box center [908, 257] width 9 height 10
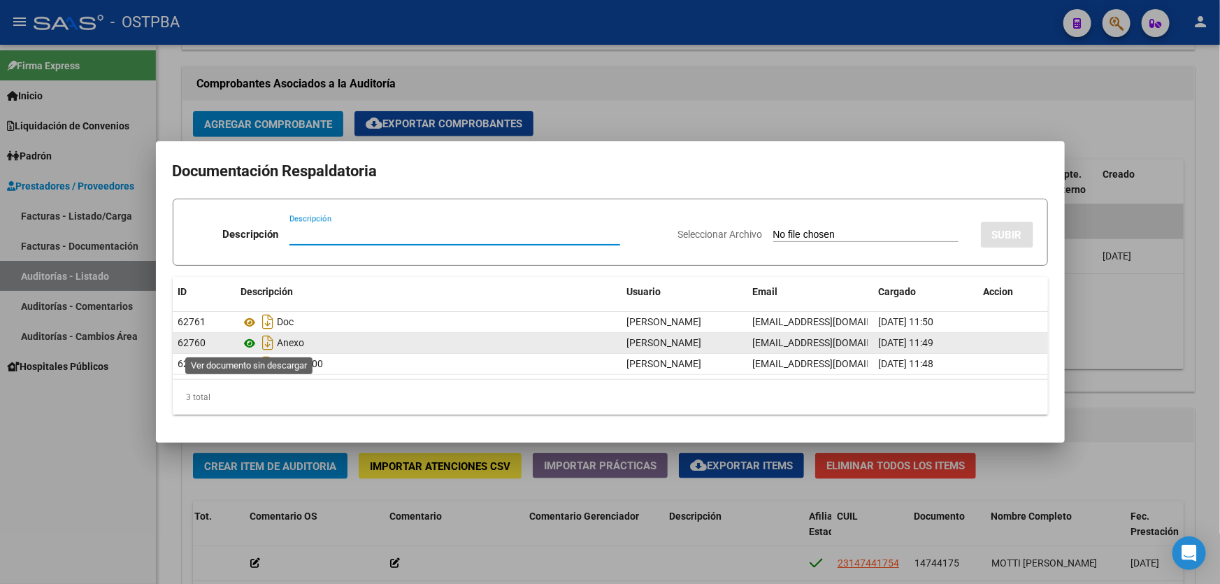
click at [254, 342] on icon at bounding box center [250, 343] width 18 height 17
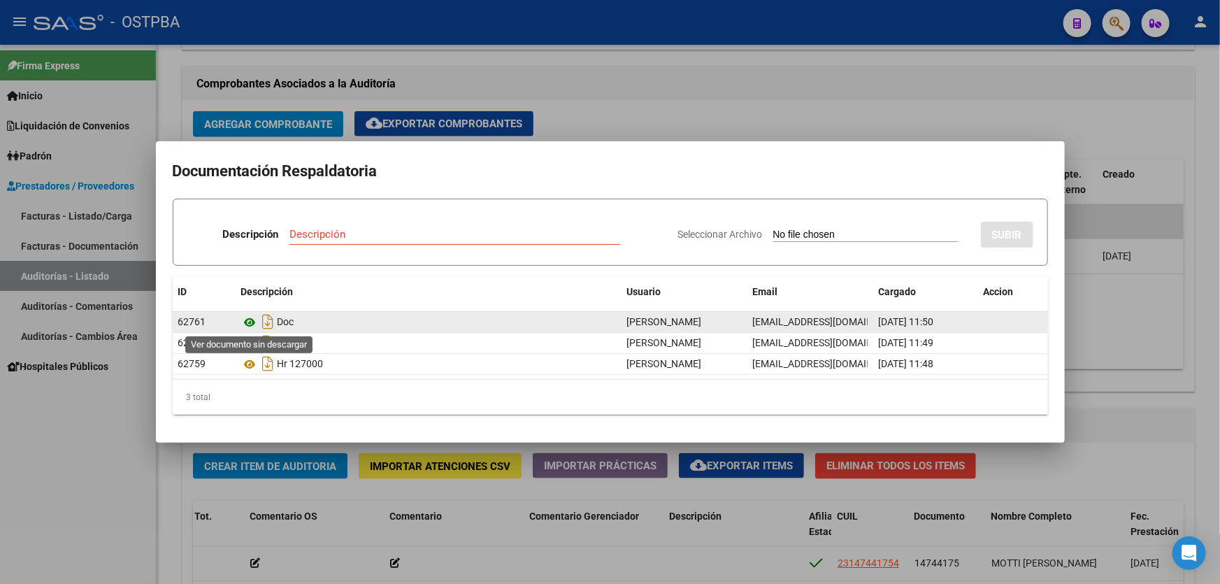
click at [246, 317] on icon at bounding box center [250, 322] width 18 height 17
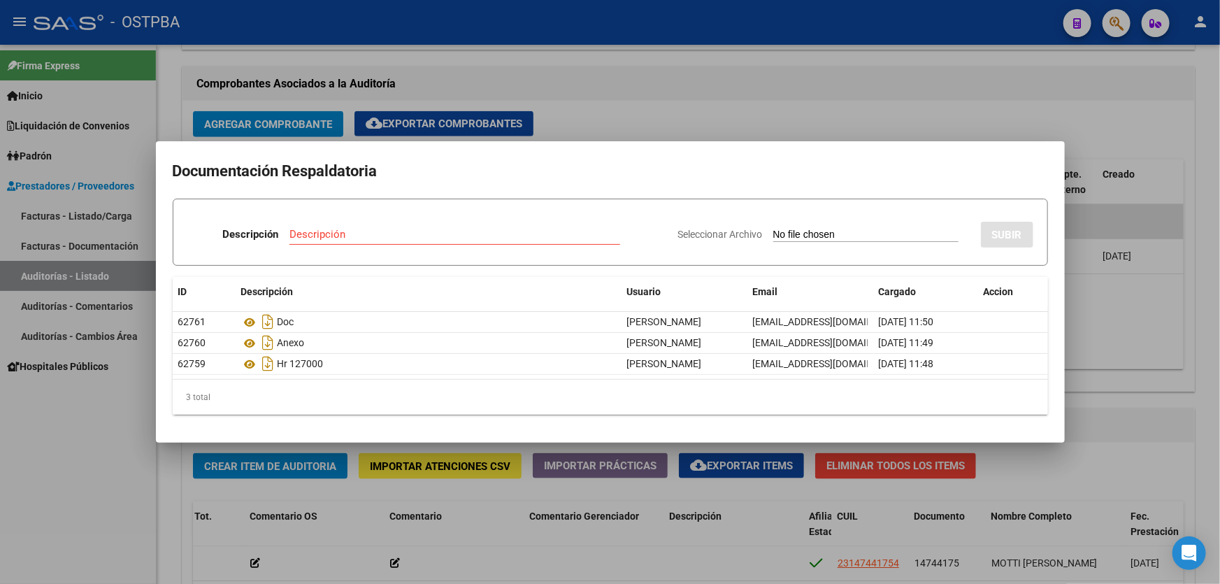
click at [624, 119] on div at bounding box center [610, 292] width 1220 height 584
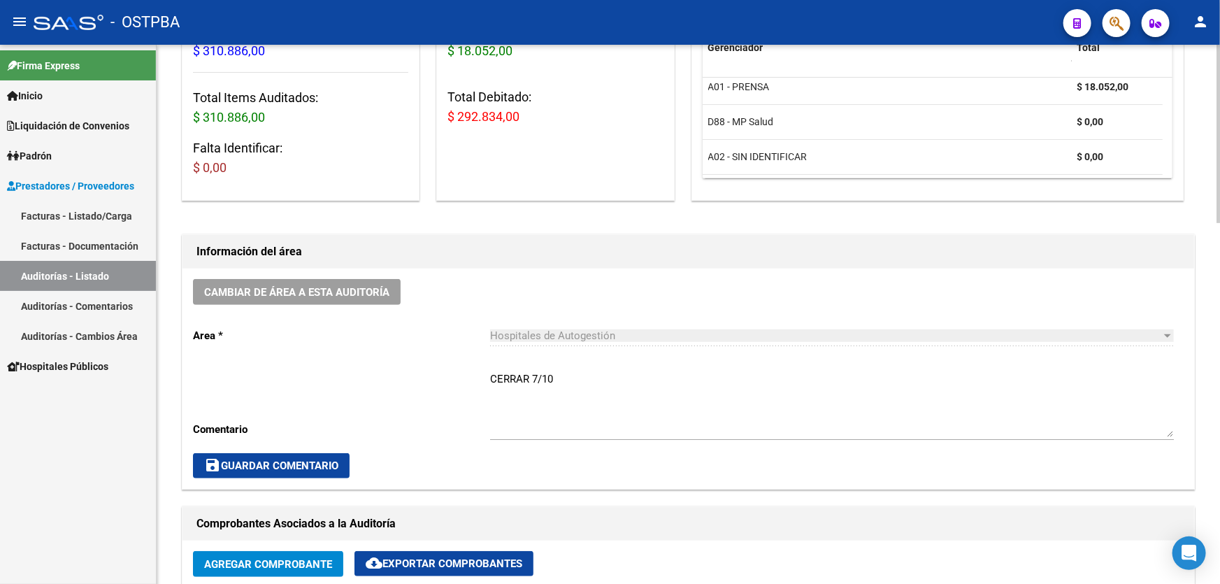
scroll to position [136, 0]
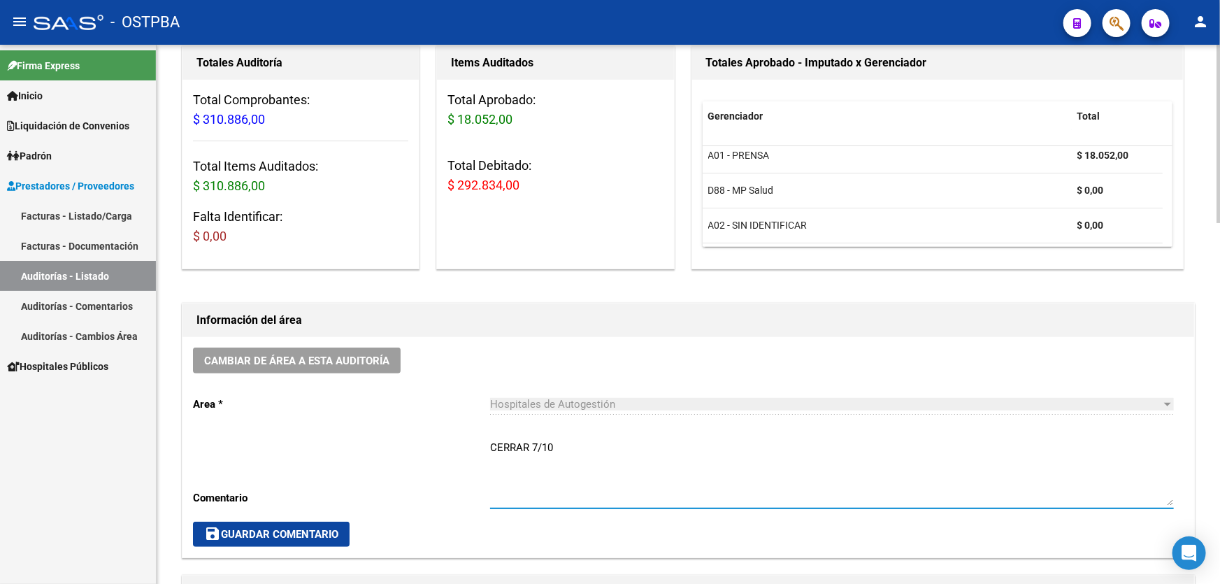
click at [563, 453] on textarea "CERRAR 7/10" at bounding box center [832, 473] width 684 height 66
type textarea "C"
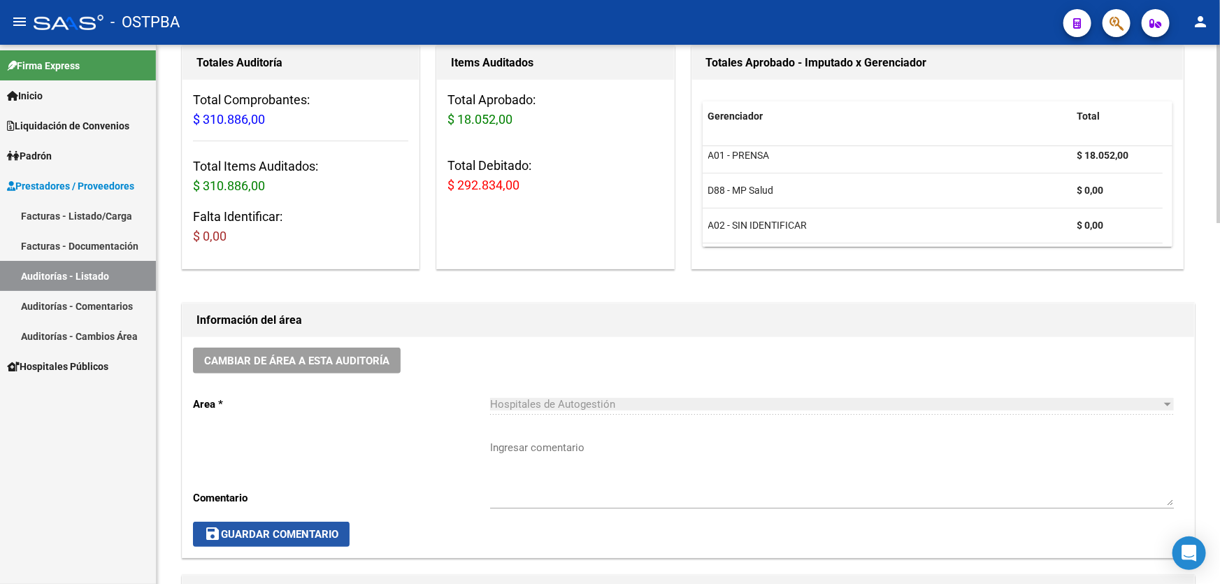
click at [252, 528] on span "save Guardar Comentario" at bounding box center [271, 534] width 134 height 13
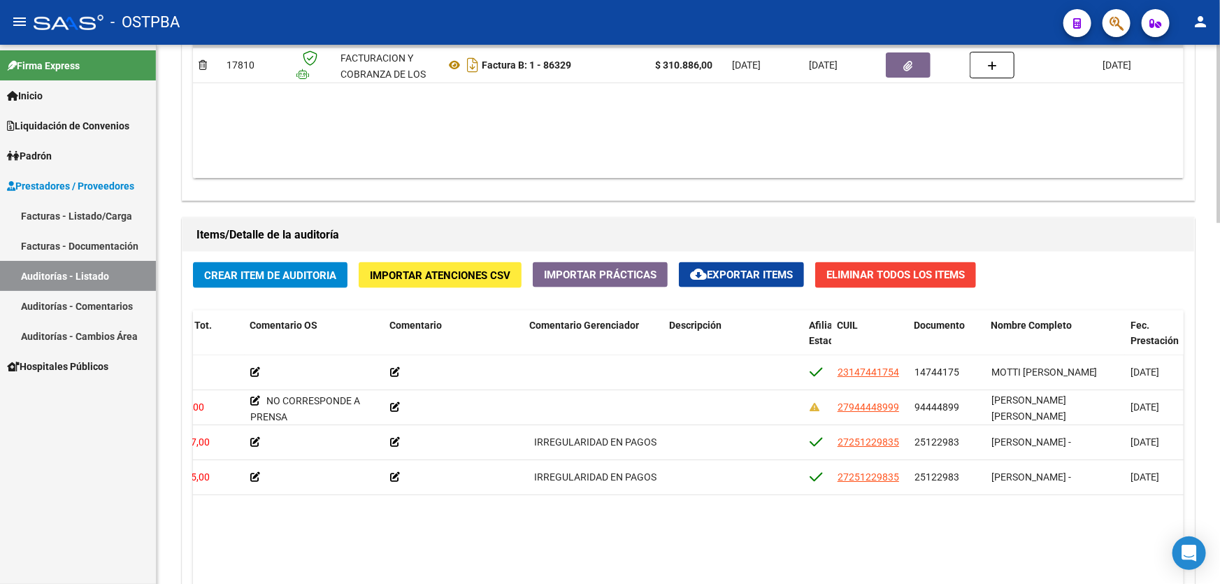
scroll to position [1026, 0]
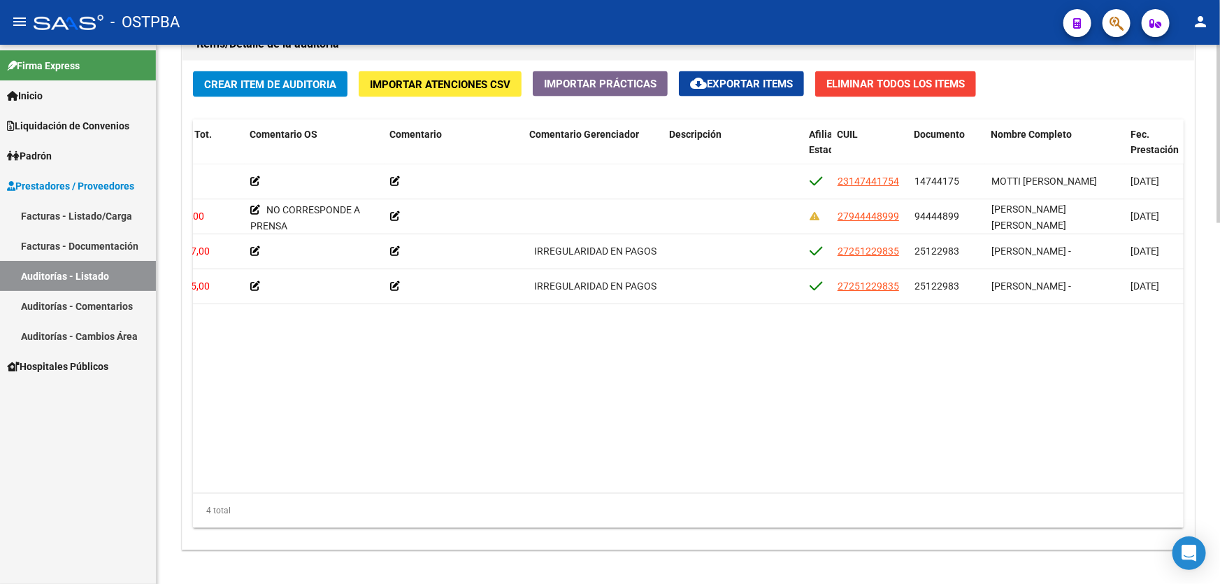
drag, startPoint x: 528, startPoint y: 481, endPoint x: 649, endPoint y: 484, distance: 121.7
click at [649, 484] on datatable-body "55905 A01 - PRENSA $ 18.052,00 $ 18.052,00 $ 0,00 23147441754 14744175 MOTTI [P…" at bounding box center [688, 328] width 991 height 329
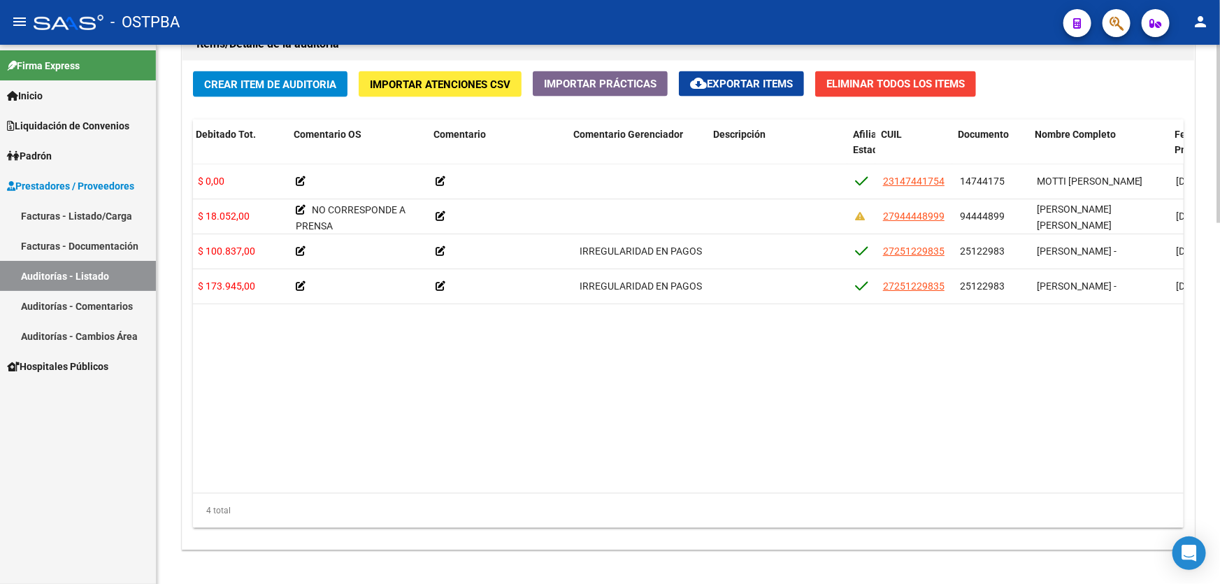
scroll to position [0, 398]
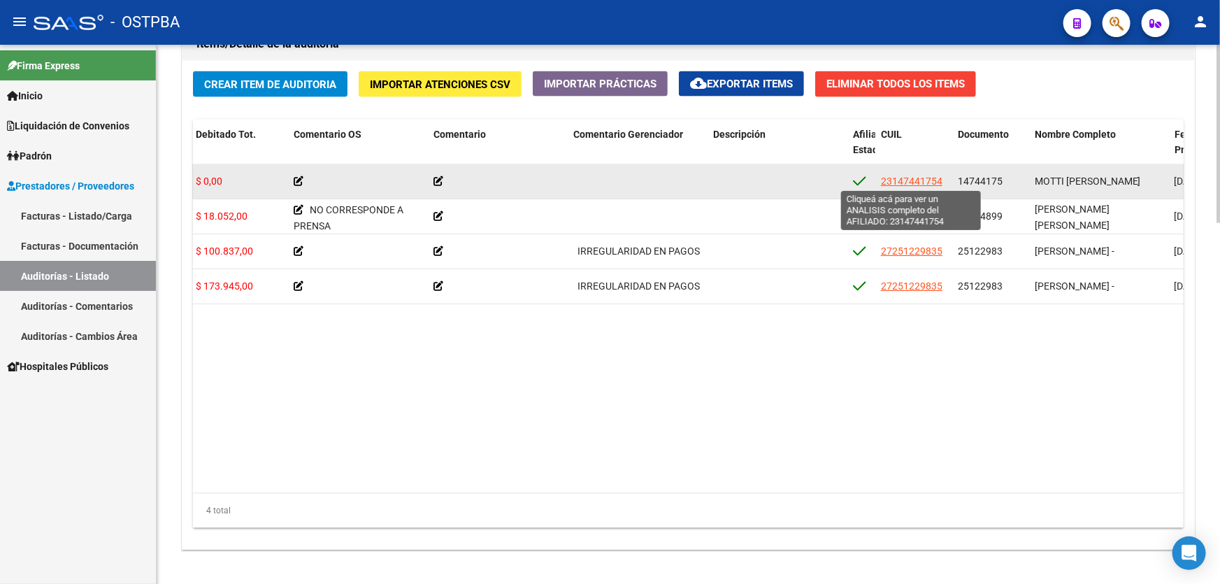
click at [899, 179] on span "23147441754" at bounding box center [912, 180] width 62 height 11
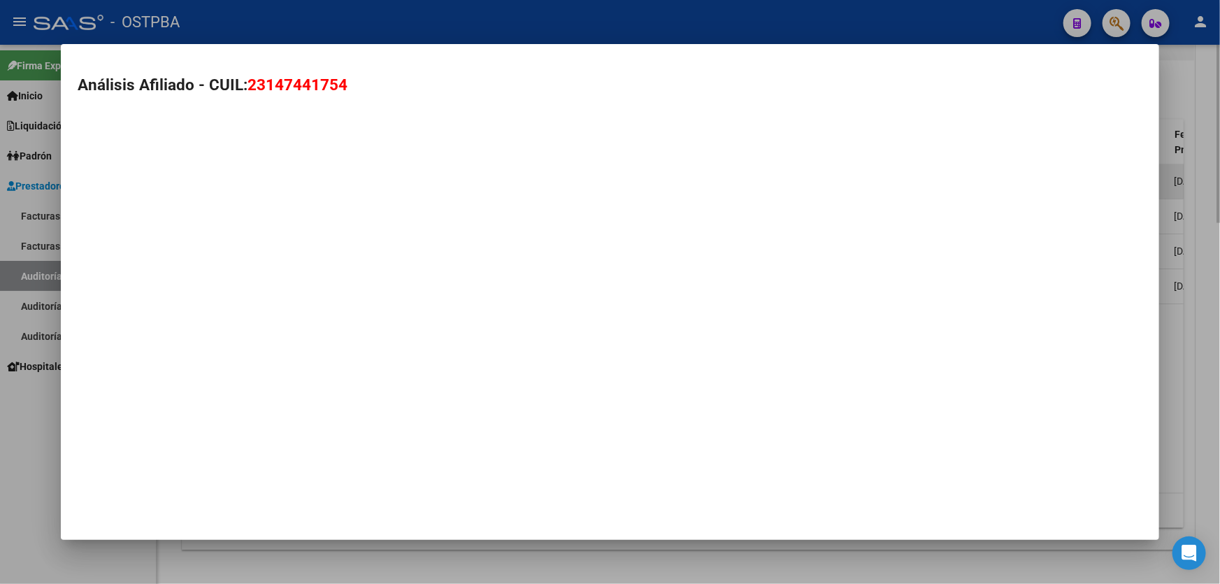
type textarea "23147441754"
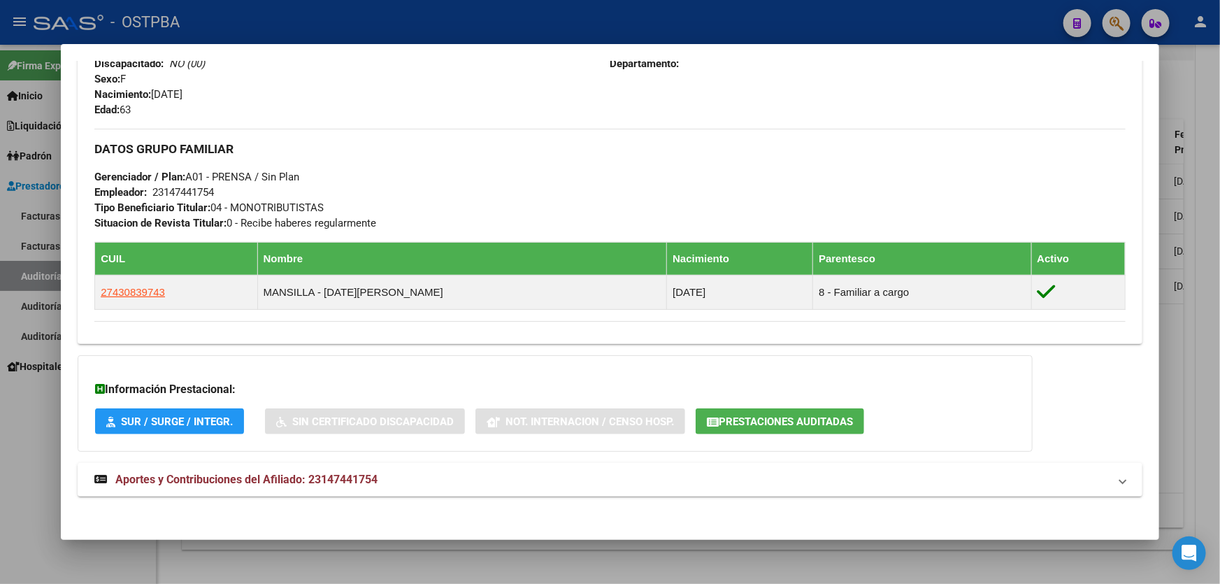
scroll to position [589, 0]
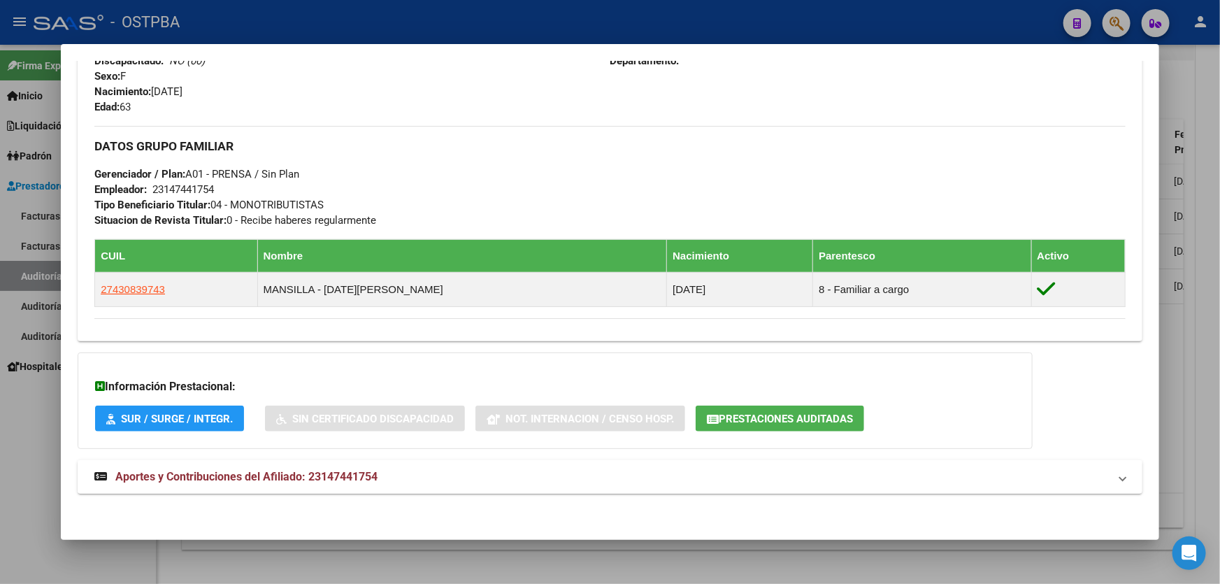
click at [371, 471] on span "Aportes y Contribuciones del Afiliado: 23147441754" at bounding box center [246, 476] width 262 height 13
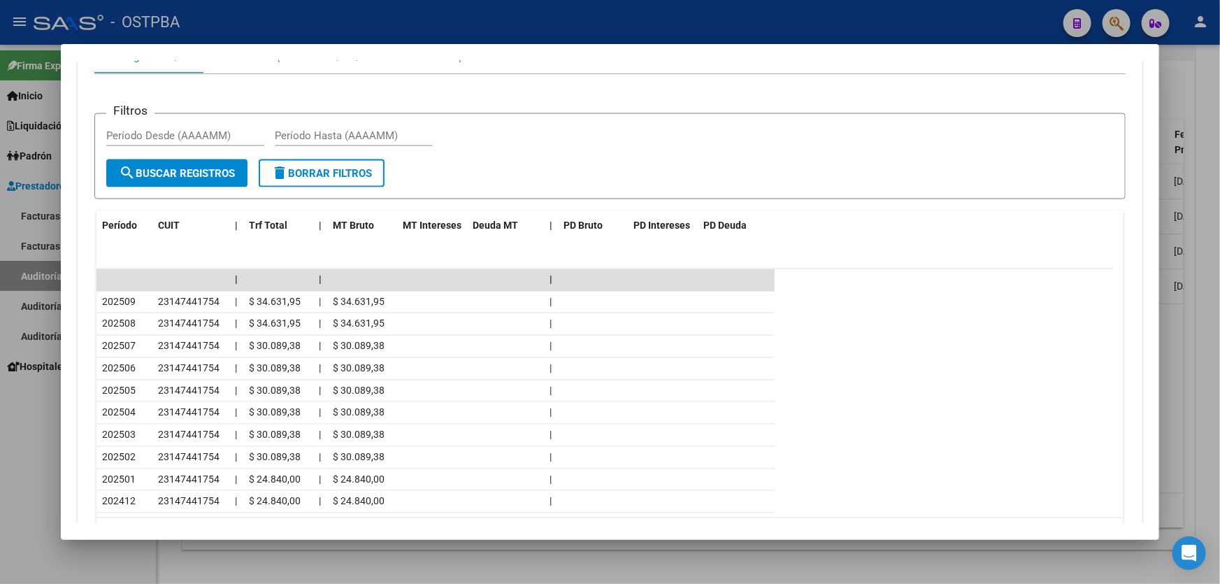
scroll to position [1216, 0]
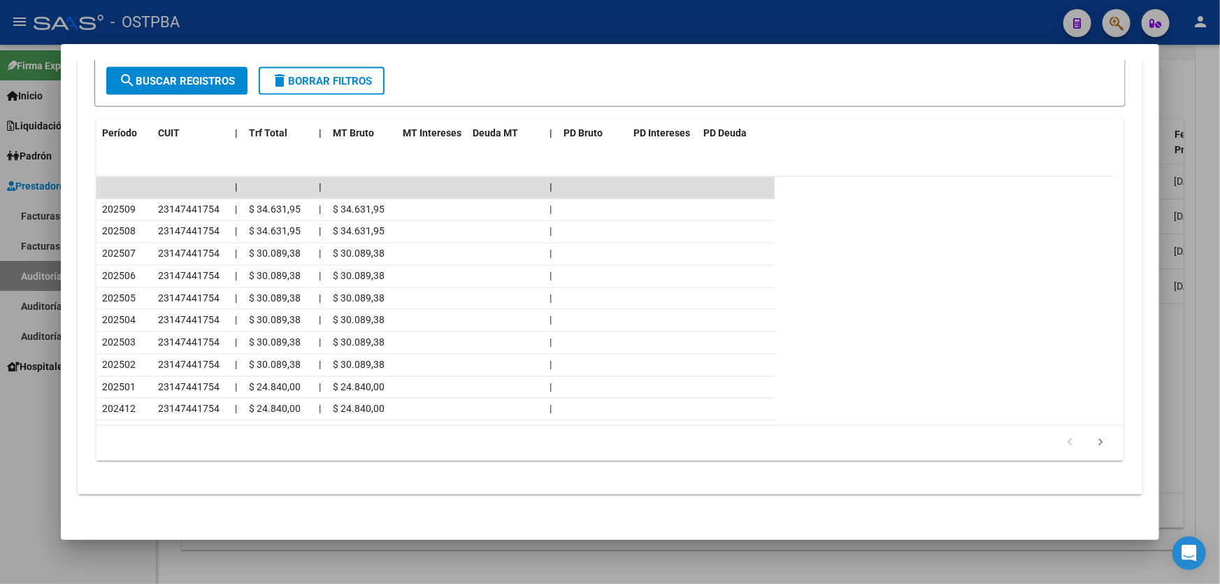
click at [45, 423] on div at bounding box center [610, 292] width 1220 height 584
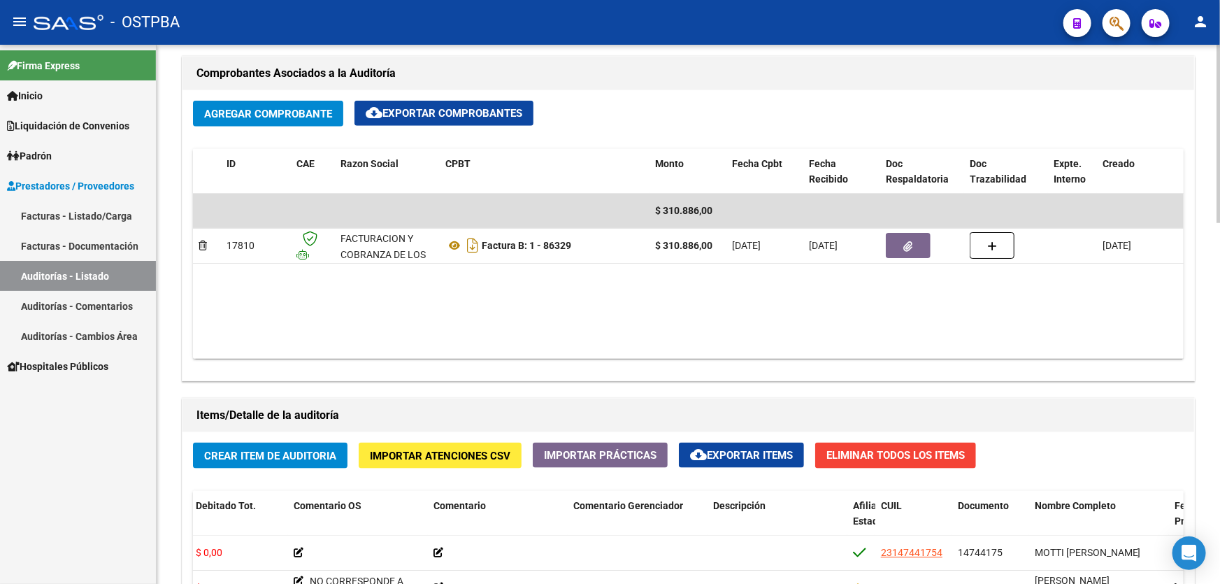
scroll to position [645, 0]
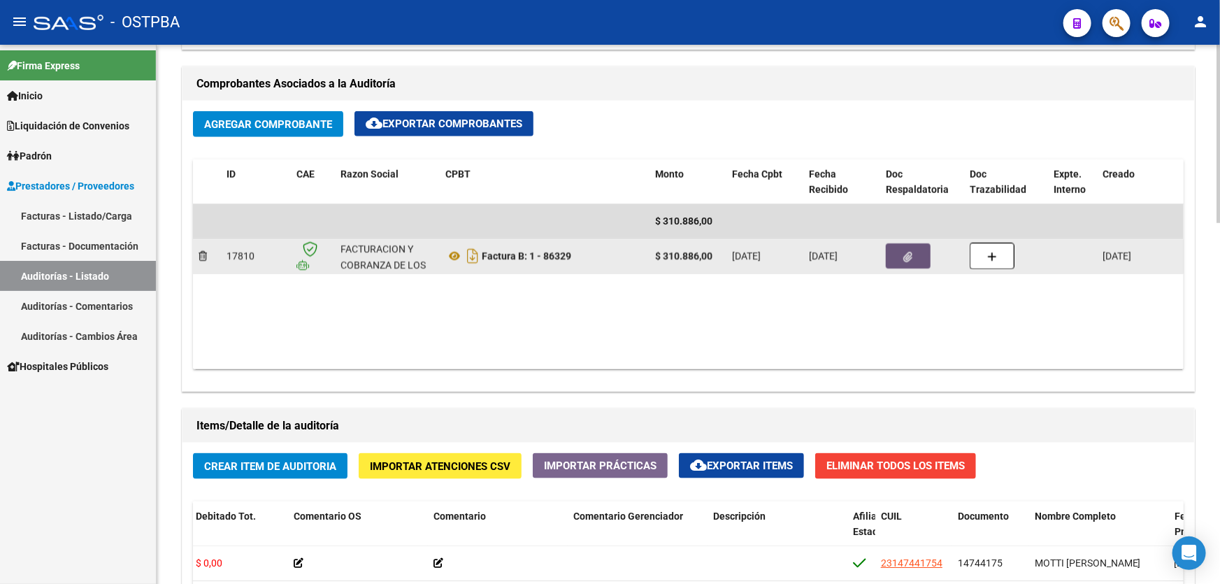
click at [898, 244] on button "button" at bounding box center [908, 255] width 45 height 25
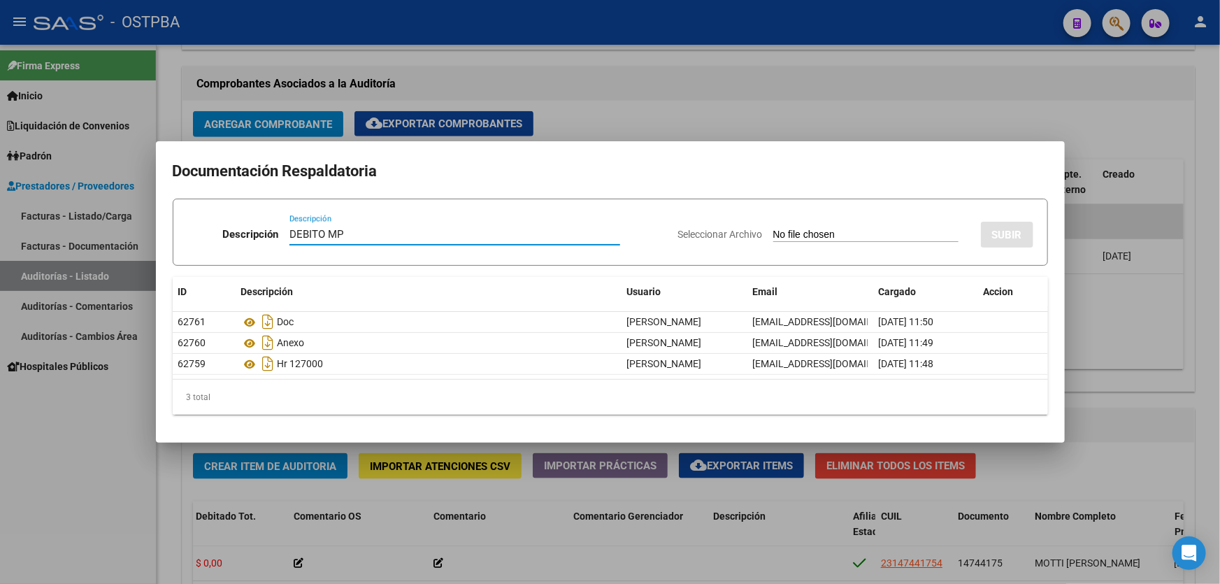
type input "DEBITO MP"
click at [773, 236] on input "Seleccionar Archivo" at bounding box center [865, 235] width 185 height 13
type input "C:\fakepath\DEBITO MP 12740.pdf"
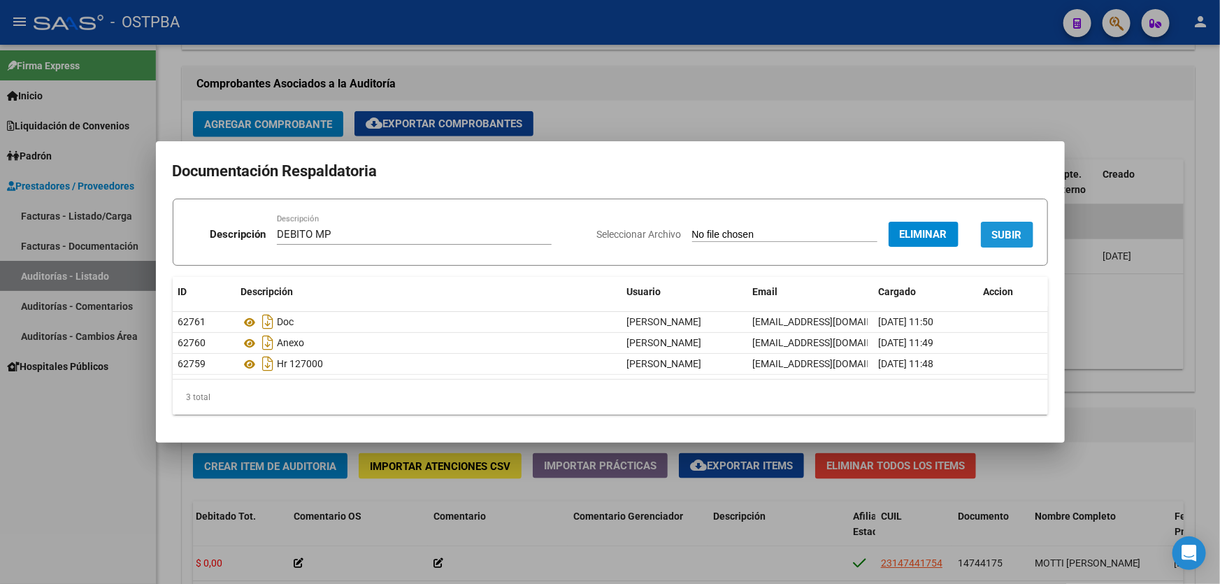
click at [999, 236] on span "SUBIR" at bounding box center [1007, 235] width 30 height 13
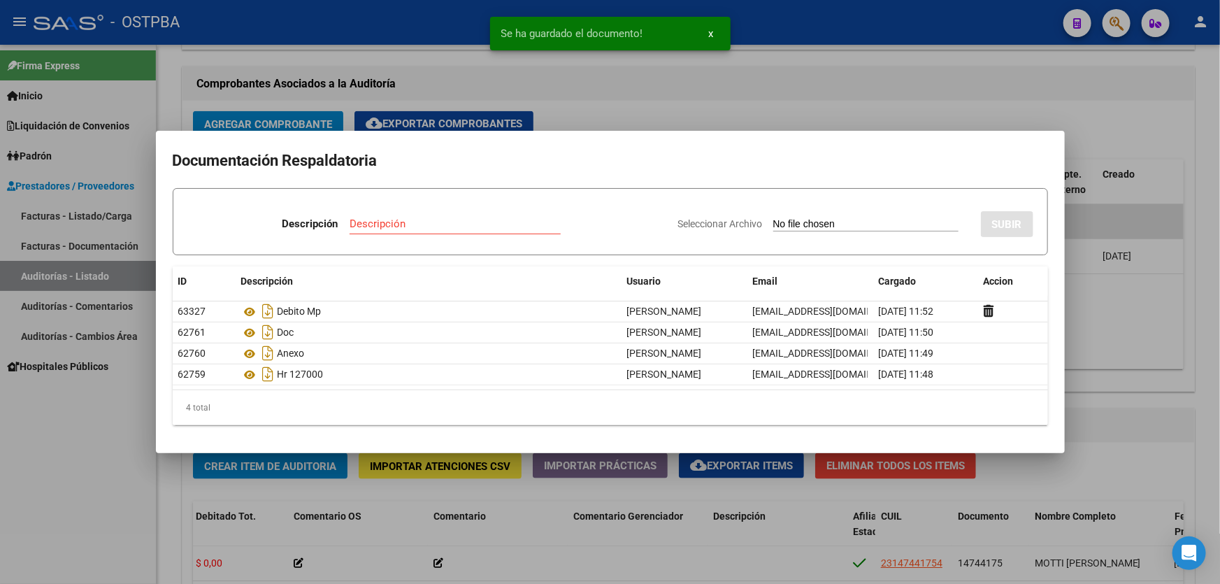
click at [381, 224] on input "Descripción" at bounding box center [455, 223] width 211 height 13
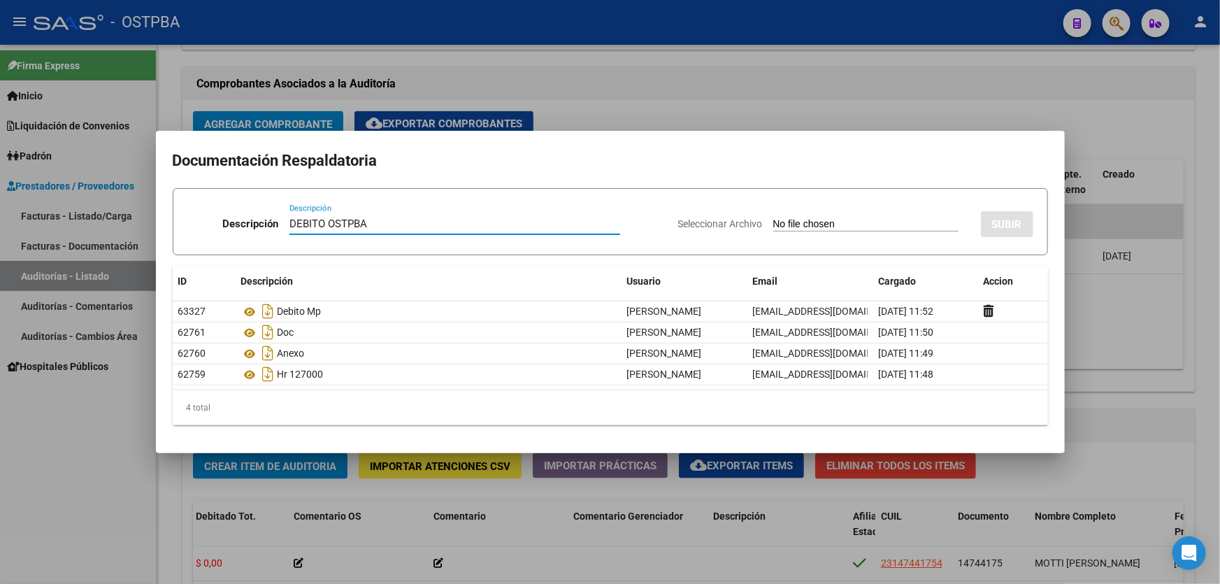
type input "DEBITO OSTPBA"
click at [773, 219] on input "Seleccionar Archivo" at bounding box center [865, 224] width 185 height 13
type input "C:\fakepath\DEBITO OSTPBA 12740.pdf"
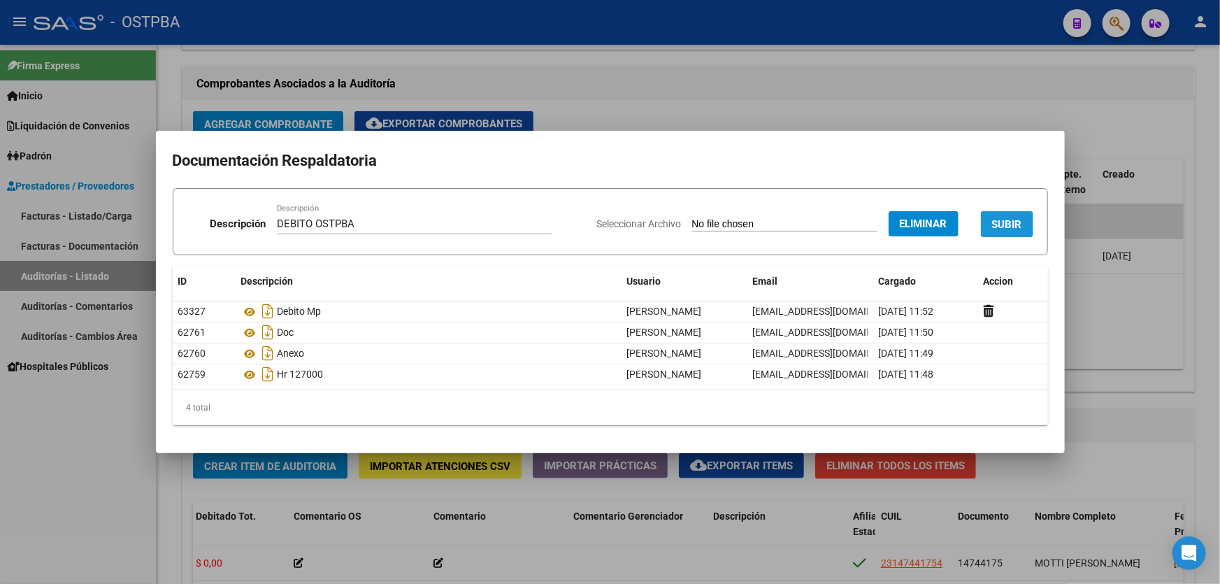
click at [1014, 215] on button "SUBIR" at bounding box center [1007, 224] width 52 height 26
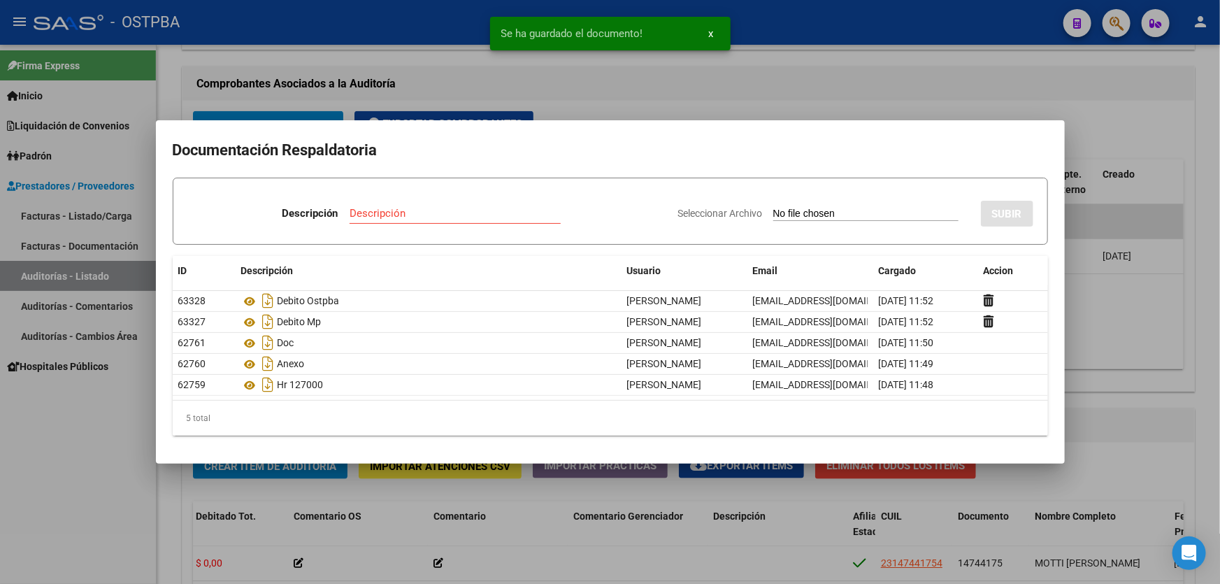
click at [1104, 333] on div at bounding box center [610, 292] width 1220 height 584
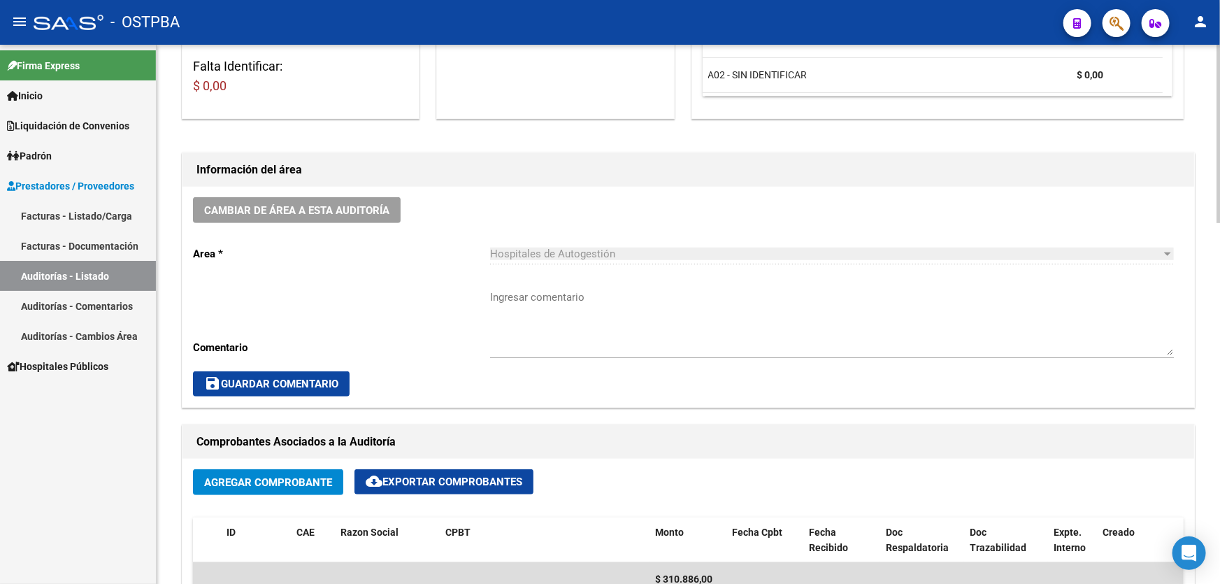
scroll to position [454, 0]
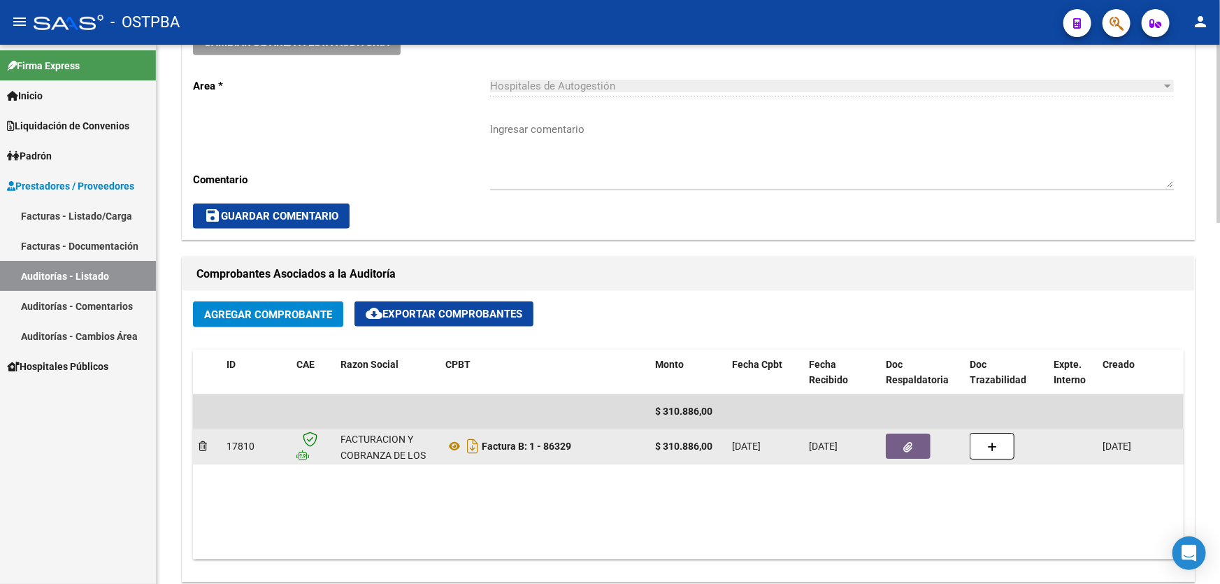
click at [904, 446] on icon "button" at bounding box center [908, 447] width 9 height 10
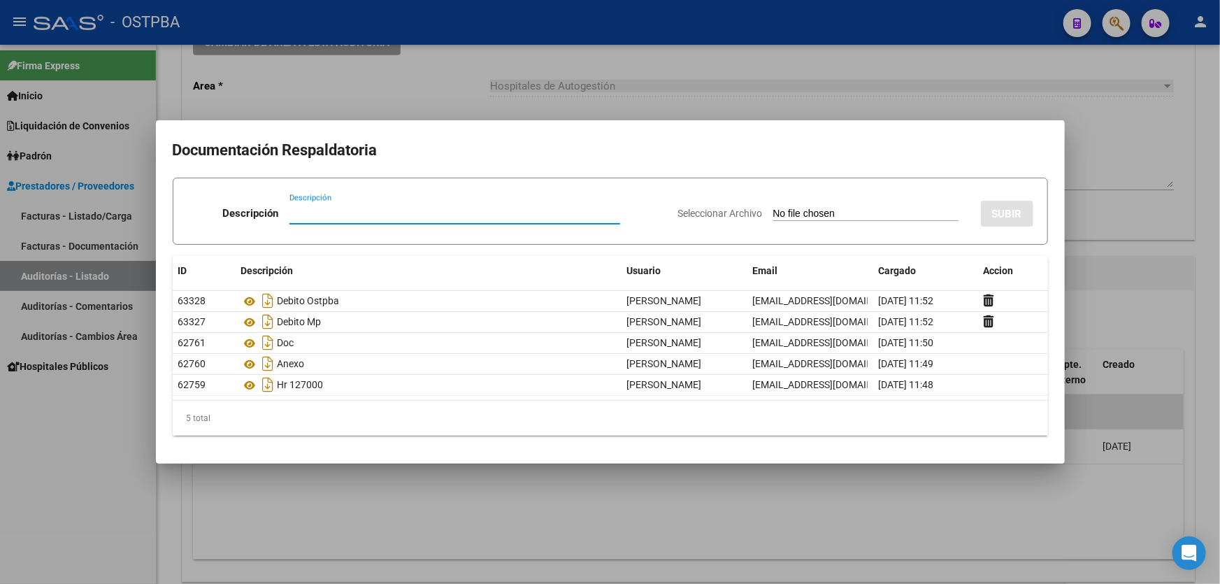
click at [584, 517] on div at bounding box center [610, 292] width 1220 height 584
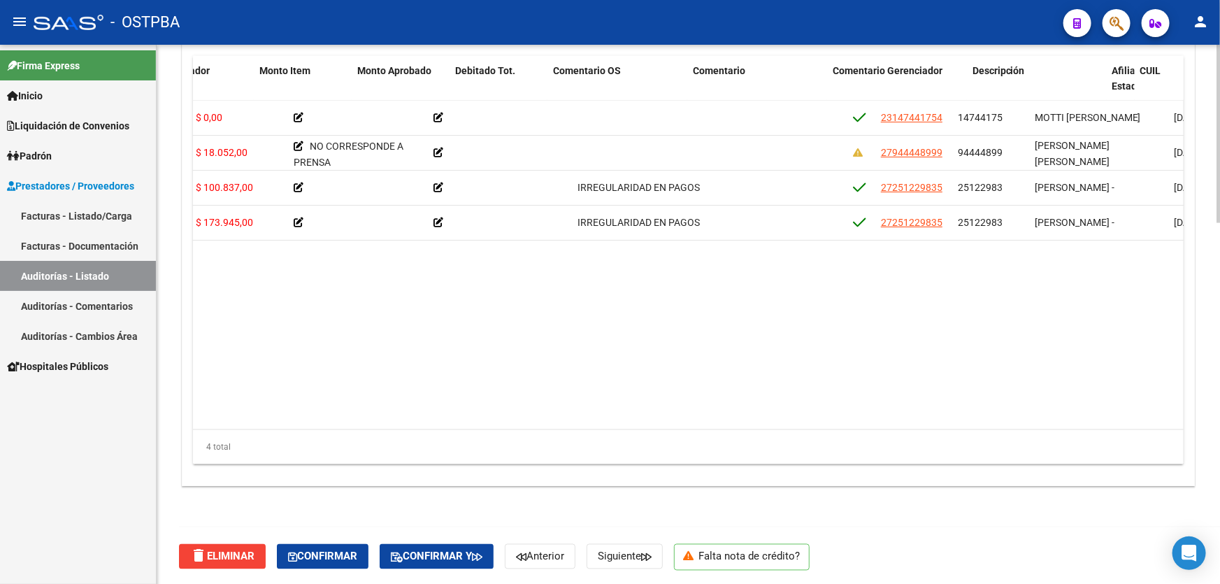
scroll to position [0, 0]
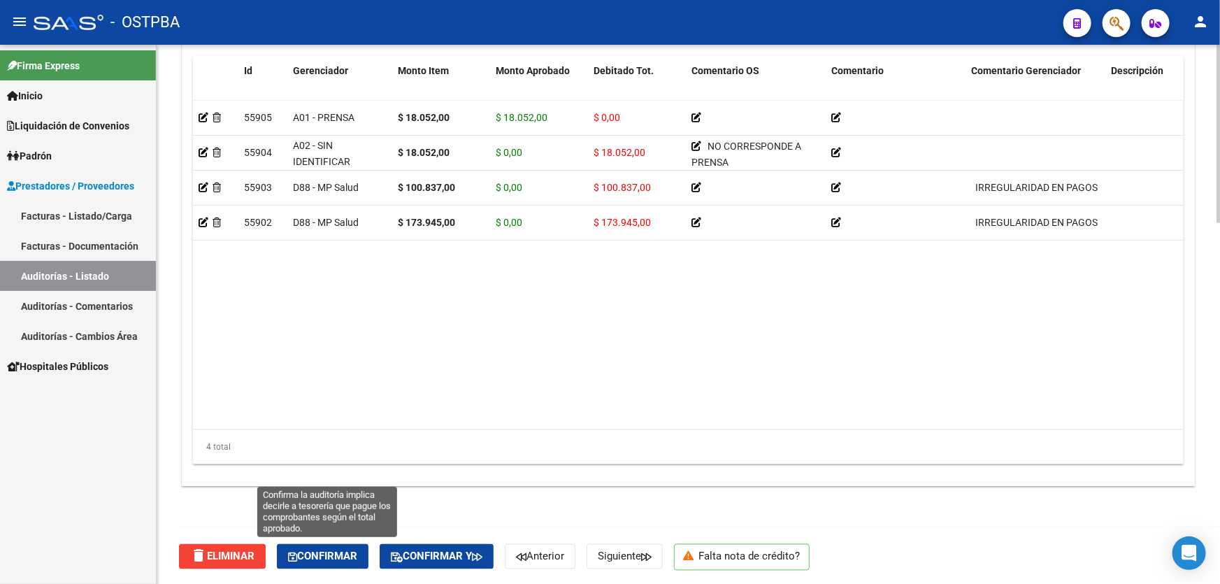
click at [335, 559] on span "Confirmar" at bounding box center [322, 556] width 69 height 13
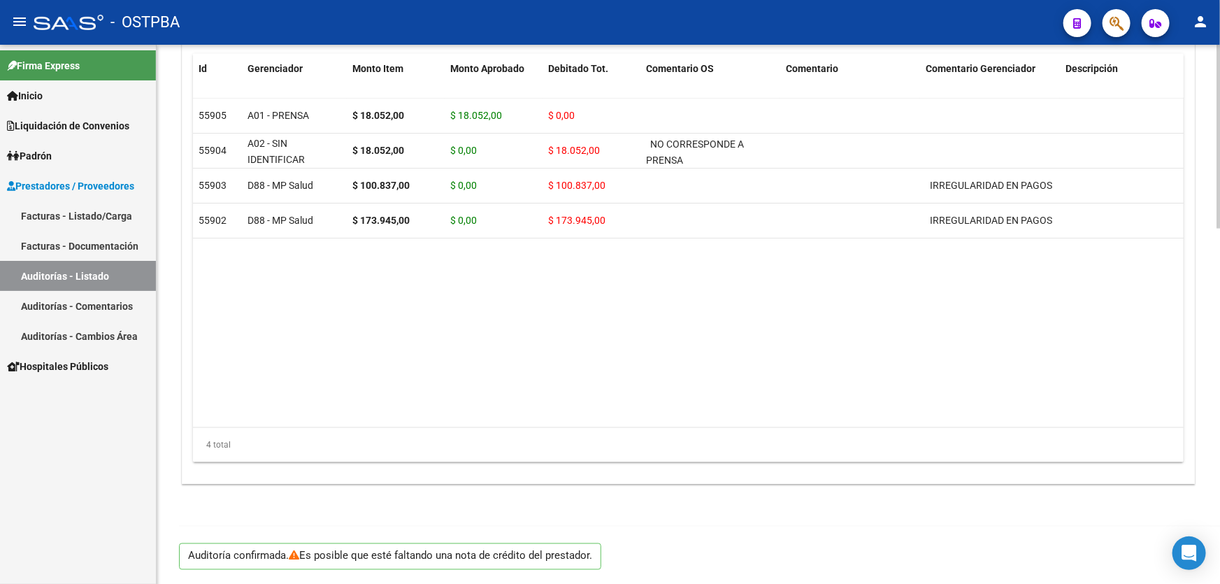
scroll to position [1041, 0]
type input "202510"
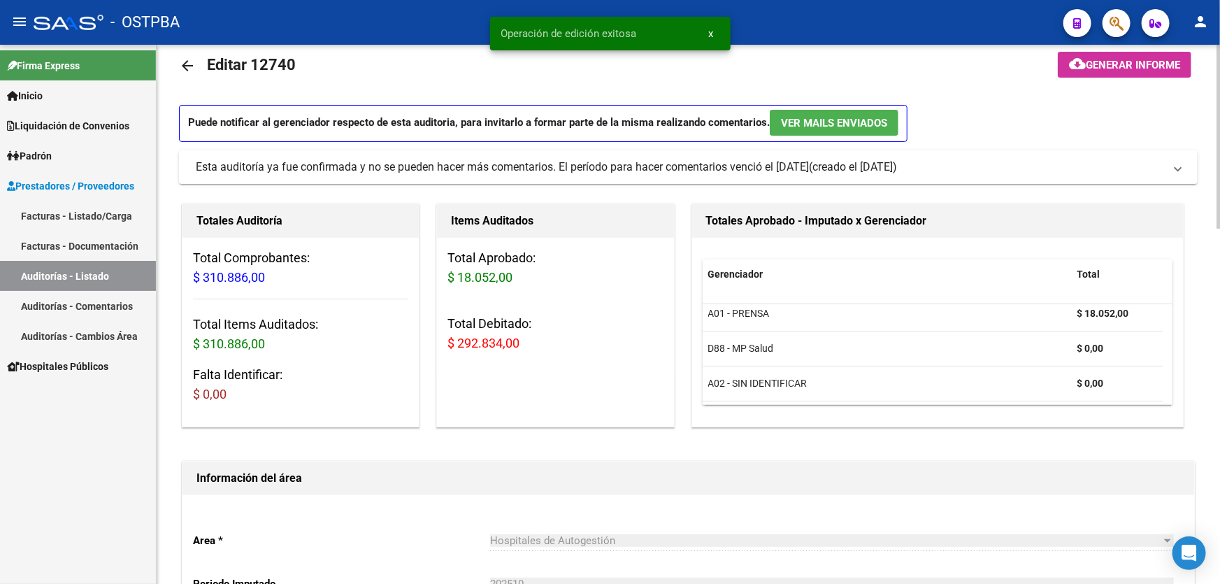
scroll to position [0, 0]
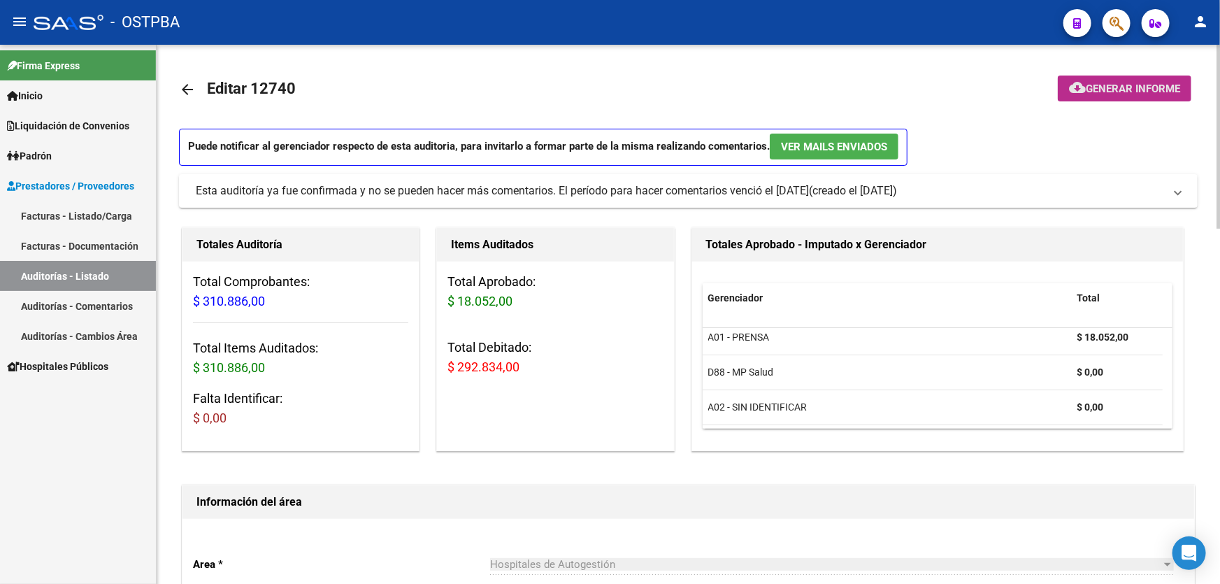
click at [1131, 89] on span "Generar informe" at bounding box center [1133, 88] width 94 height 13
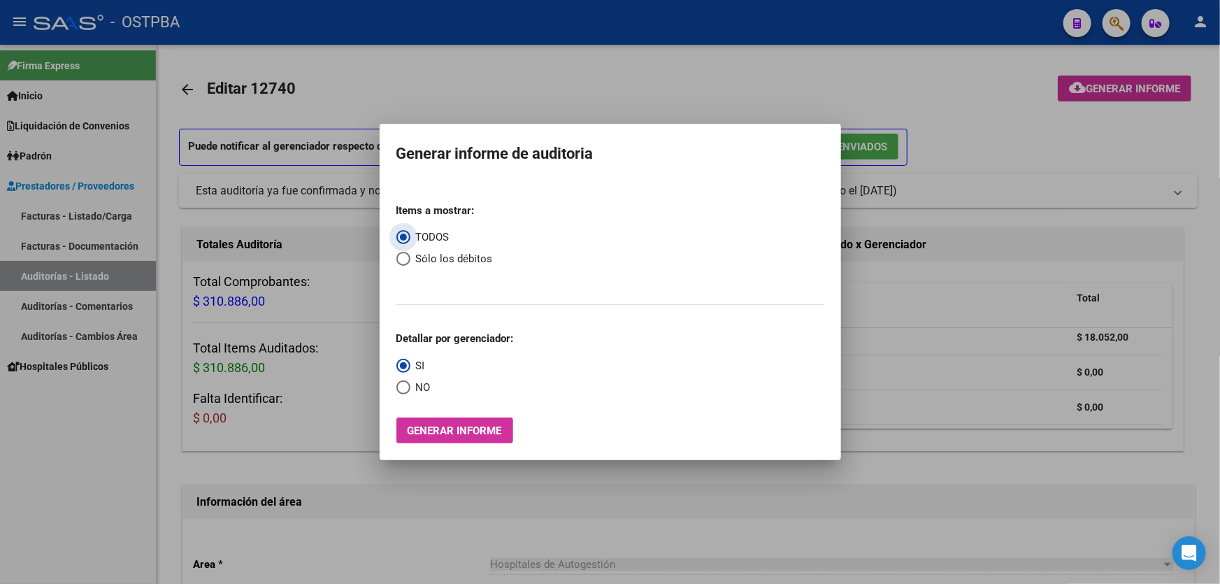
click at [400, 257] on span "Select an option" at bounding box center [403, 259] width 14 height 14
click at [400, 257] on input "Sólo los débitos" at bounding box center [403, 259] width 14 height 14
radio input "true"
click at [397, 387] on span "Select an option" at bounding box center [403, 387] width 14 height 14
click at [397, 387] on input "NO" at bounding box center [403, 387] width 14 height 14
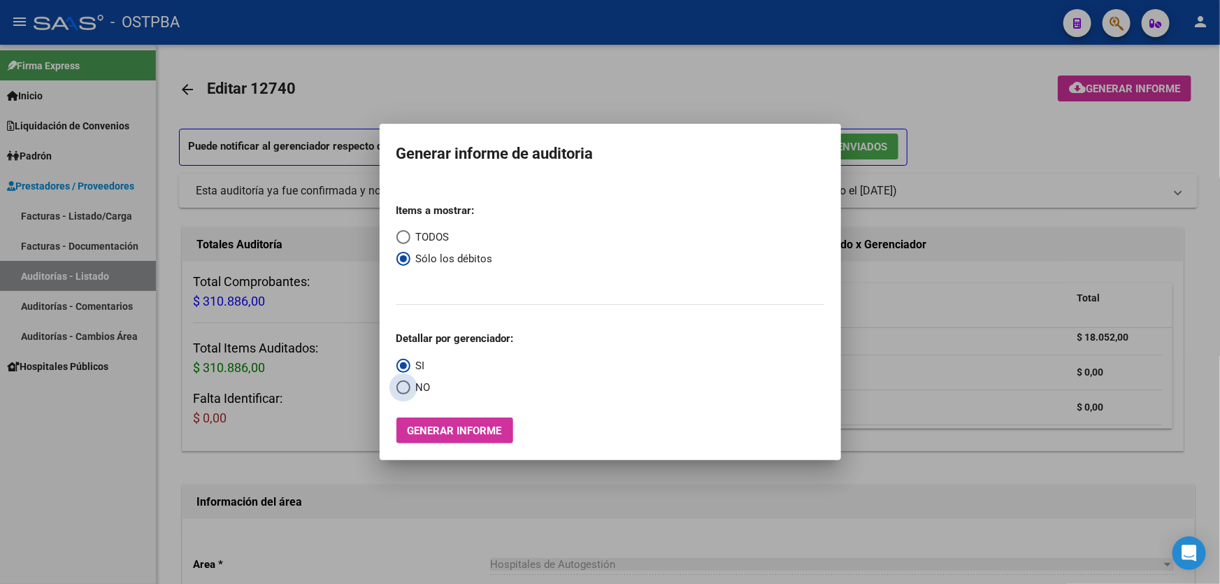
radio input "true"
click at [456, 426] on span "Generar informe" at bounding box center [455, 430] width 94 height 13
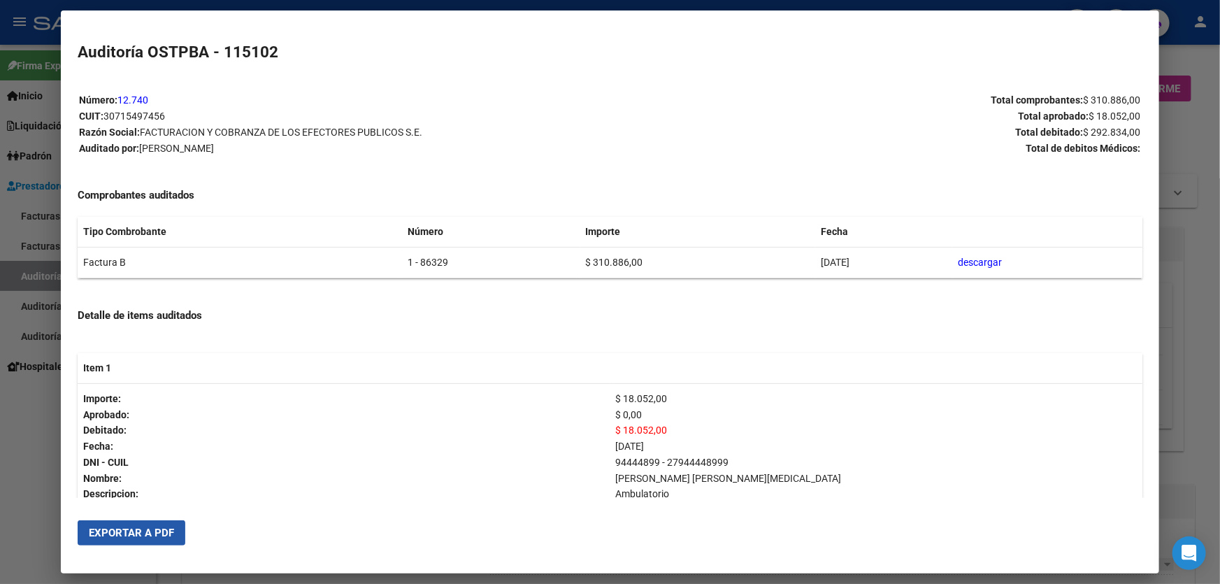
click at [129, 528] on span "Exportar a PDF" at bounding box center [131, 532] width 85 height 13
click at [37, 446] on div at bounding box center [610, 292] width 1220 height 584
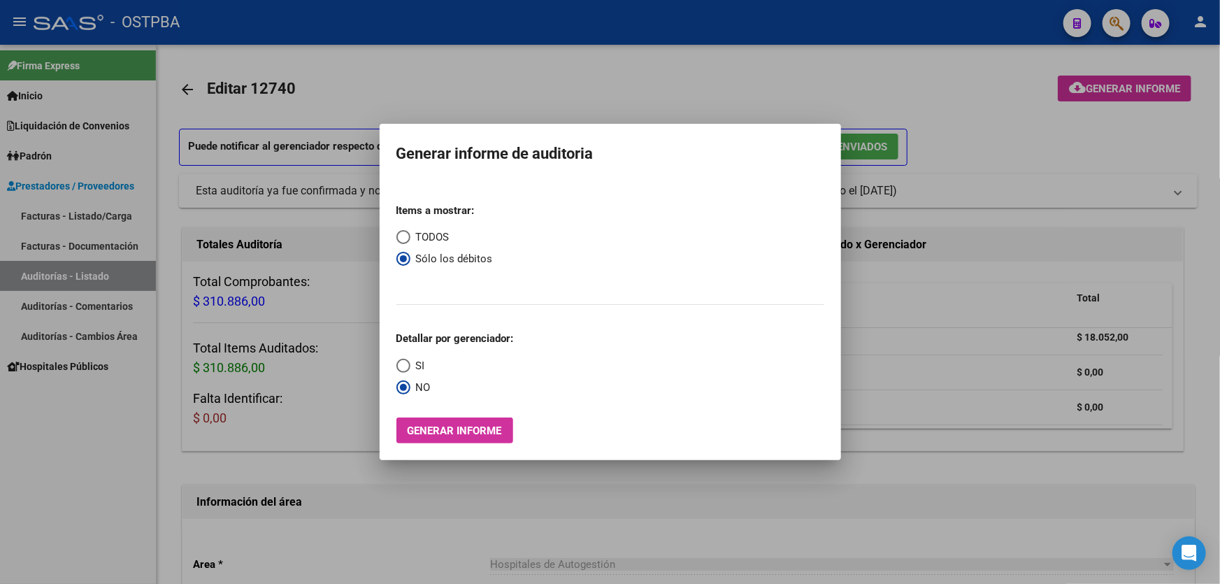
click at [494, 515] on div at bounding box center [610, 292] width 1220 height 584
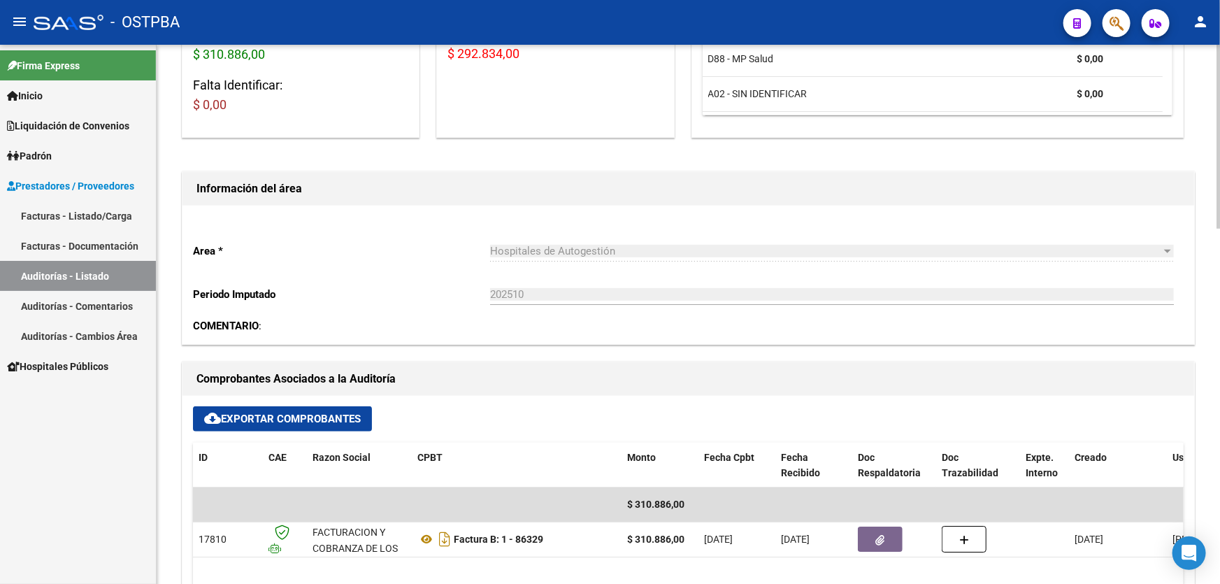
scroll to position [317, 0]
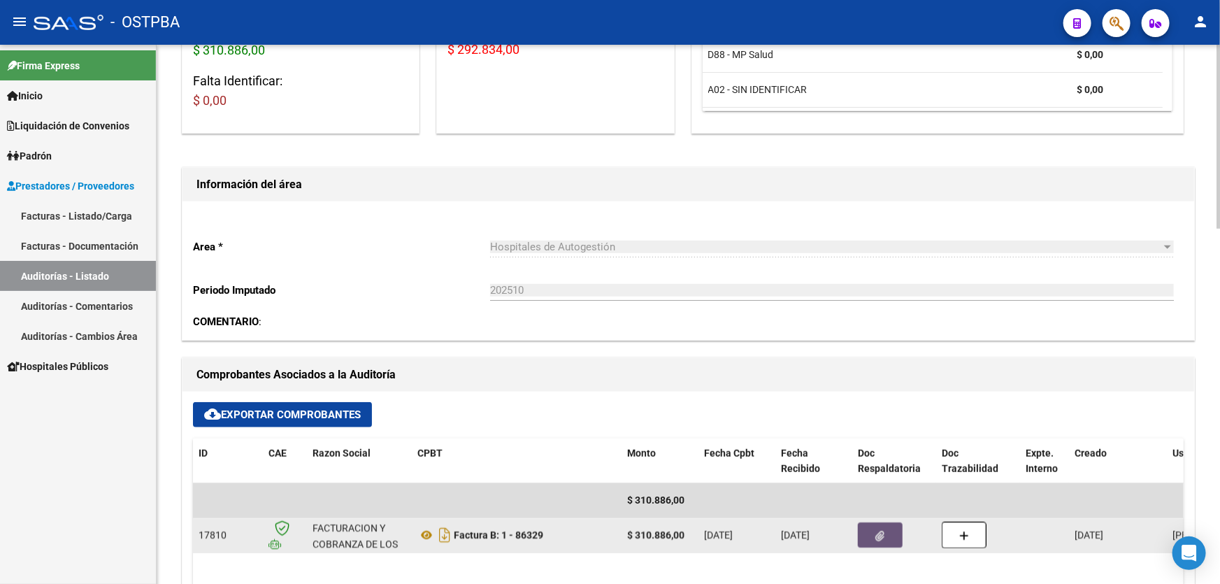
click at [868, 533] on button "button" at bounding box center [880, 534] width 45 height 25
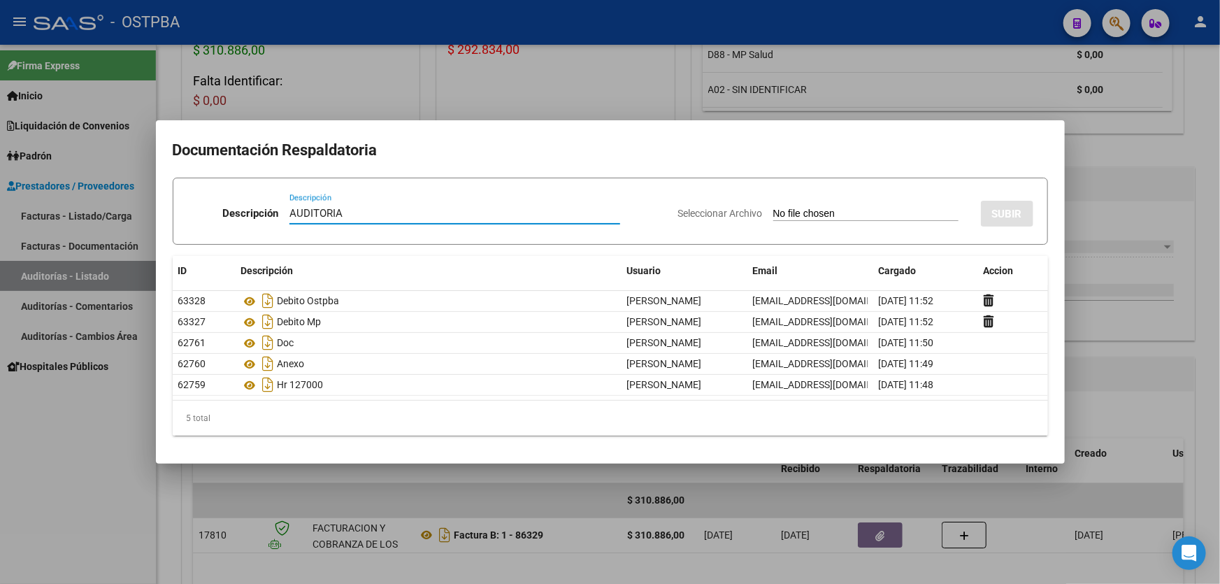
type input "AUDITORIA"
click at [773, 215] on input "Seleccionar Archivo" at bounding box center [865, 214] width 185 height 13
type input "C:\fakepath\Informe-Auditoria 12740.pdf"
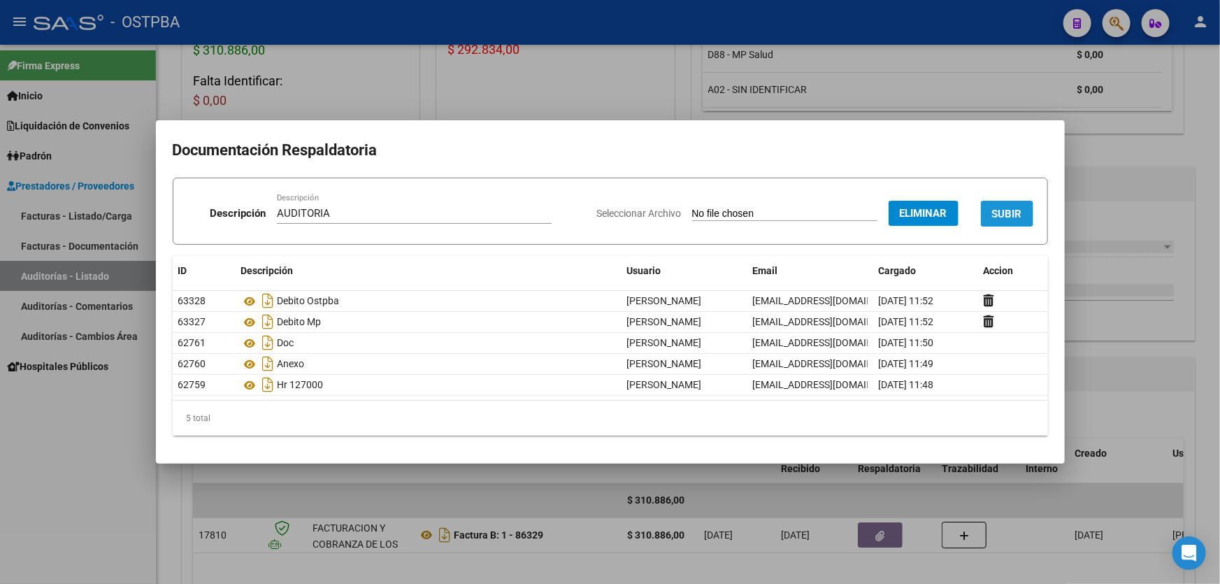
click at [1007, 218] on span "SUBIR" at bounding box center [1007, 214] width 30 height 13
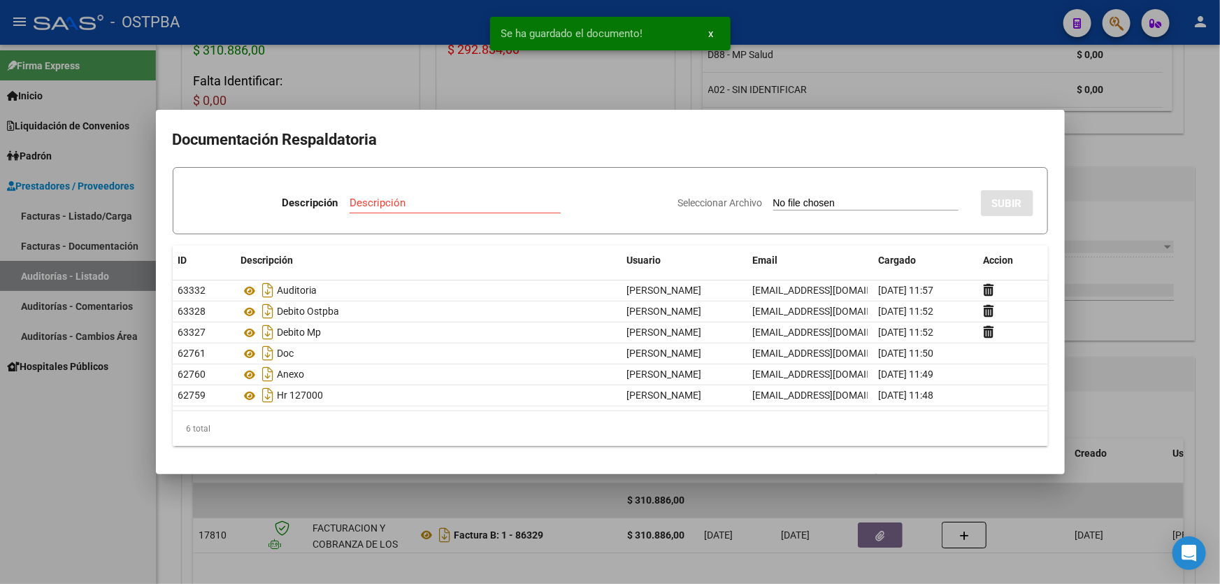
click at [1120, 212] on div at bounding box center [610, 292] width 1220 height 584
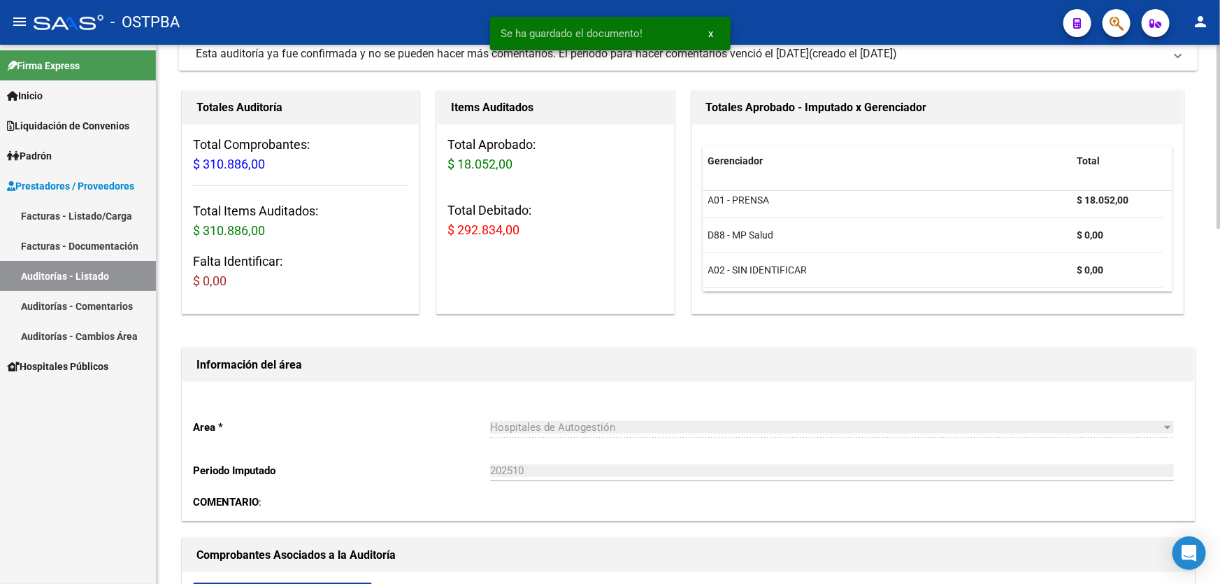
scroll to position [0, 0]
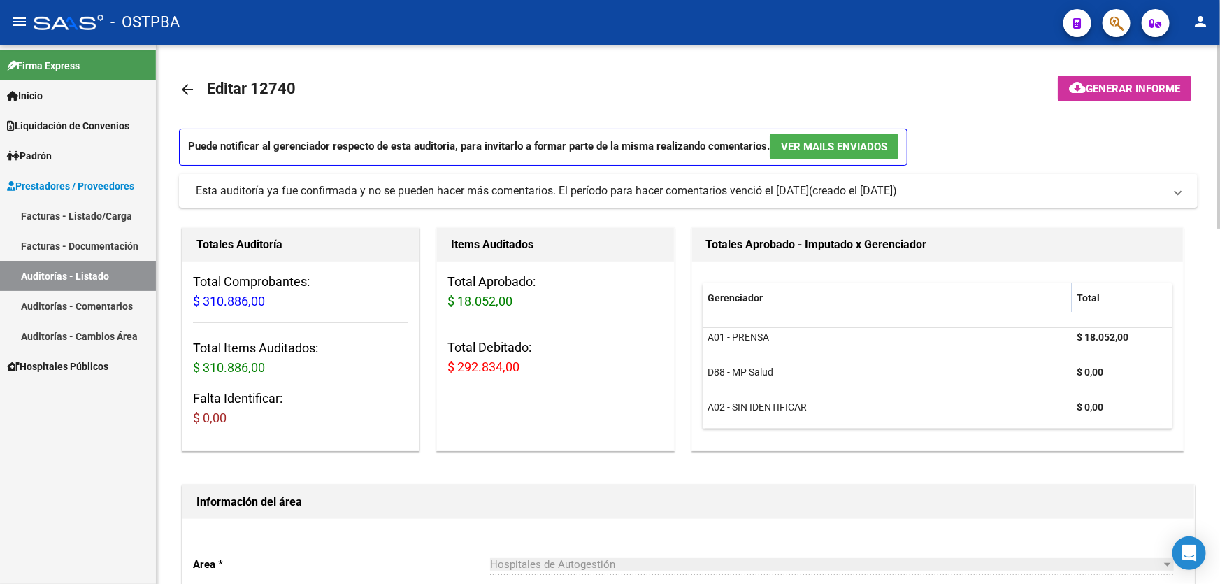
click at [182, 86] on mat-icon "arrow_back" at bounding box center [187, 89] width 17 height 17
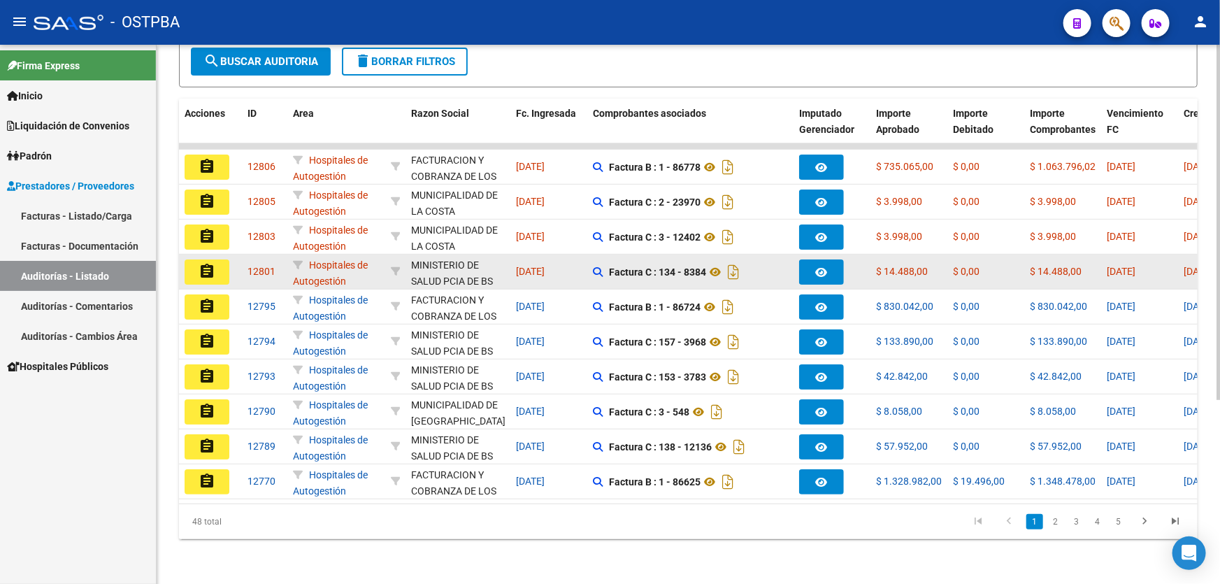
click at [208, 263] on mat-icon "assignment" at bounding box center [207, 271] width 17 height 17
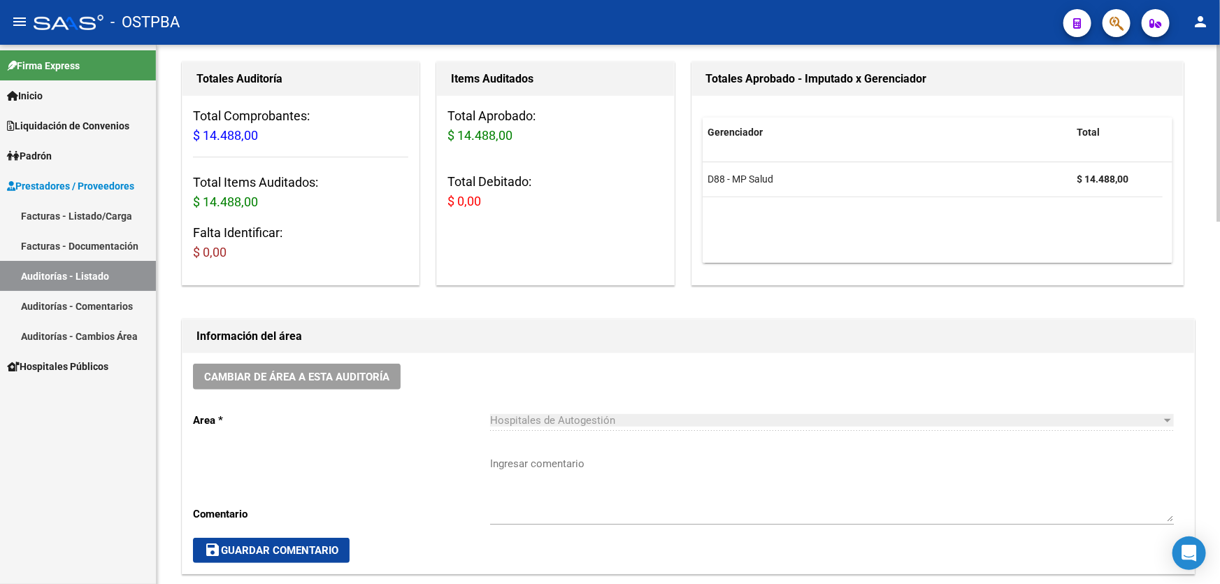
scroll to position [317, 0]
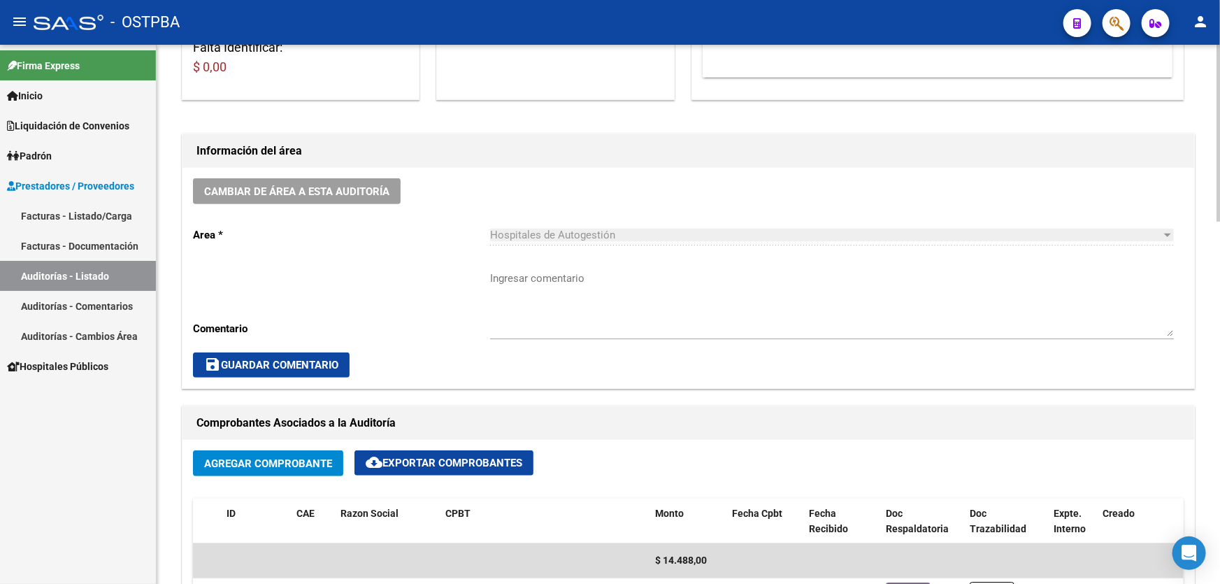
click at [558, 312] on textarea "Ingresar comentario" at bounding box center [832, 304] width 684 height 66
type textarea "CERRAR 18/10"
click at [274, 354] on button "save Guardar Comentario" at bounding box center [271, 364] width 157 height 25
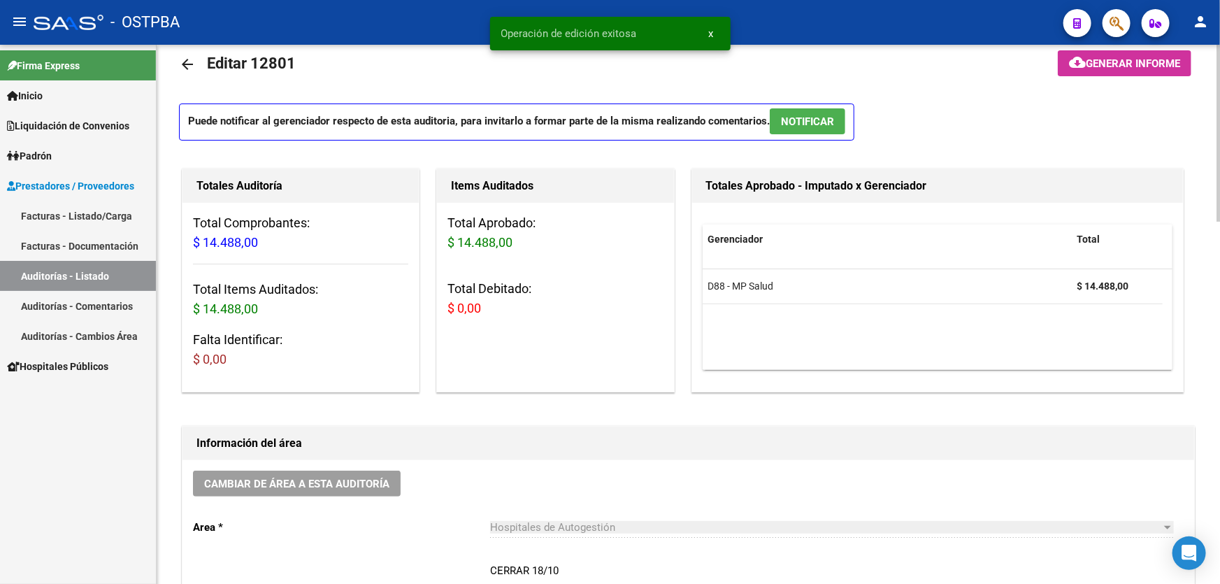
scroll to position [0, 0]
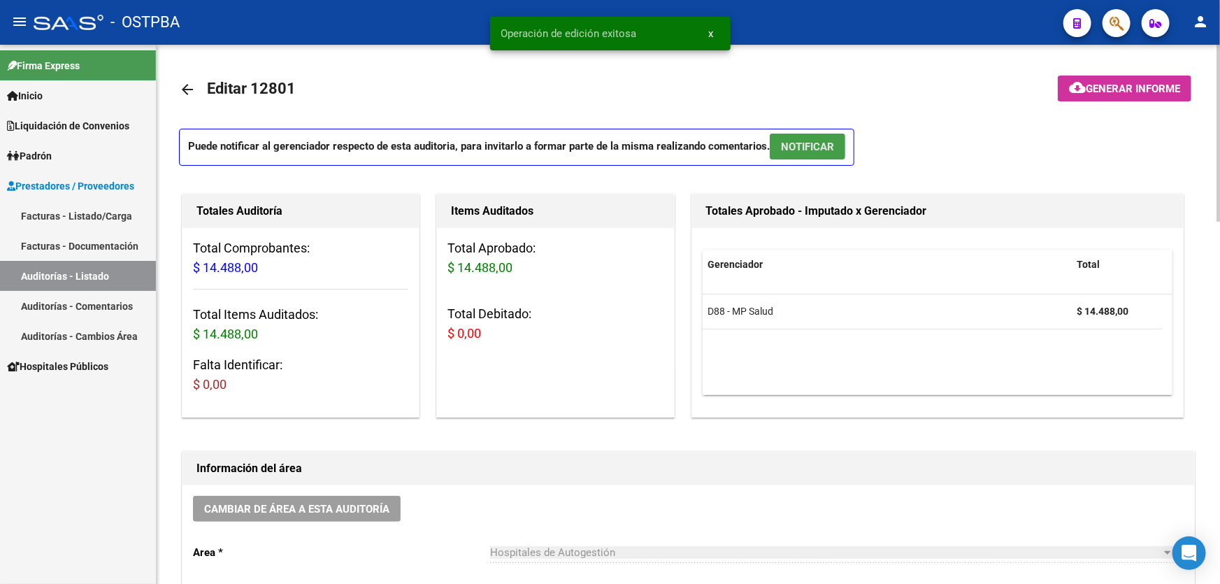
click at [801, 141] on span "NOTIFICAR" at bounding box center [807, 147] width 53 height 13
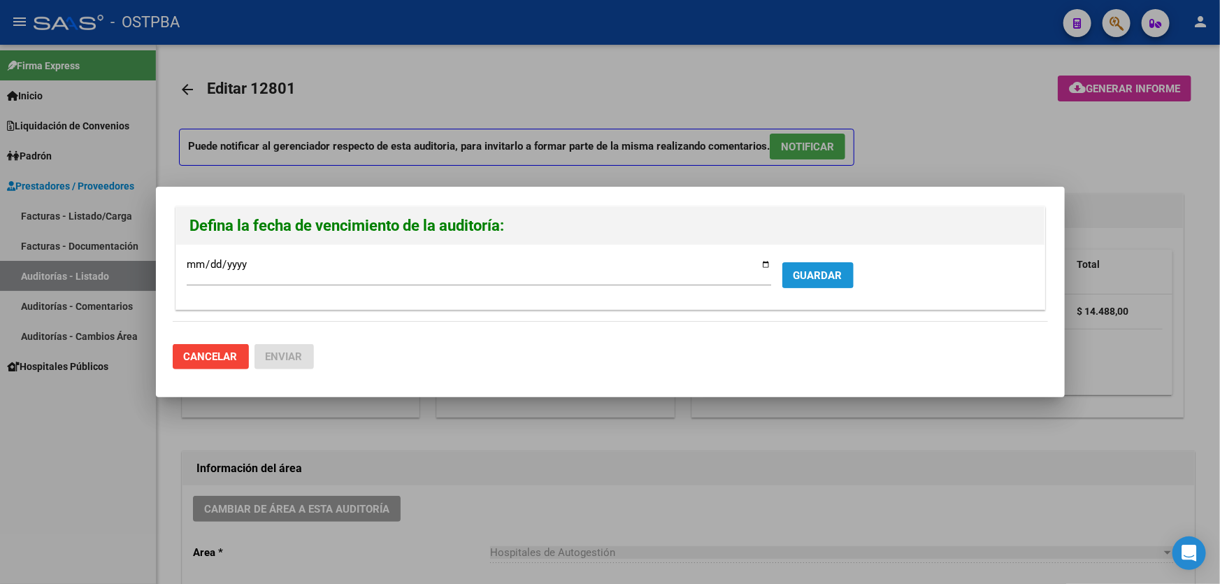
click at [802, 269] on span "GUARDAR" at bounding box center [817, 275] width 49 height 13
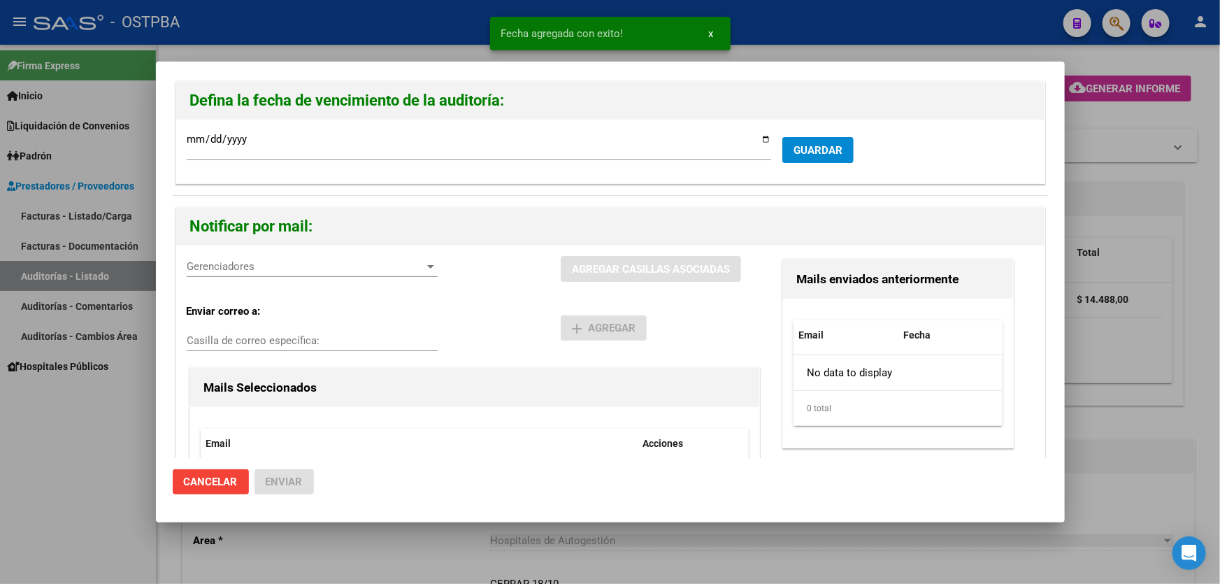
click at [234, 266] on span "Gerenciadores" at bounding box center [306, 266] width 238 height 13
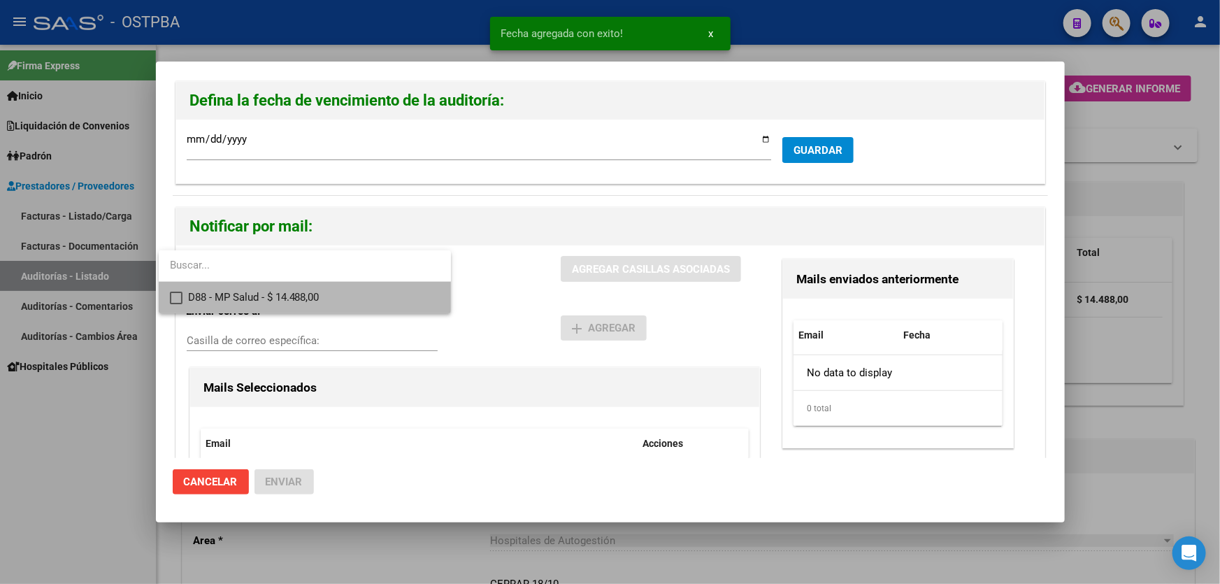
click at [180, 294] on mat-pseudo-checkbox at bounding box center [176, 298] width 13 height 13
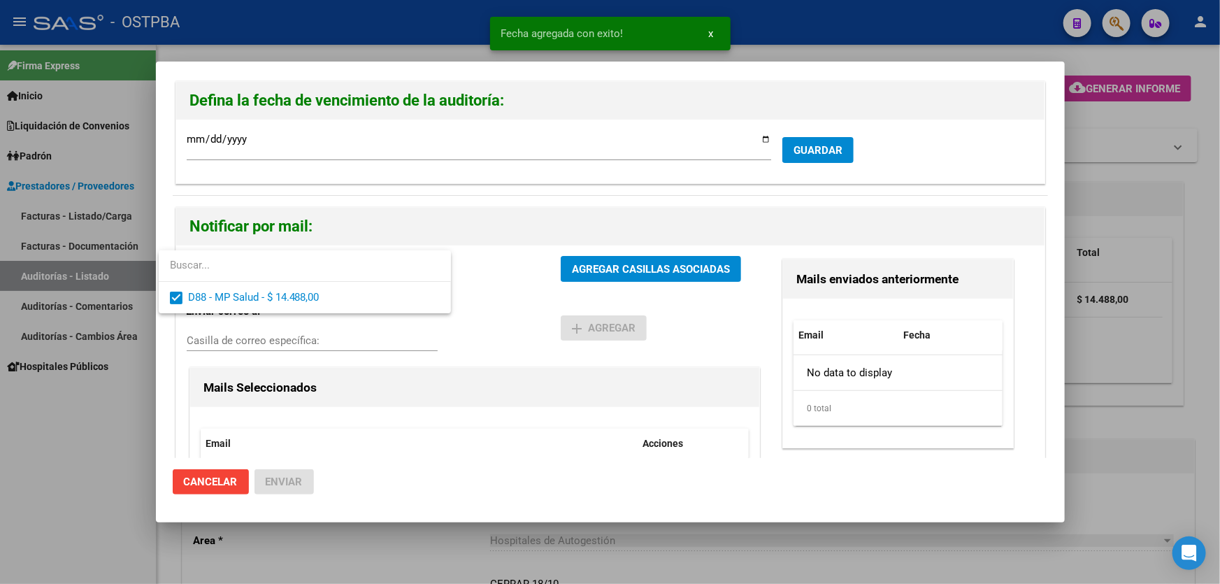
drag, startPoint x: 476, startPoint y: 303, endPoint x: 587, endPoint y: 285, distance: 112.7
click at [485, 300] on div at bounding box center [610, 292] width 1220 height 584
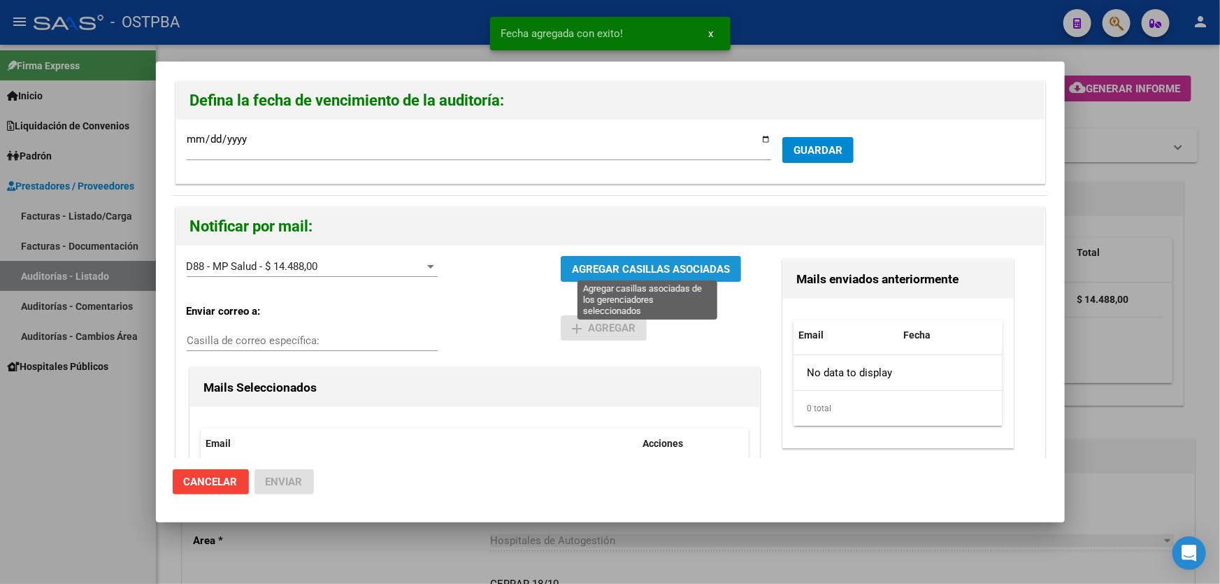
click at [642, 268] on span "AGREGAR CASILLAS ASOCIADAS" at bounding box center [651, 269] width 158 height 13
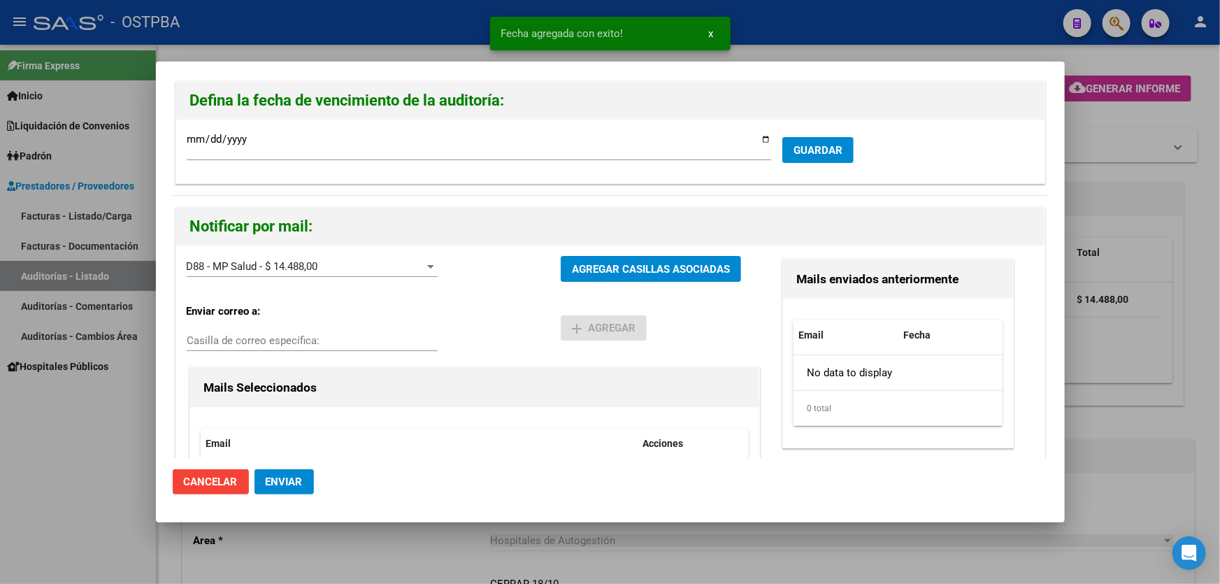
click at [288, 482] on span "Enviar" at bounding box center [284, 481] width 37 height 13
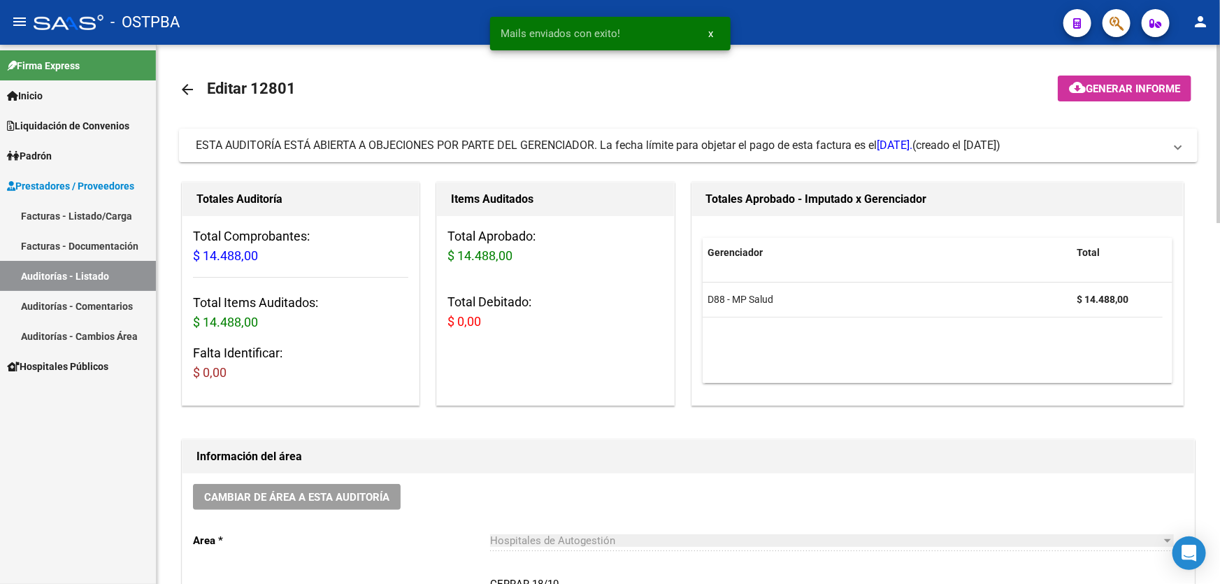
click at [187, 83] on mat-icon "arrow_back" at bounding box center [187, 89] width 17 height 17
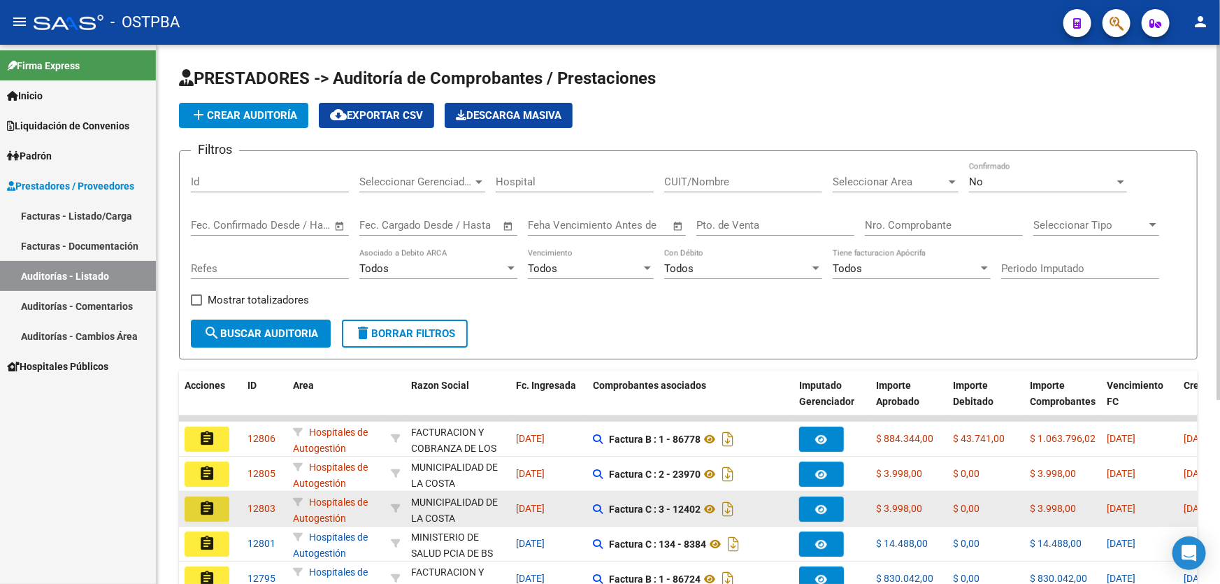
click at [211, 504] on mat-icon "assignment" at bounding box center [207, 508] width 17 height 17
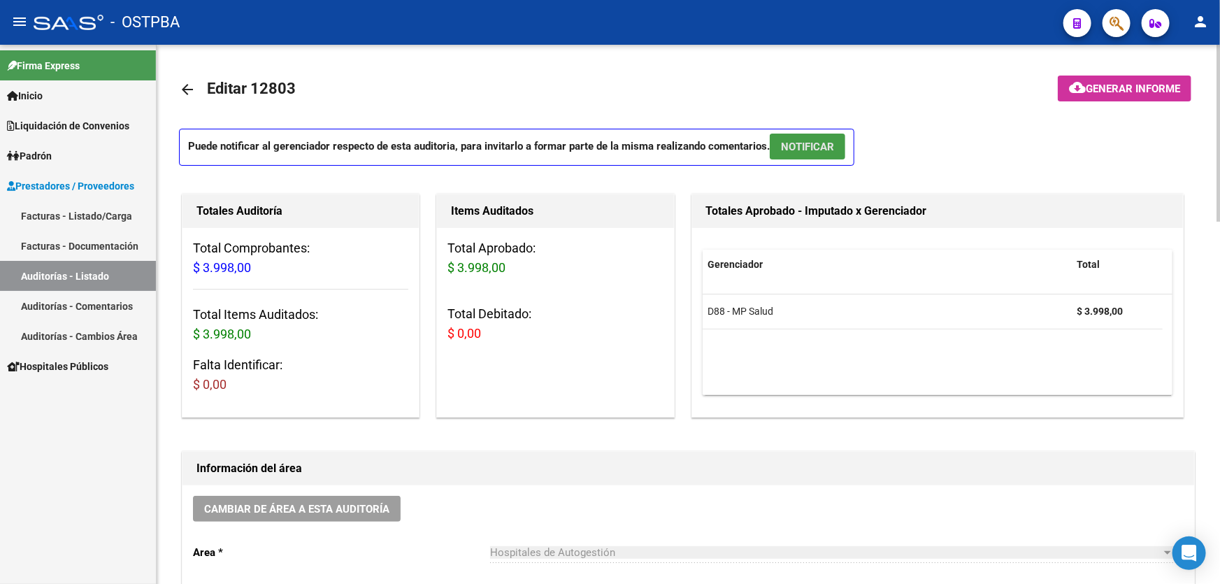
click at [814, 146] on span "NOTIFICAR" at bounding box center [807, 147] width 53 height 13
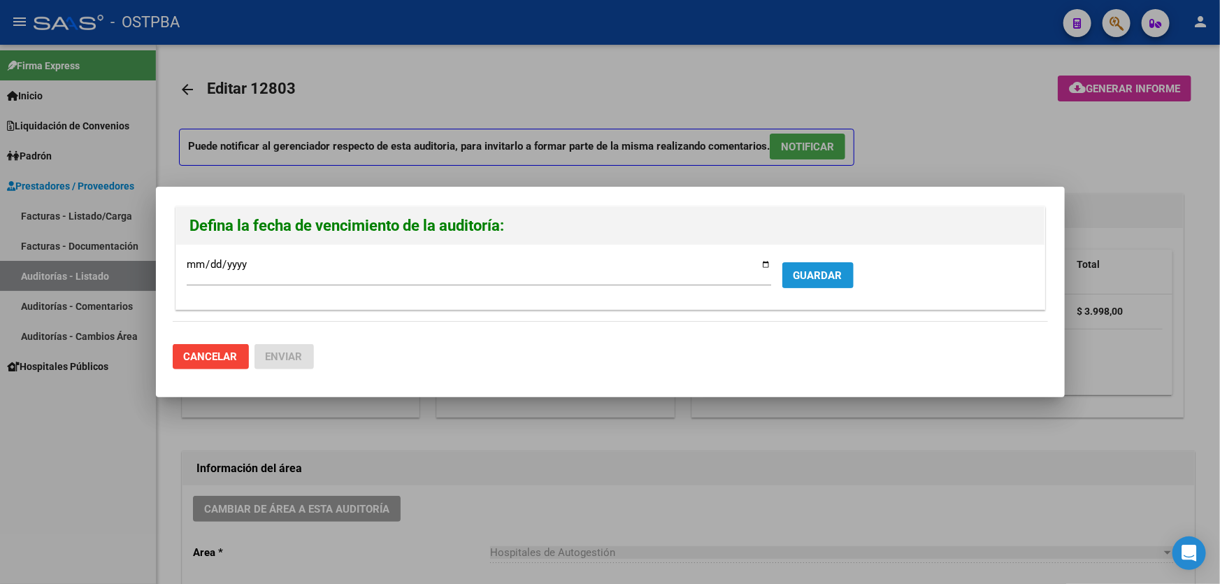
click at [826, 277] on span "GUARDAR" at bounding box center [817, 275] width 49 height 13
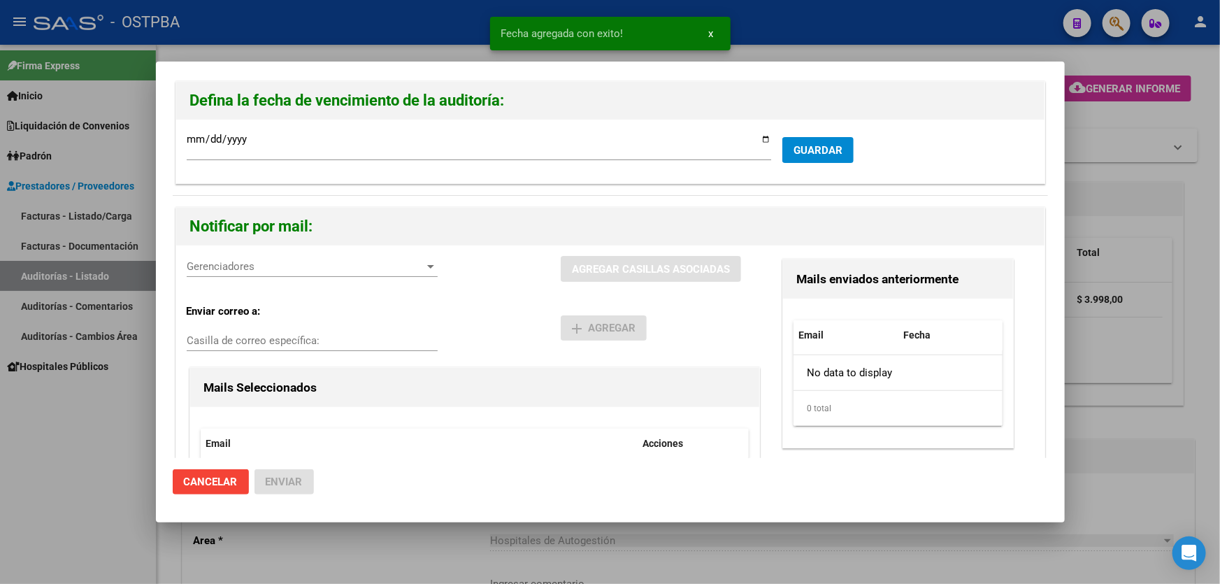
click at [210, 266] on span "Gerenciadores" at bounding box center [306, 266] width 238 height 13
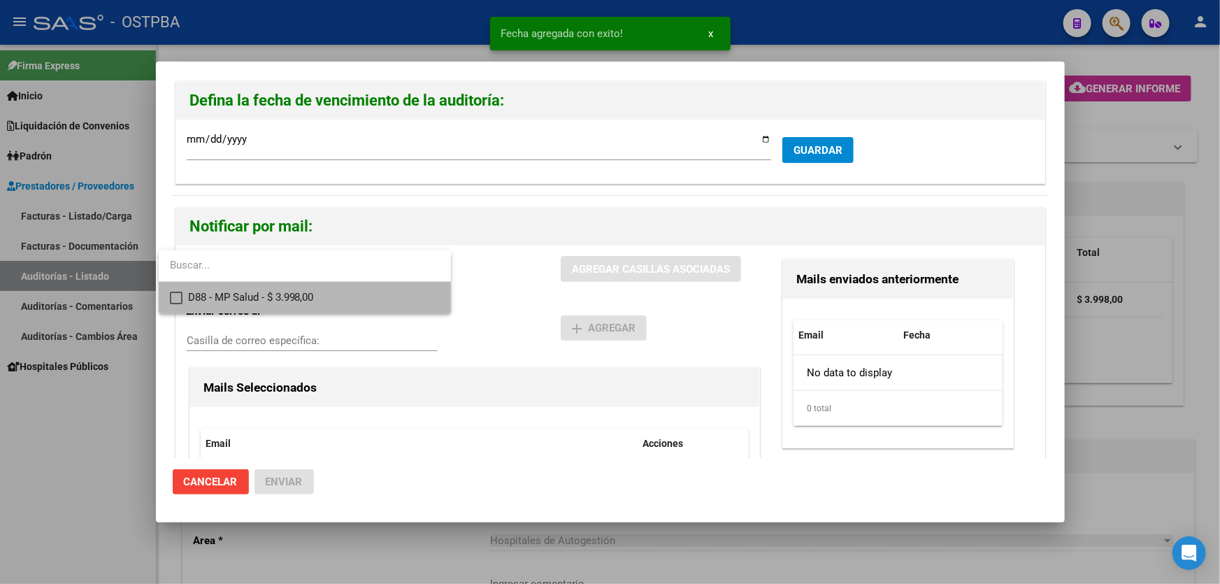
click at [173, 295] on mat-pseudo-checkbox at bounding box center [176, 298] width 13 height 13
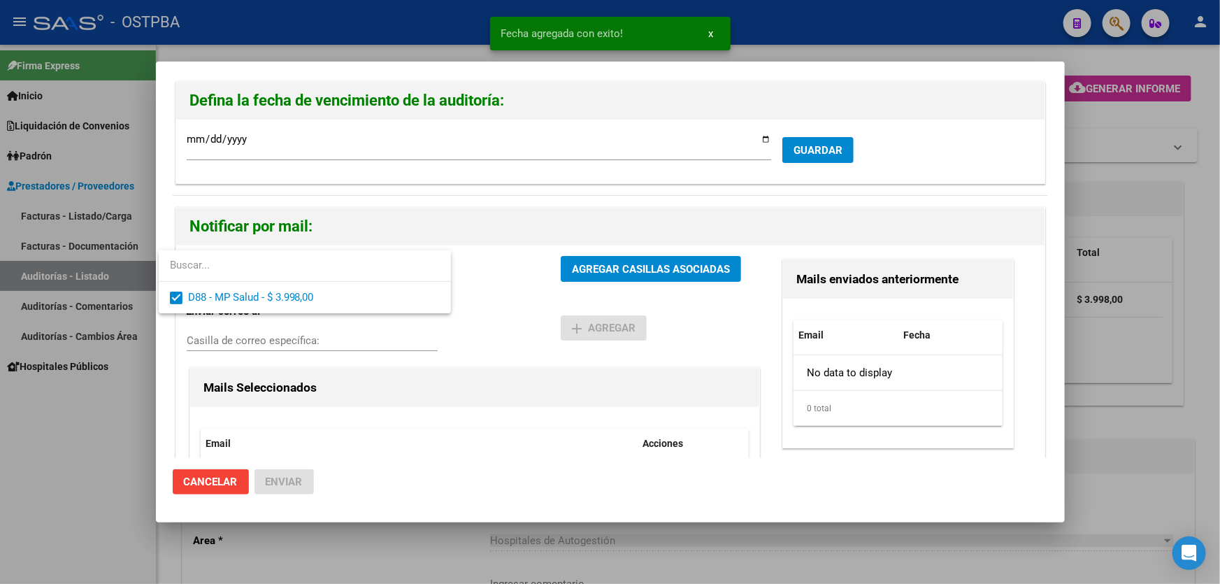
drag, startPoint x: 496, startPoint y: 298, endPoint x: 501, endPoint y: 292, distance: 8.0
click at [496, 297] on div at bounding box center [610, 292] width 1220 height 584
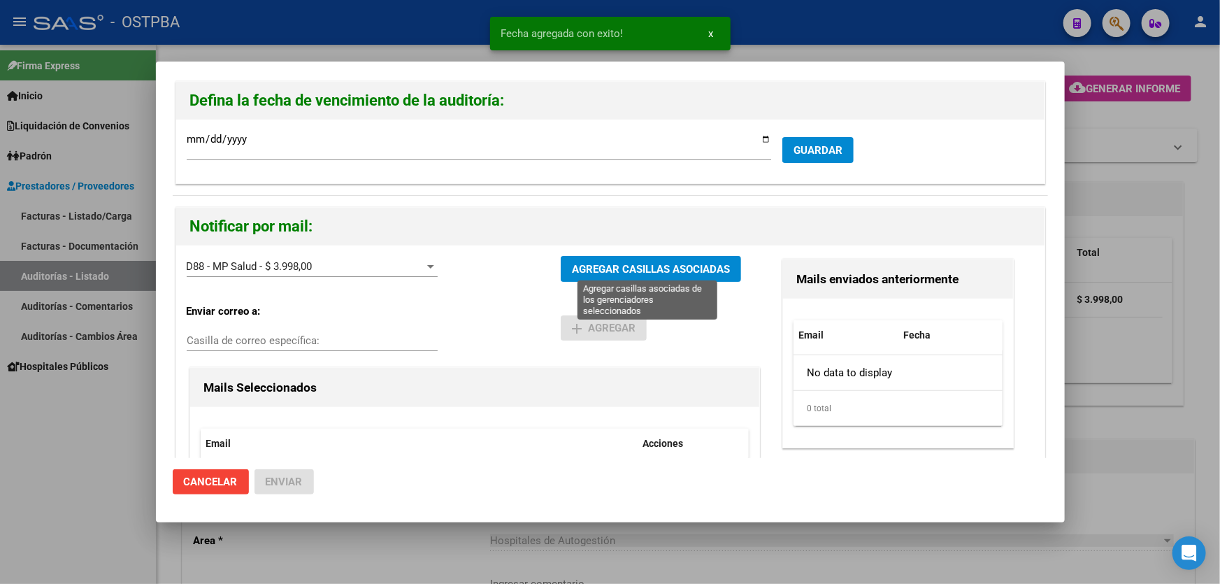
click at [642, 268] on span "AGREGAR CASILLAS ASOCIADAS" at bounding box center [651, 269] width 158 height 13
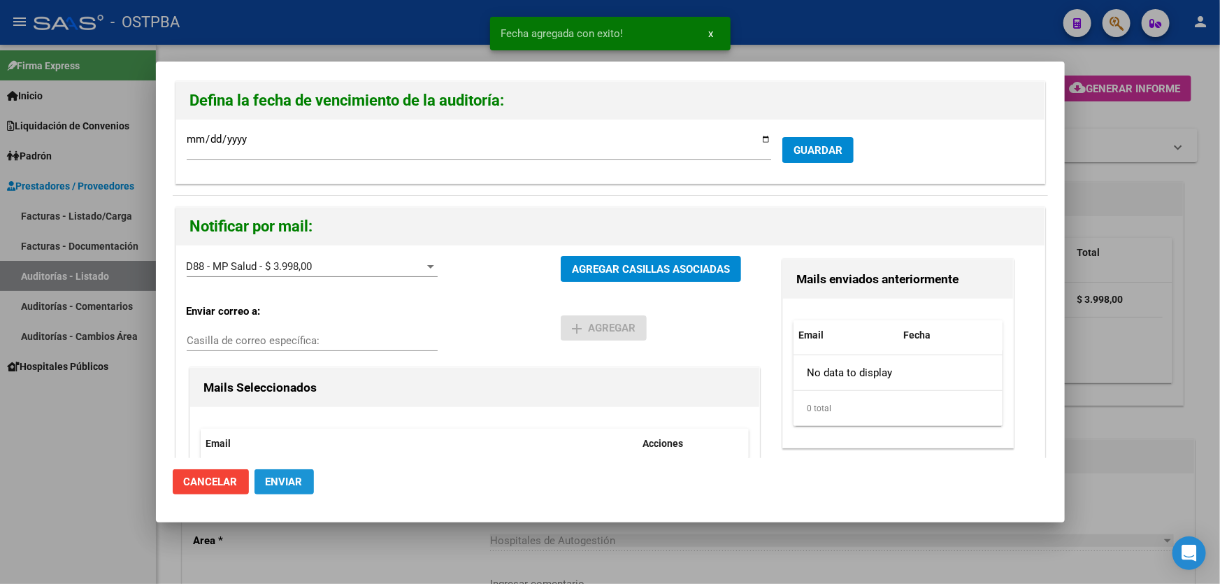
click at [283, 474] on button "Enviar" at bounding box center [283, 481] width 59 height 25
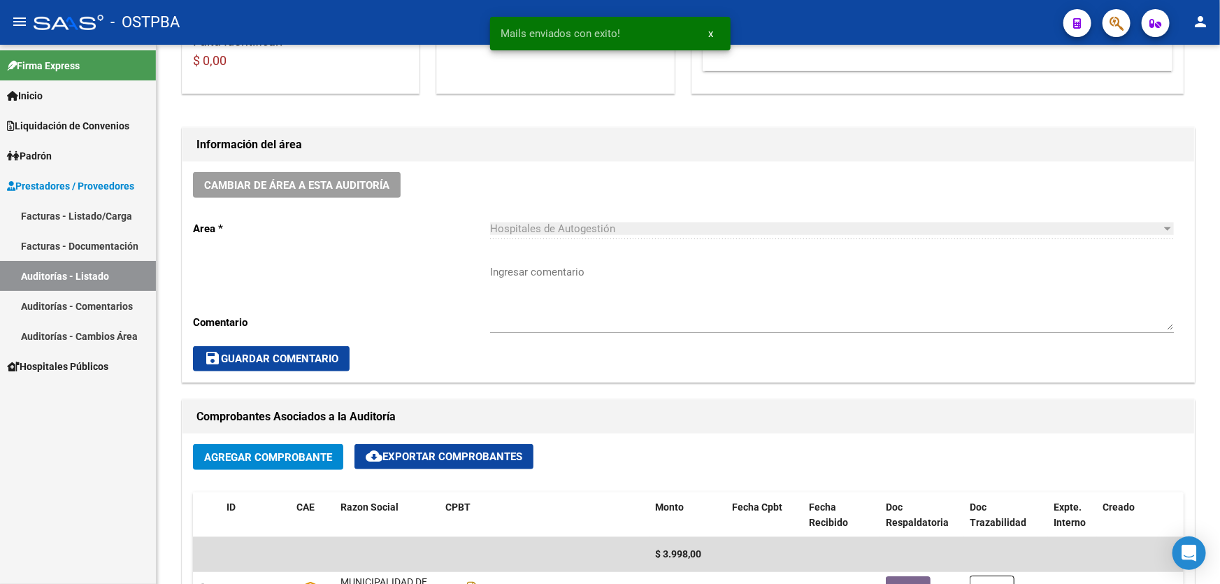
scroll to position [317, 0]
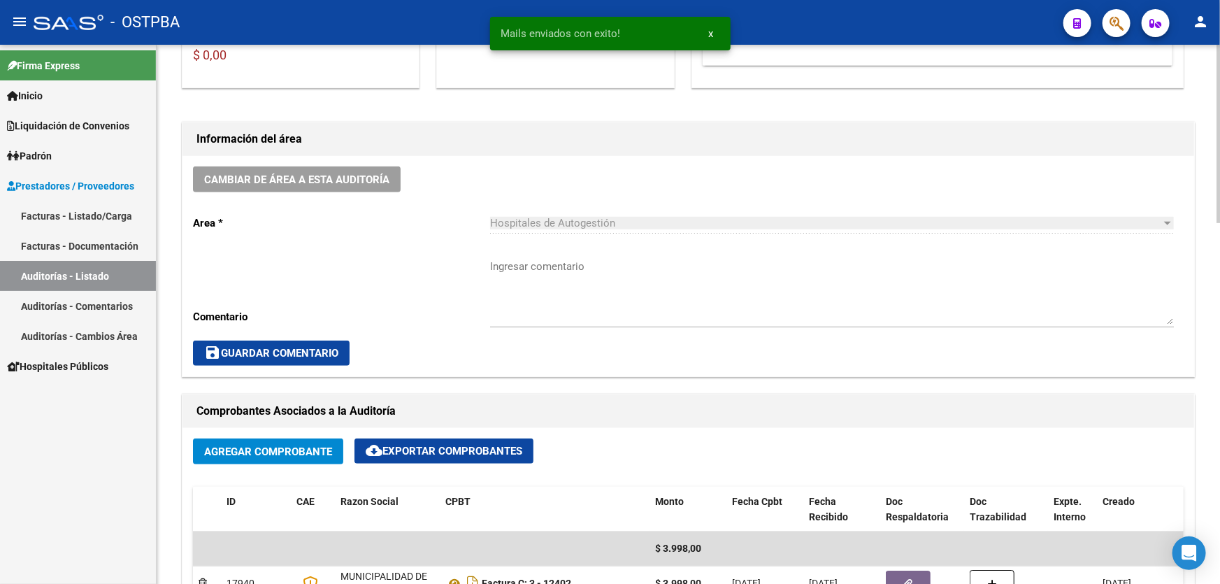
click at [552, 320] on textarea "Ingresar comentario" at bounding box center [832, 292] width 684 height 66
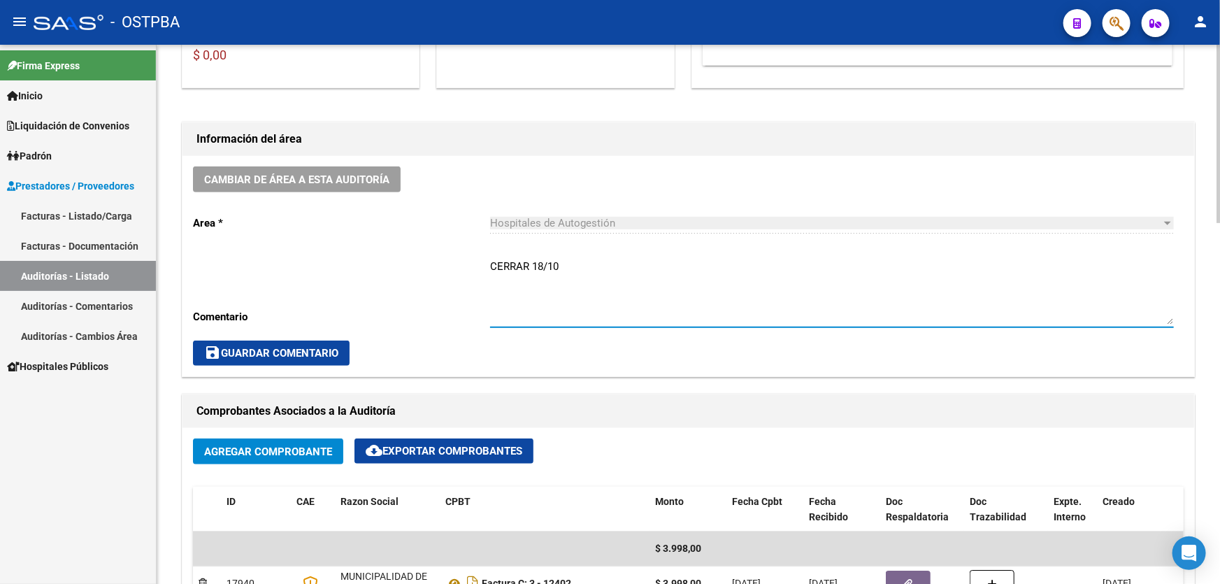
type textarea "CERRAR 18/10"
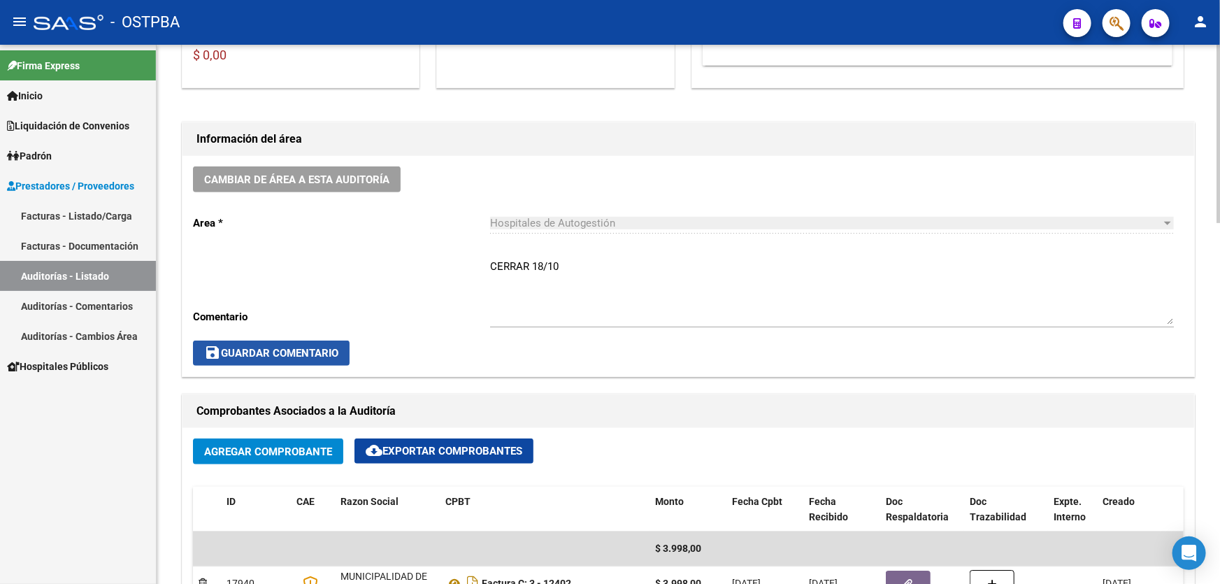
click at [261, 347] on span "save Guardar Comentario" at bounding box center [271, 353] width 134 height 13
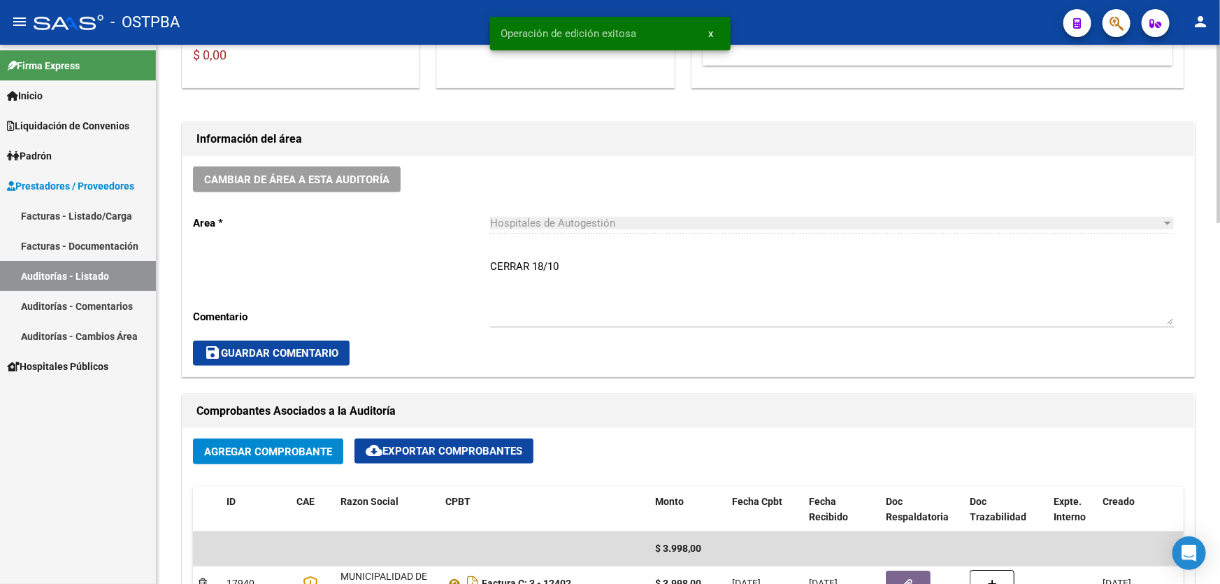
scroll to position [0, 0]
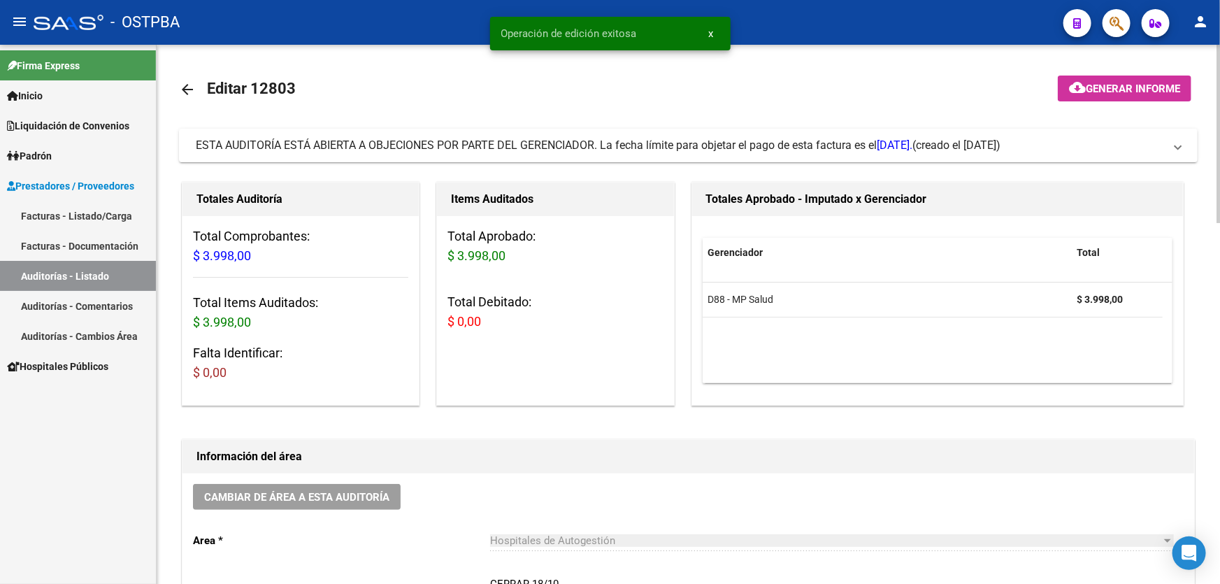
click at [182, 91] on mat-icon "arrow_back" at bounding box center [187, 89] width 17 height 17
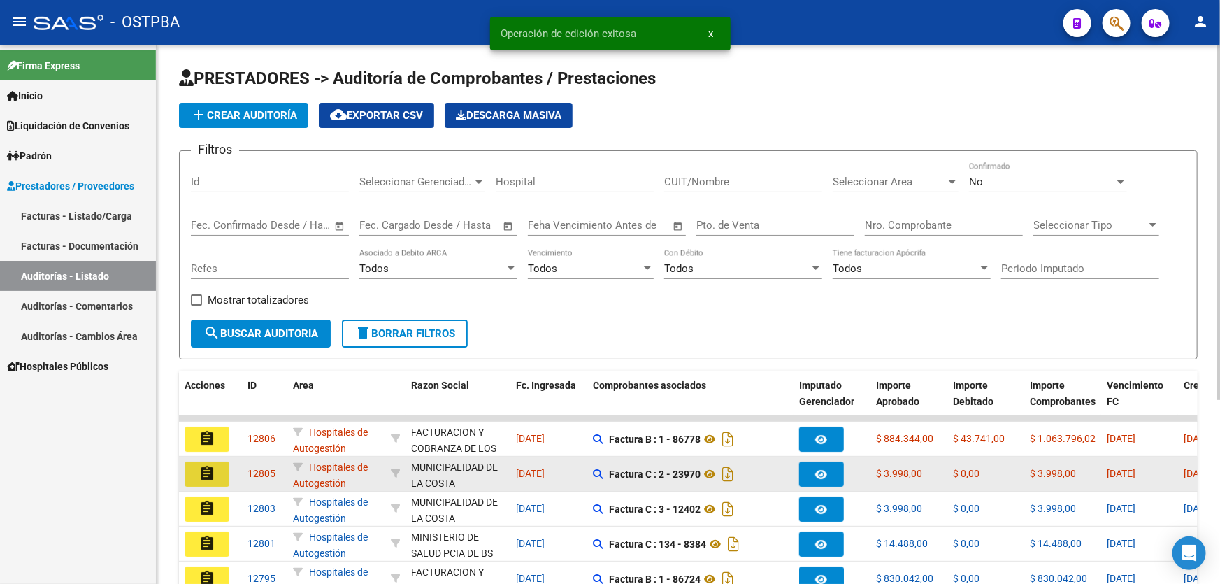
click at [205, 473] on mat-icon "assignment" at bounding box center [207, 473] width 17 height 17
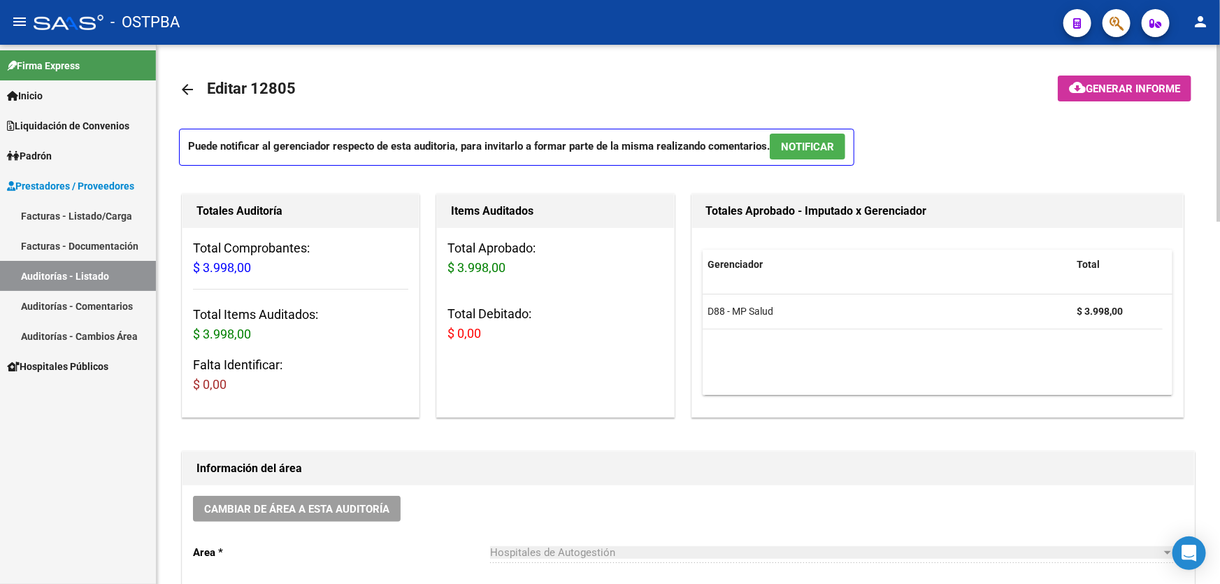
click at [800, 143] on span "NOTIFICAR" at bounding box center [807, 147] width 53 height 13
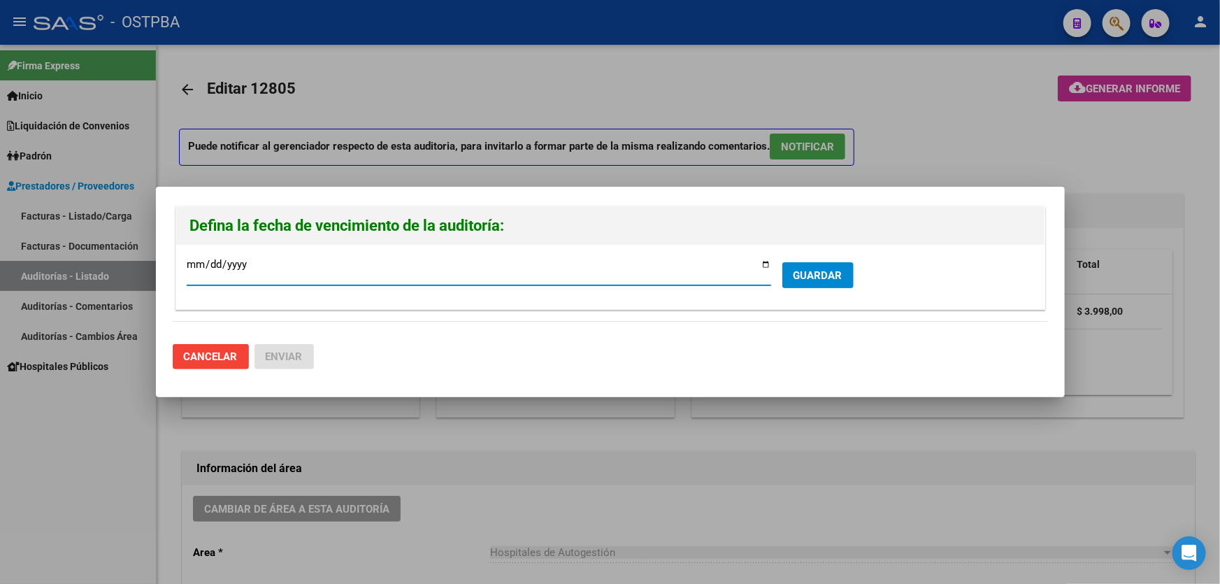
click at [871, 433] on div at bounding box center [610, 292] width 1220 height 584
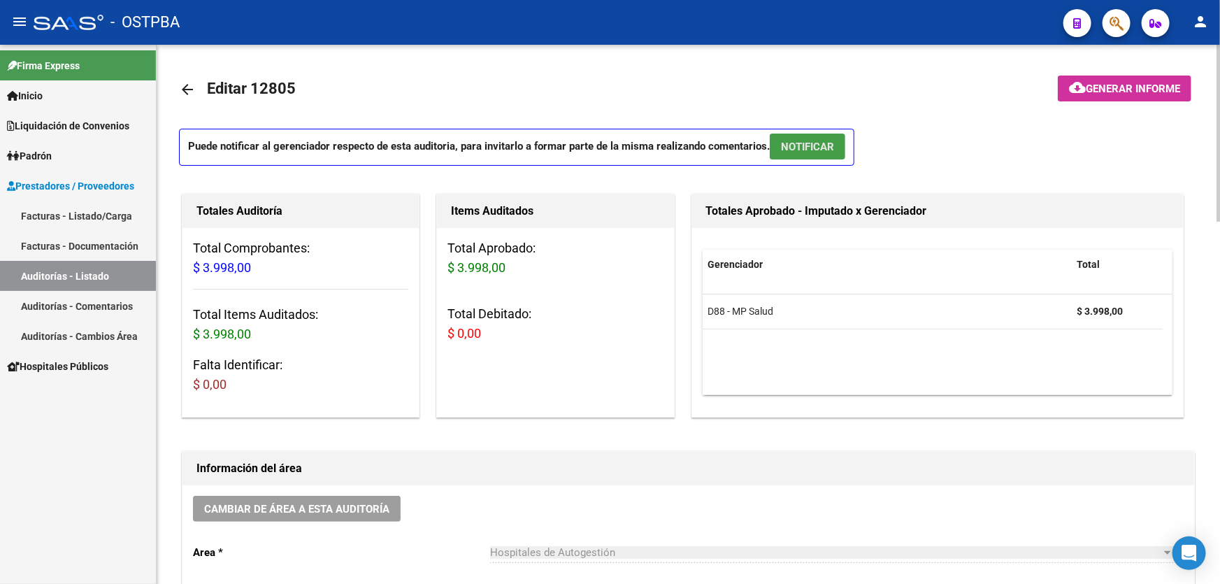
click at [812, 134] on button "NOTIFICAR" at bounding box center [807, 147] width 75 height 26
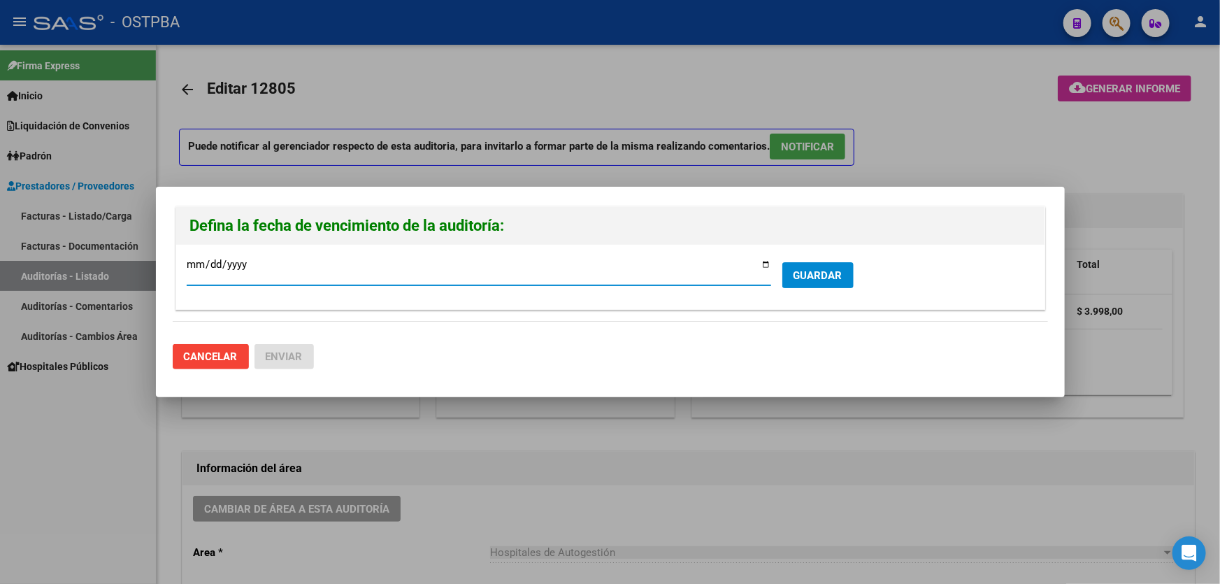
click at [812, 262] on button "GUARDAR" at bounding box center [817, 275] width 71 height 26
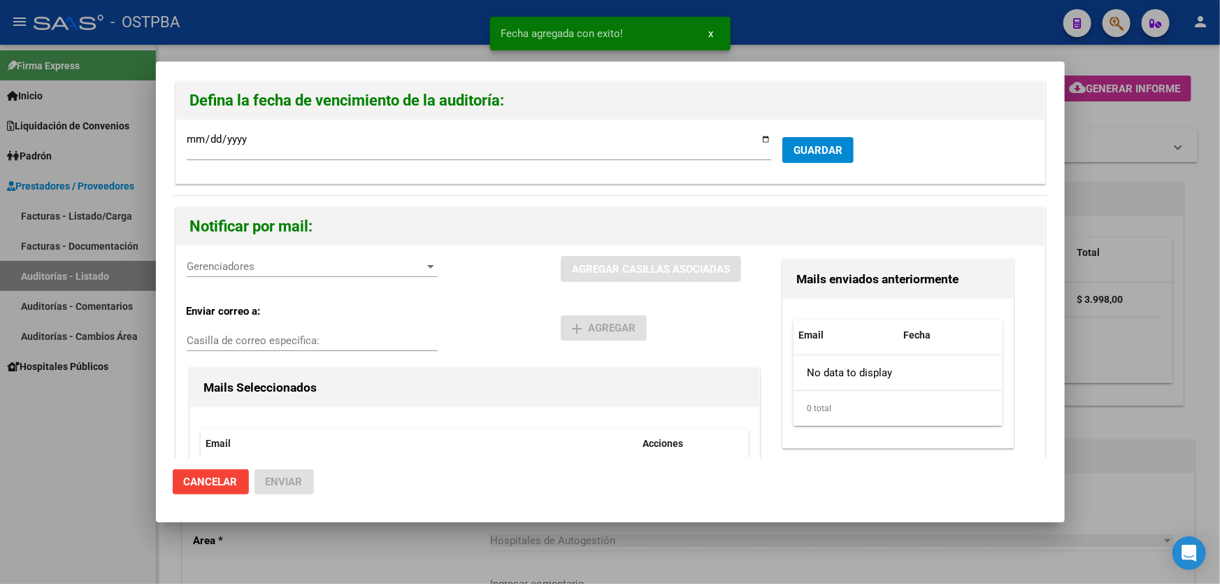
click at [212, 270] on span "Gerenciadores" at bounding box center [306, 266] width 238 height 13
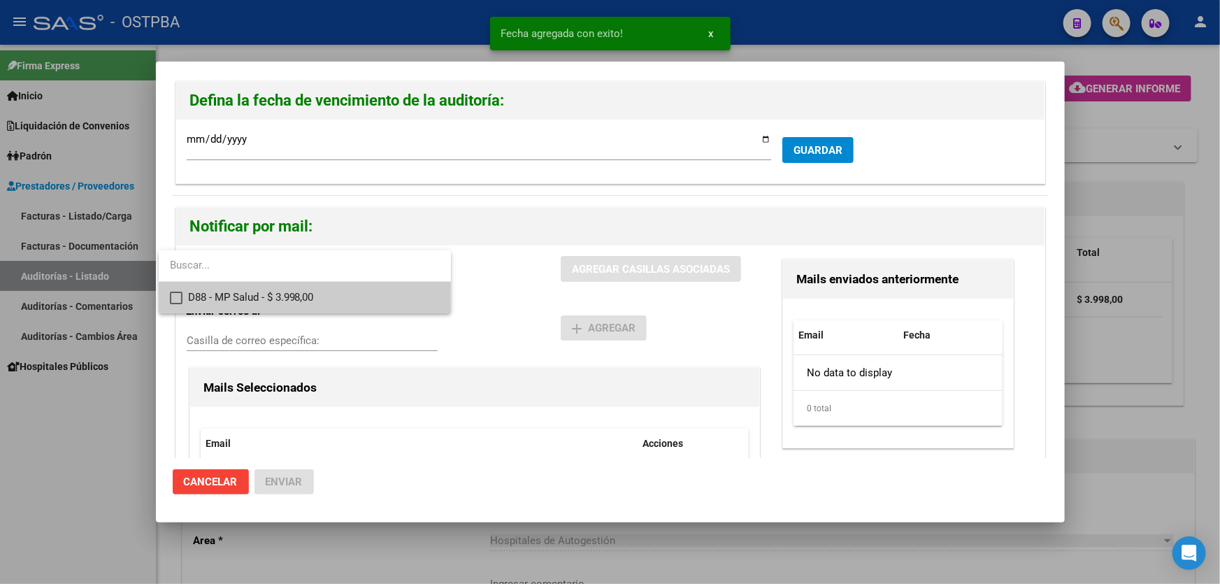
click at [179, 294] on mat-pseudo-checkbox at bounding box center [176, 298] width 13 height 13
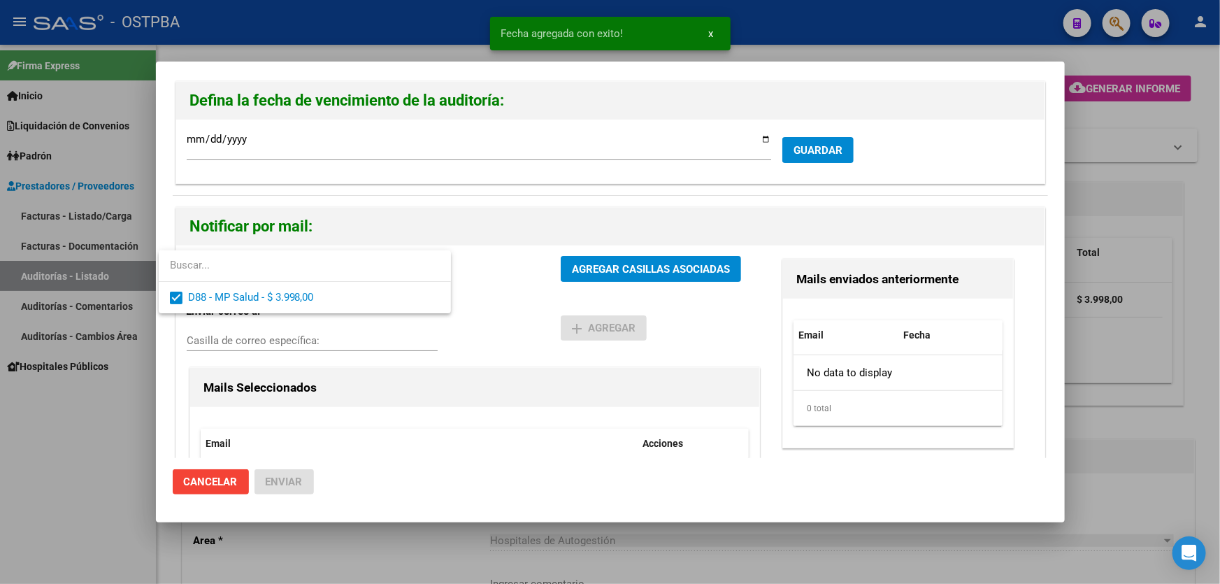
drag, startPoint x: 500, startPoint y: 307, endPoint x: 590, endPoint y: 268, distance: 98.3
click at [502, 303] on div at bounding box center [610, 292] width 1220 height 584
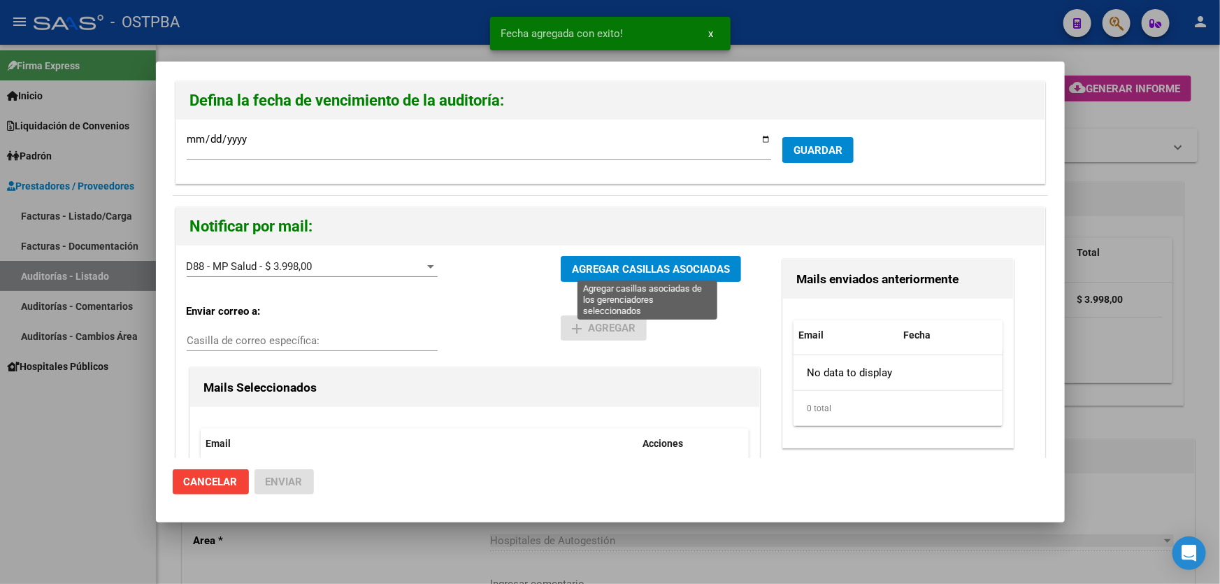
click at [617, 264] on span "AGREGAR CASILLAS ASOCIADAS" at bounding box center [651, 269] width 158 height 13
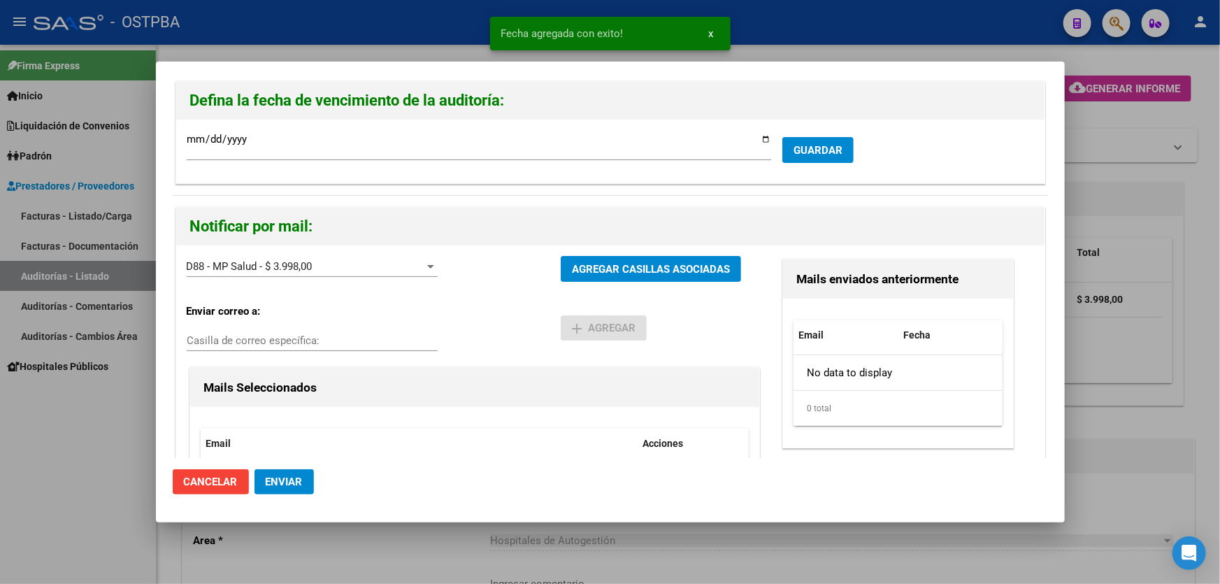
click at [287, 482] on span "Enviar" at bounding box center [284, 481] width 37 height 13
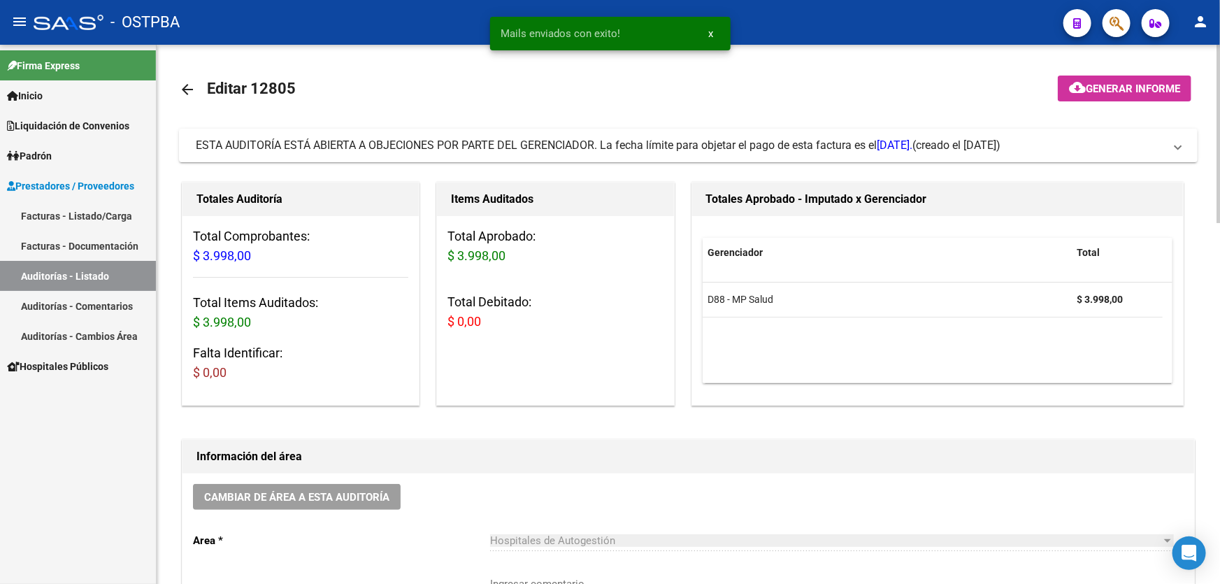
scroll to position [381, 0]
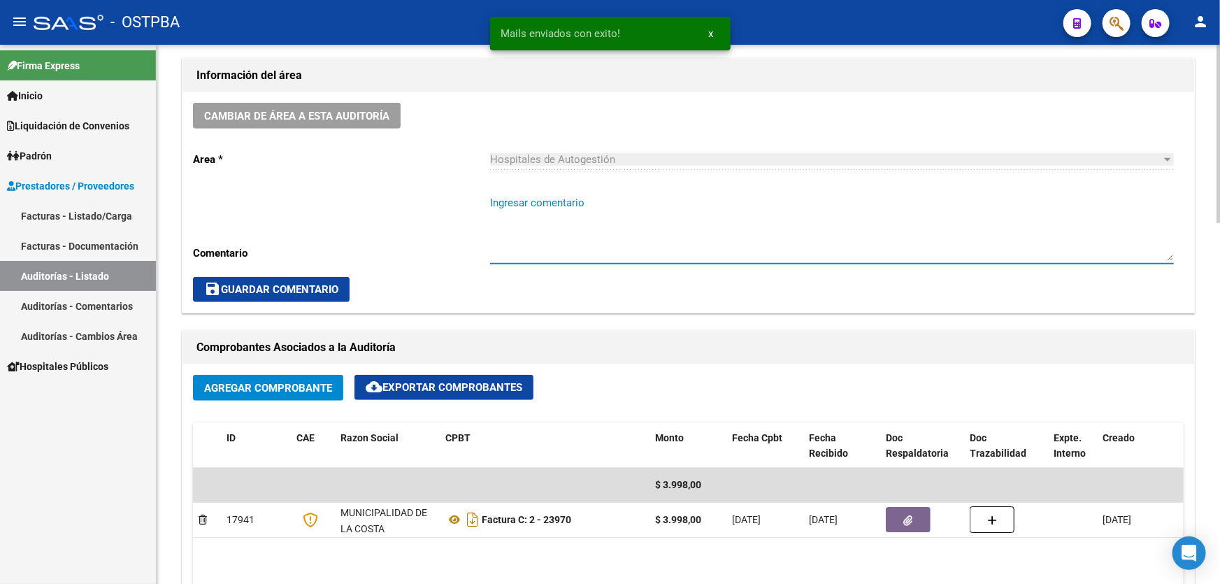
click at [522, 233] on textarea "Ingresar comentario" at bounding box center [832, 228] width 684 height 66
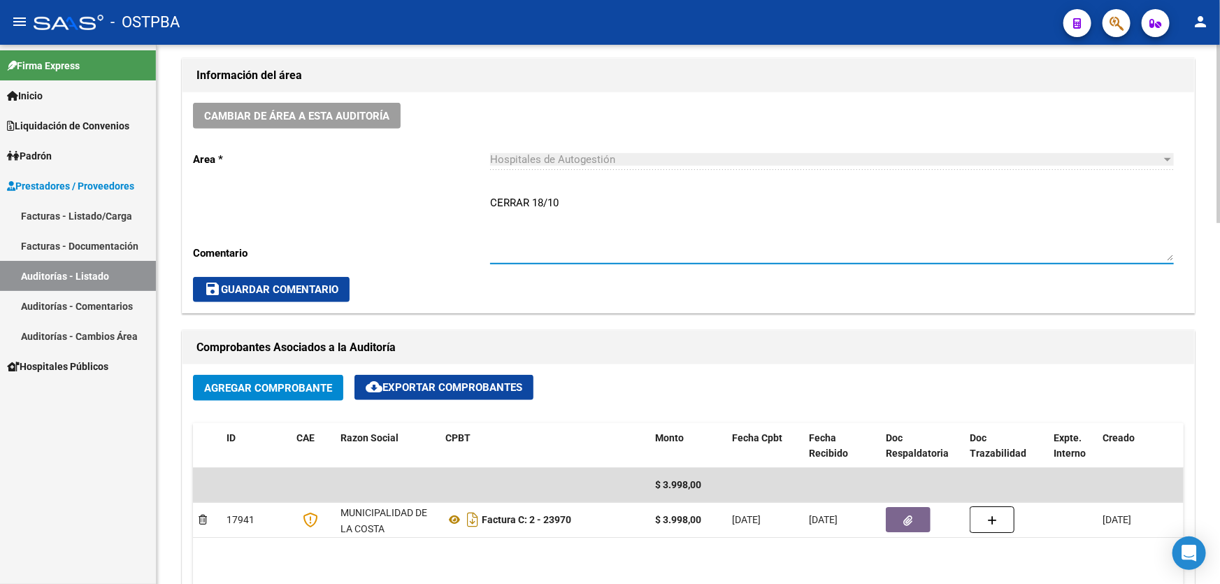
type textarea "CERRAR 18/10"
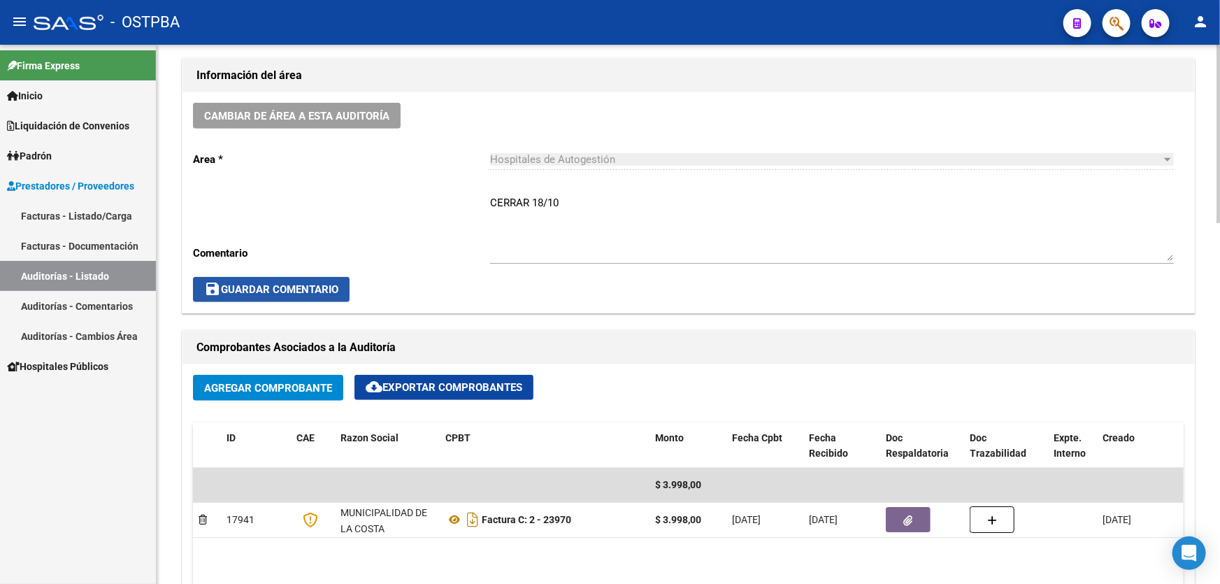
click at [235, 285] on span "save Guardar Comentario" at bounding box center [271, 289] width 134 height 13
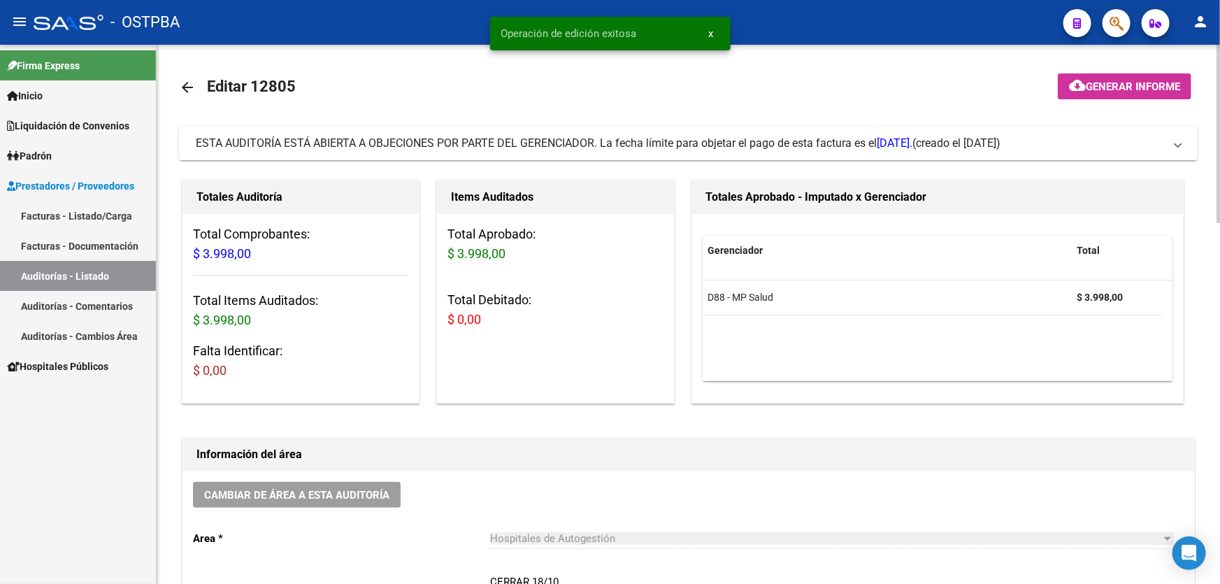
scroll to position [0, 0]
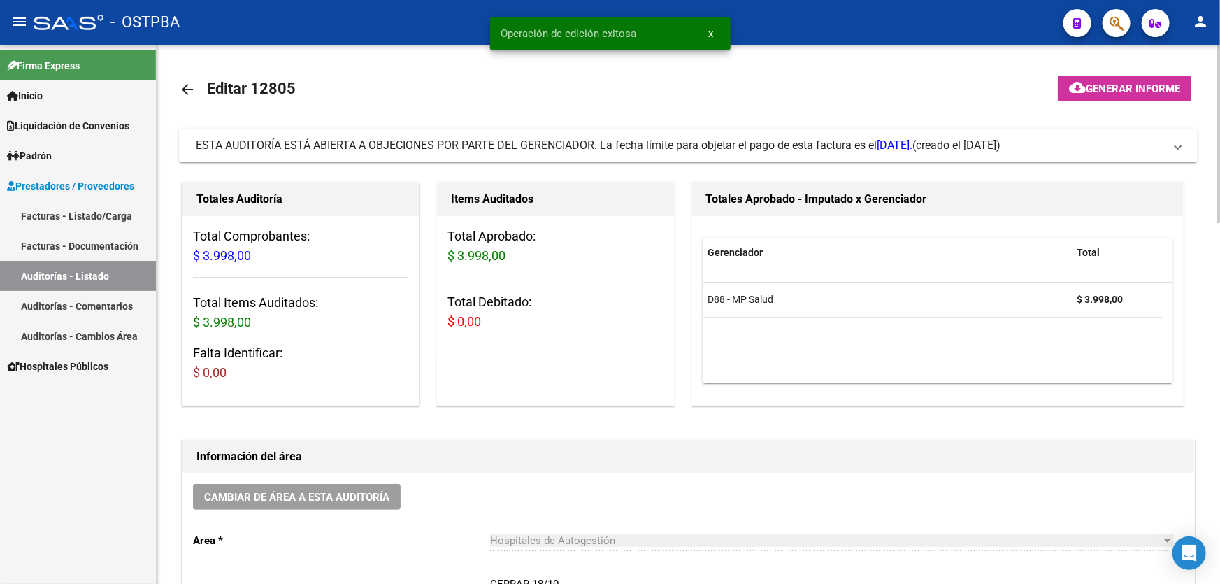
click at [189, 89] on mat-icon "arrow_back" at bounding box center [187, 89] width 17 height 17
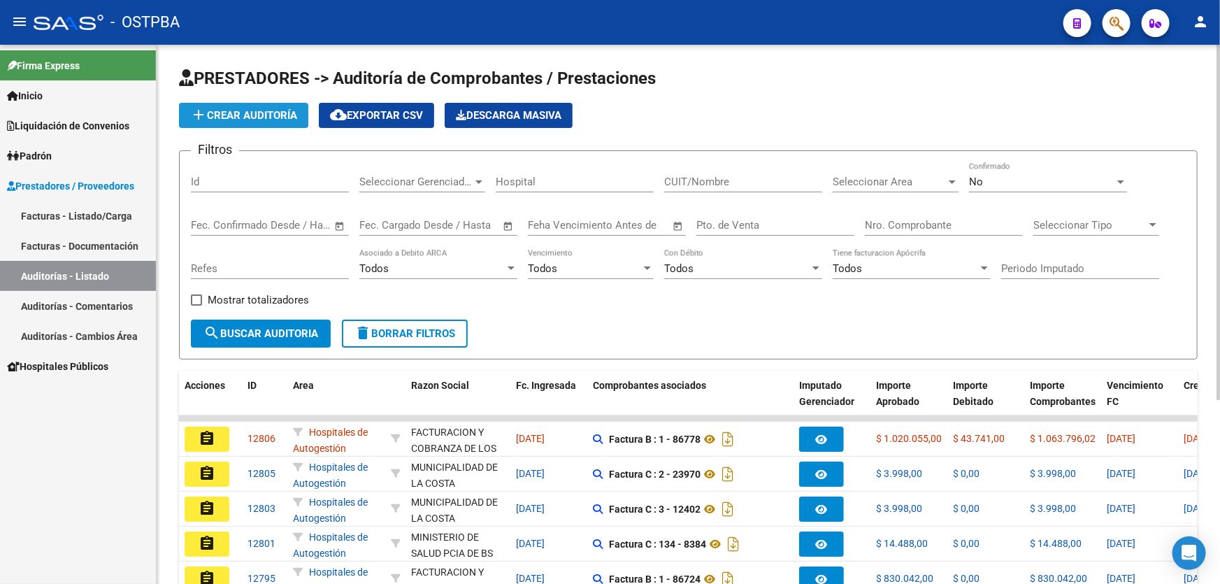
click at [234, 115] on span "add Crear Auditoría" at bounding box center [243, 115] width 107 height 13
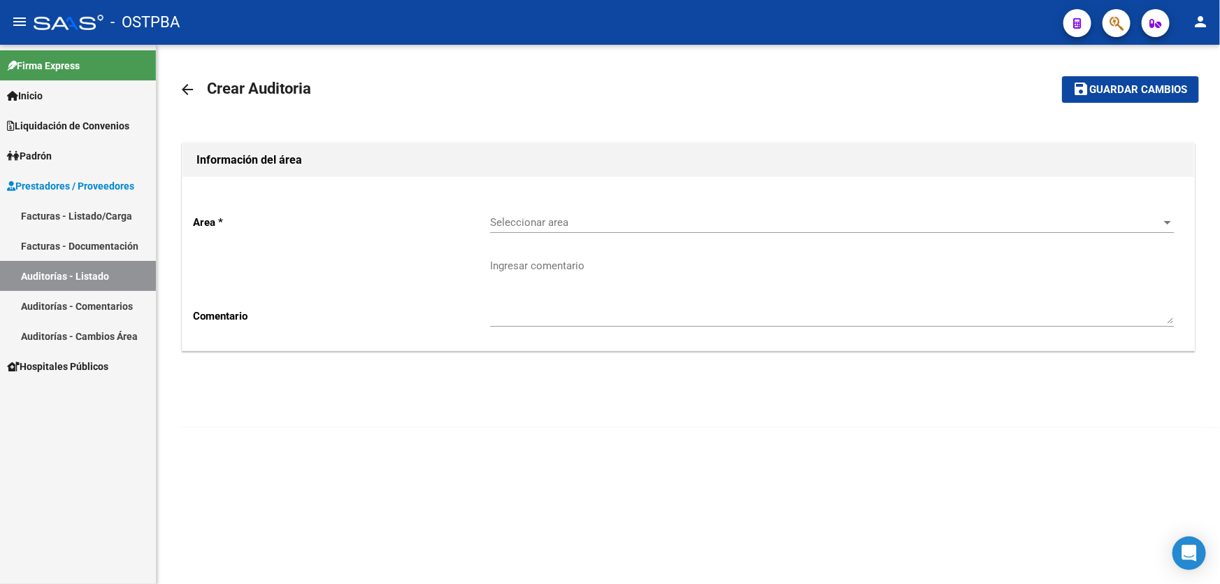
click at [565, 231] on div "Seleccionar area Seleccionar area" at bounding box center [832, 218] width 684 height 30
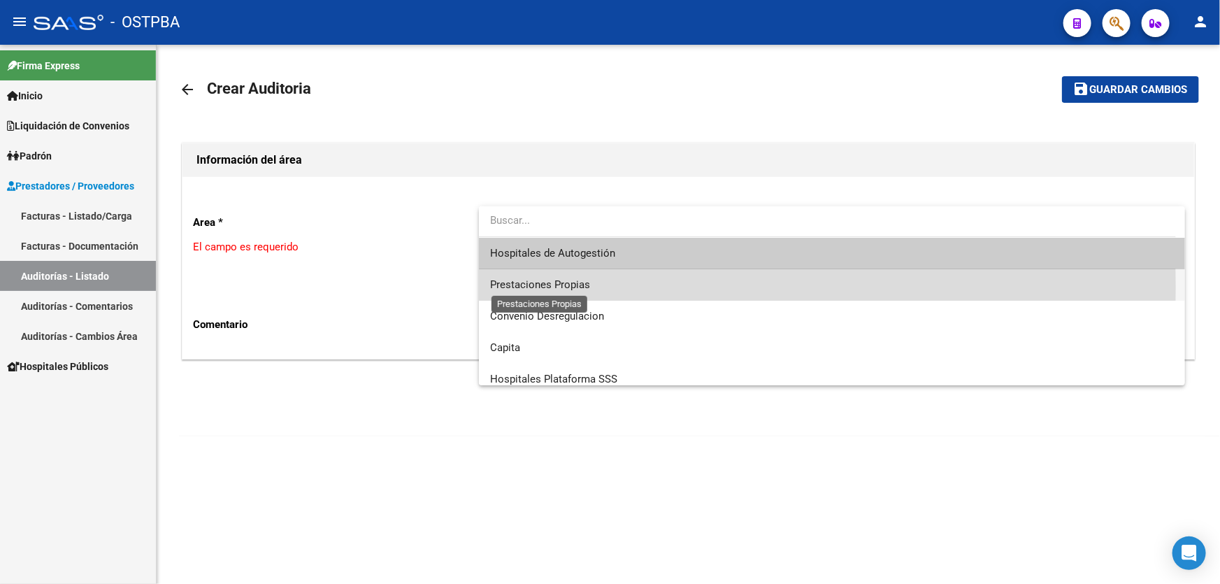
click at [533, 287] on span "Prestaciones Propias" at bounding box center [540, 284] width 100 height 13
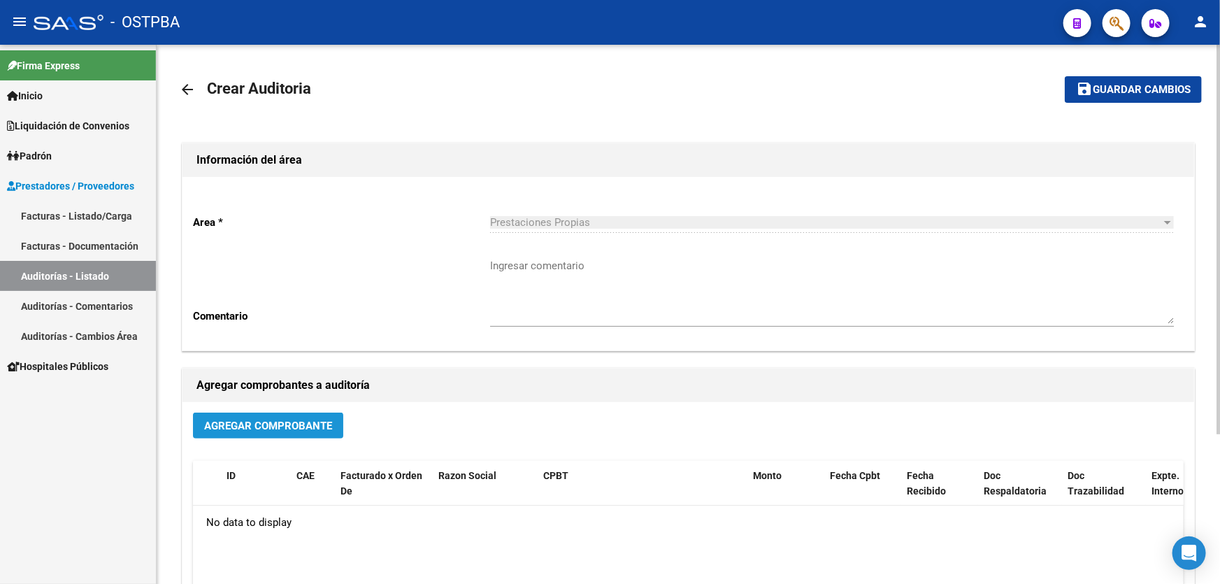
click at [235, 422] on span "Agregar Comprobante" at bounding box center [268, 425] width 128 height 13
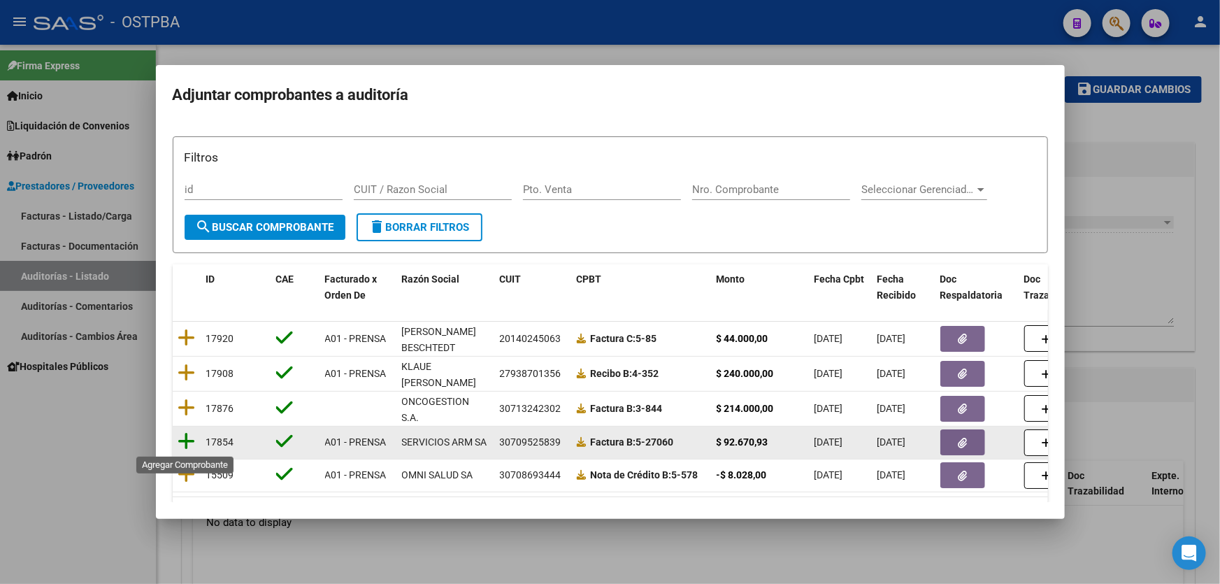
click at [187, 435] on icon at bounding box center [186, 441] width 17 height 20
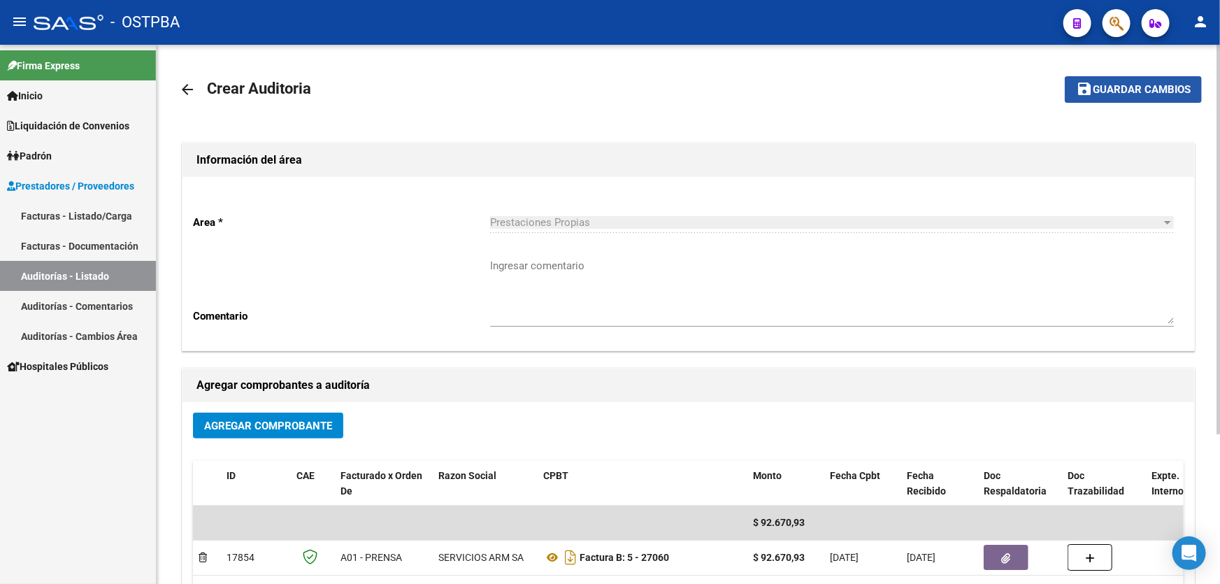
click at [1129, 87] on span "Guardar cambios" at bounding box center [1142, 90] width 98 height 13
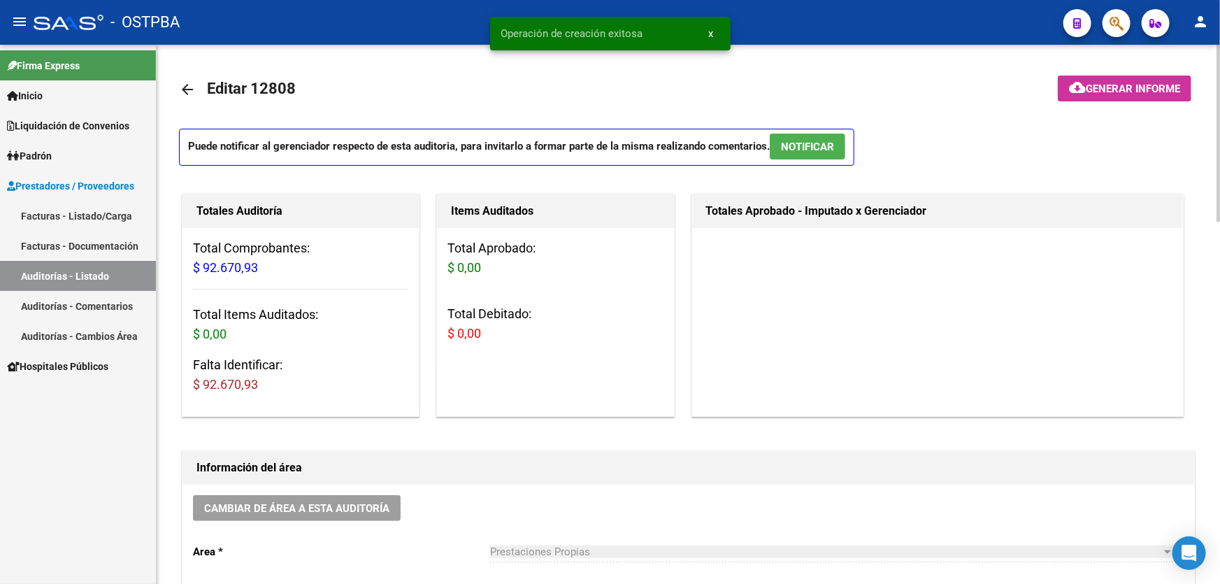
click at [184, 83] on mat-icon "arrow_back" at bounding box center [187, 89] width 17 height 17
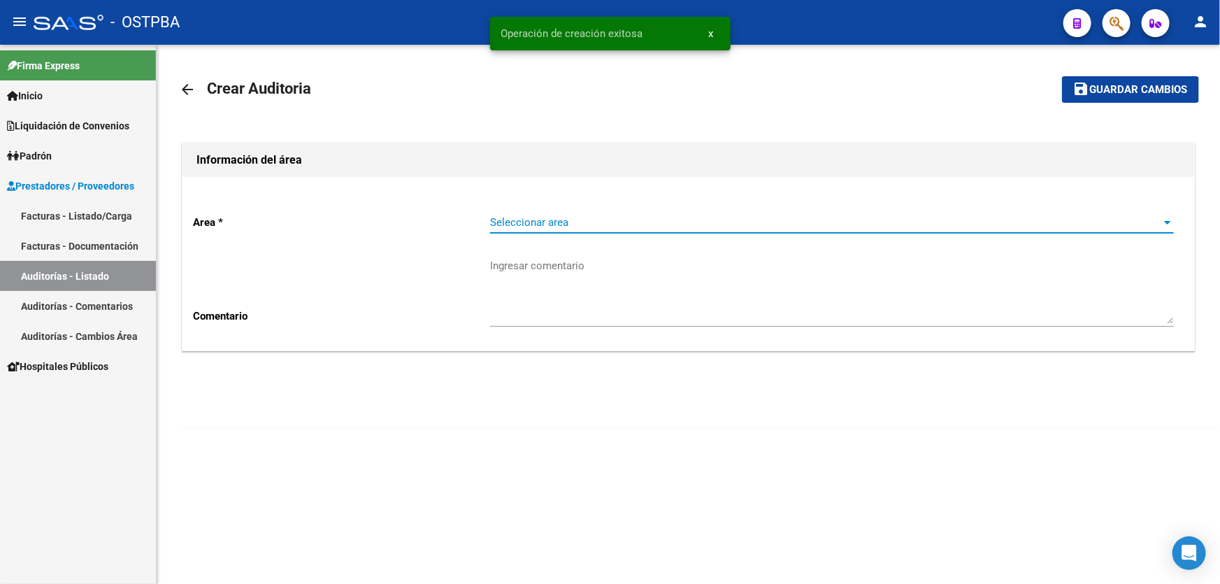
click at [522, 224] on span "Seleccionar area" at bounding box center [825, 222] width 671 height 13
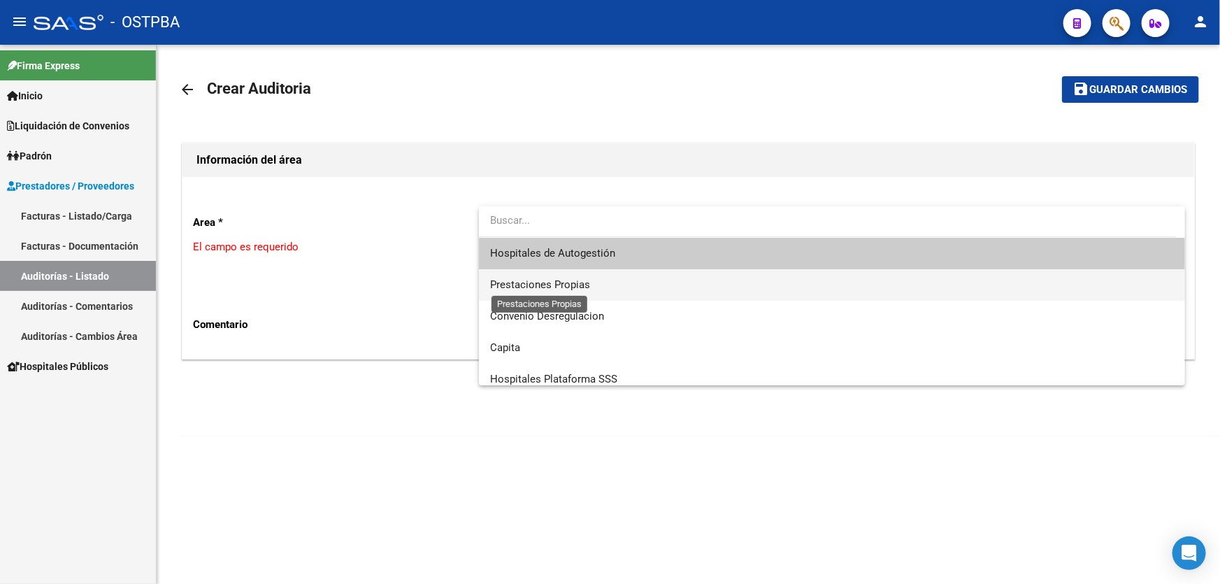
click at [529, 287] on span "Prestaciones Propias" at bounding box center [540, 284] width 100 height 13
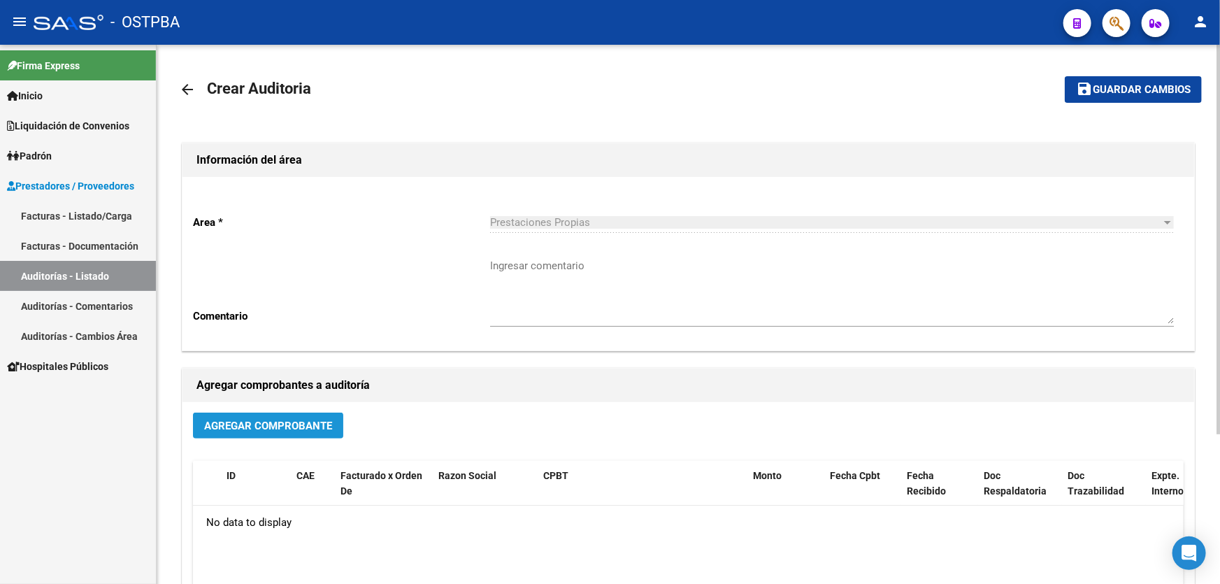
click at [252, 412] on button "Agregar Comprobante" at bounding box center [268, 425] width 150 height 26
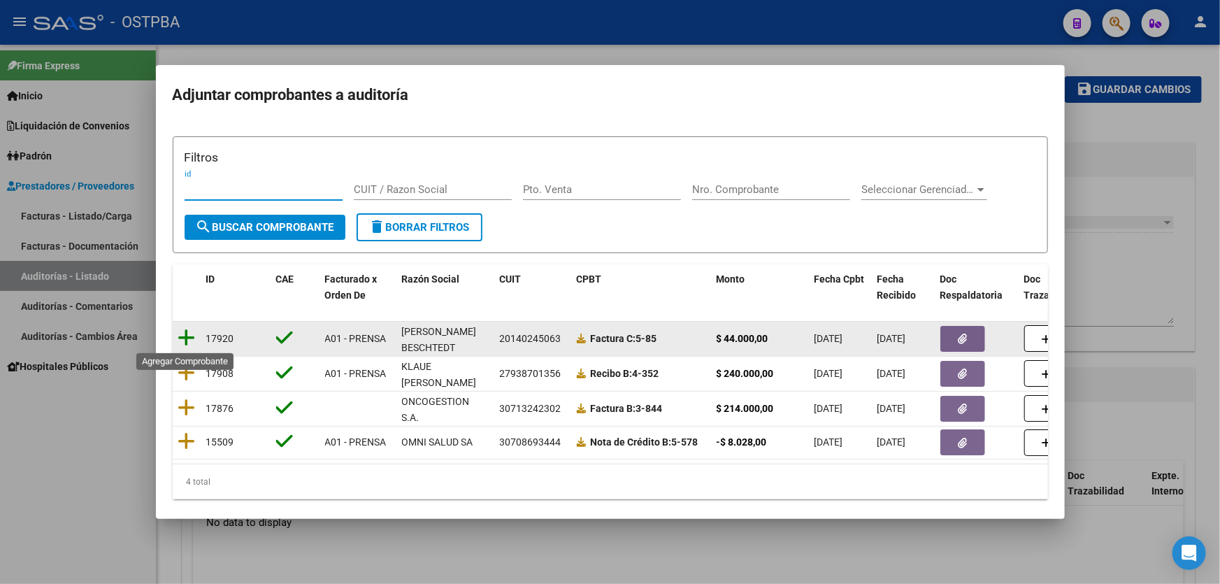
click at [185, 336] on icon at bounding box center [186, 338] width 17 height 20
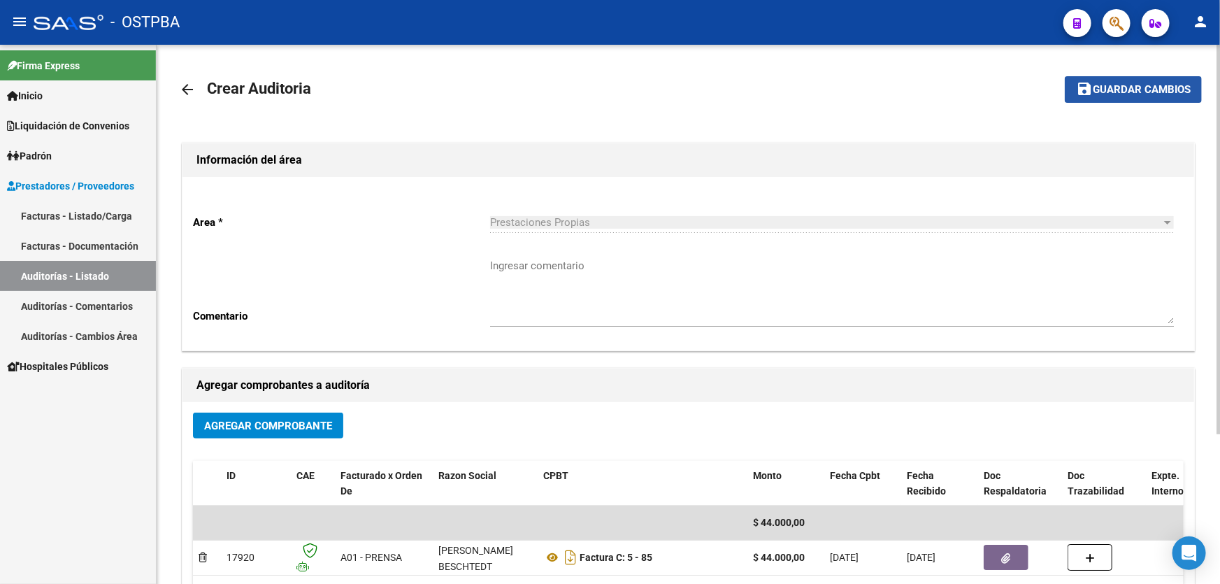
click at [1112, 85] on span "Guardar cambios" at bounding box center [1142, 90] width 98 height 13
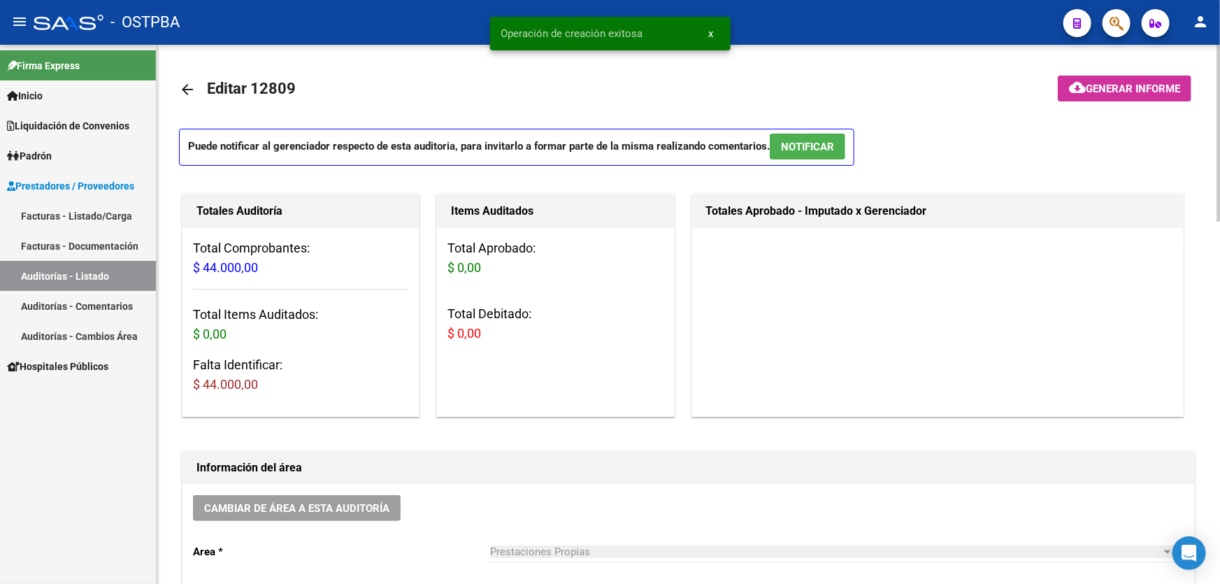
click at [186, 88] on mat-icon "arrow_back" at bounding box center [187, 89] width 17 height 17
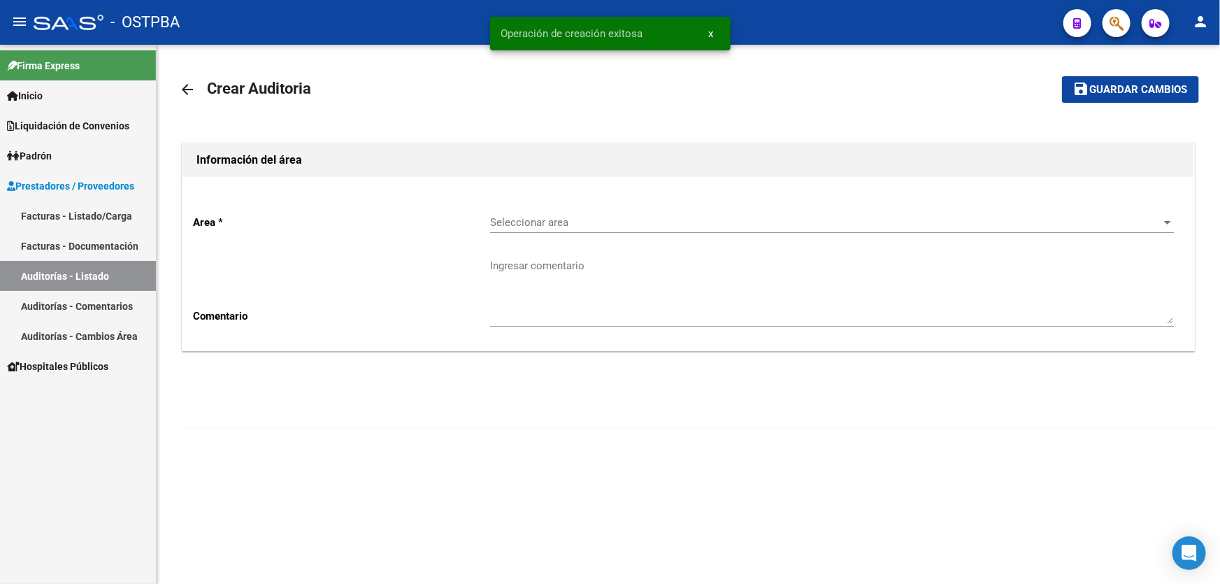
click at [561, 230] on div "Seleccionar area Seleccionar area" at bounding box center [832, 218] width 684 height 30
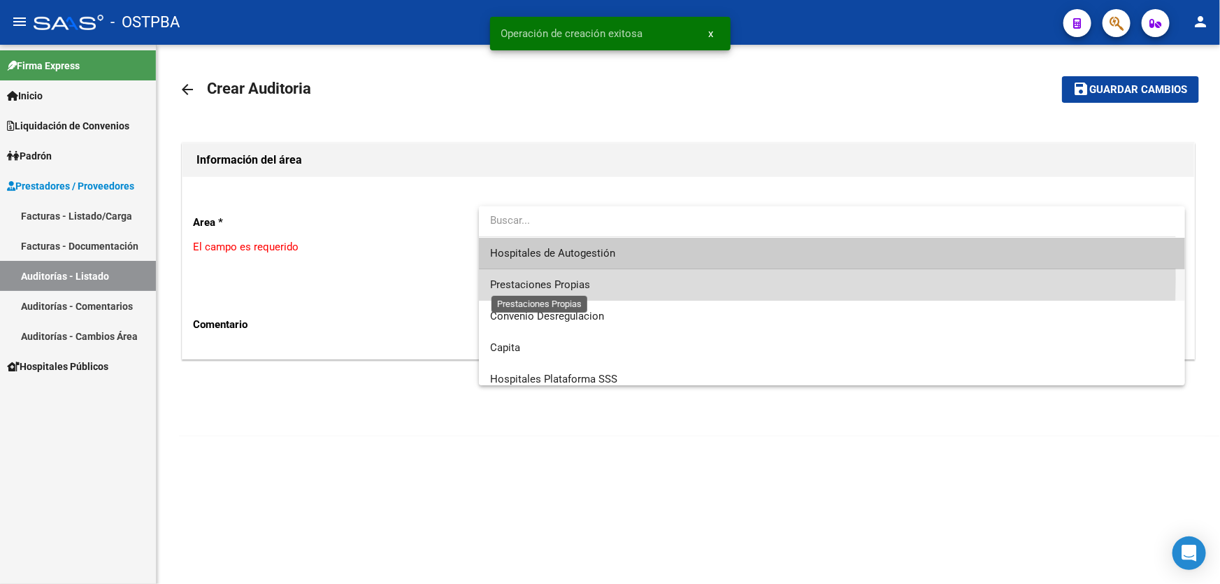
click at [517, 279] on span "Prestaciones Propias" at bounding box center [540, 284] width 100 height 13
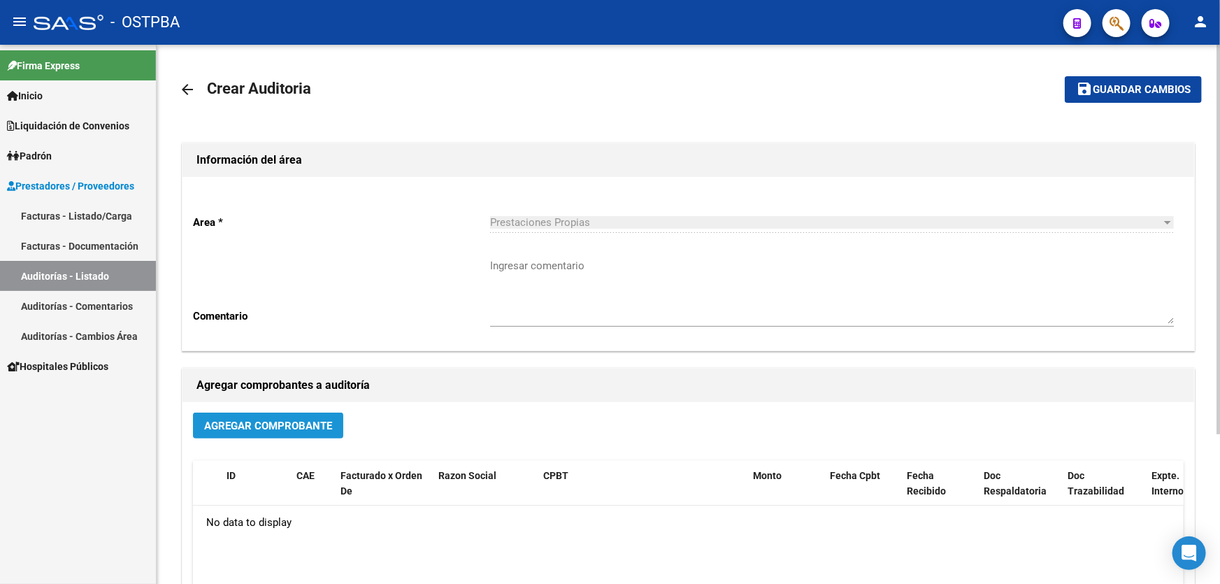
click at [231, 429] on span "Agregar Comprobante" at bounding box center [268, 425] width 128 height 13
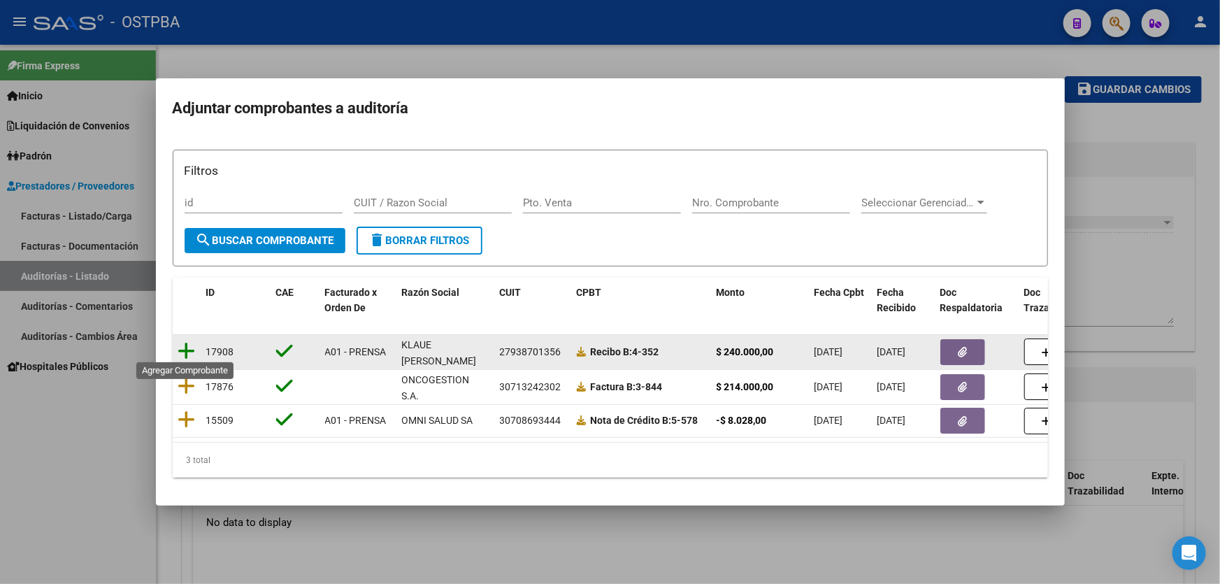
click at [183, 350] on icon at bounding box center [186, 351] width 17 height 20
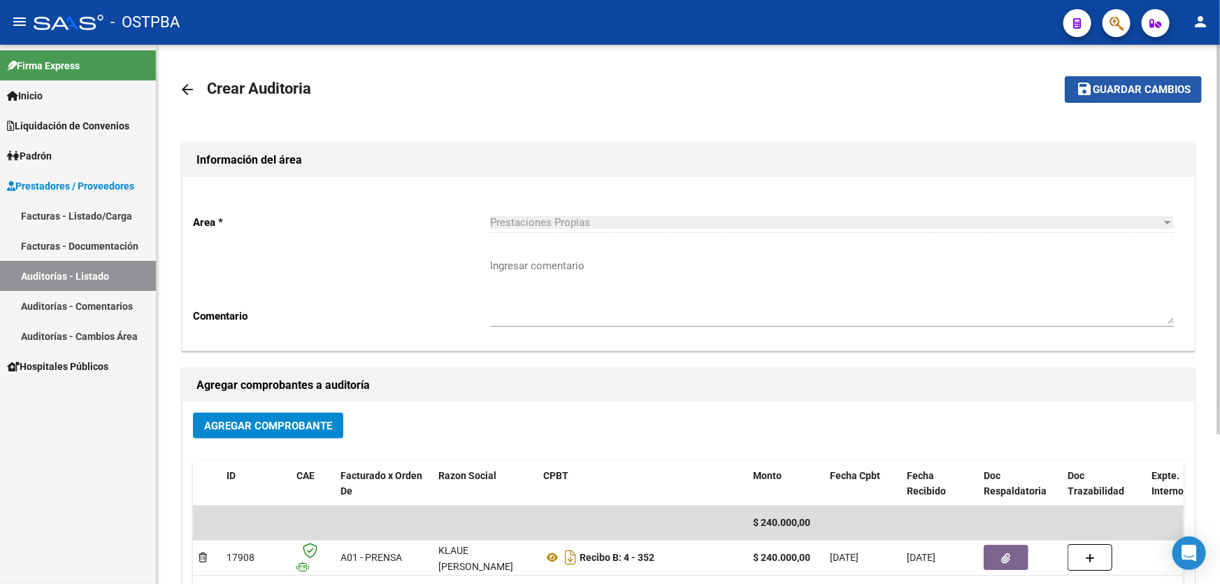
click at [1100, 85] on span "Guardar cambios" at bounding box center [1142, 90] width 98 height 13
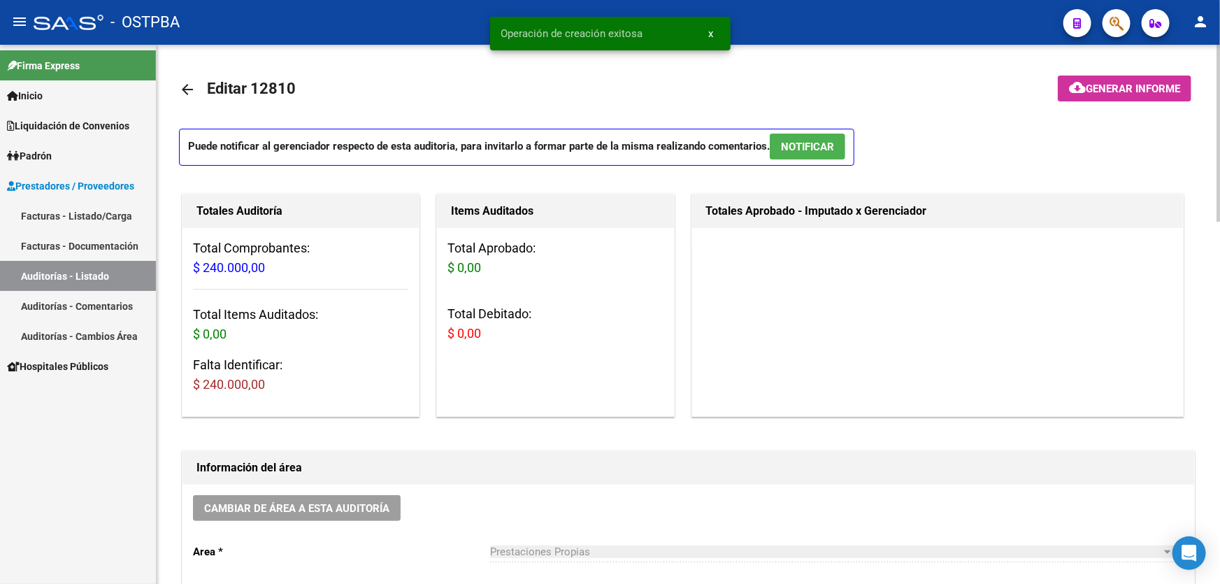
click at [184, 89] on mat-icon "arrow_back" at bounding box center [187, 89] width 17 height 17
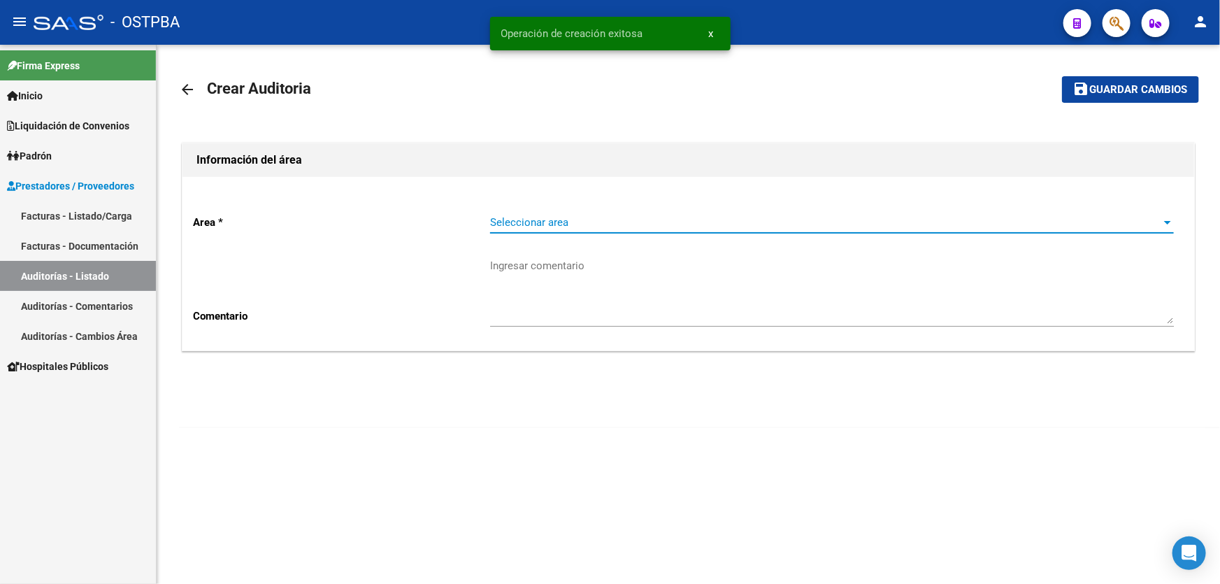
click at [529, 220] on span "Seleccionar area" at bounding box center [825, 222] width 671 height 13
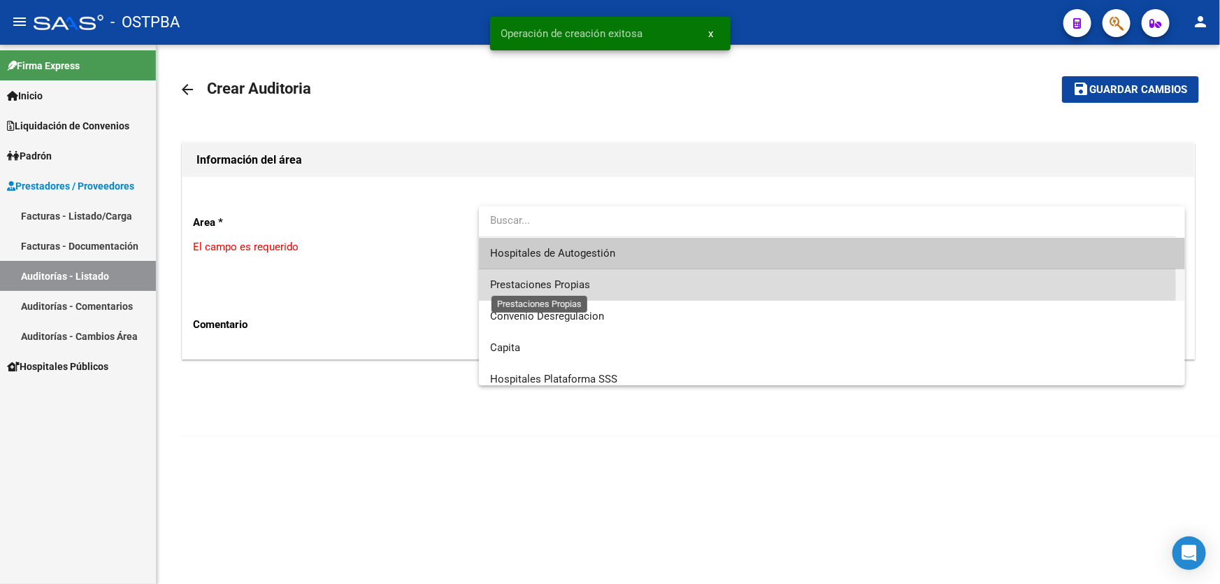
click at [527, 286] on span "Prestaciones Propias" at bounding box center [540, 284] width 100 height 13
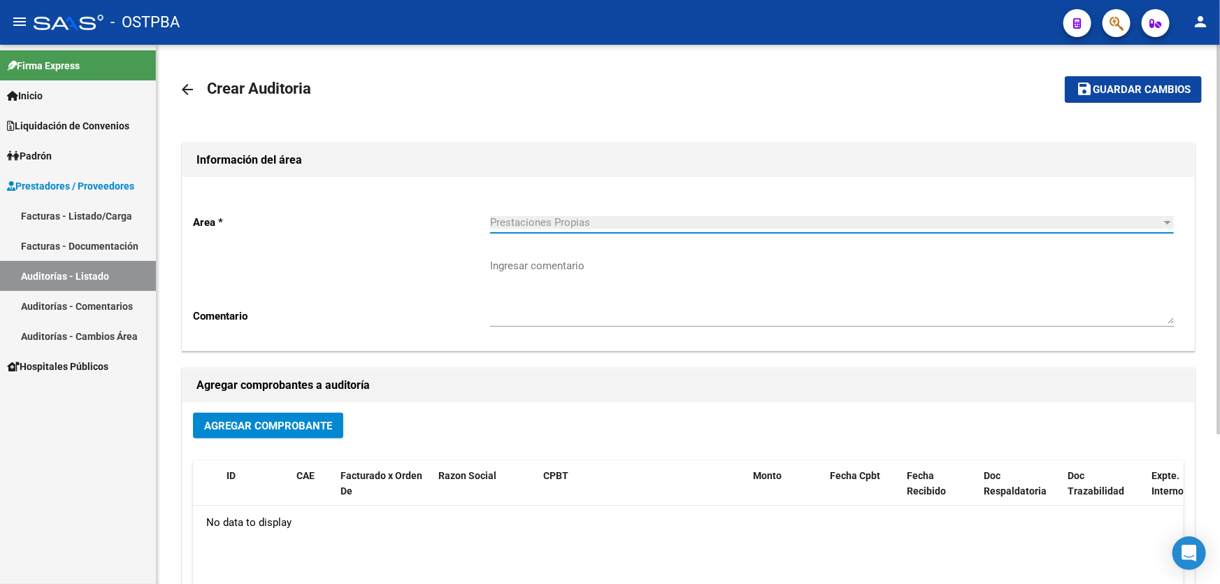
click at [221, 426] on span "Agregar Comprobante" at bounding box center [268, 425] width 128 height 13
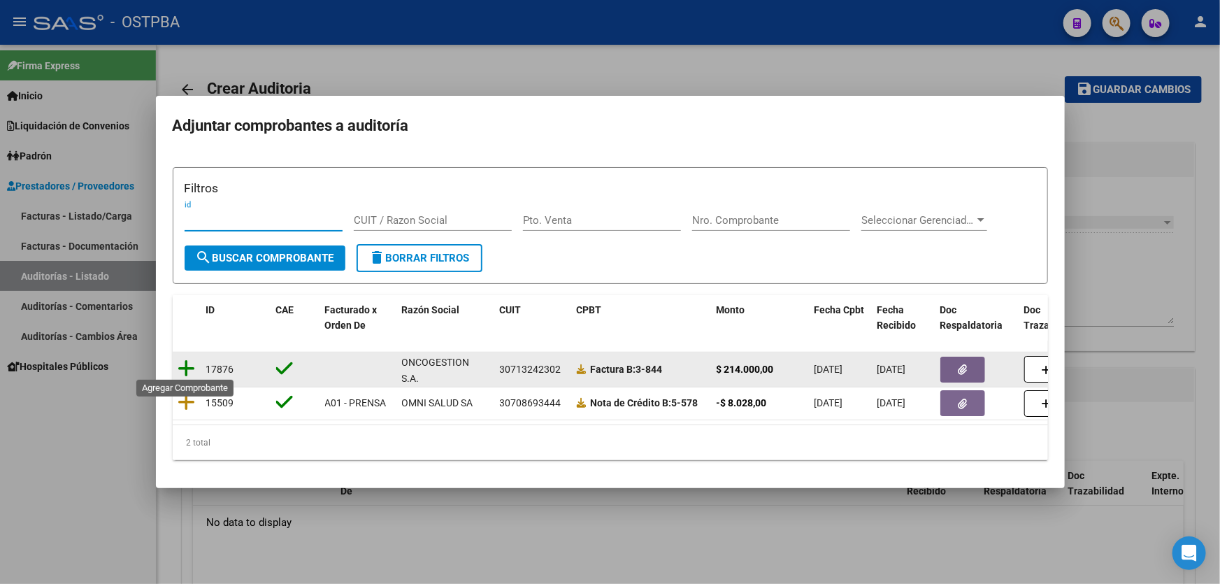
click at [187, 364] on icon at bounding box center [186, 369] width 17 height 20
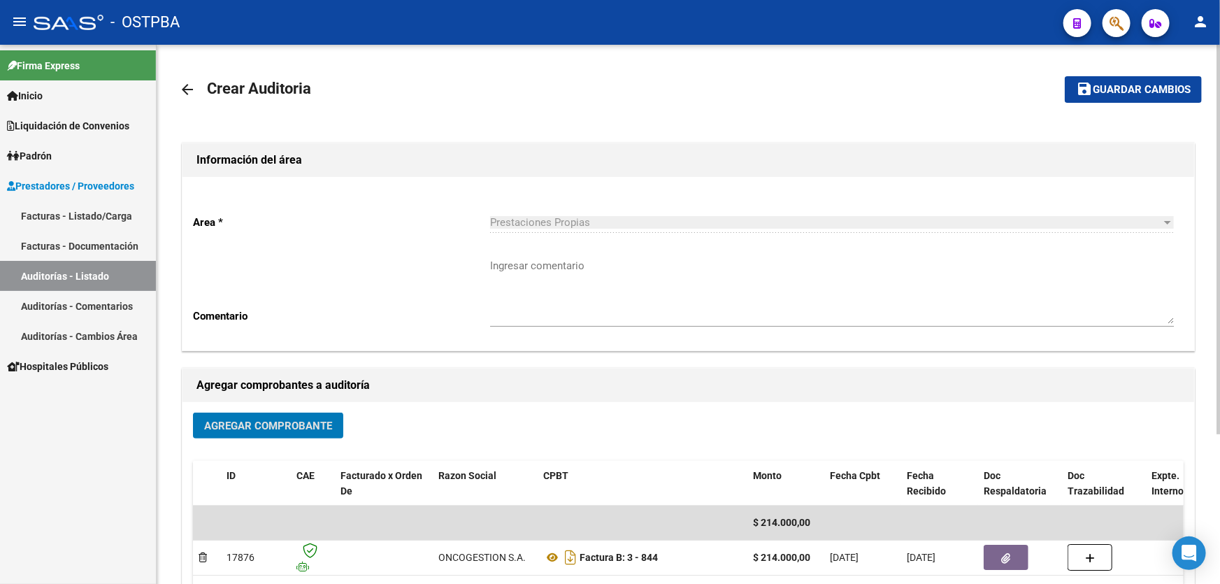
click at [1111, 87] on span "Guardar cambios" at bounding box center [1142, 90] width 98 height 13
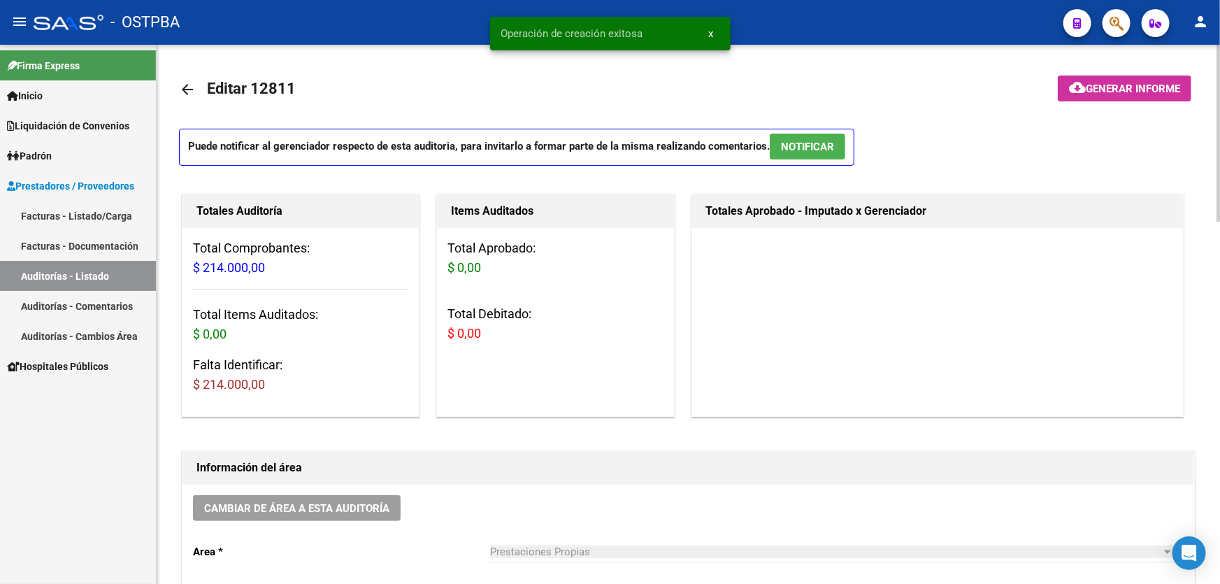
click at [180, 90] on mat-icon "arrow_back" at bounding box center [187, 89] width 17 height 17
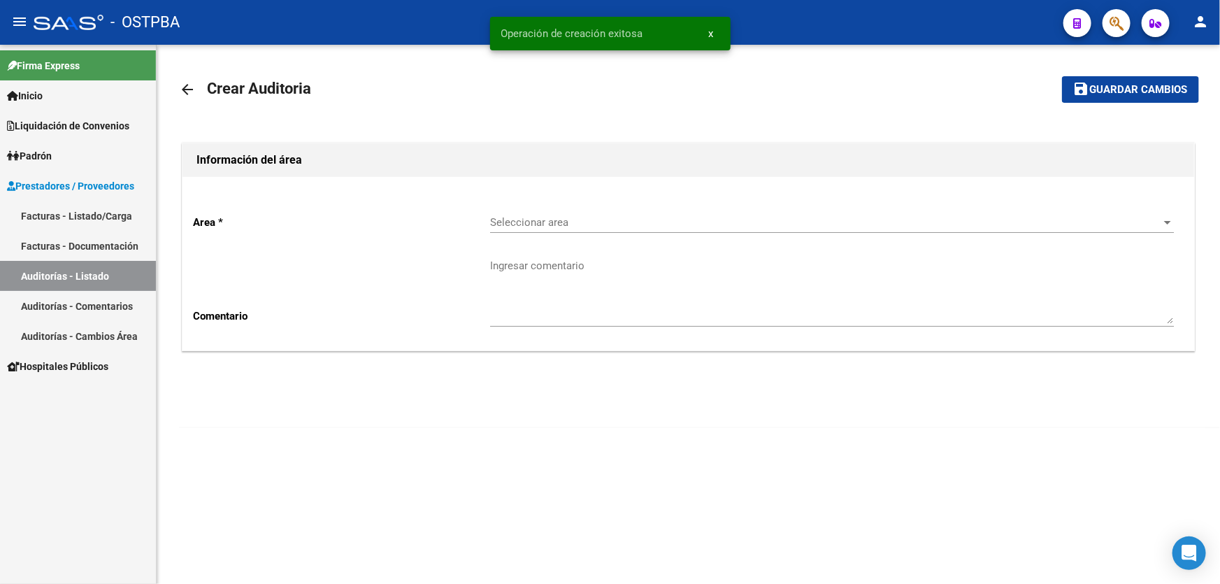
click at [189, 89] on mat-icon "arrow_back" at bounding box center [187, 89] width 17 height 17
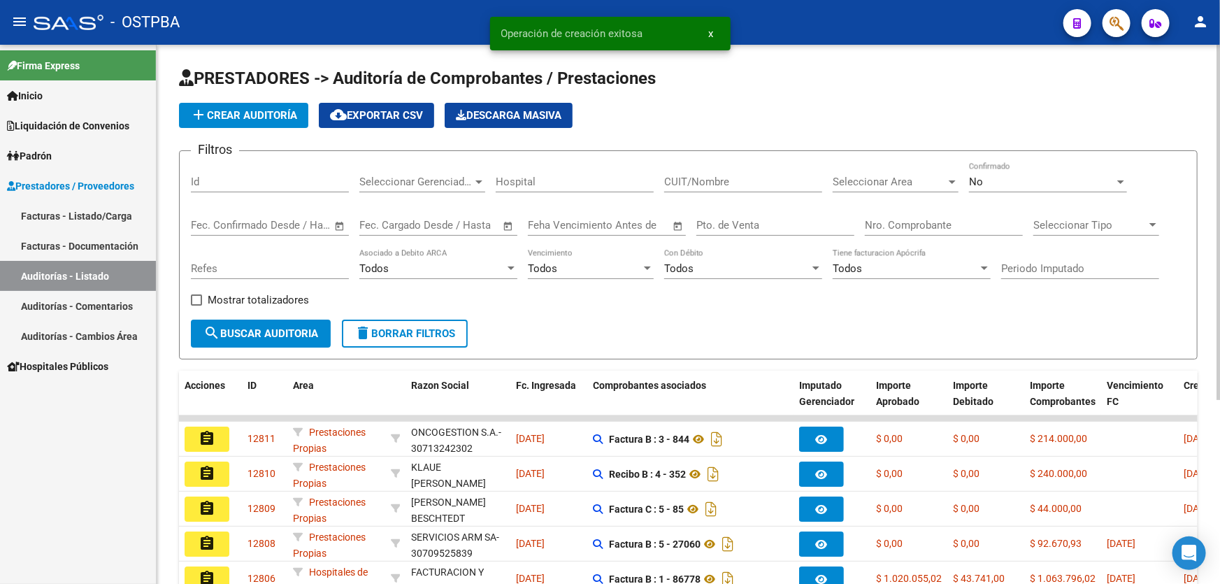
click at [240, 115] on span "add Crear Auditoría" at bounding box center [243, 115] width 107 height 13
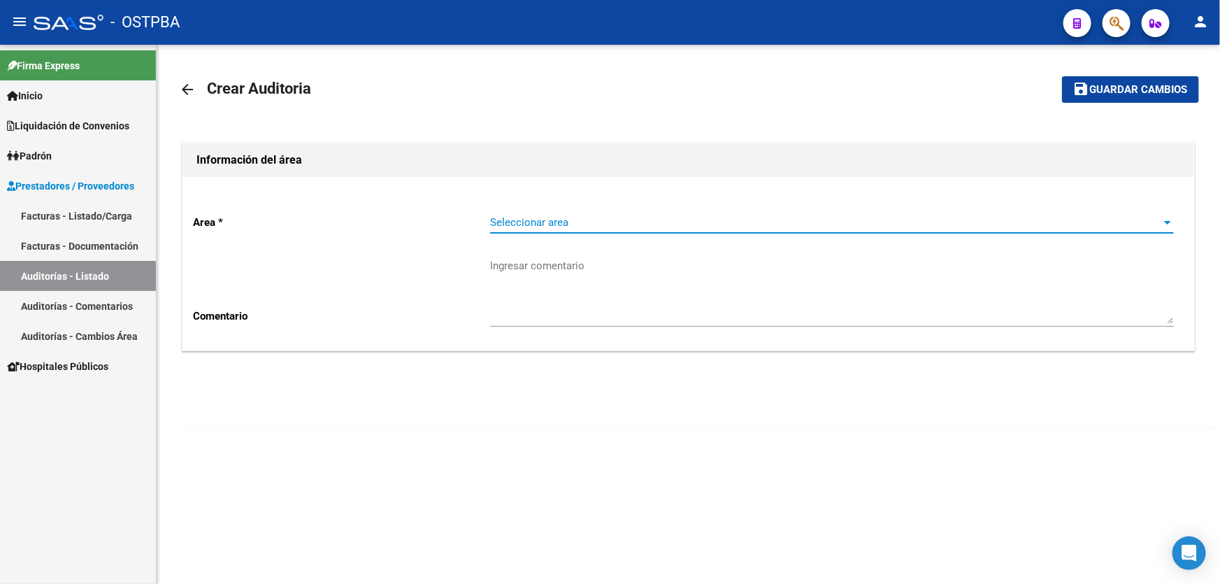
click at [541, 222] on span "Seleccionar area" at bounding box center [825, 222] width 671 height 13
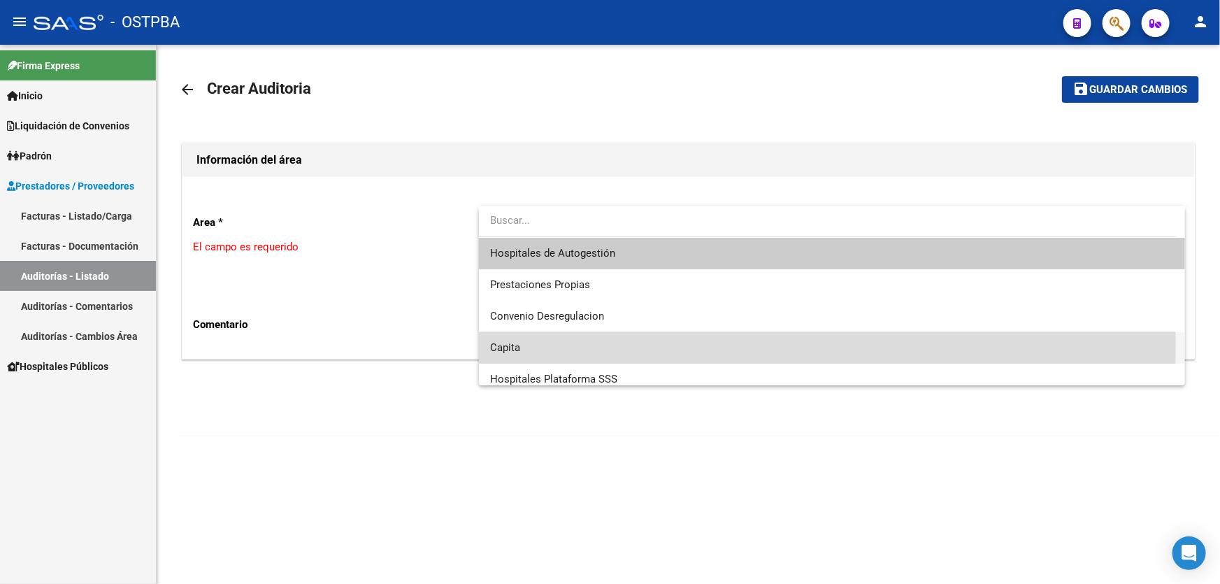
click at [526, 342] on span "Capita" at bounding box center [832, 347] width 684 height 31
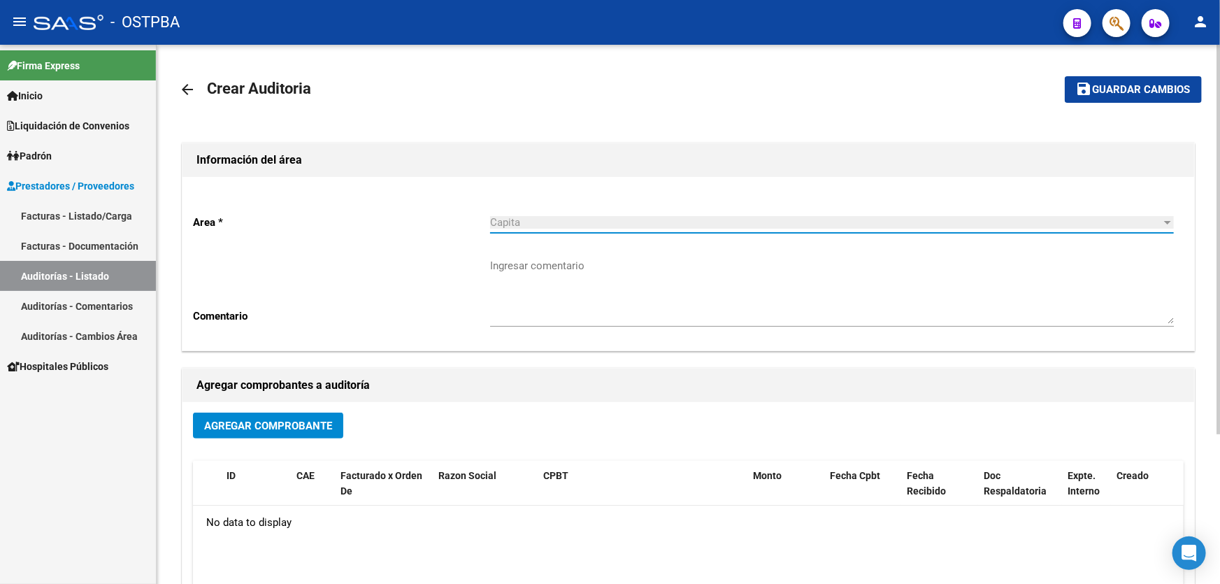
click at [243, 426] on span "Agregar Comprobante" at bounding box center [268, 425] width 128 height 13
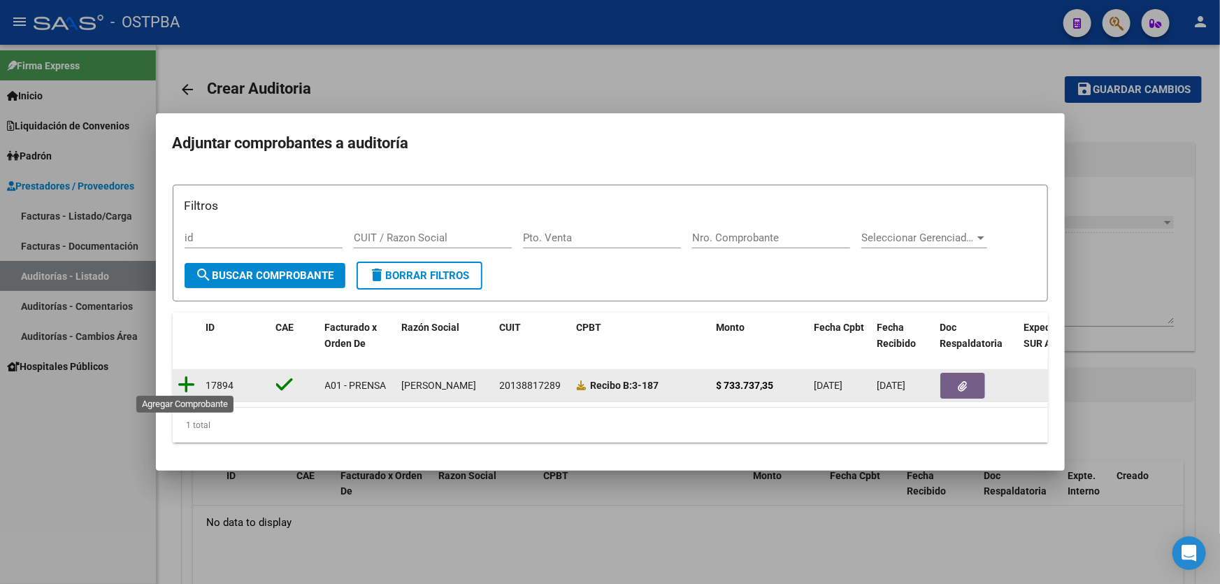
click at [185, 377] on icon at bounding box center [186, 385] width 17 height 20
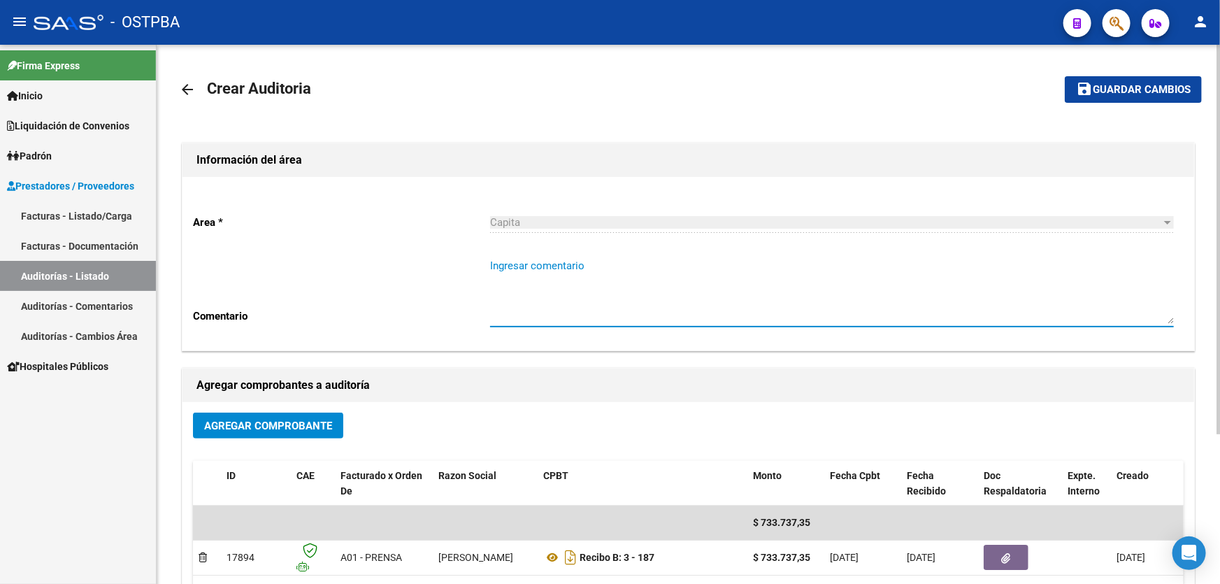
click at [524, 287] on textarea "Ingresar comentario" at bounding box center [832, 291] width 684 height 66
type textarea "[PERSON_NAME]"
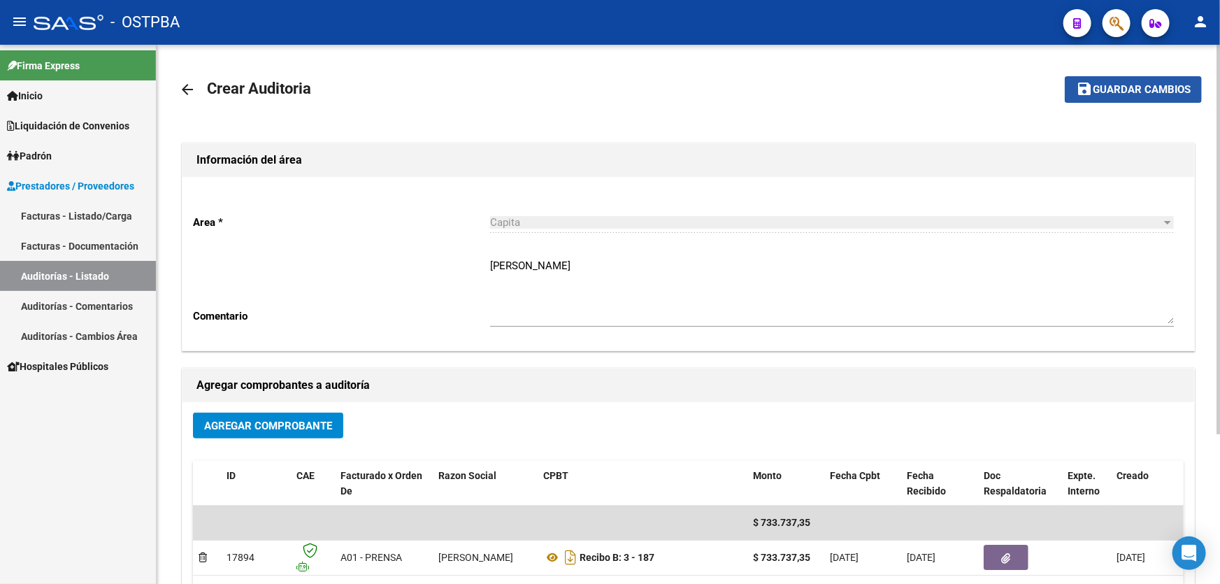
click at [1103, 89] on span "Guardar cambios" at bounding box center [1142, 90] width 98 height 13
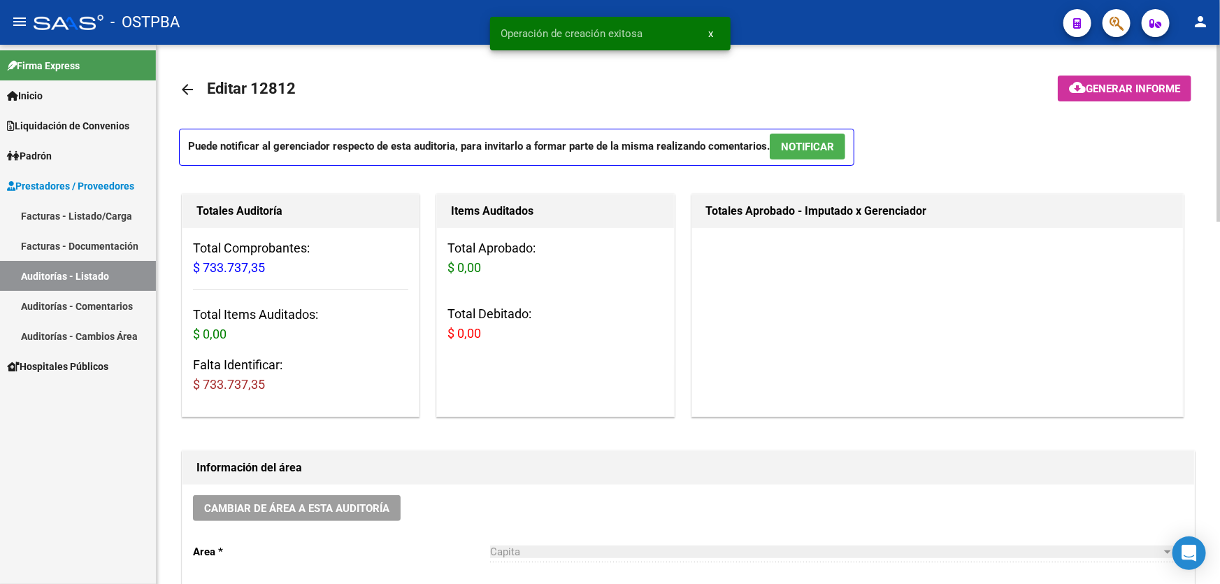
click at [184, 81] on mat-icon "arrow_back" at bounding box center [187, 89] width 17 height 17
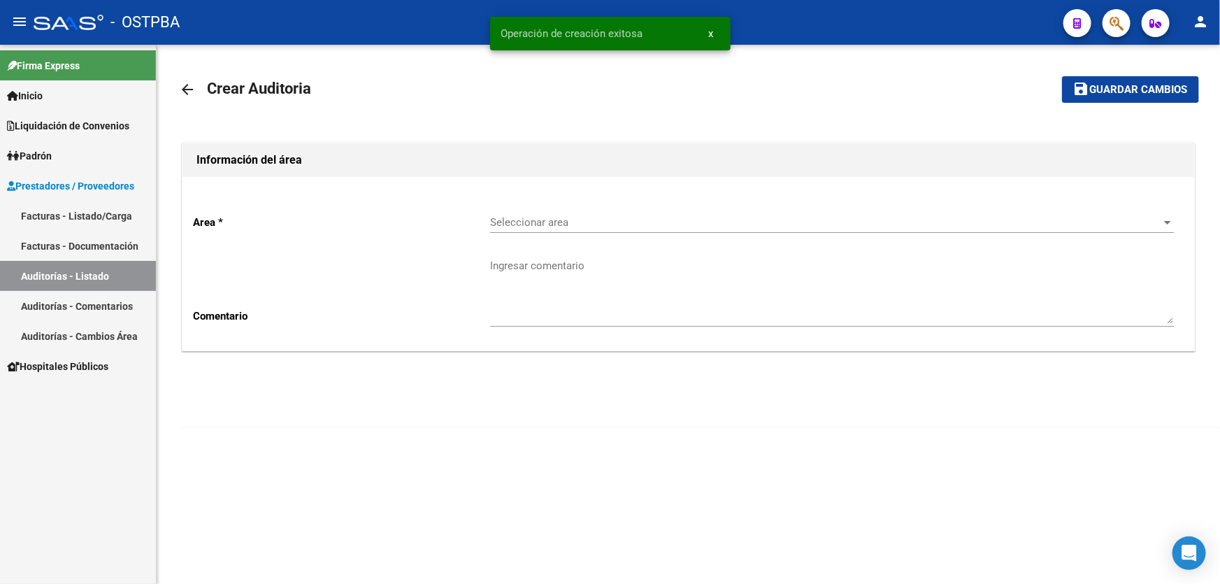
click at [186, 90] on mat-icon "arrow_back" at bounding box center [187, 89] width 17 height 17
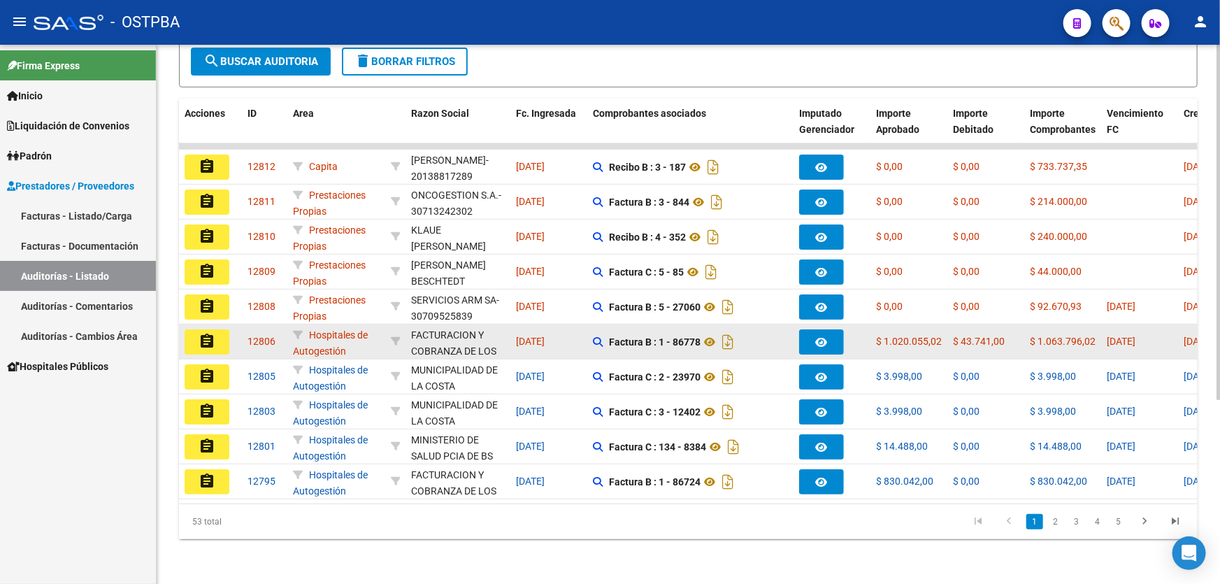
click at [203, 334] on mat-icon "assignment" at bounding box center [207, 341] width 17 height 17
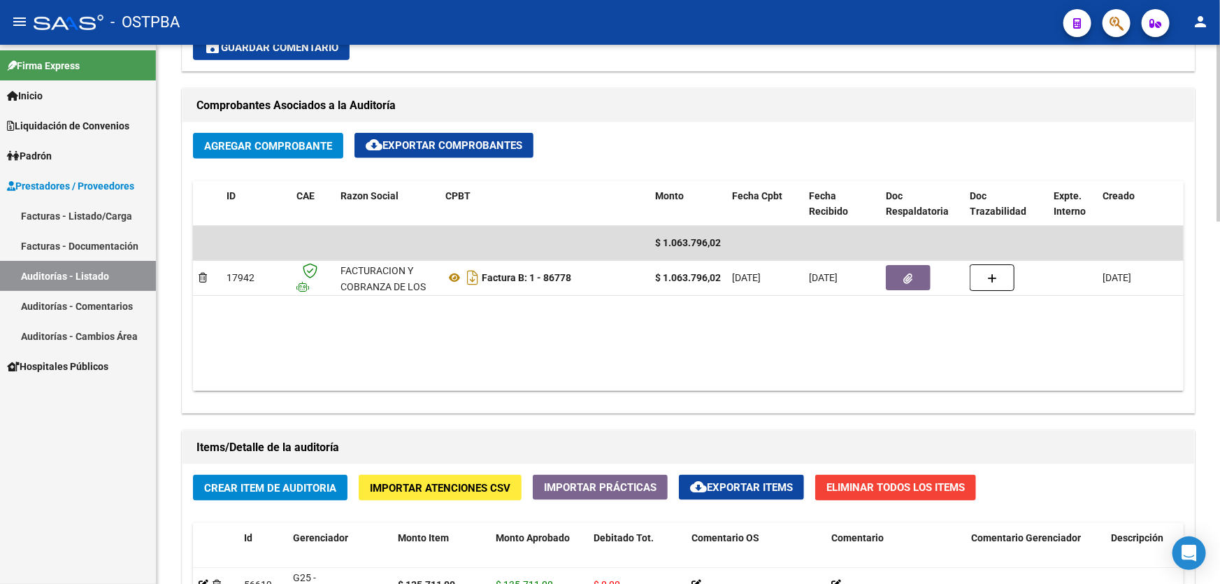
scroll to position [635, 0]
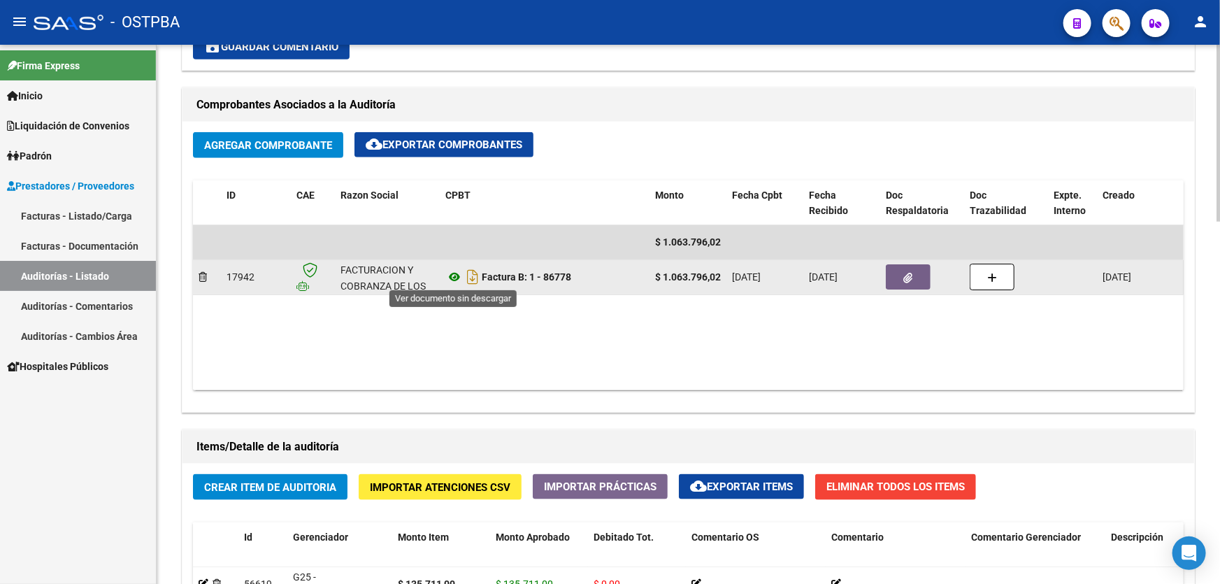
click at [456, 273] on icon at bounding box center [454, 276] width 18 height 17
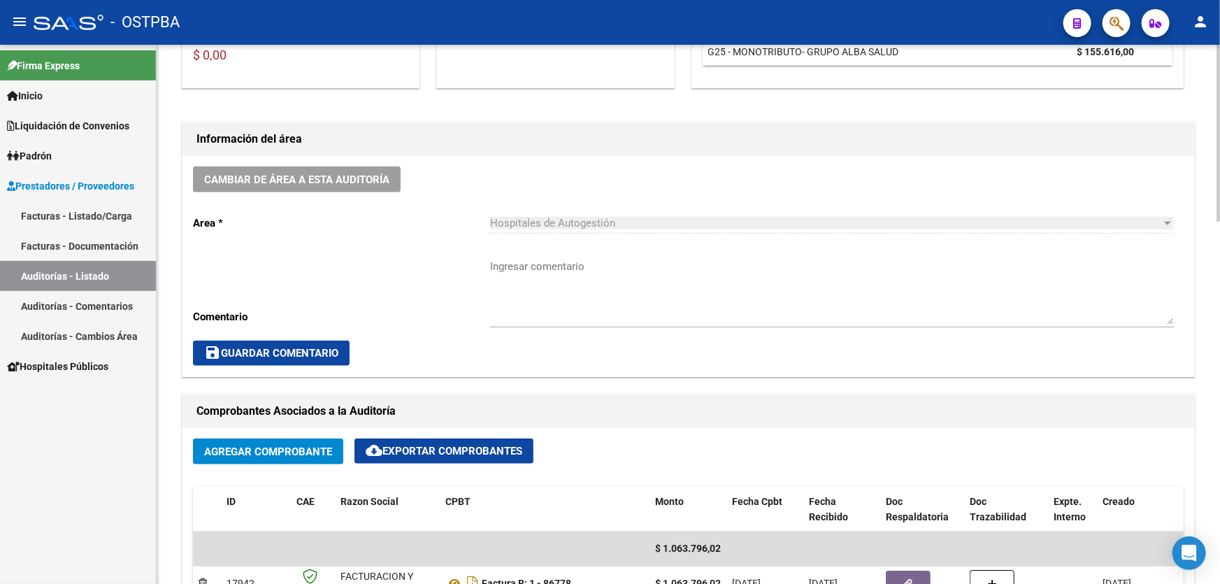
scroll to position [317, 0]
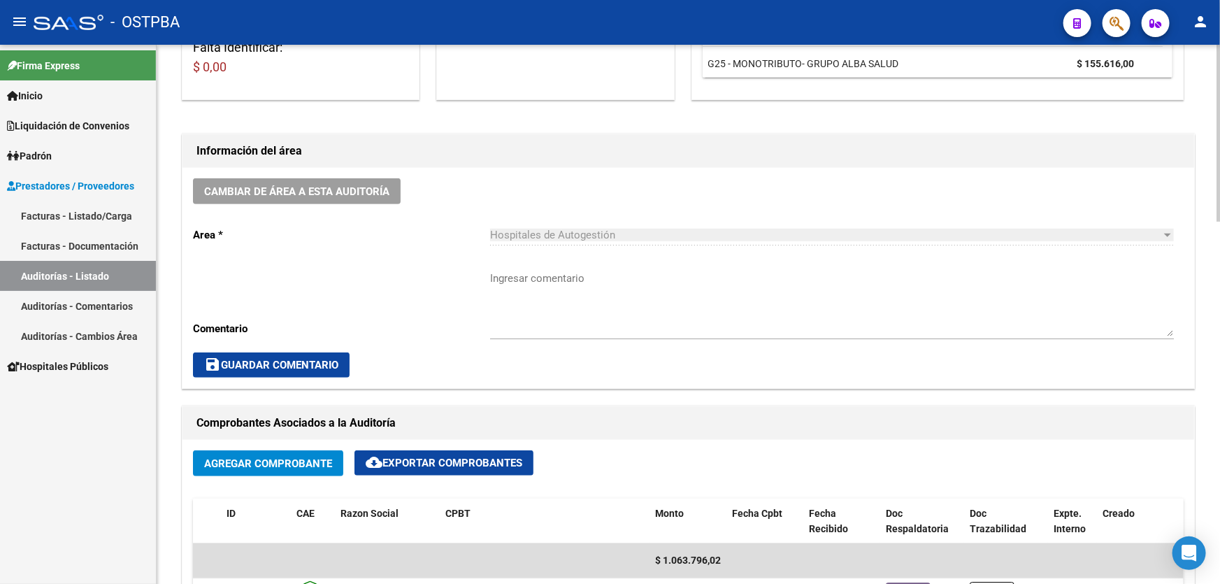
click at [542, 327] on textarea "Ingresar comentario" at bounding box center [832, 304] width 684 height 66
type textarea "CERRAR 24/10"
click at [243, 359] on span "save Guardar Comentario" at bounding box center [271, 365] width 134 height 13
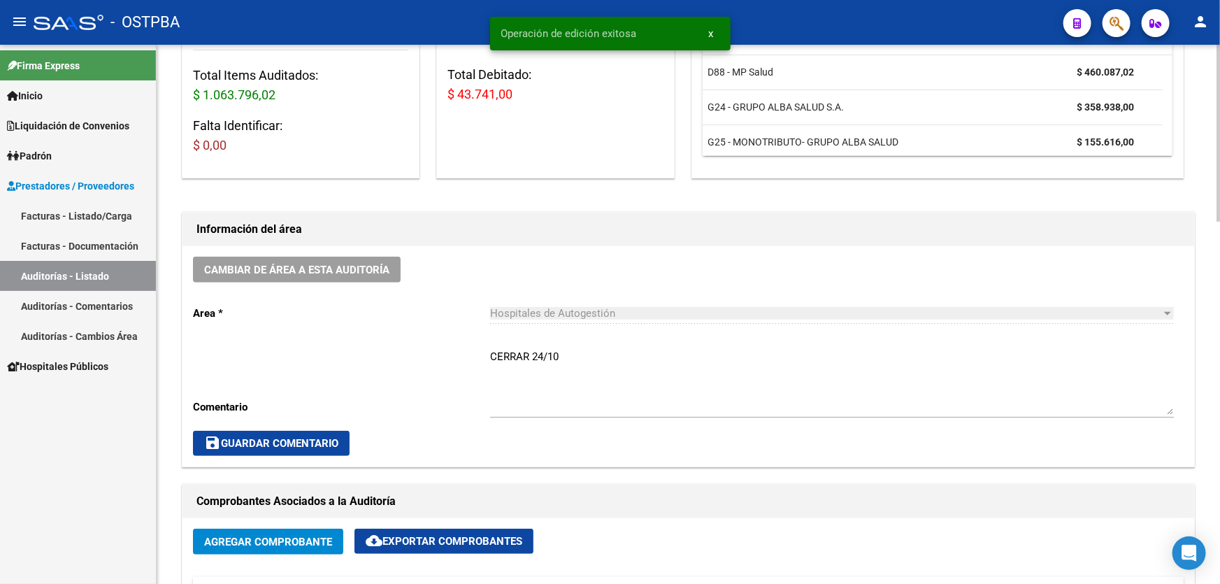
scroll to position [0, 0]
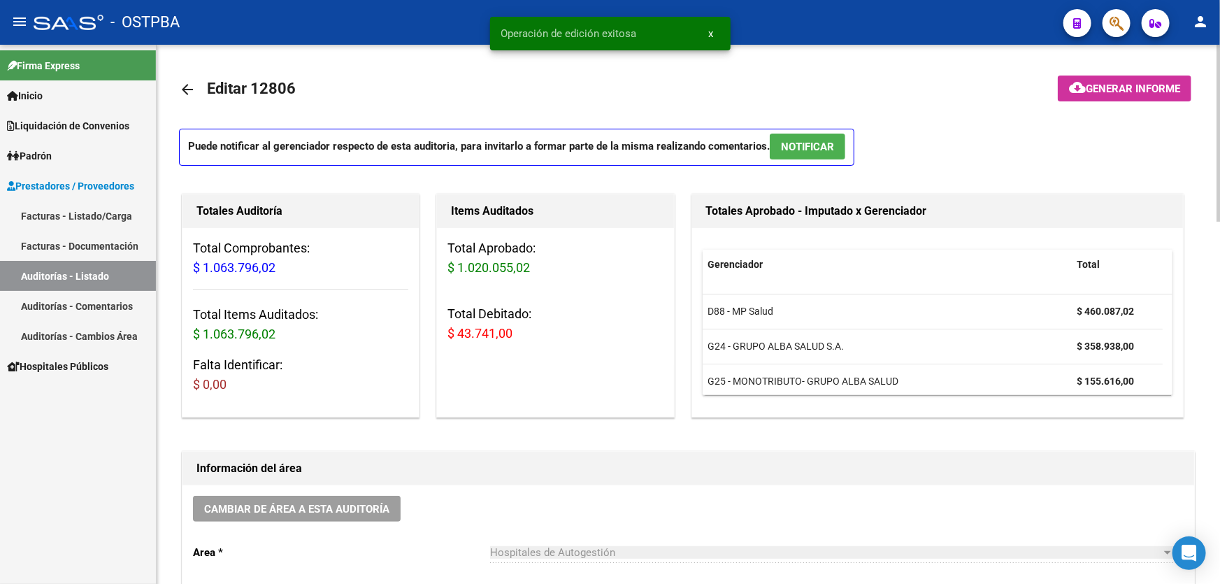
click at [810, 148] on span "NOTIFICAR" at bounding box center [807, 147] width 53 height 13
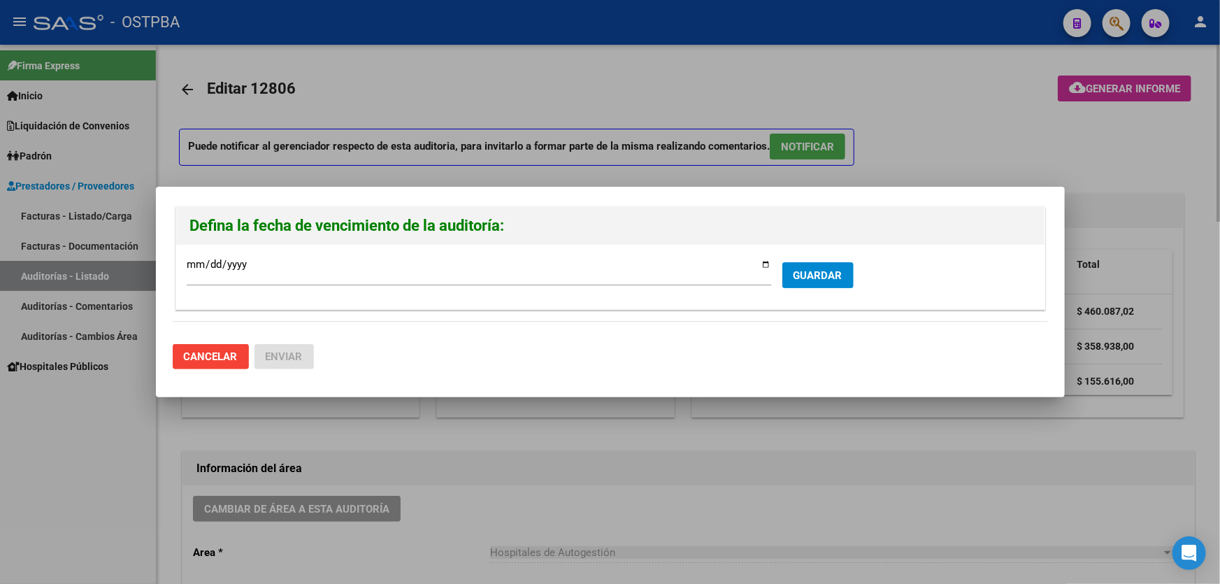
click at [750, 454] on div at bounding box center [610, 292] width 1220 height 584
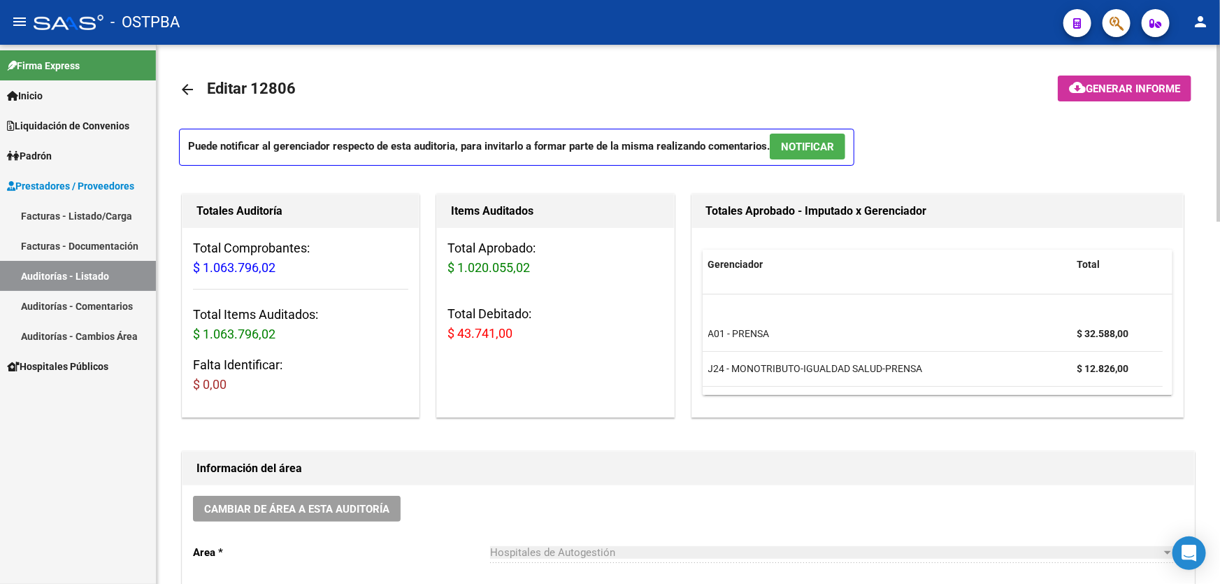
scroll to position [113, 0]
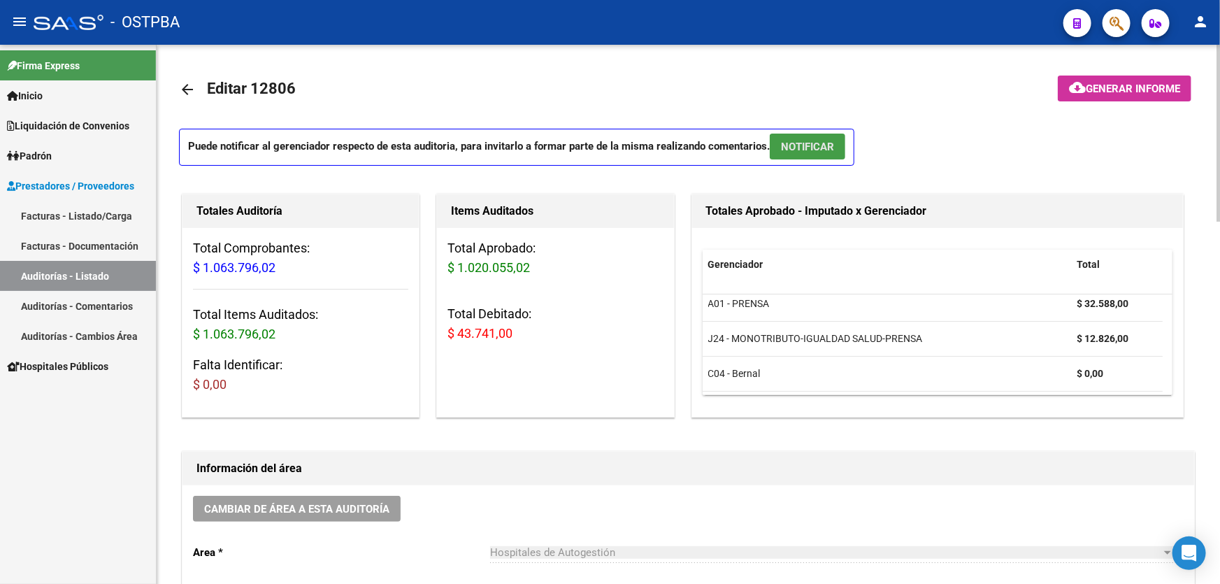
click at [788, 141] on span "NOTIFICAR" at bounding box center [807, 147] width 53 height 13
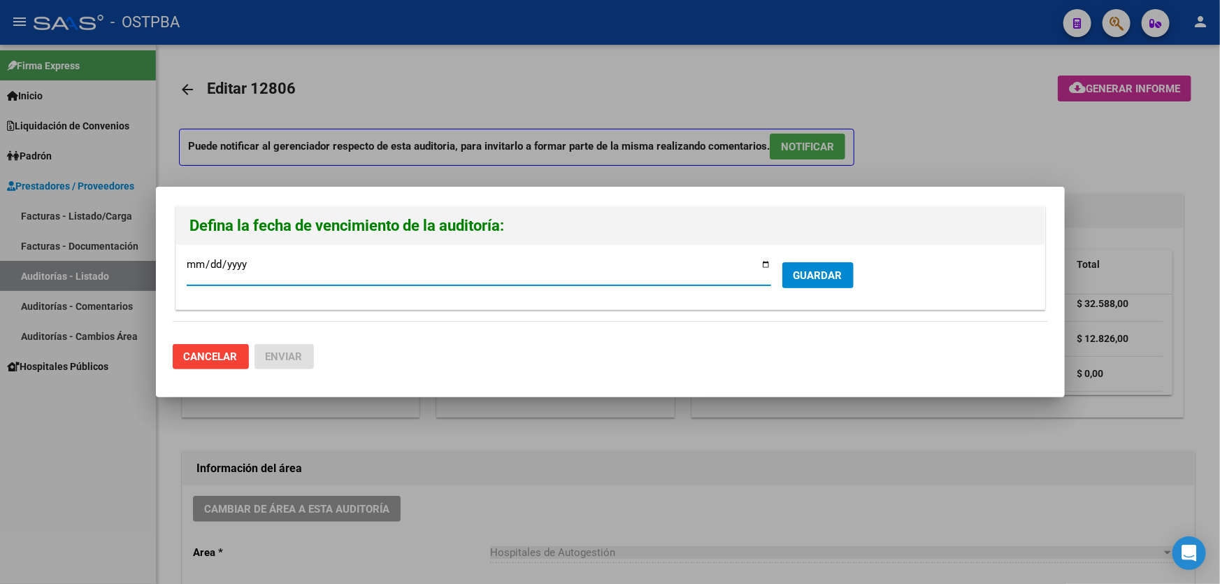
type input "[DATE]"
click at [826, 272] on span "GUARDAR" at bounding box center [817, 275] width 49 height 13
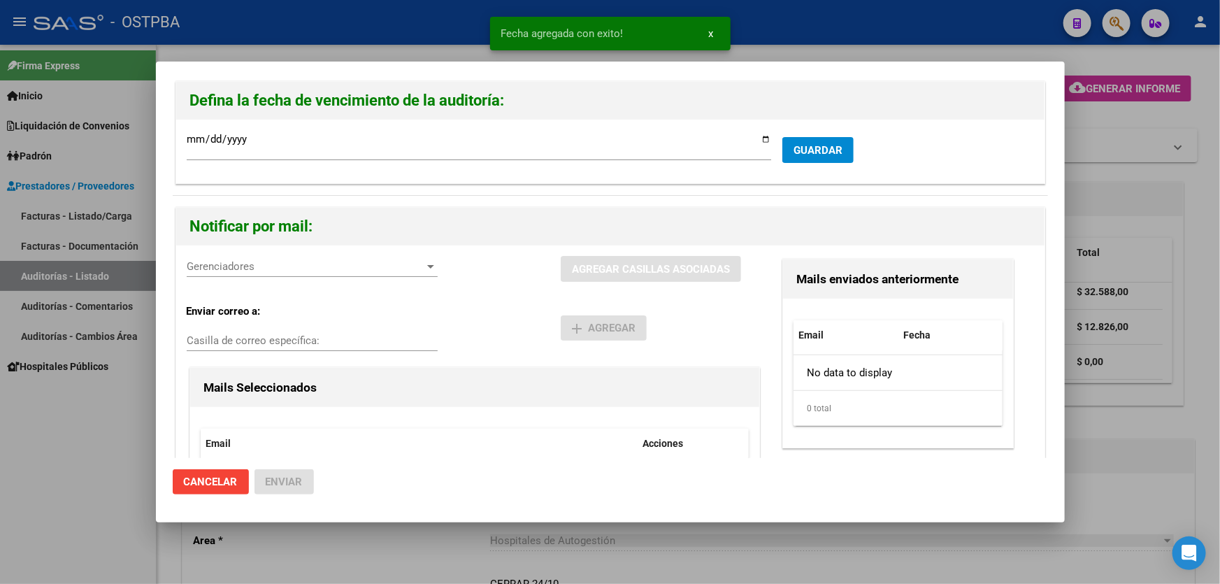
click at [218, 267] on span "Gerenciadores" at bounding box center [306, 266] width 238 height 13
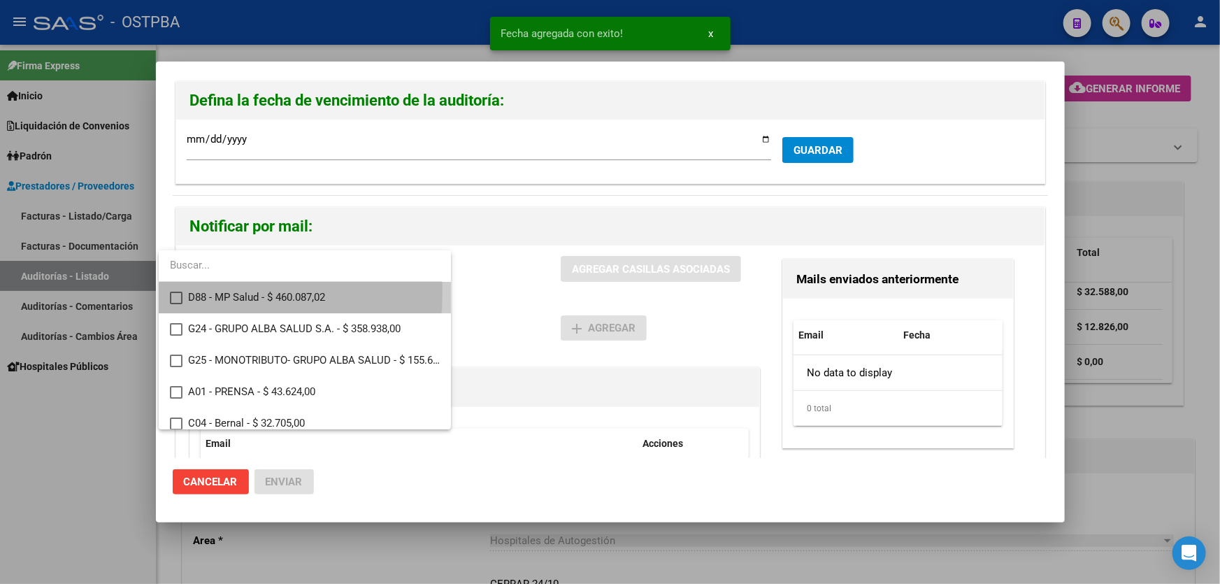
click at [170, 292] on mat-pseudo-checkbox at bounding box center [176, 298] width 13 height 13
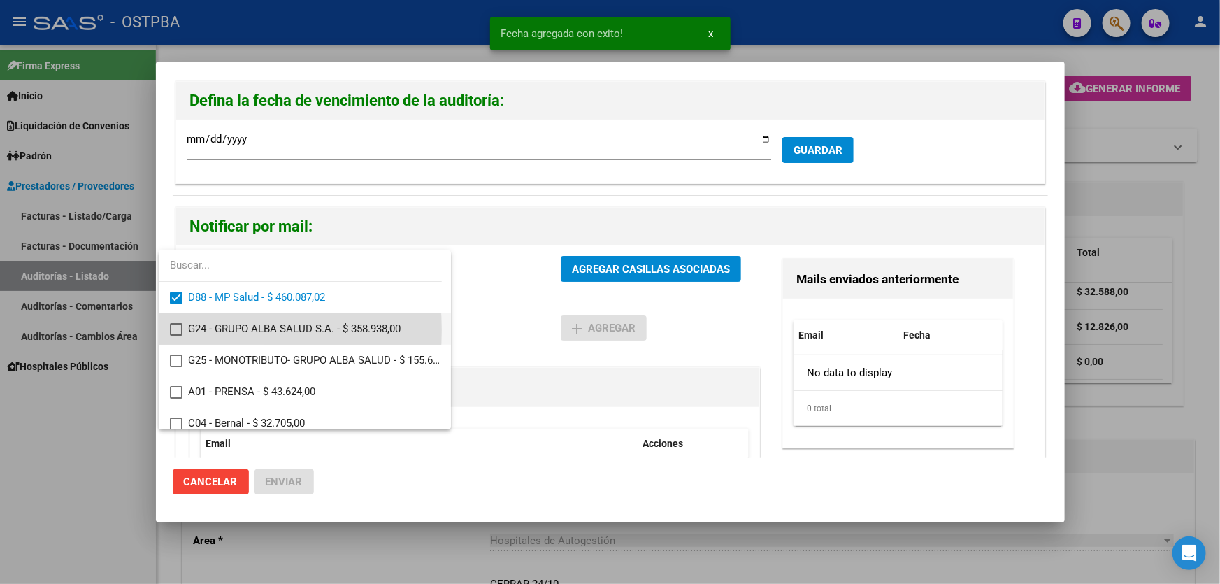
click at [175, 330] on mat-pseudo-checkbox at bounding box center [176, 329] width 13 height 13
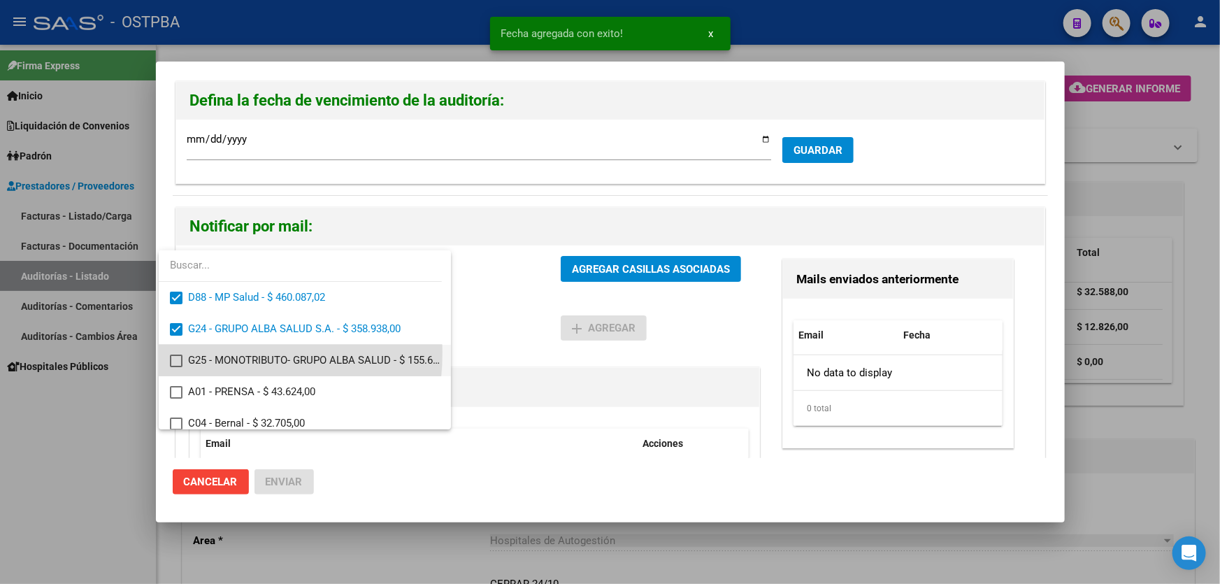
click at [172, 352] on mat-option "G25 - MONOTRIBUTO- GRUPO ALBA SALUD - $ 155.616,00" at bounding box center [305, 360] width 292 height 31
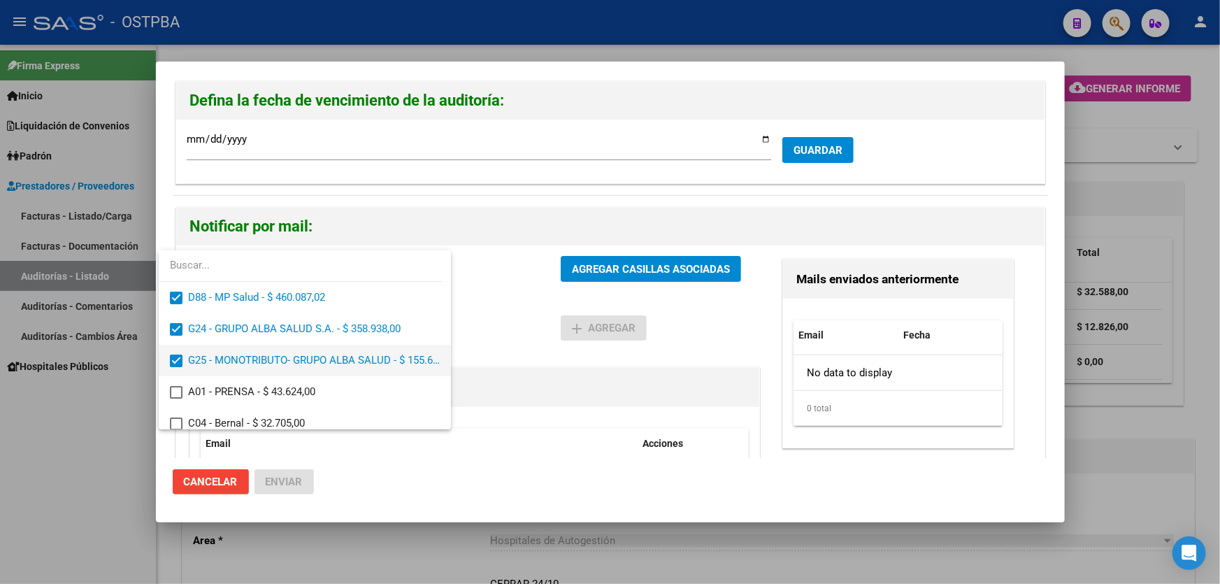
scroll to position [41, 0]
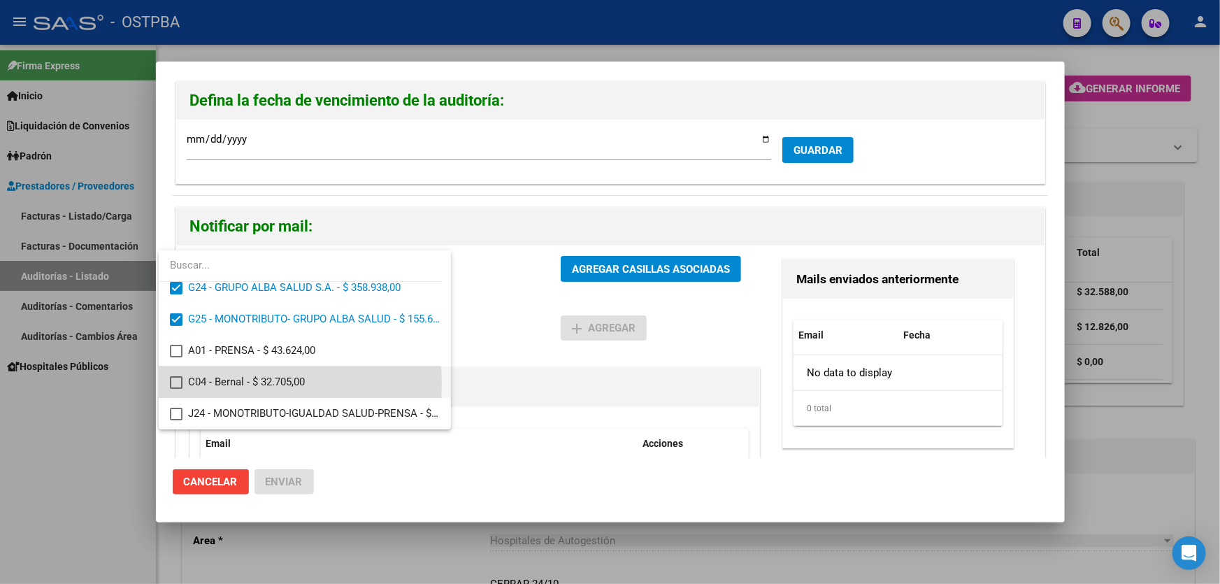
click at [174, 384] on mat-pseudo-checkbox at bounding box center [176, 382] width 13 height 13
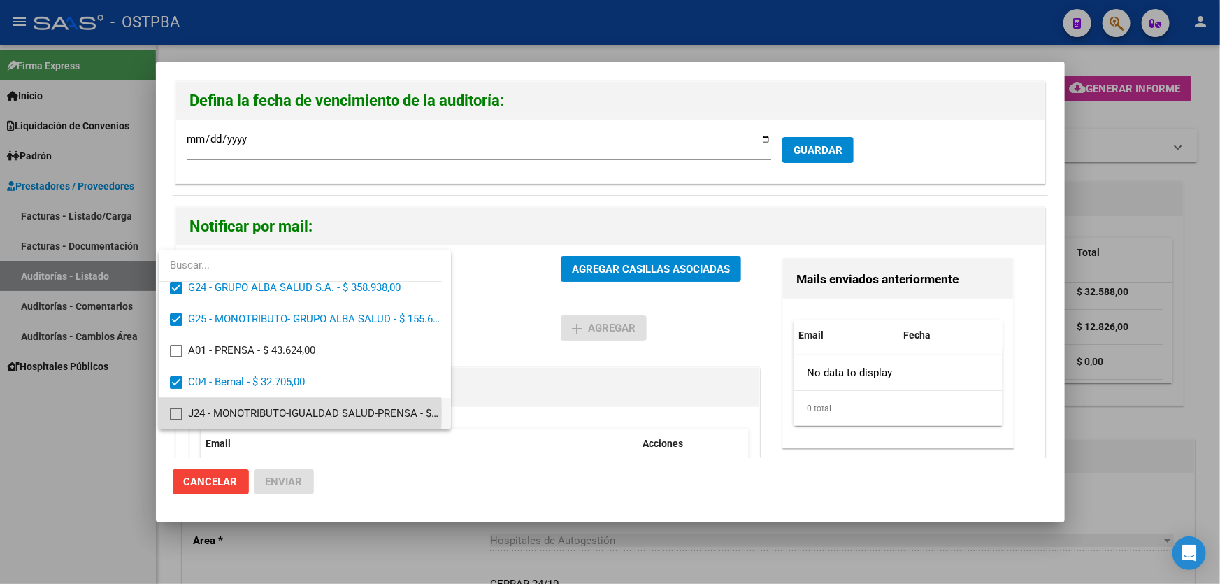
click at [171, 412] on mat-pseudo-checkbox at bounding box center [176, 414] width 13 height 13
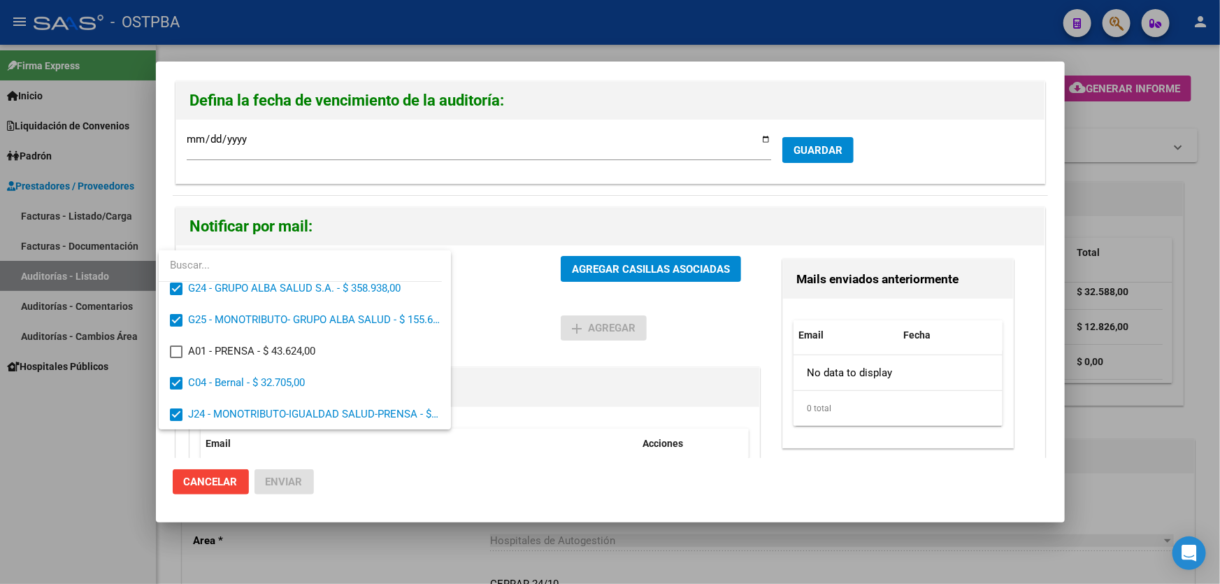
click at [487, 329] on div at bounding box center [610, 292] width 1220 height 584
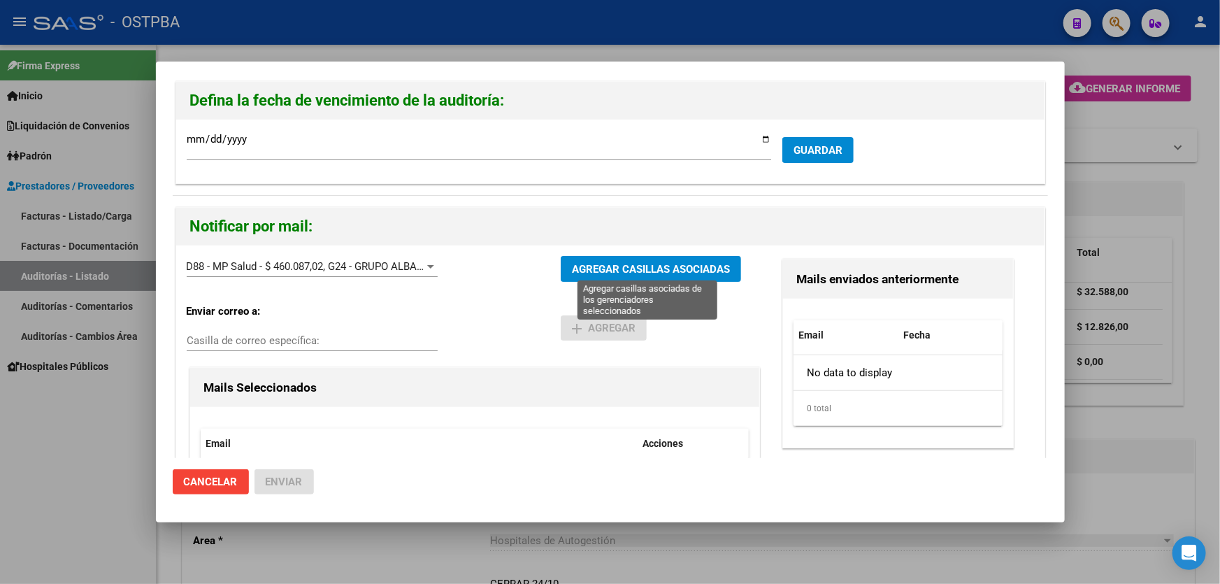
click at [636, 264] on span "AGREGAR CASILLAS ASOCIADAS" at bounding box center [651, 269] width 158 height 13
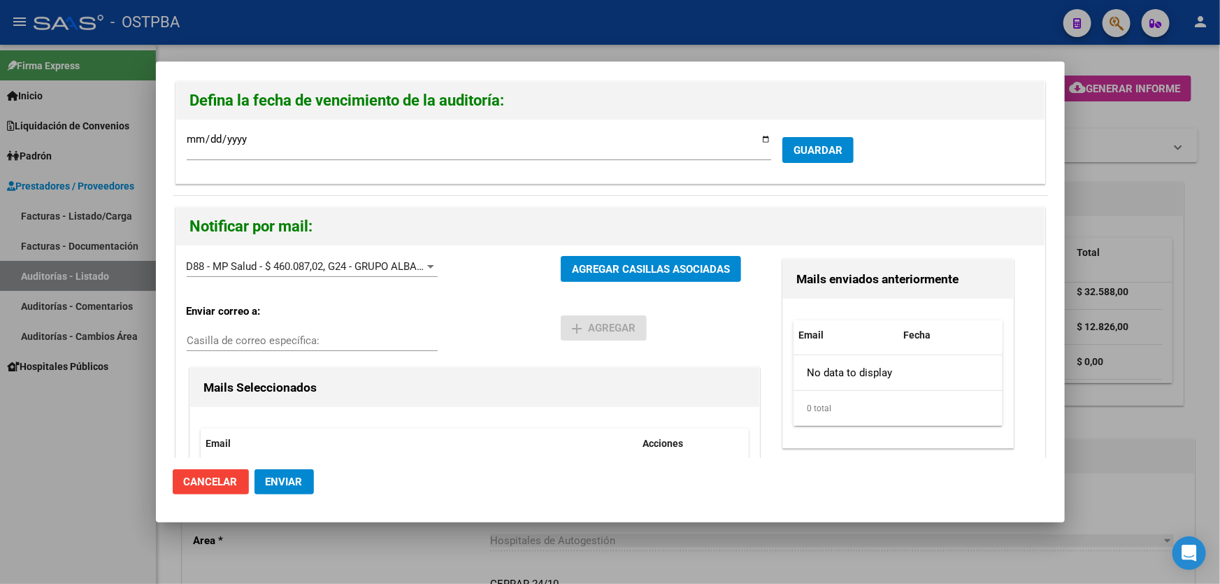
click at [293, 480] on span "Enviar" at bounding box center [284, 481] width 37 height 13
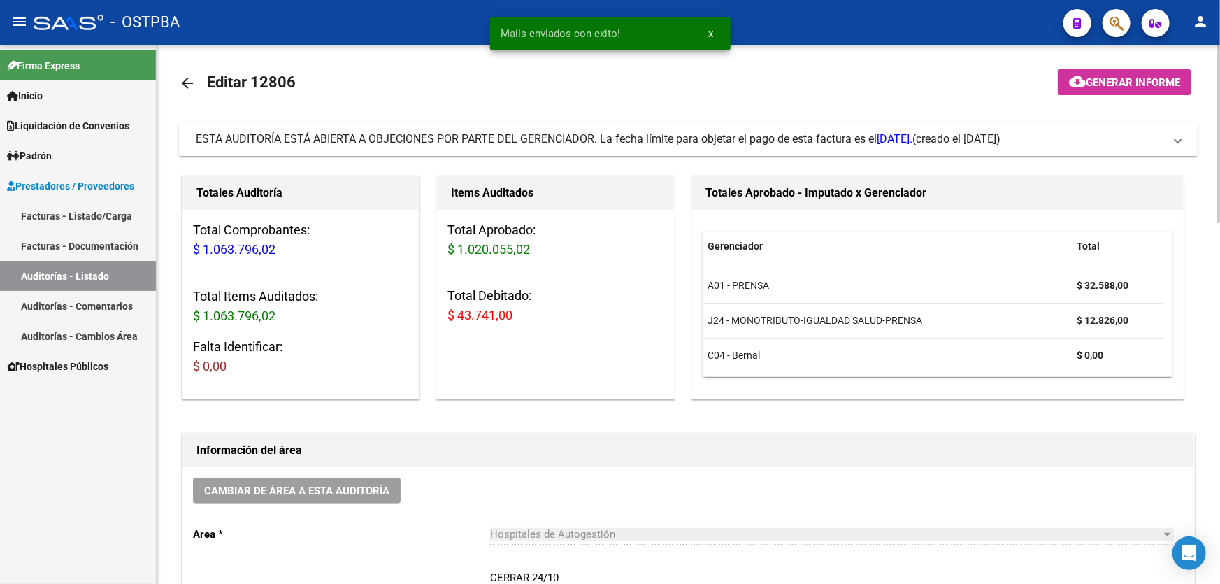
scroll to position [0, 0]
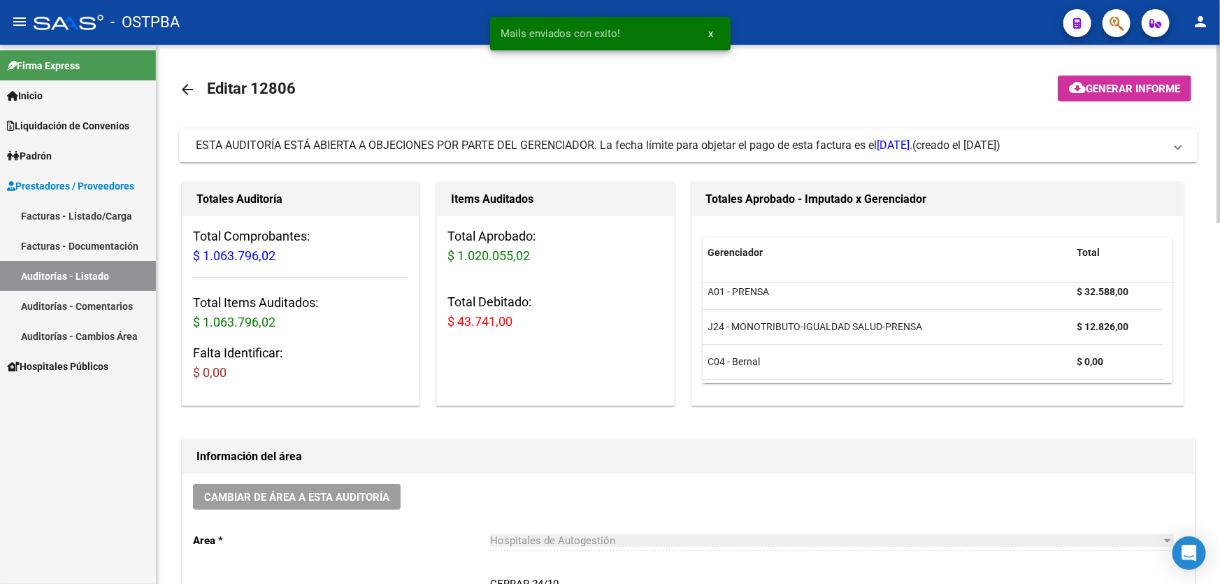
click at [186, 92] on mat-icon "arrow_back" at bounding box center [187, 89] width 17 height 17
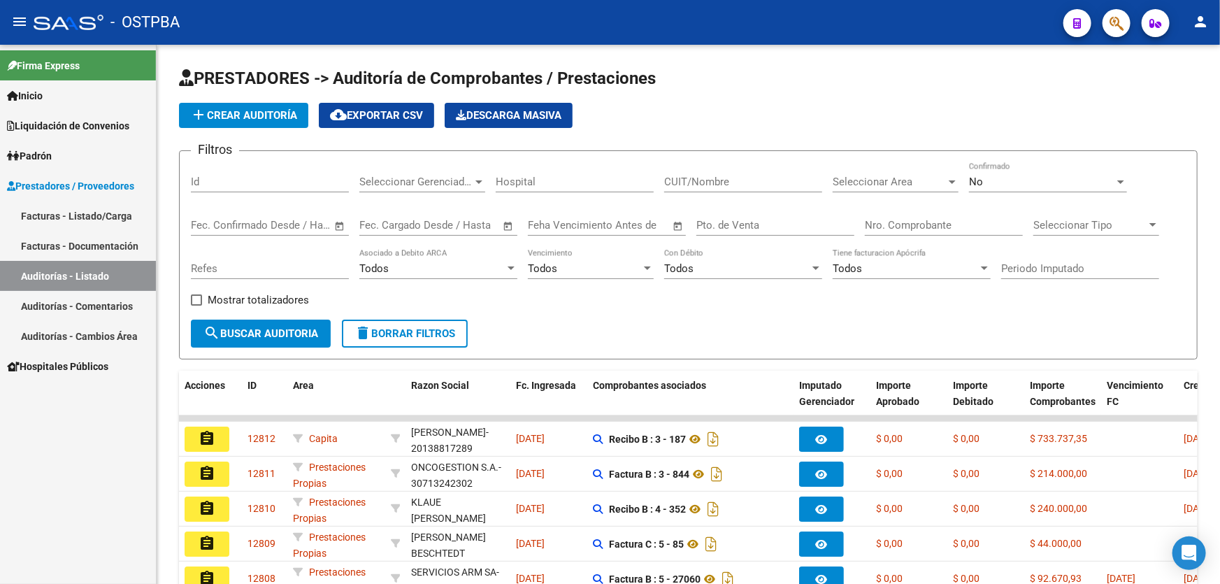
click at [1194, 21] on mat-icon "person" at bounding box center [1200, 21] width 17 height 17
click at [1181, 90] on button "exit_to_app Salir" at bounding box center [1171, 92] width 85 height 34
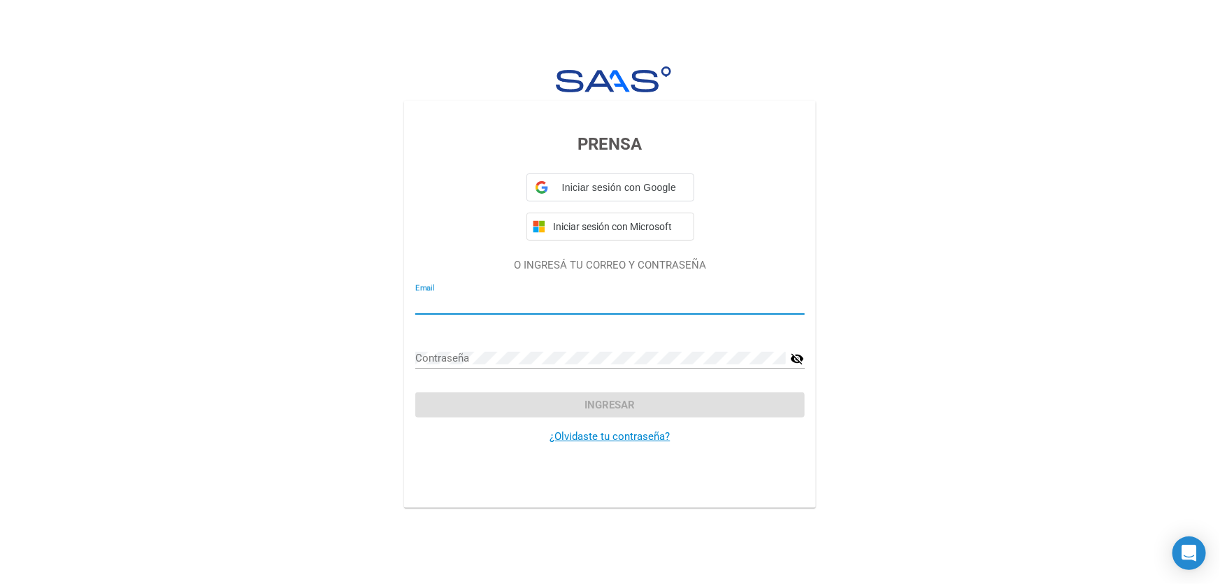
type input "[EMAIL_ADDRESS][DOMAIN_NAME]"
